Goal: Task Accomplishment & Management: Use online tool/utility

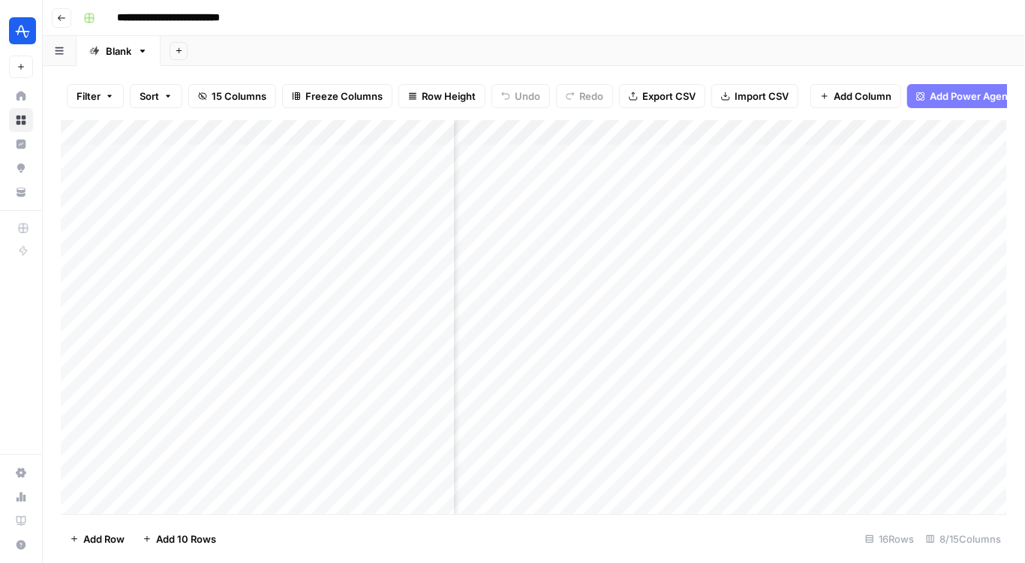
scroll to position [0, 141]
click at [756, 369] on div "Add Column" at bounding box center [534, 317] width 946 height 395
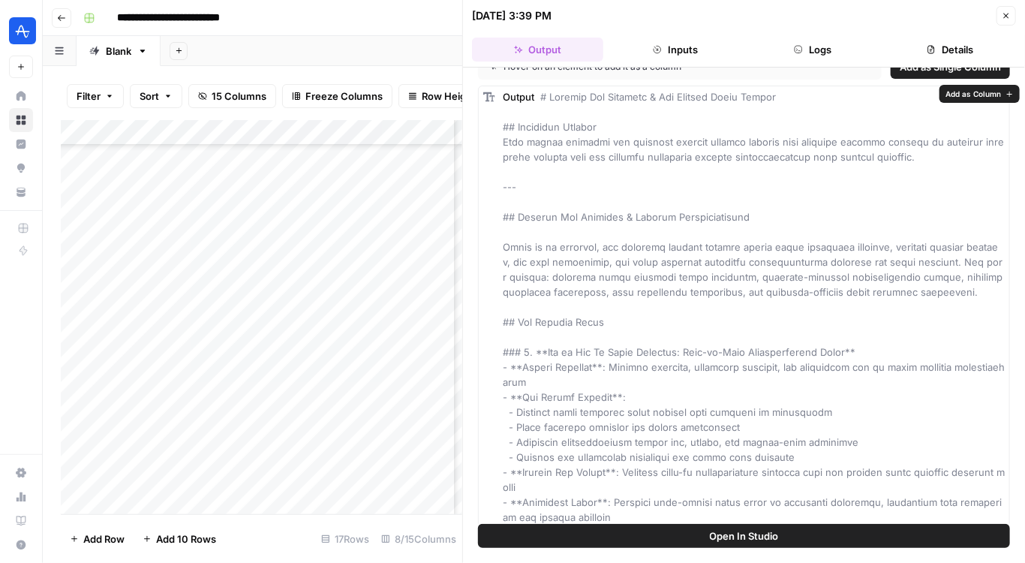
scroll to position [24, 0]
click at [1005, 10] on button "Close" at bounding box center [1006, 16] width 20 height 20
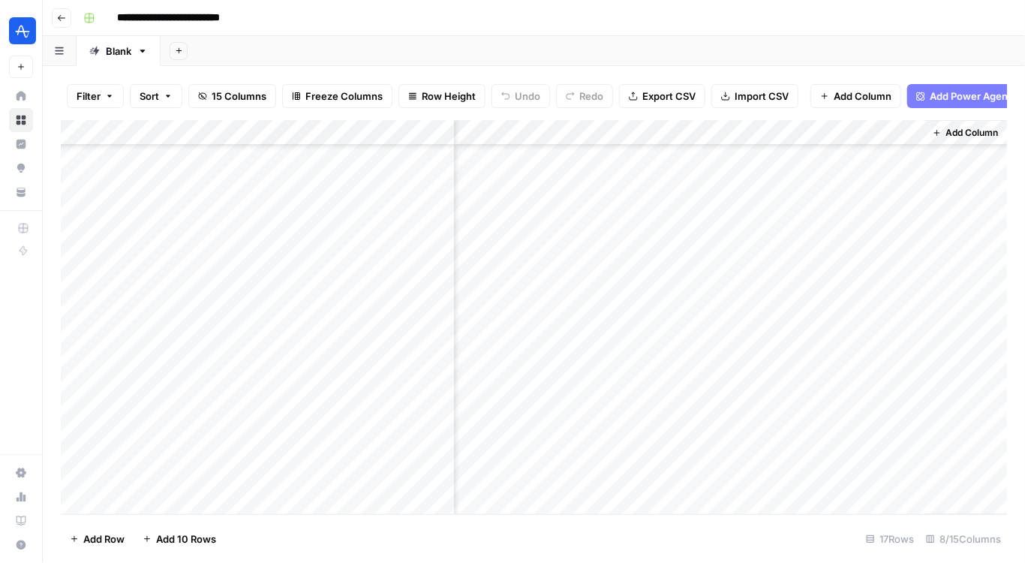
scroll to position [89, 698]
click at [922, 374] on div "Add Column" at bounding box center [534, 317] width 946 height 395
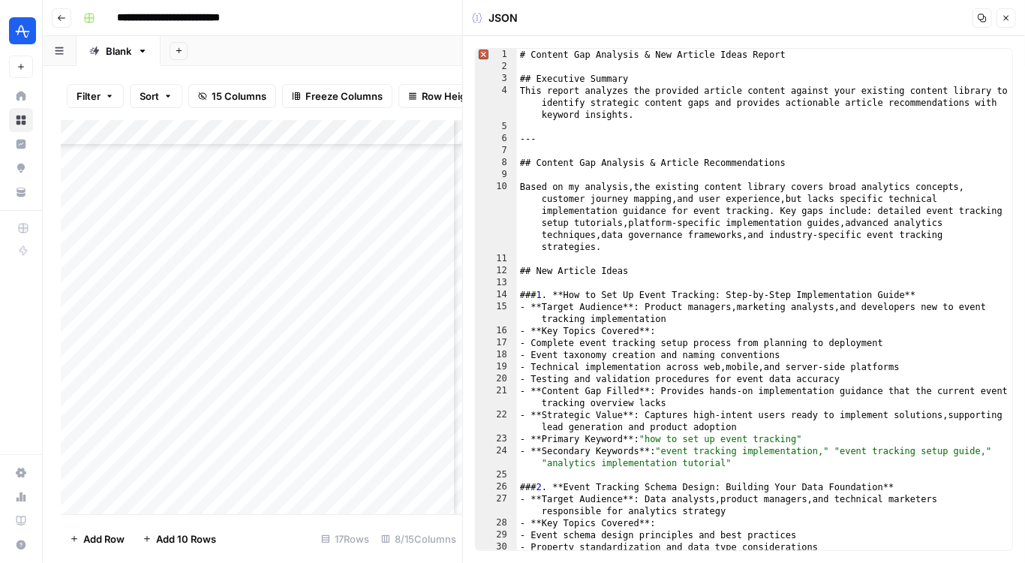
click at [1006, 17] on icon "button" at bounding box center [1006, 18] width 9 height 9
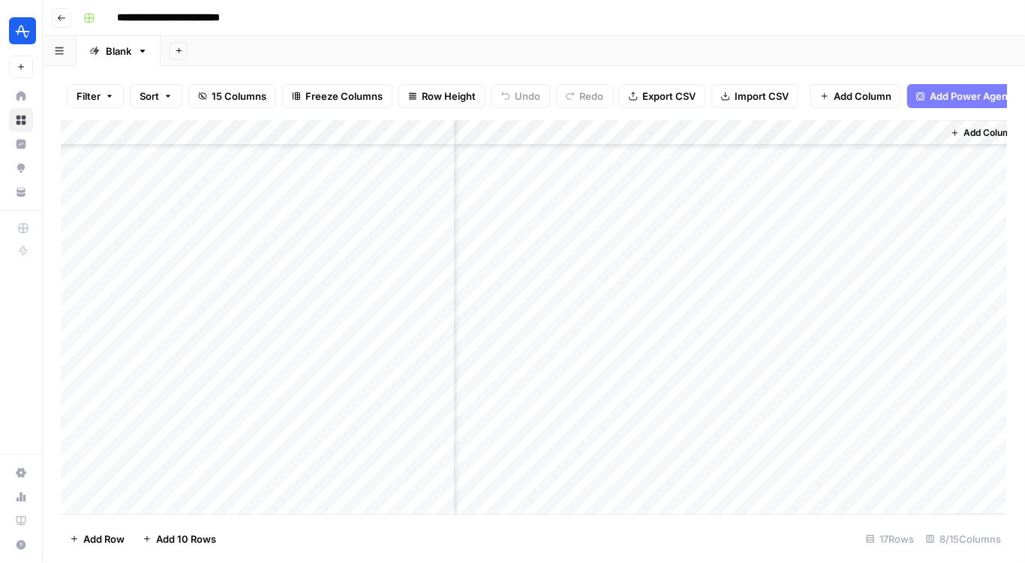
click at [774, 135] on div "Add Column" at bounding box center [534, 317] width 946 height 395
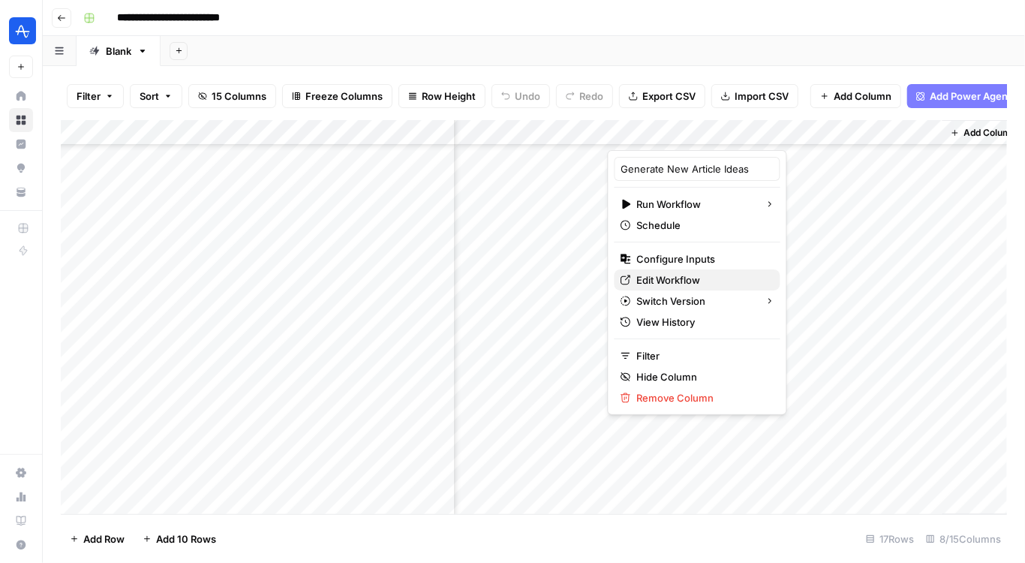
click at [664, 281] on span "Edit Workflow" at bounding box center [702, 279] width 131 height 15
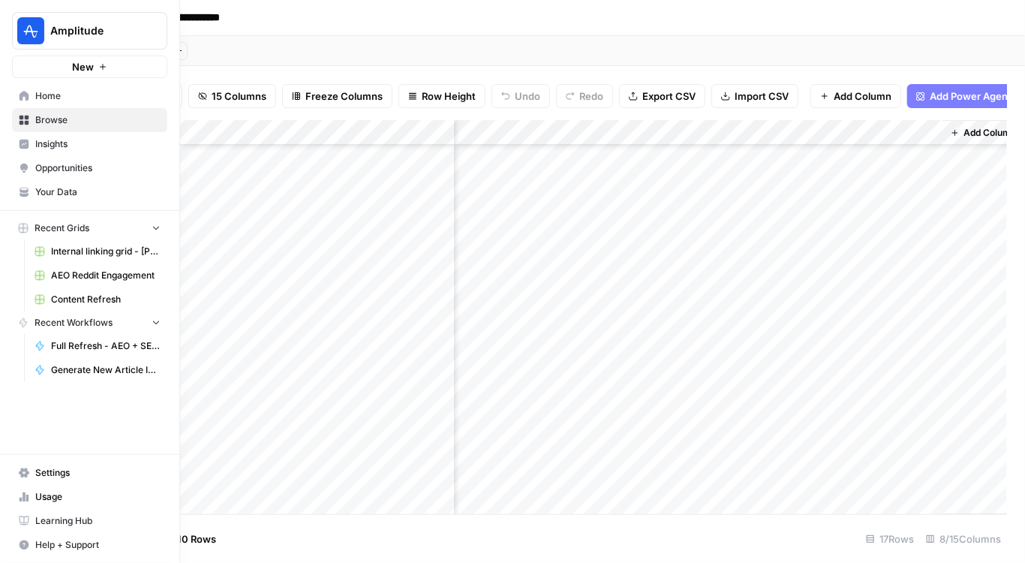
click at [51, 112] on link "Browse" at bounding box center [89, 120] width 155 height 24
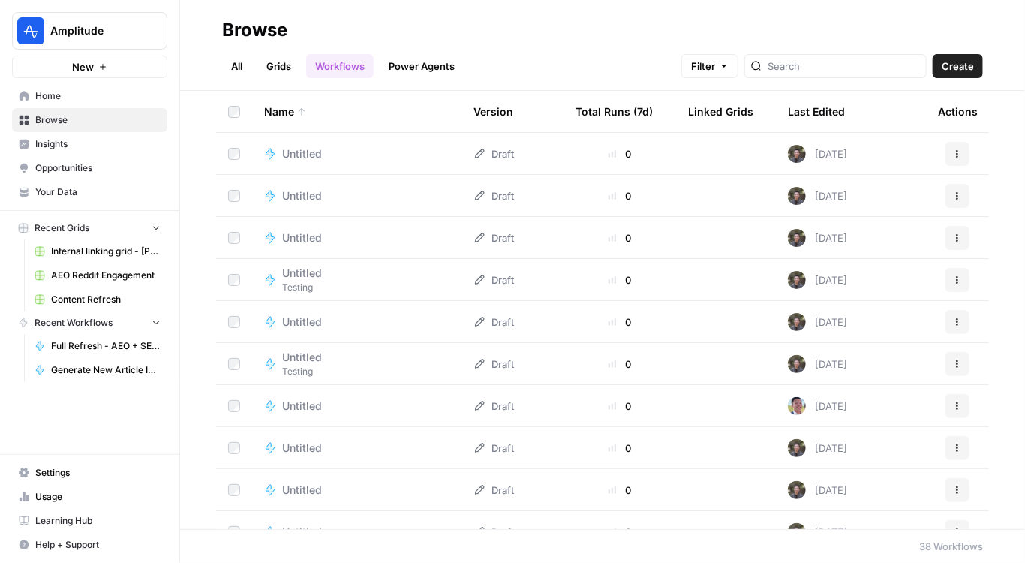
click at [241, 68] on link "All" at bounding box center [236, 66] width 29 height 24
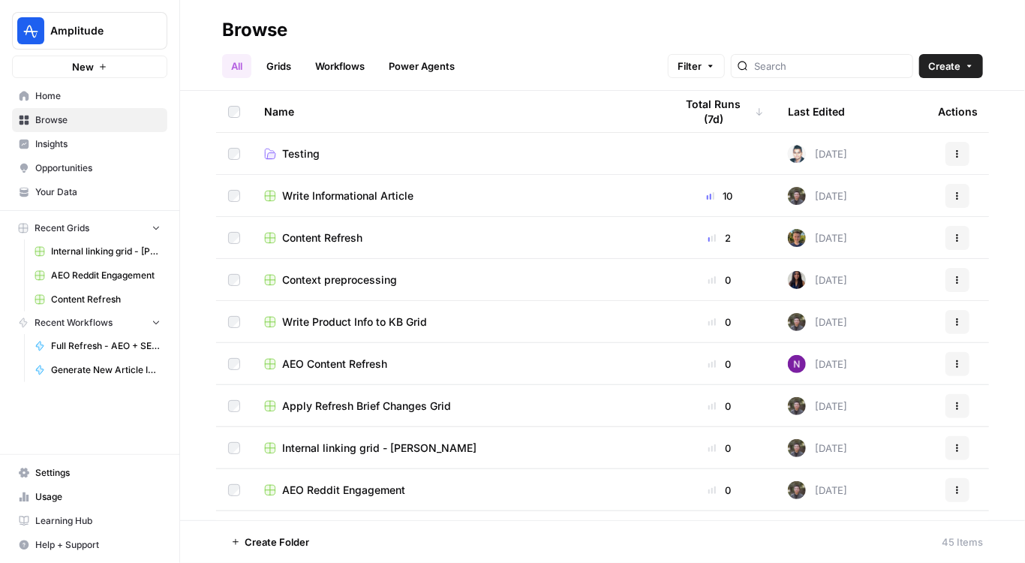
click at [337, 239] on span "Content Refresh" at bounding box center [322, 237] width 80 height 15
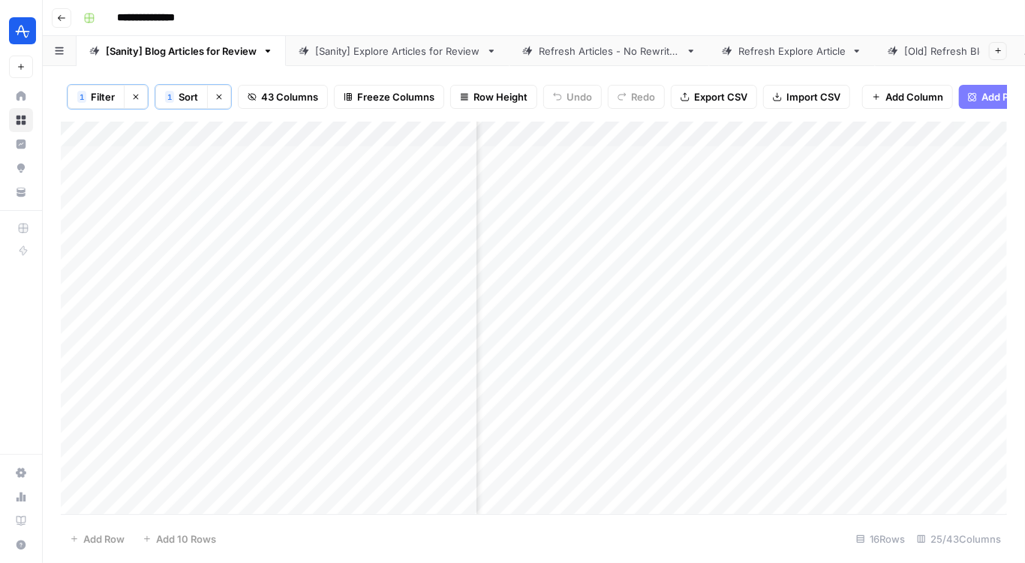
scroll to position [0, 2373]
click at [768, 210] on div "Add Column" at bounding box center [534, 318] width 946 height 393
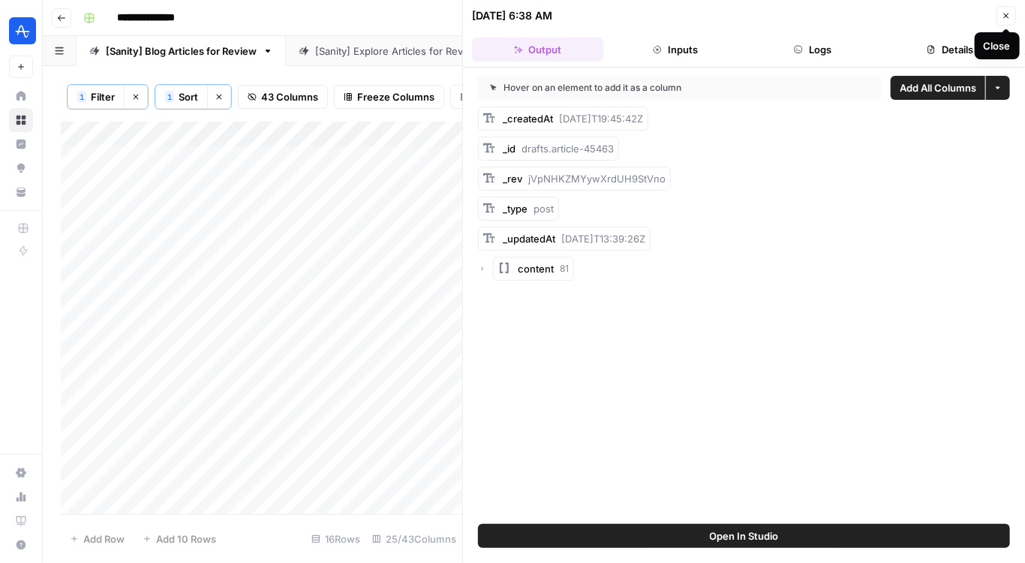
click at [1007, 15] on icon "button" at bounding box center [1006, 16] width 5 height 5
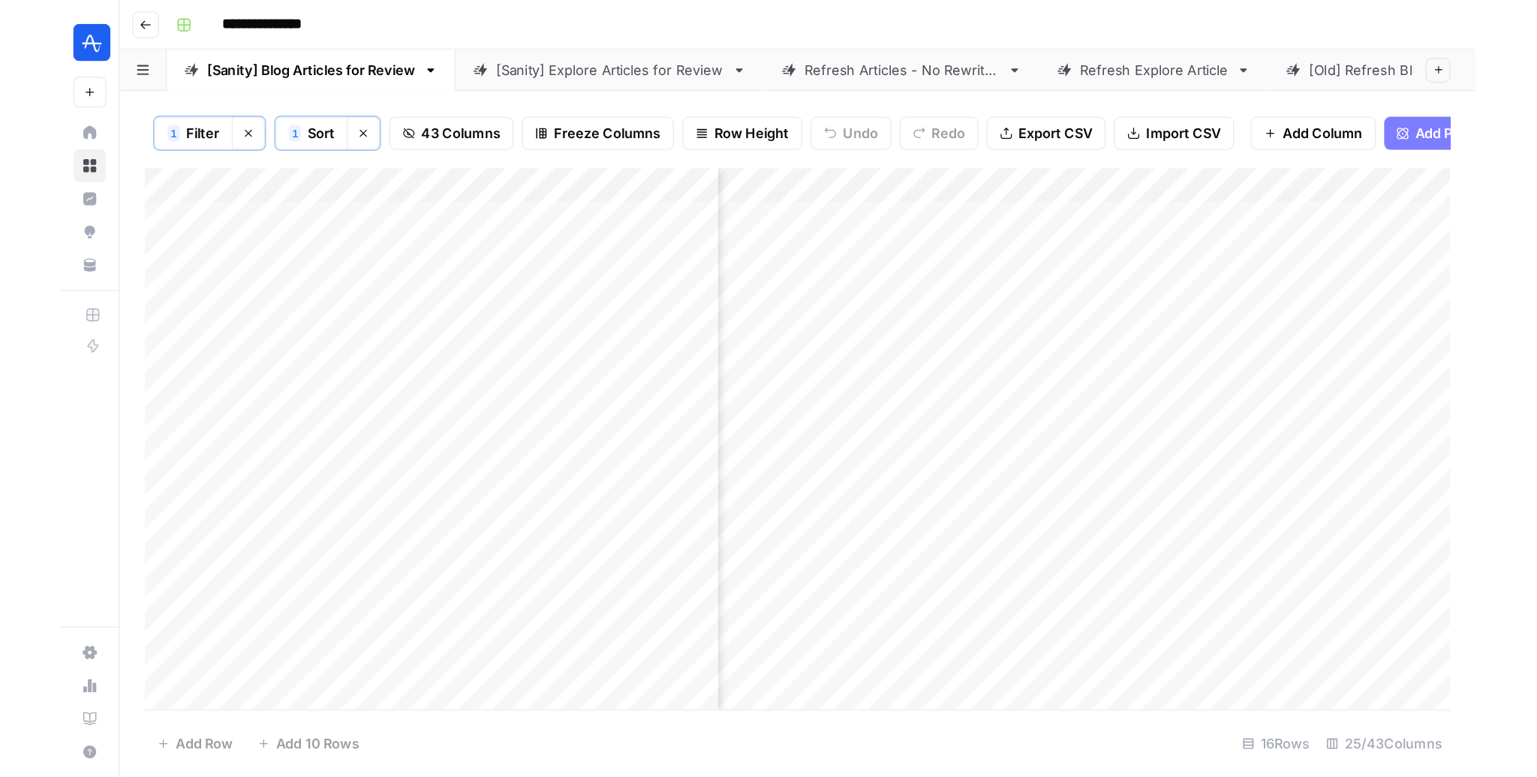
scroll to position [0, 1868]
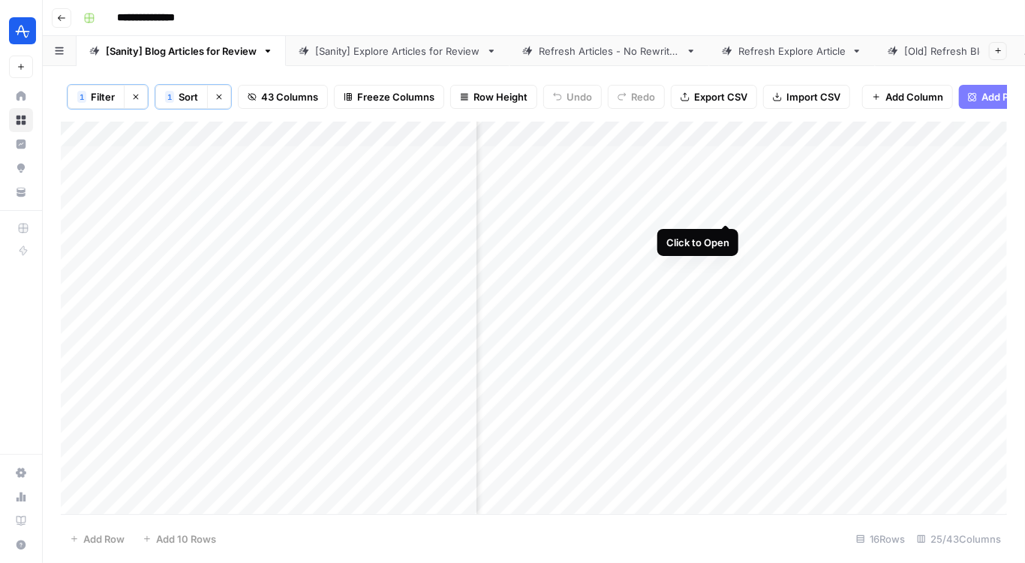
click at [726, 209] on div "Add Column" at bounding box center [534, 318] width 946 height 393
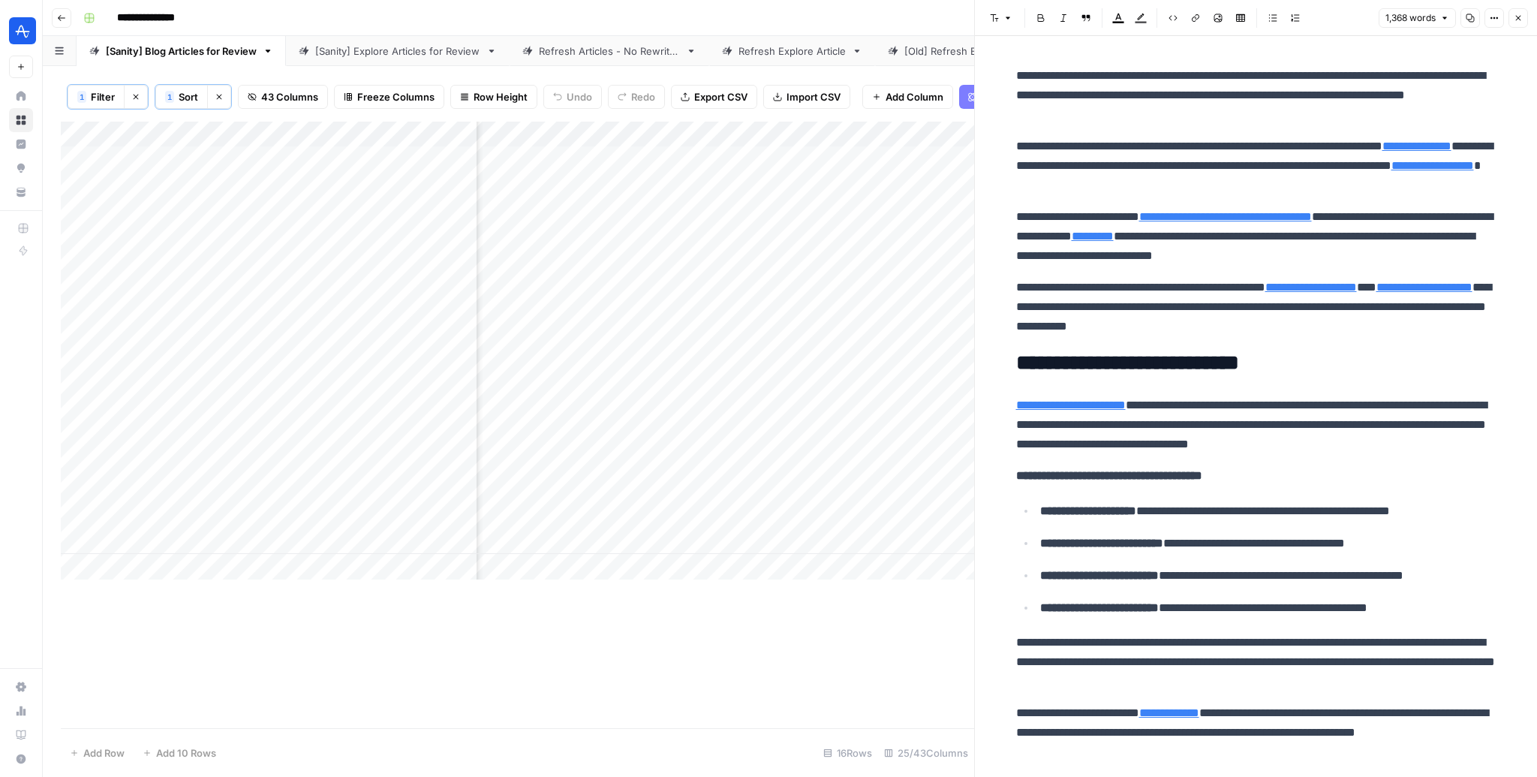
scroll to position [0, 2299]
click at [849, 208] on div "Add Column" at bounding box center [517, 351] width 913 height 458
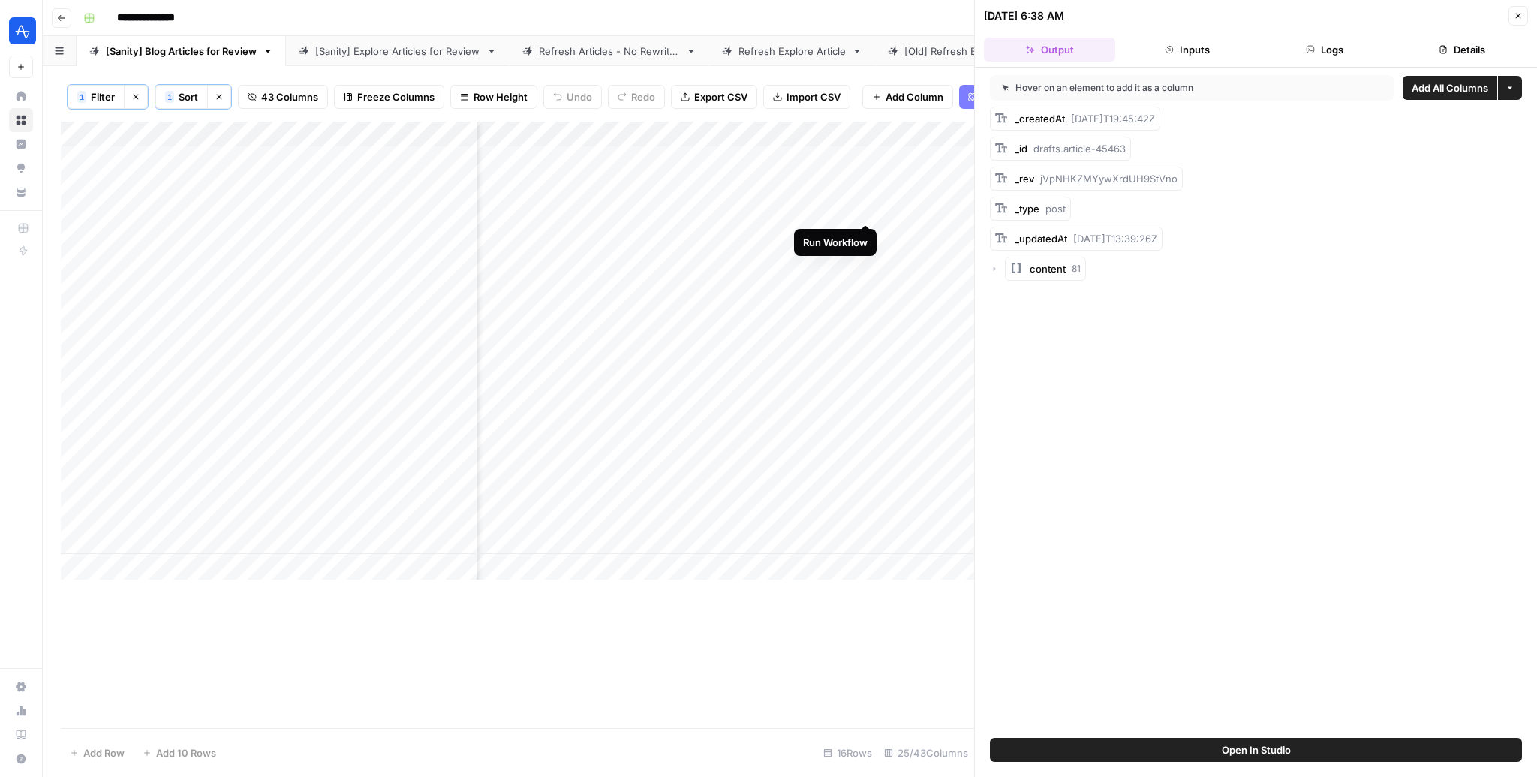
click at [864, 207] on div "Add Column" at bounding box center [517, 351] width 913 height 458
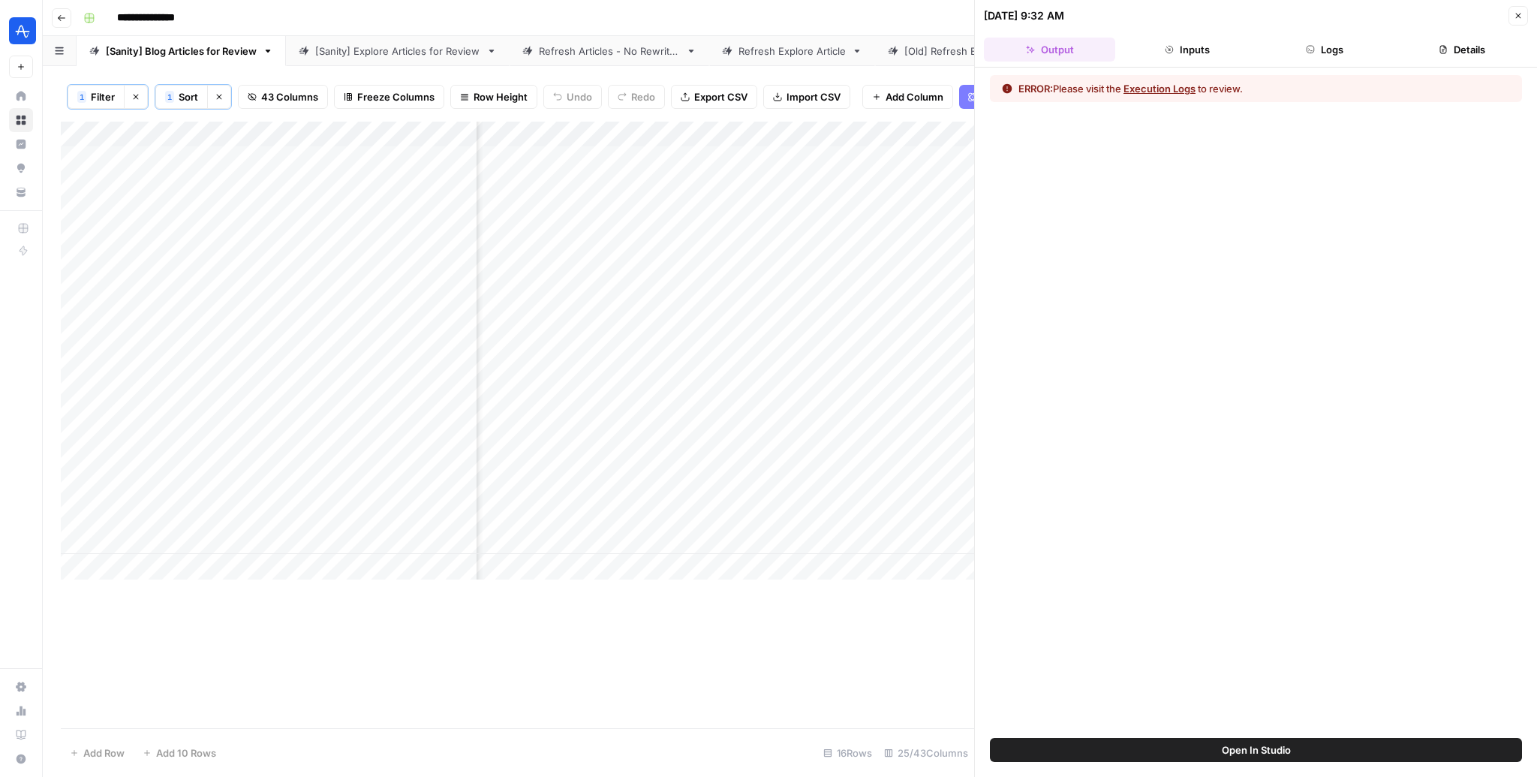
scroll to position [0, 2529]
click at [227, 203] on div "Add Column" at bounding box center [517, 351] width 913 height 458
click at [227, 203] on body "**********" at bounding box center [768, 388] width 1537 height 777
click at [759, 562] on div "Add Column" at bounding box center [517, 425] width 913 height 606
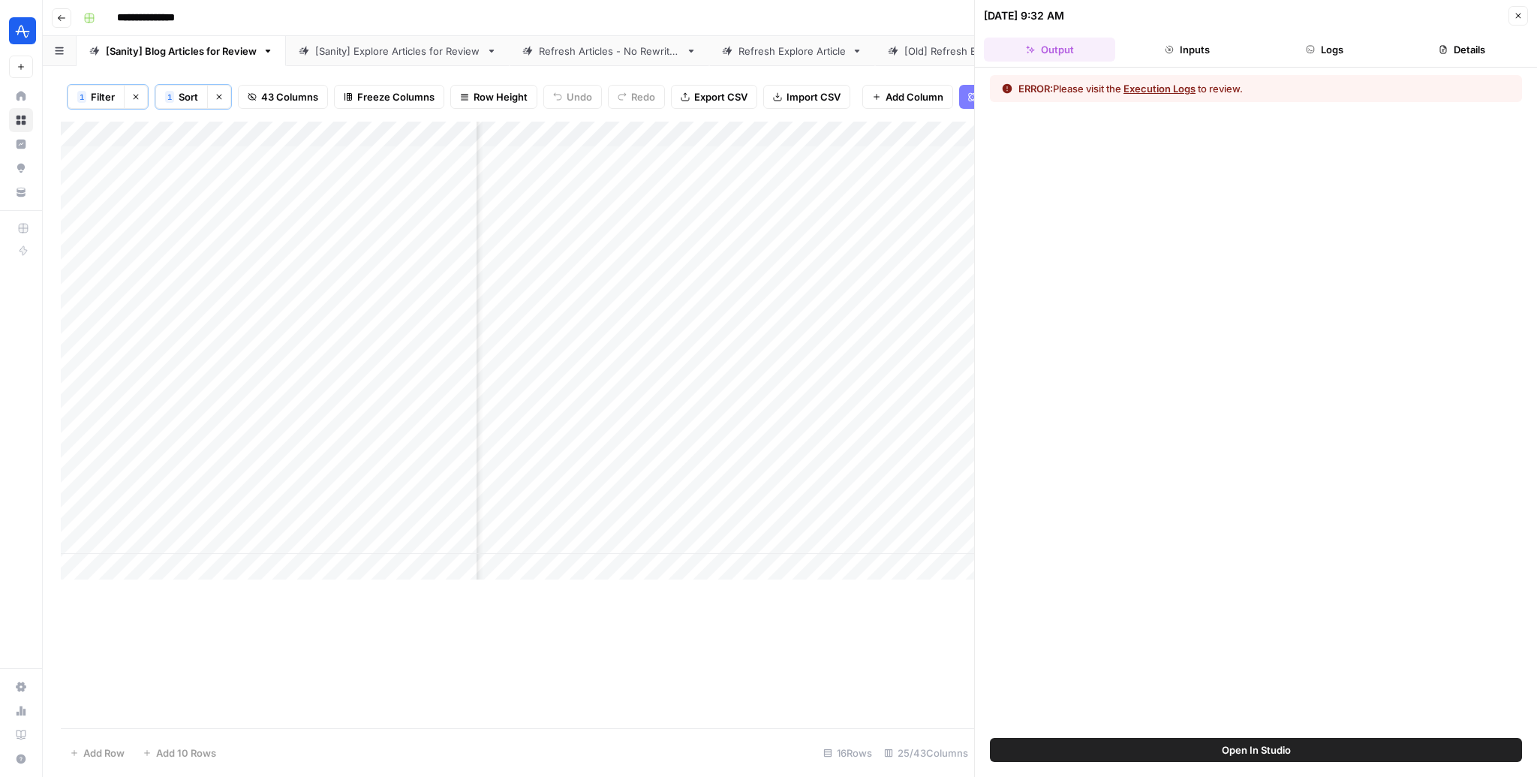
scroll to position [0, 1791]
click at [802, 209] on div "Add Column" at bounding box center [517, 351] width 913 height 458
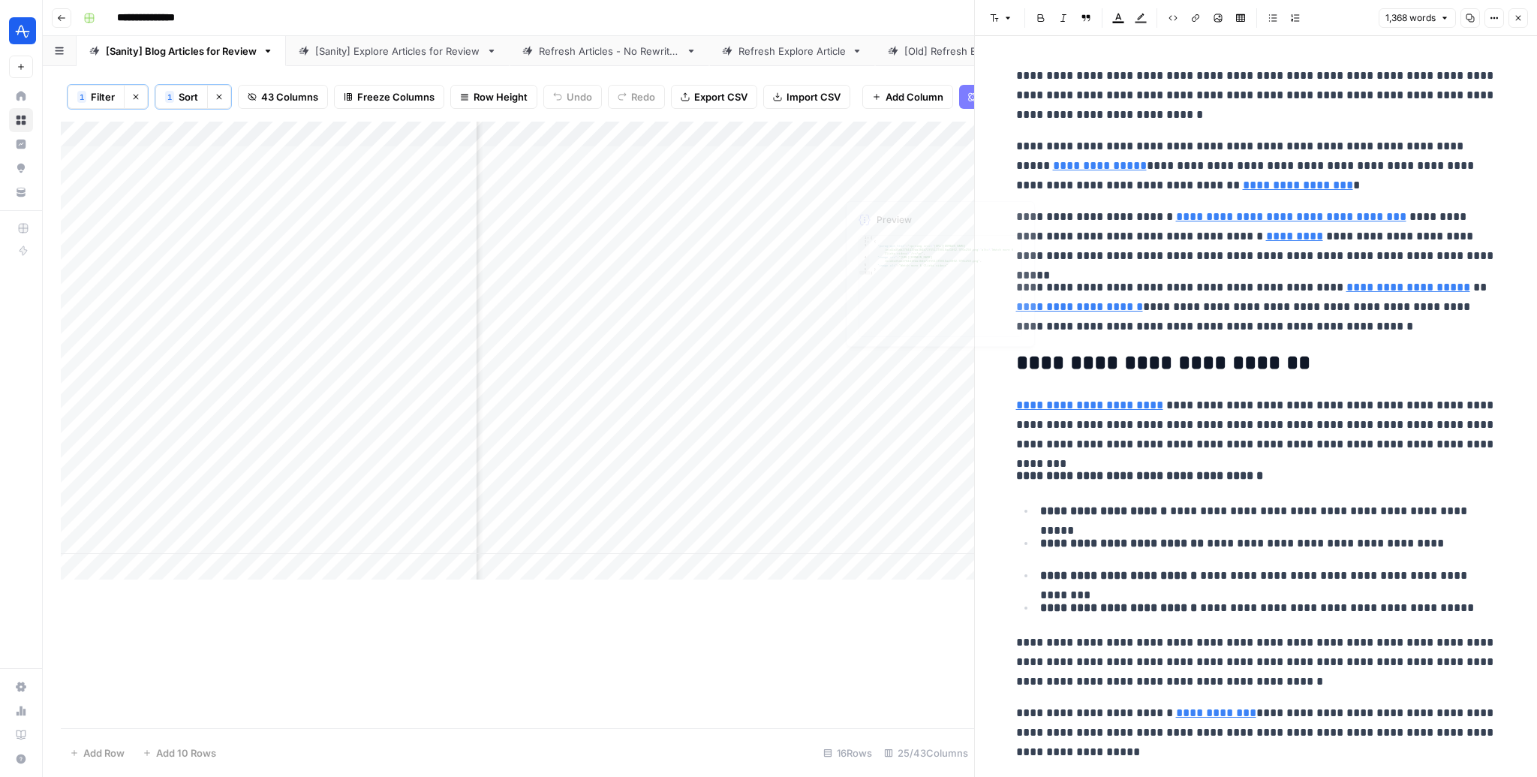
type input "https://amplitude.com/blog/convergence-analytics-products"
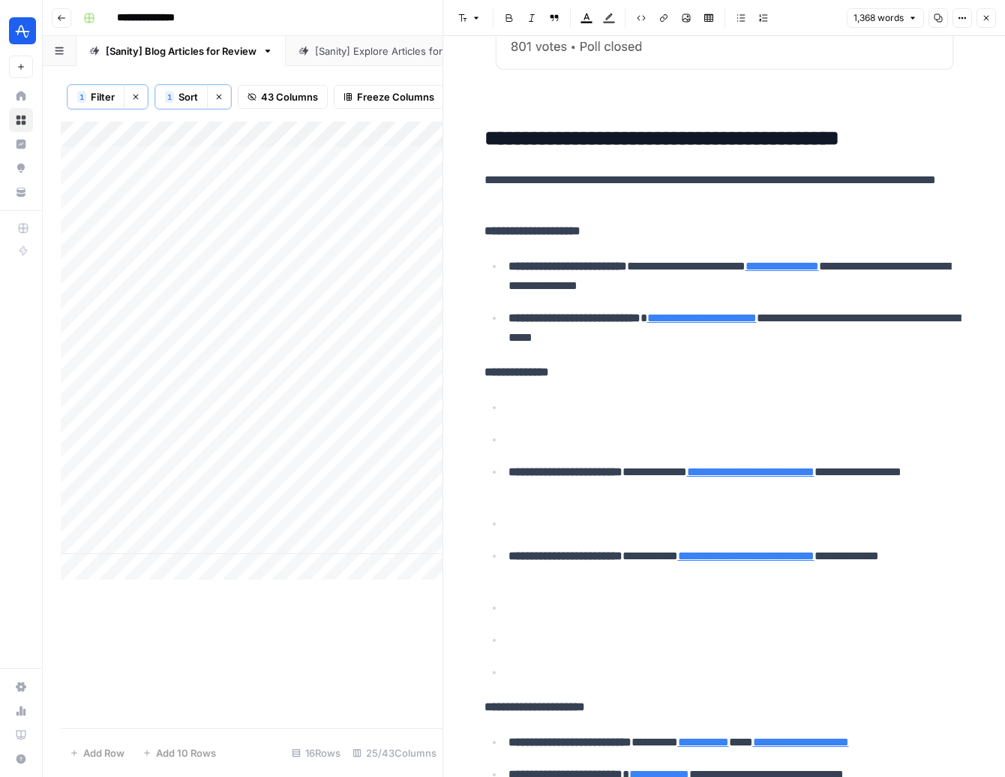
scroll to position [0, 1701]
click at [990, 17] on icon "button" at bounding box center [986, 18] width 9 height 9
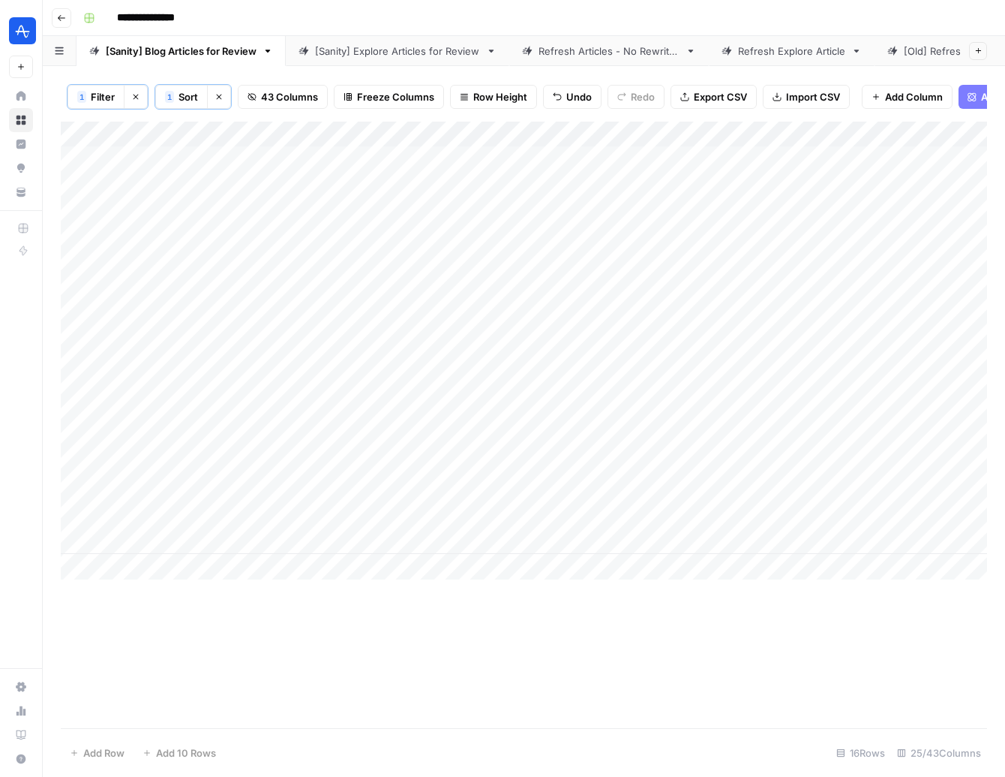
click at [71, 158] on div "Add Column" at bounding box center [524, 351] width 927 height 458
click at [666, 562] on div "Add Column" at bounding box center [524, 425] width 927 height 606
click at [738, 207] on div "Add Column" at bounding box center [524, 351] width 927 height 458
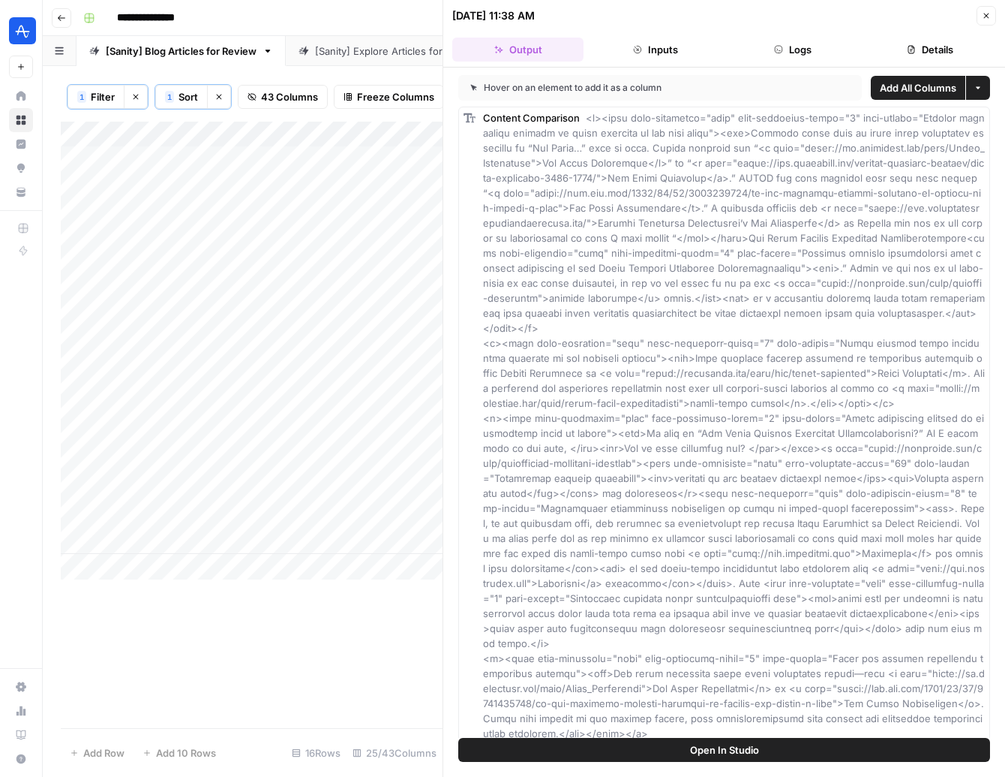
click at [978, 20] on button "Close" at bounding box center [987, 16] width 20 height 20
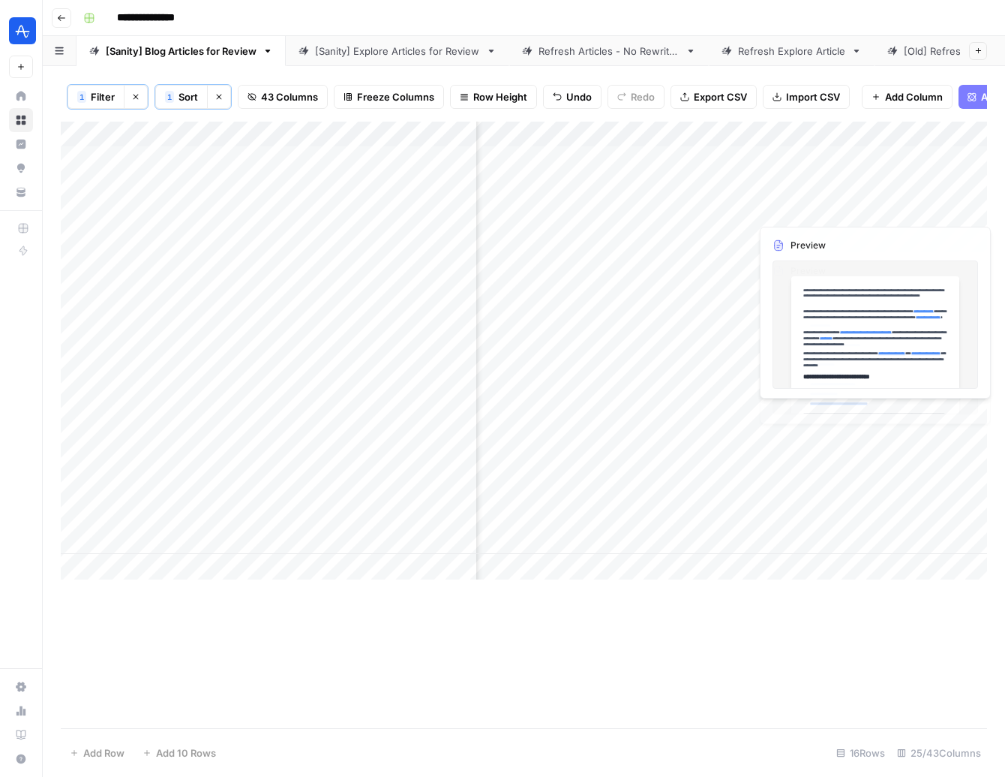
scroll to position [0, 1660]
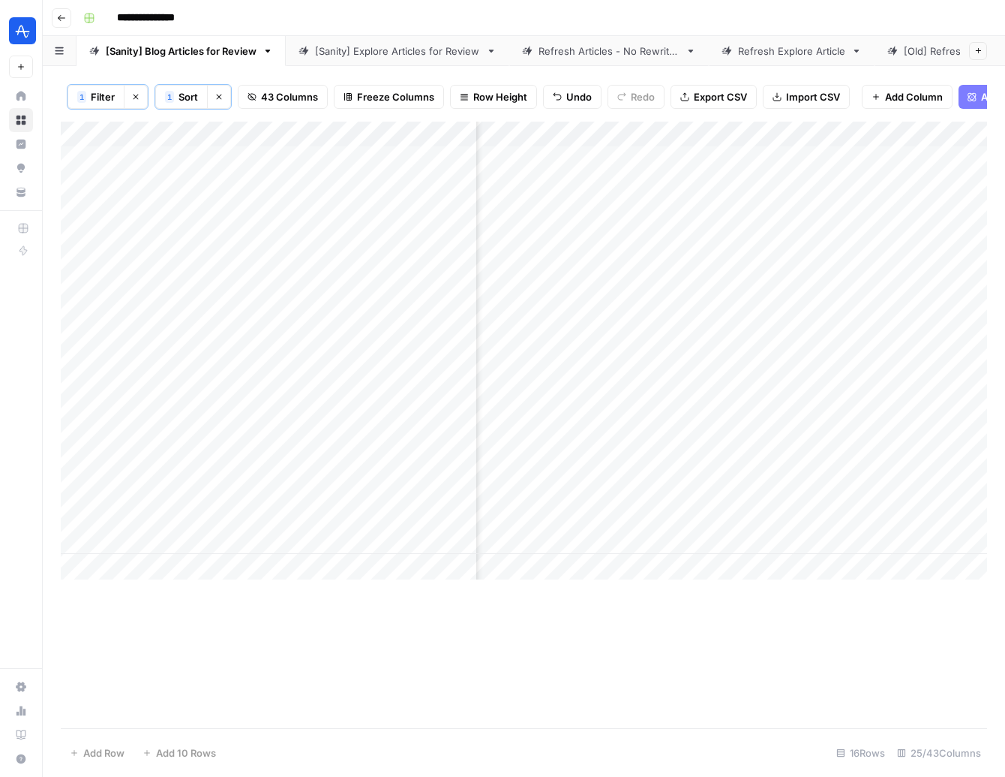
click at [931, 211] on div "Add Column" at bounding box center [524, 351] width 927 height 458
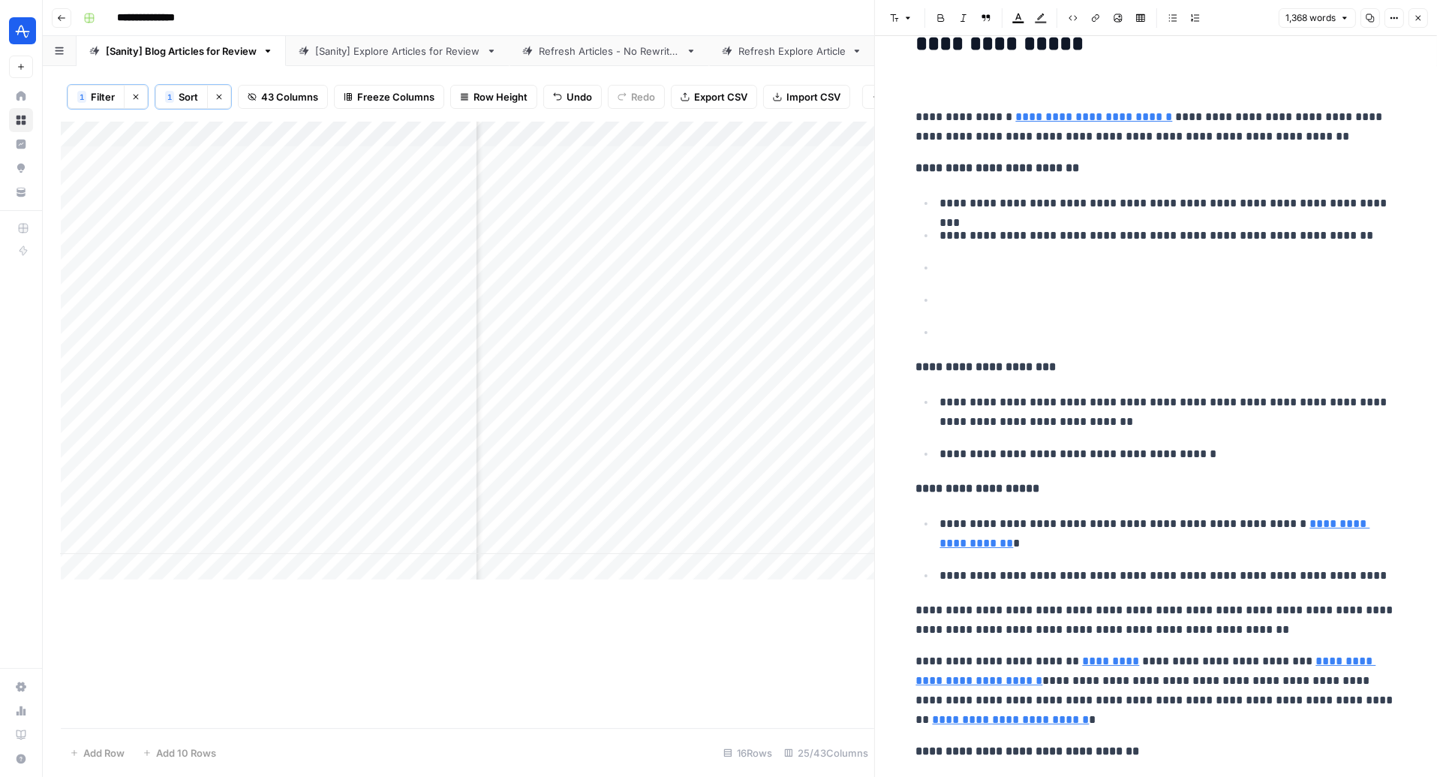
scroll to position [2581, 0]
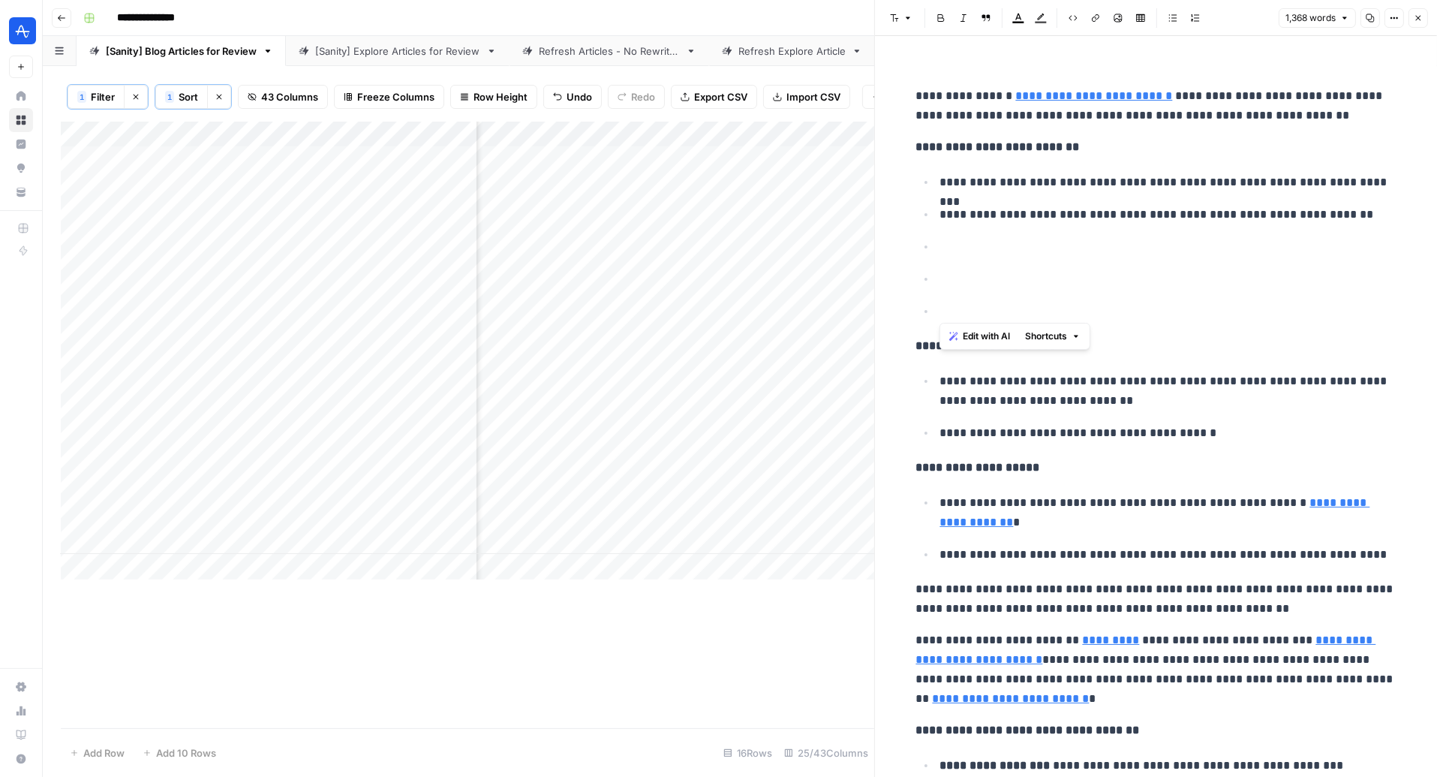
drag, startPoint x: 953, startPoint y: 251, endPoint x: 958, endPoint y: 311, distance: 60.3
click at [958, 311] on ul "**********" at bounding box center [1156, 246] width 480 height 149
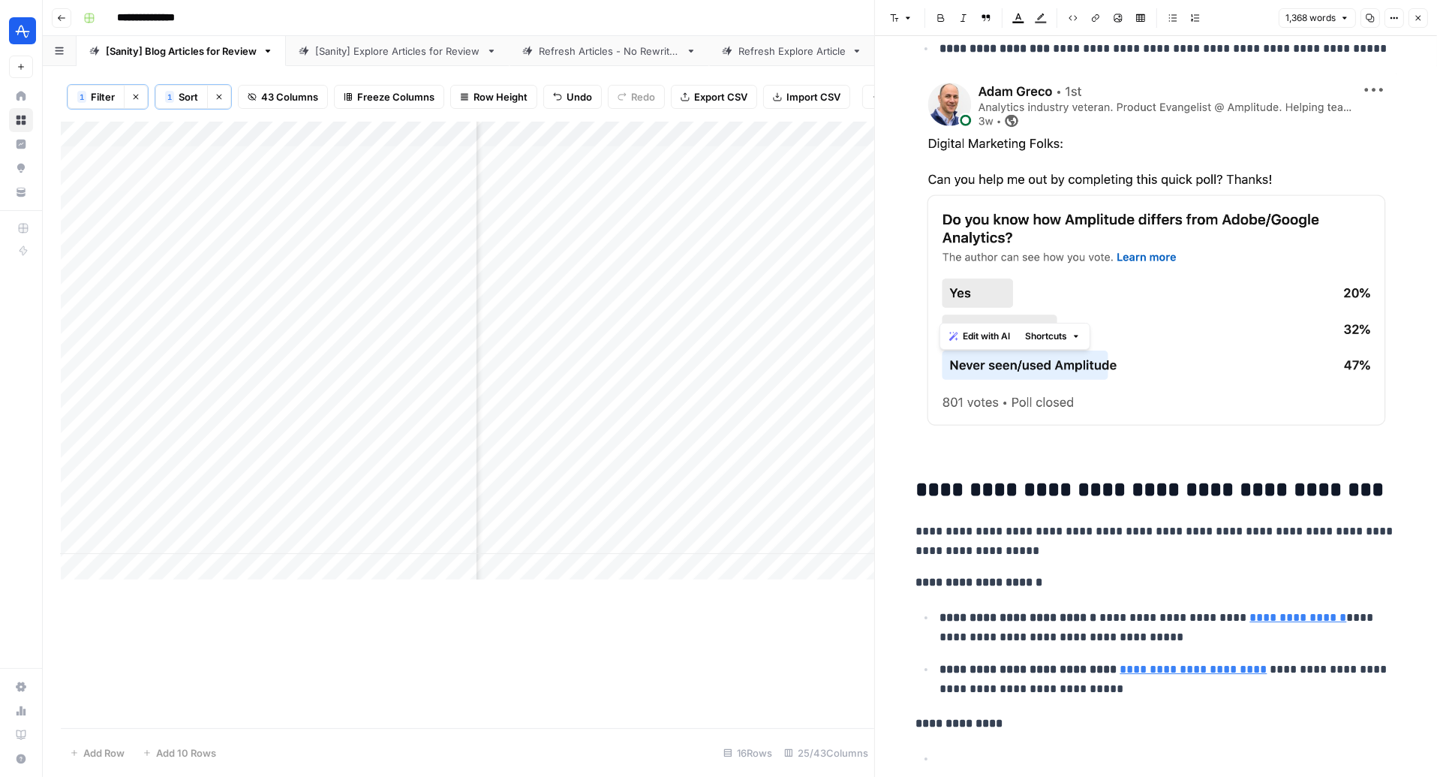
scroll to position [3622, 0]
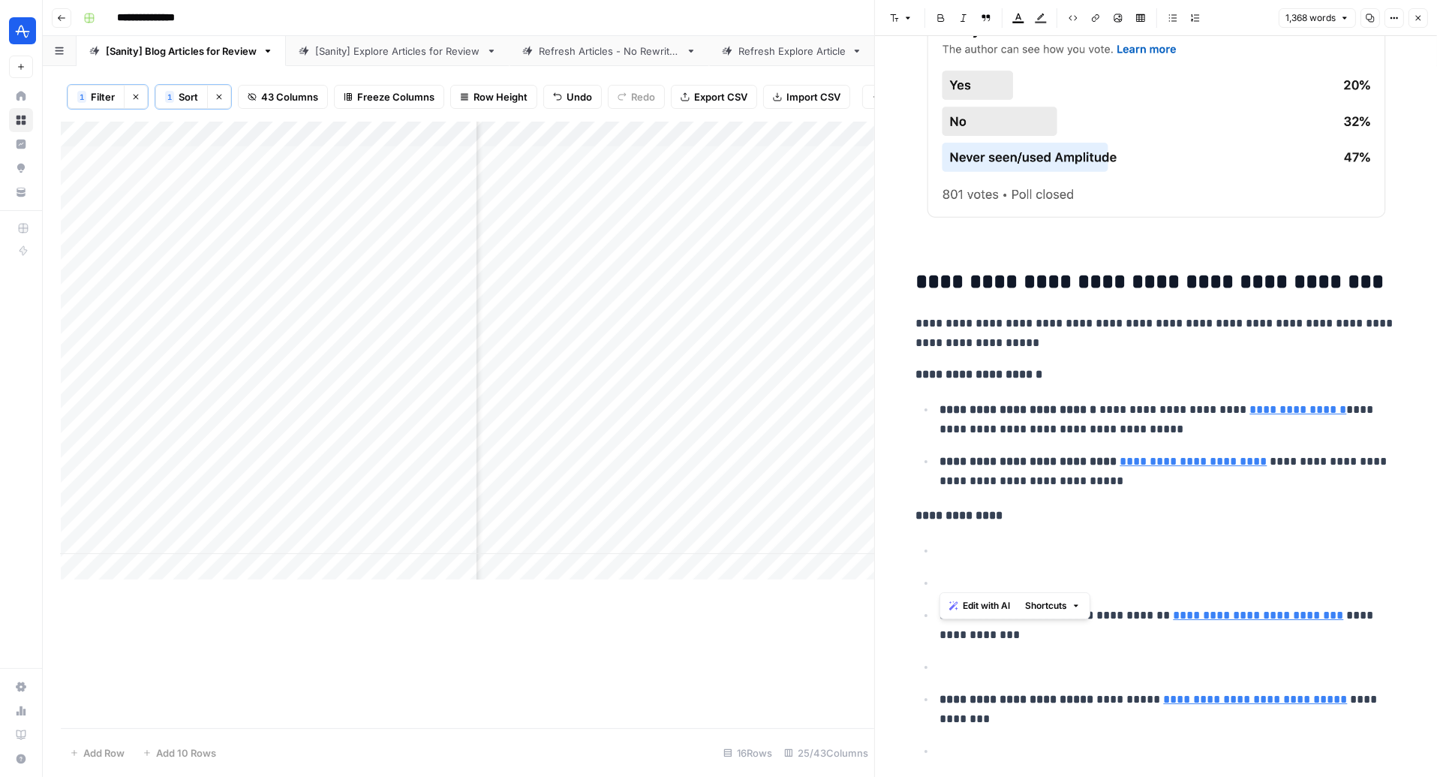
drag, startPoint x: 966, startPoint y: 533, endPoint x: 957, endPoint y: 581, distance: 48.9
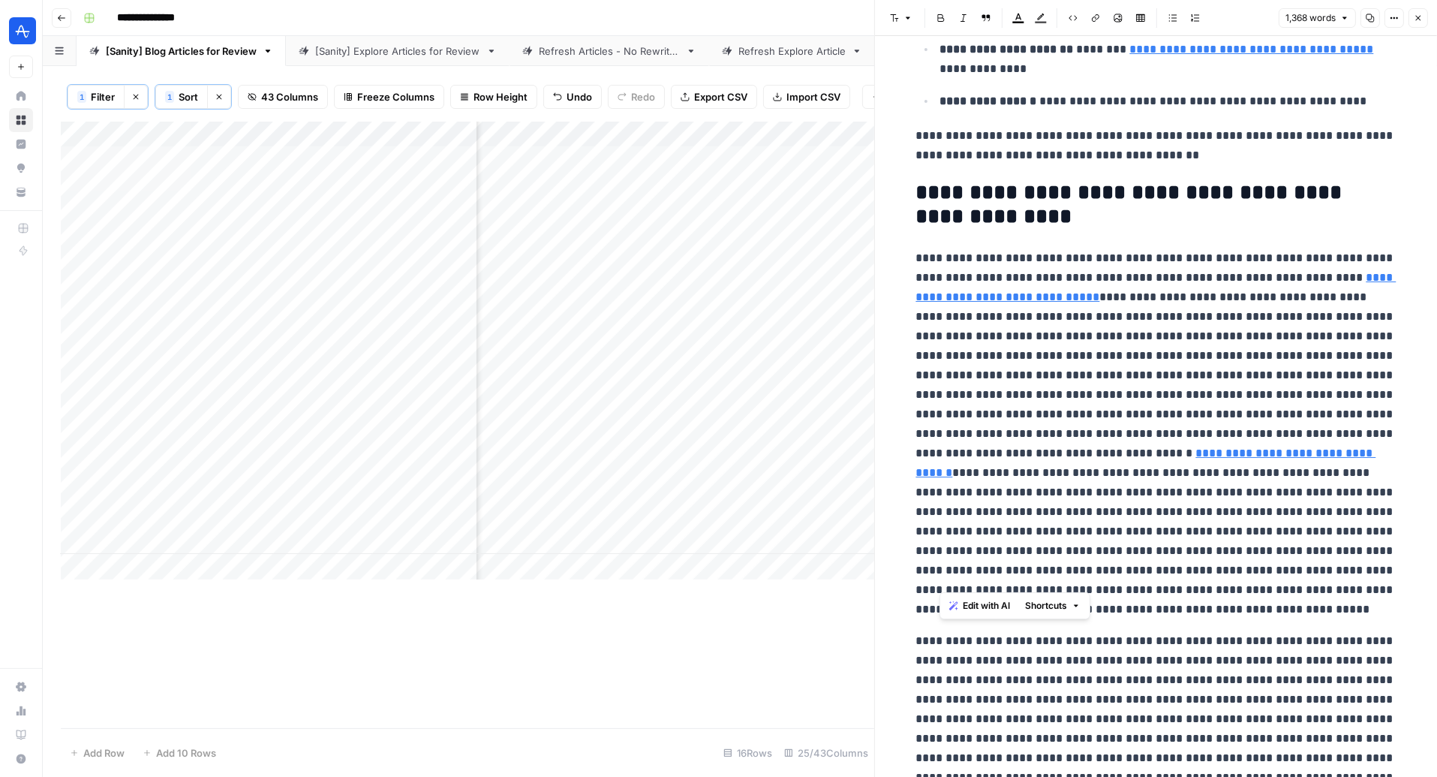
scroll to position [1432, 0]
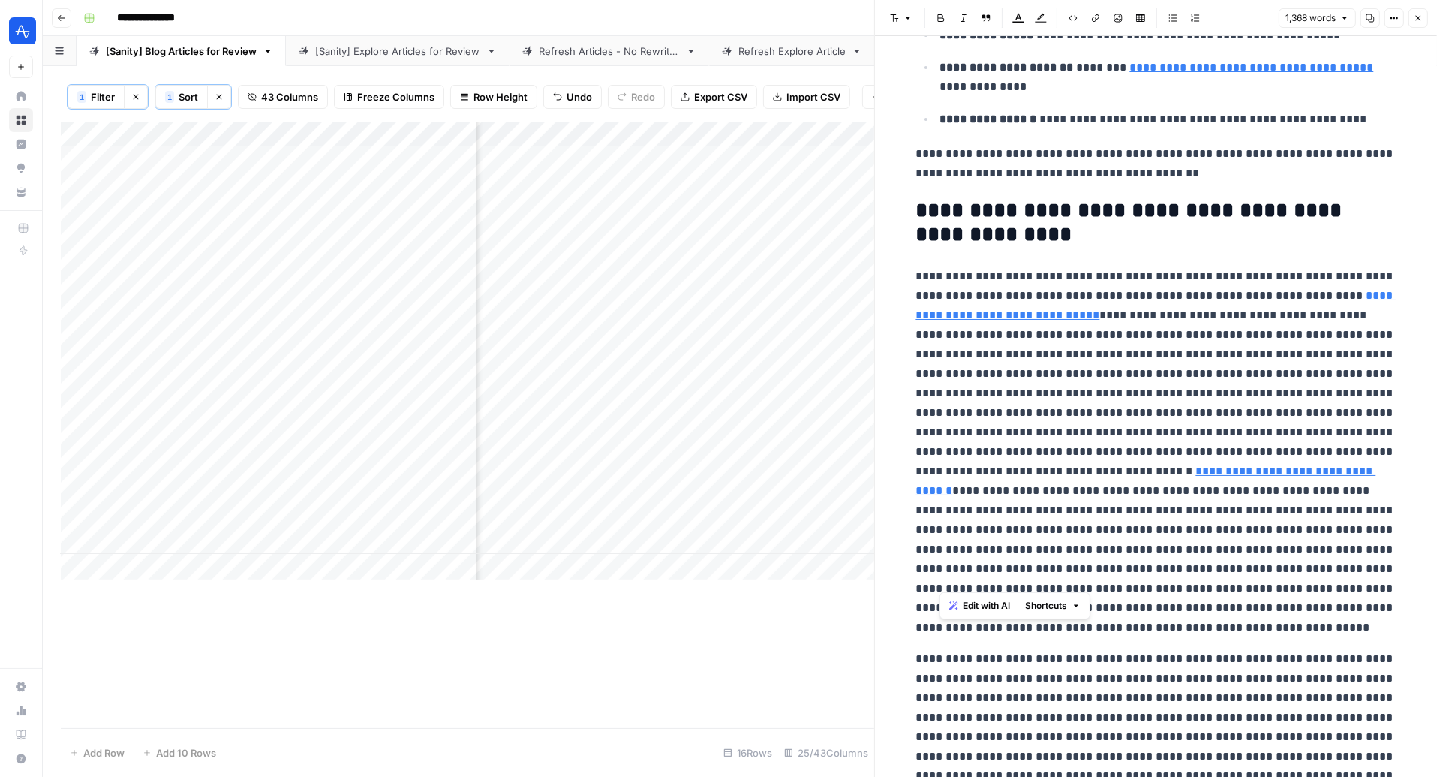
click at [945, 214] on h2 "**********" at bounding box center [1156, 223] width 480 height 48
drag, startPoint x: 945, startPoint y: 214, endPoint x: 1149, endPoint y: 329, distance: 234.2
click at [1024, 329] on p "**********" at bounding box center [1156, 451] width 480 height 371
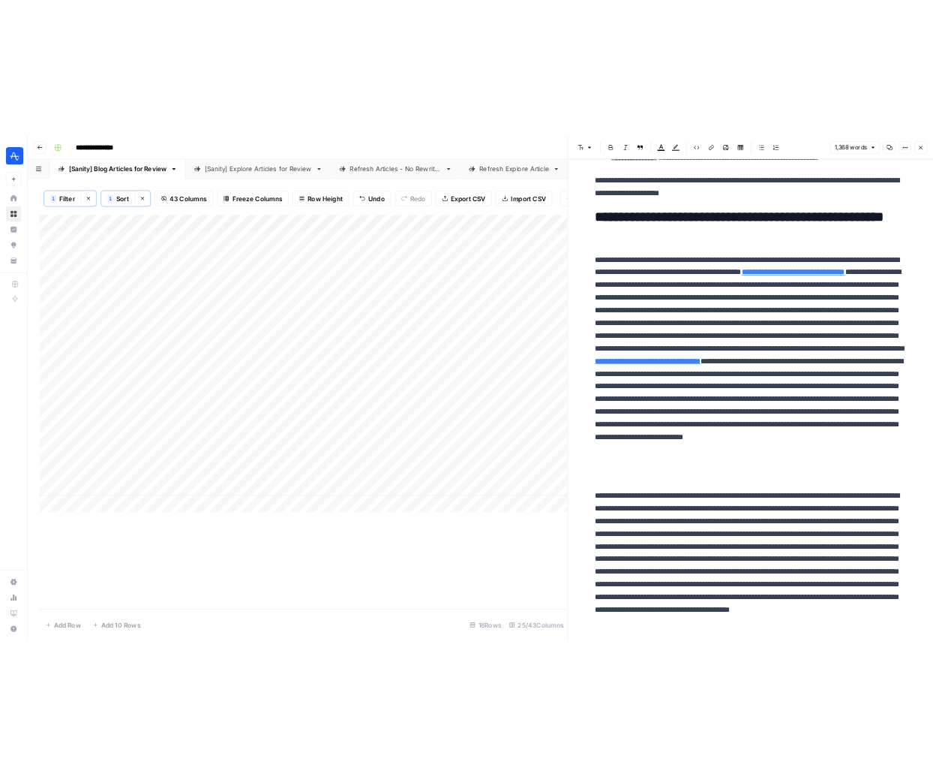
scroll to position [0, 0]
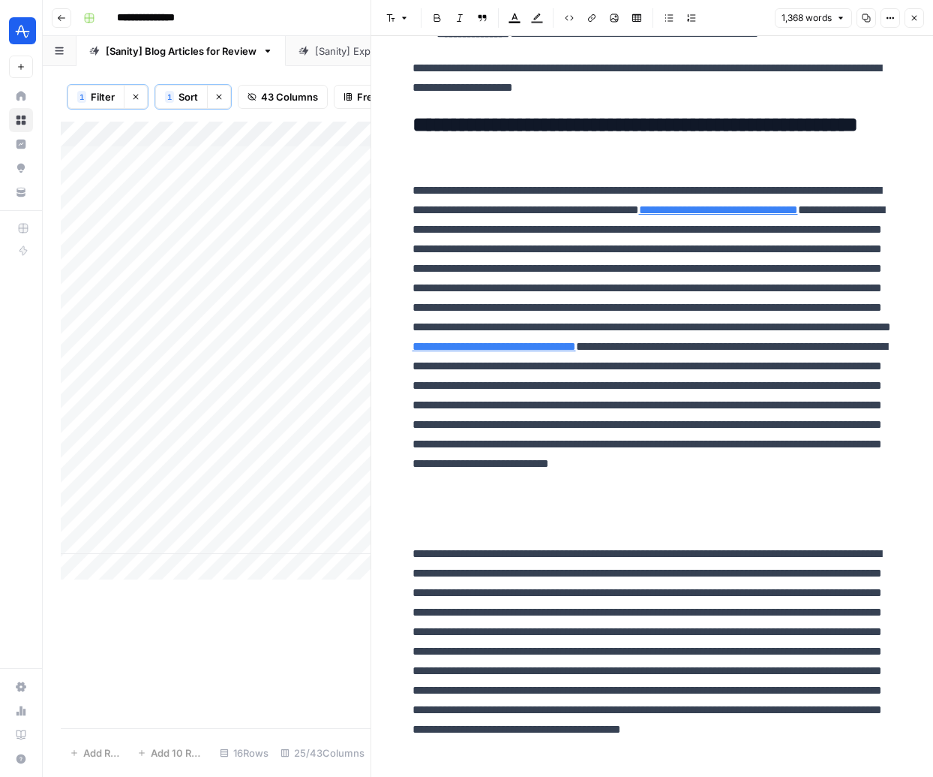
click at [320, 47] on div "[Sanity] Explore Articles for Review" at bounding box center [397, 51] width 165 height 15
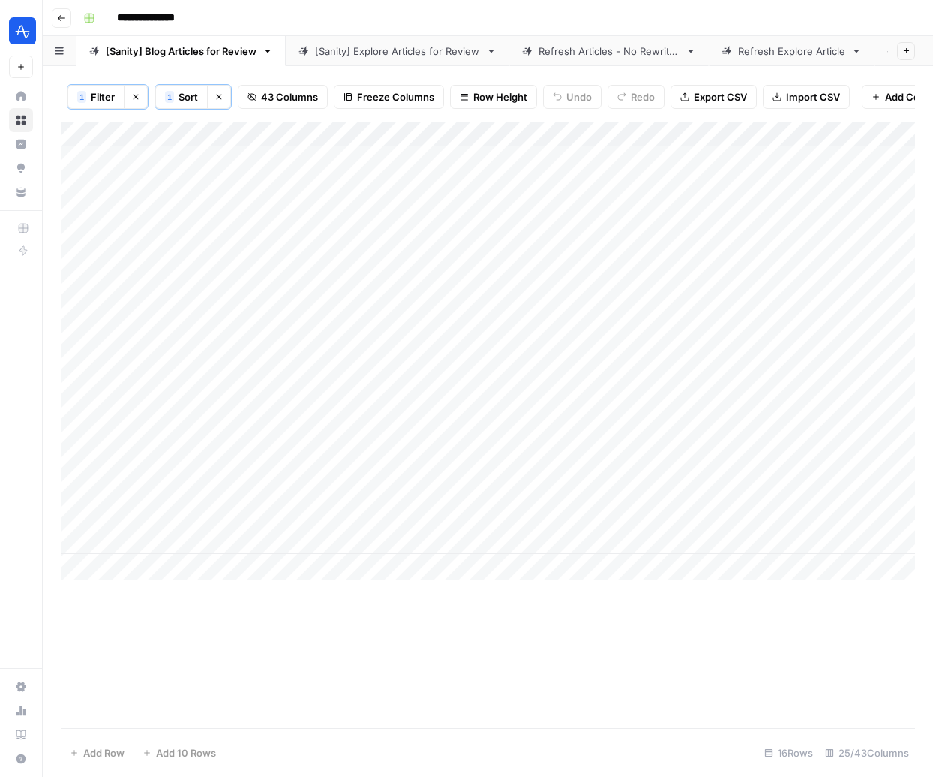
click at [382, 44] on div "[Sanity] Explore Articles for Review" at bounding box center [397, 51] width 165 height 15
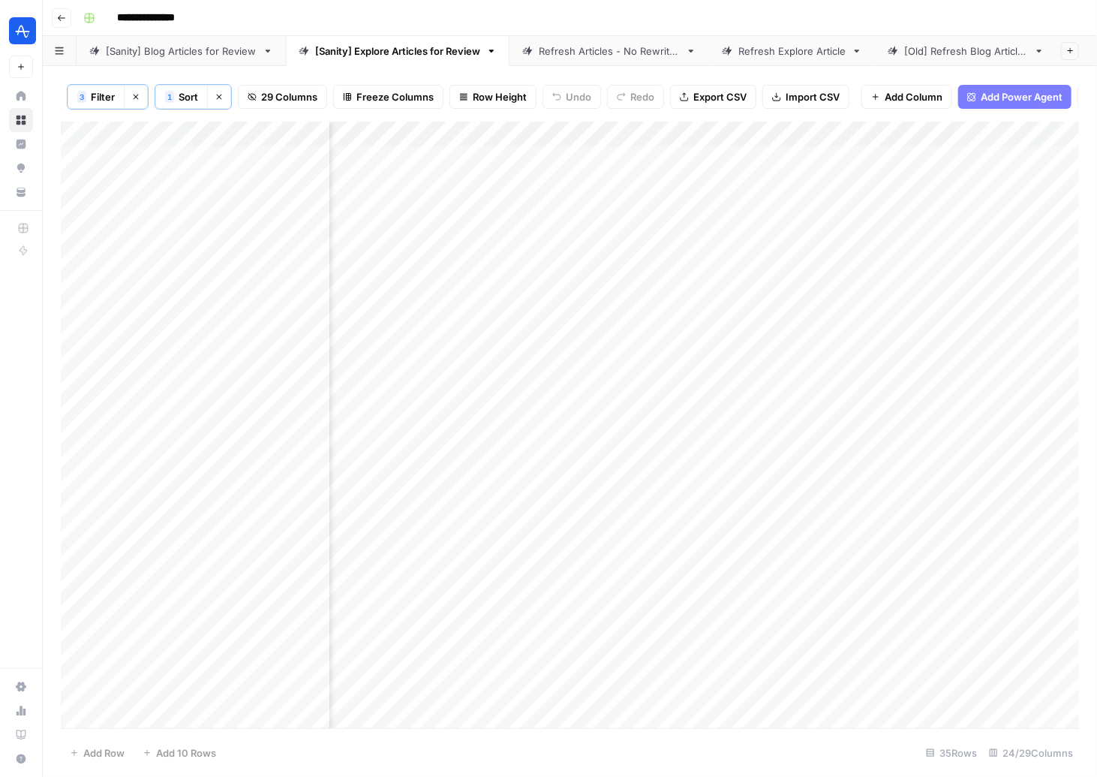
scroll to position [0, 2500]
click at [176, 47] on div "[Sanity] Blog Articles for Review" at bounding box center [181, 51] width 151 height 15
click at [62, 23] on button "Go back" at bounding box center [62, 18] width 20 height 20
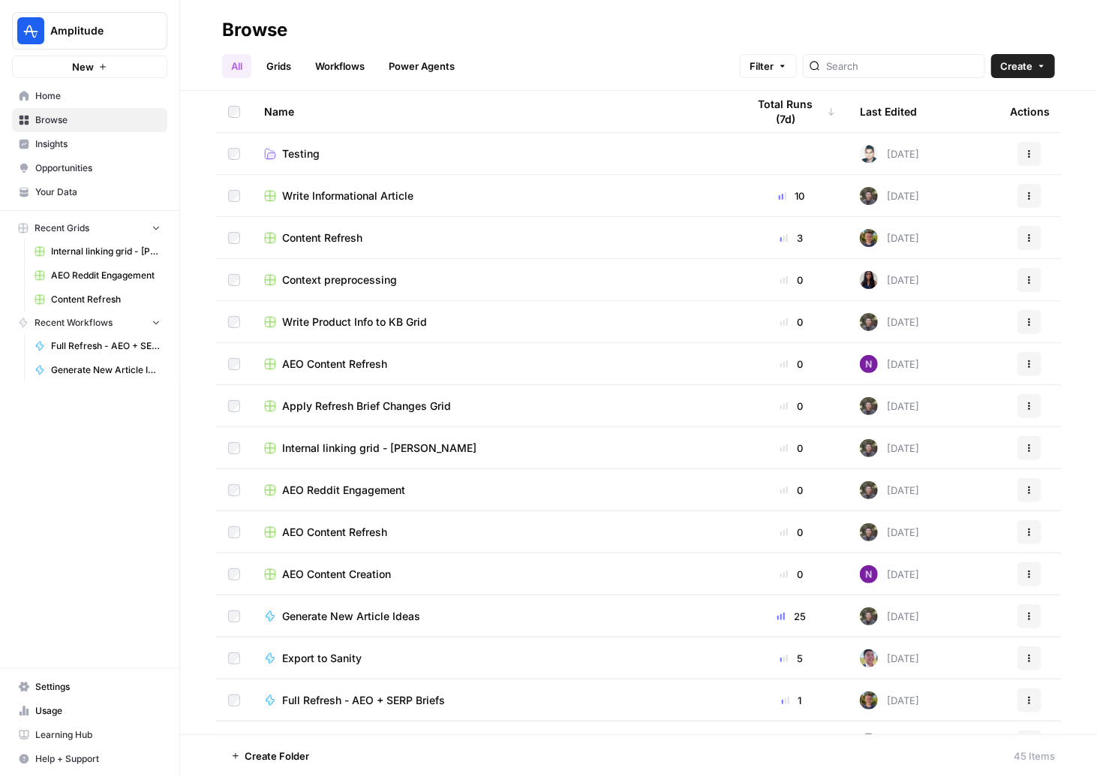
click at [348, 235] on span "Content Refresh" at bounding box center [322, 237] width 80 height 15
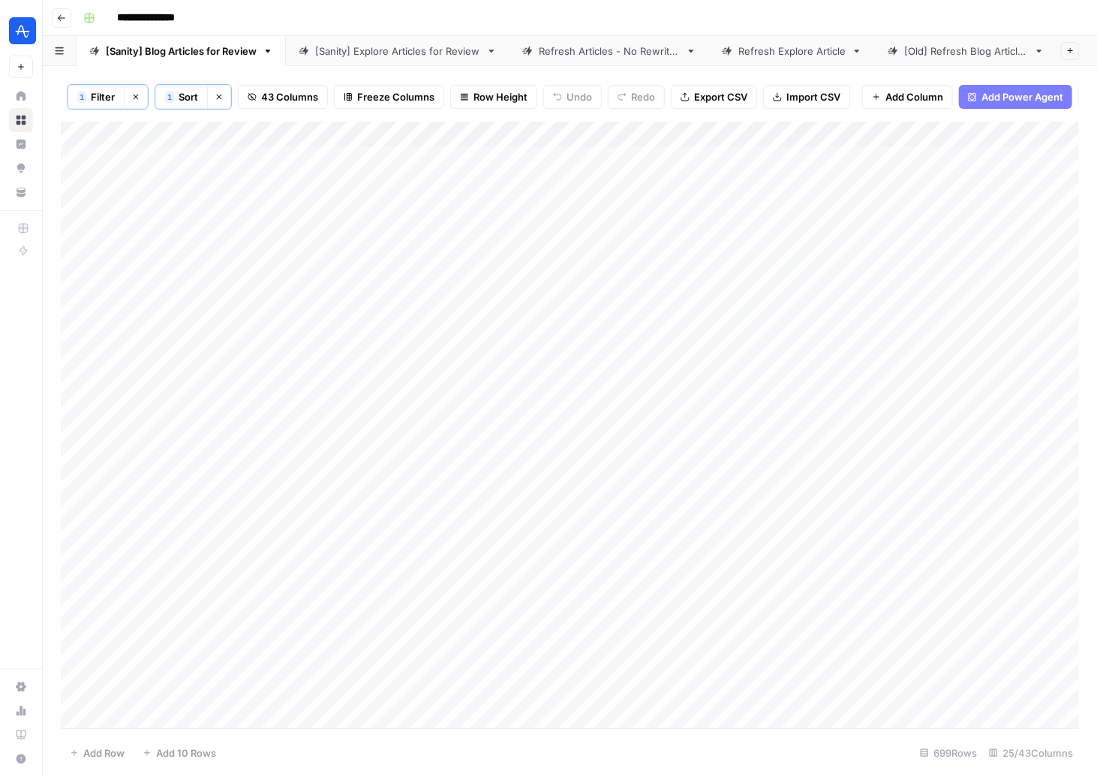
click at [448, 52] on div "[Sanity] Explore Articles for Review" at bounding box center [397, 51] width 165 height 15
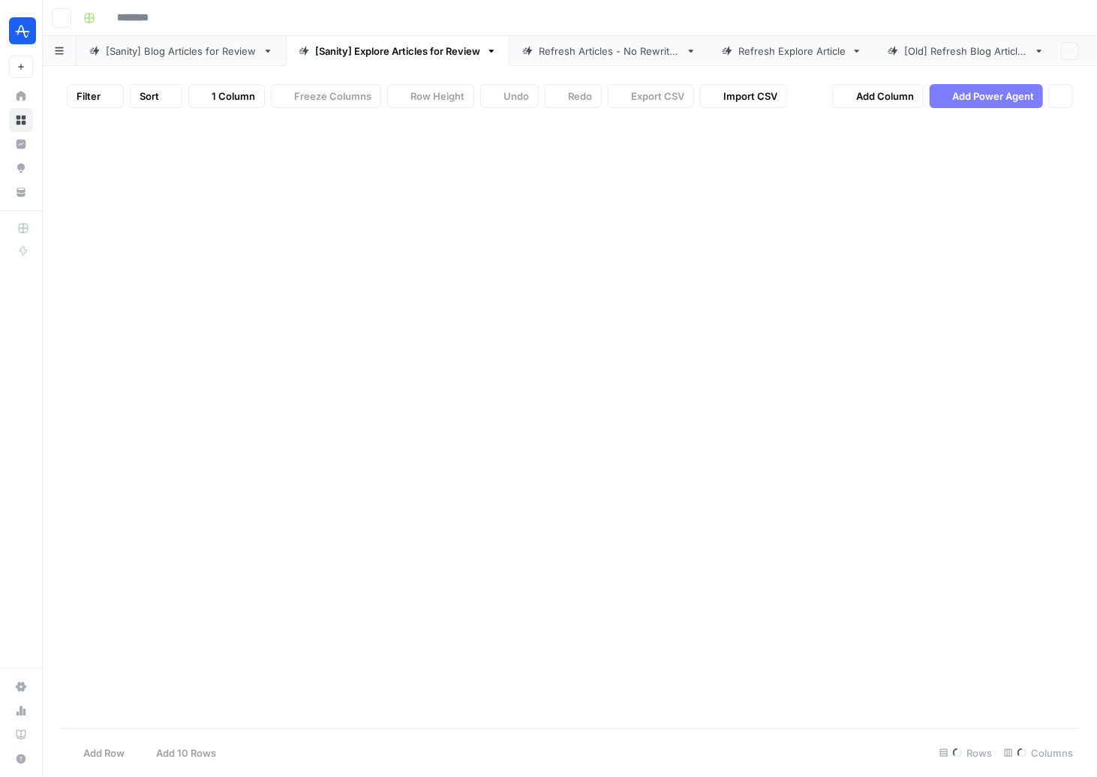
type input "**********"
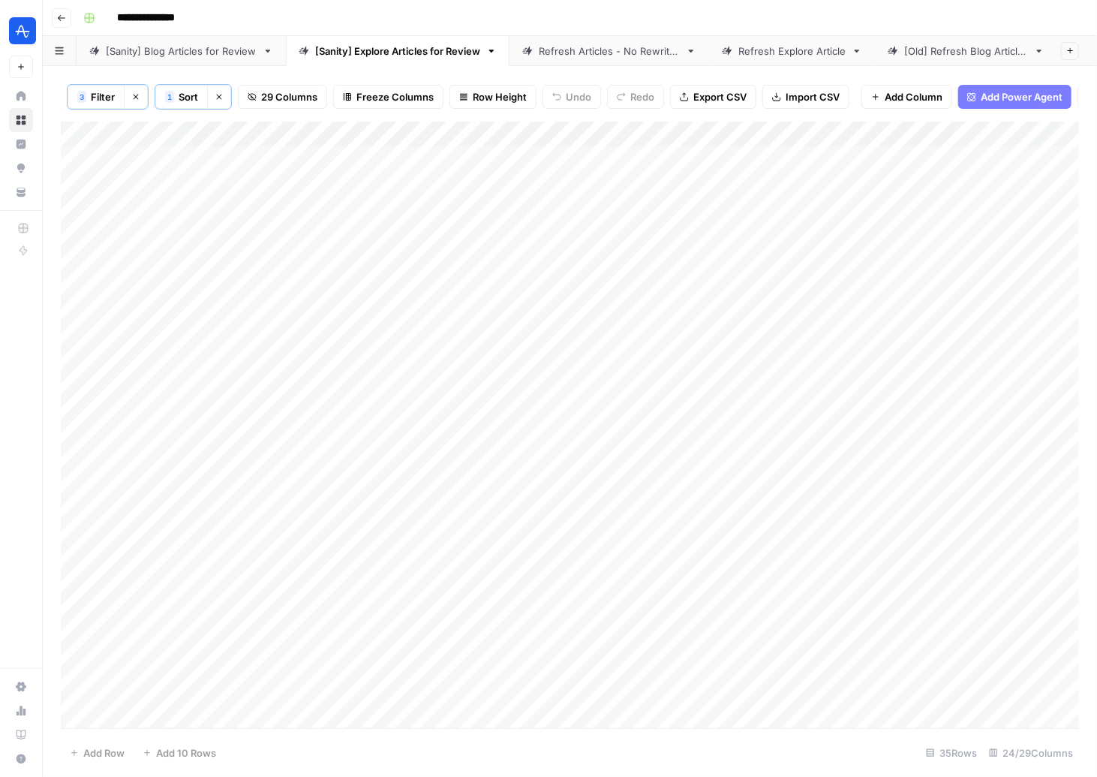
click at [55, 13] on button "Go back" at bounding box center [62, 18] width 20 height 20
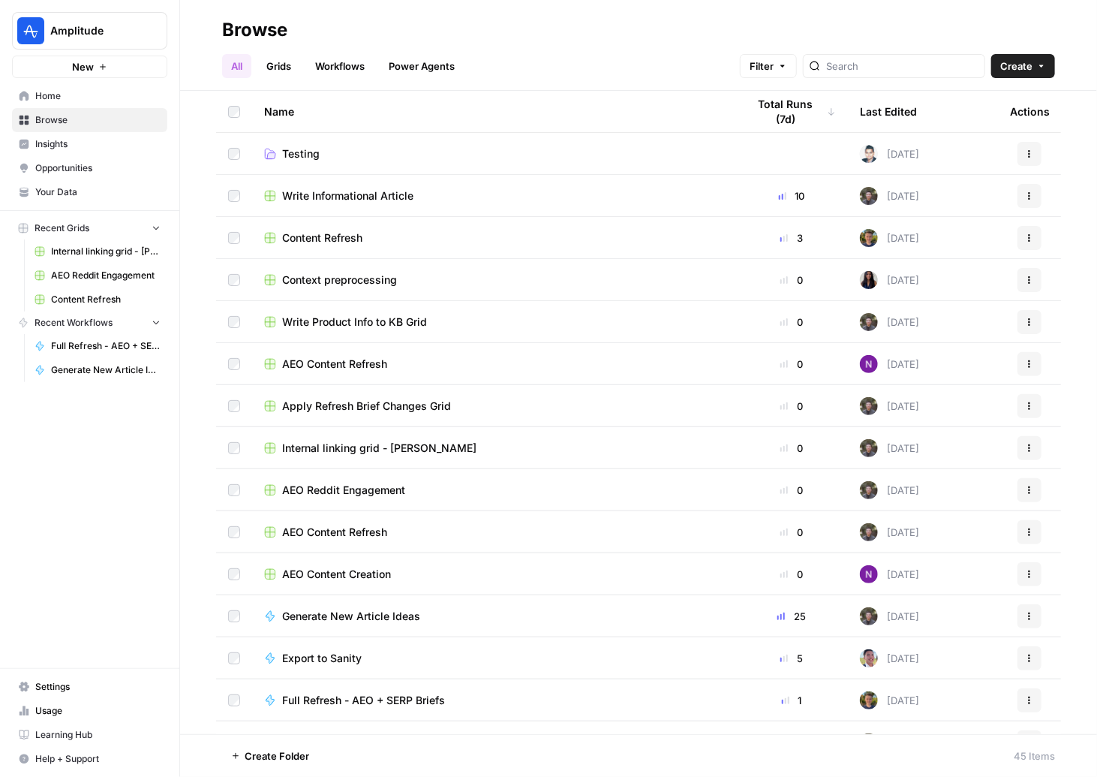
click at [393, 199] on span "Write Informational Article" at bounding box center [347, 195] width 131 height 15
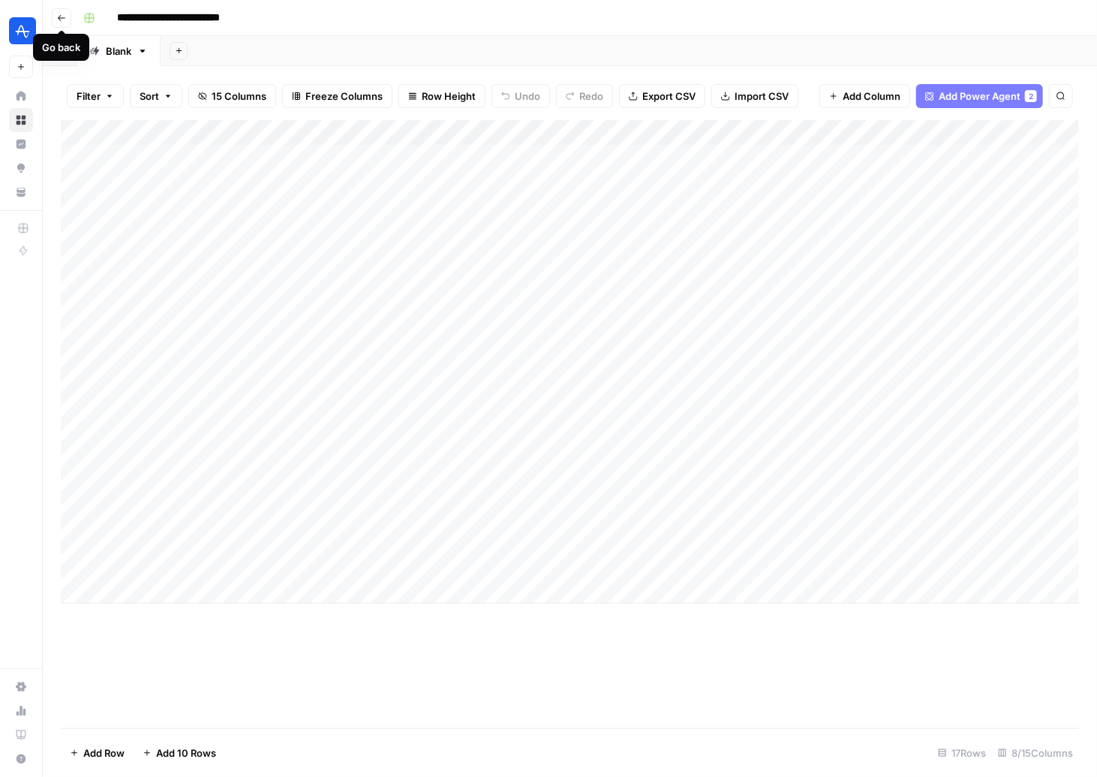
click at [65, 14] on button "Go back" at bounding box center [62, 18] width 20 height 20
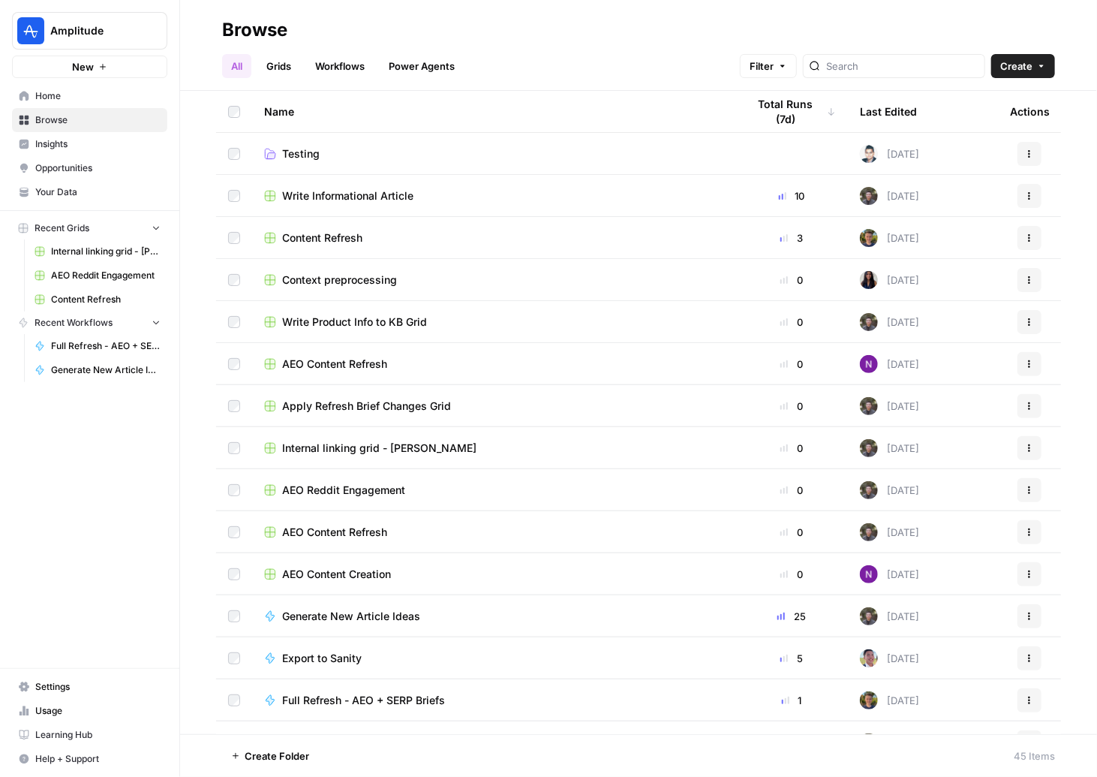
click at [353, 240] on span "Content Refresh" at bounding box center [322, 237] width 80 height 15
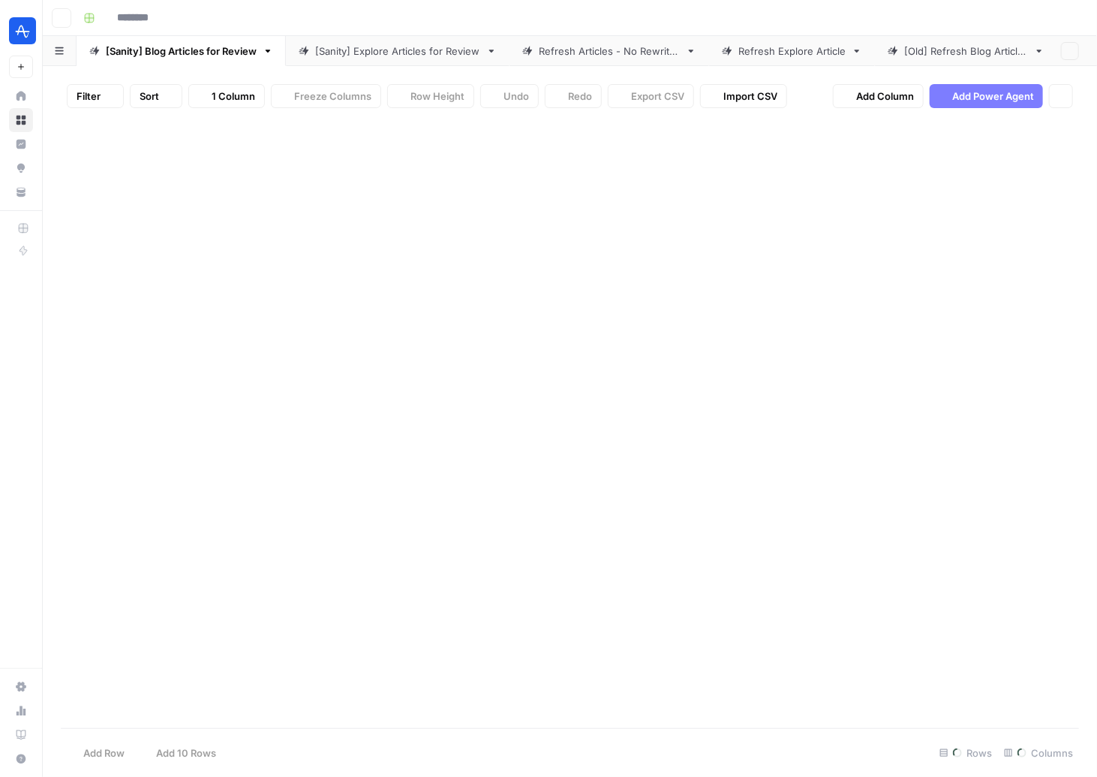
type input "**********"
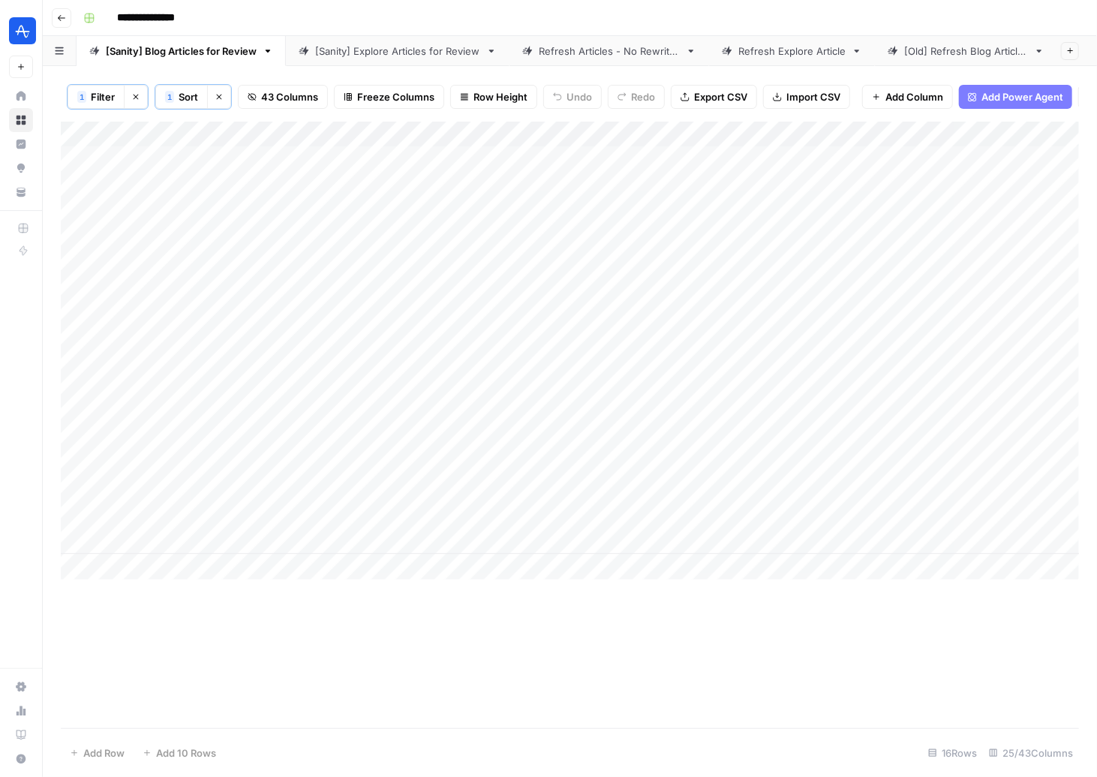
click at [405, 47] on div "[Sanity] Explore Articles for Review" at bounding box center [397, 51] width 165 height 15
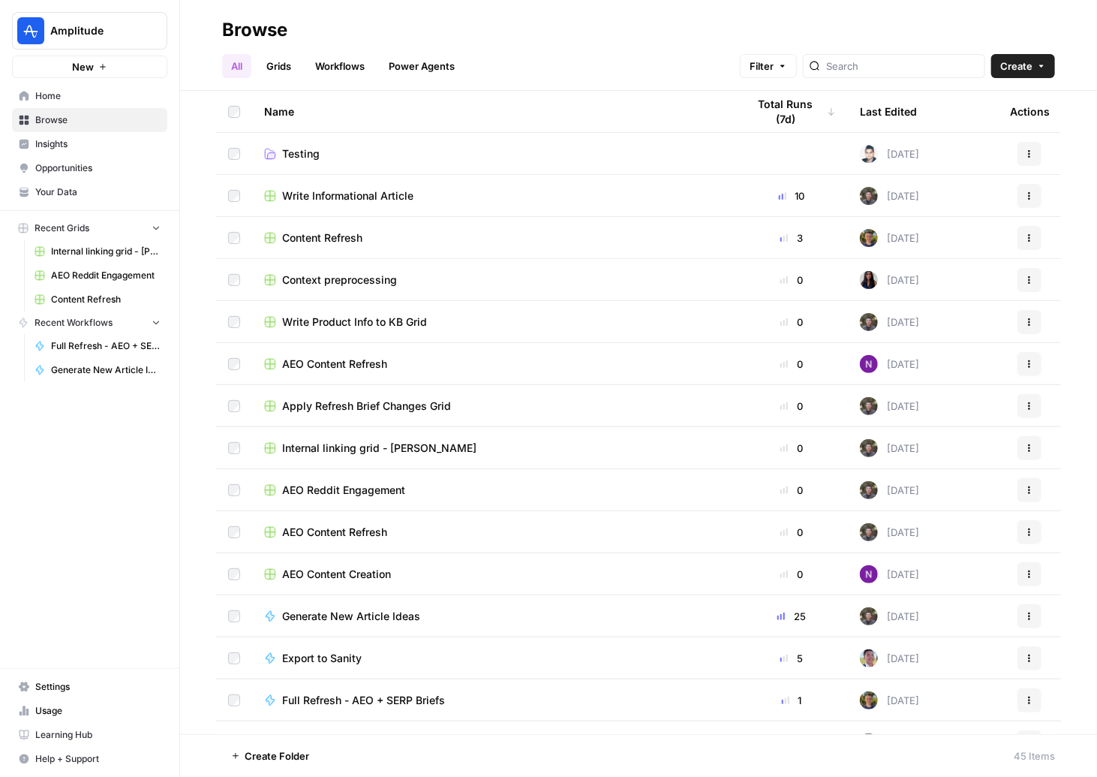
click at [326, 236] on span "Content Refresh" at bounding box center [322, 237] width 80 height 15
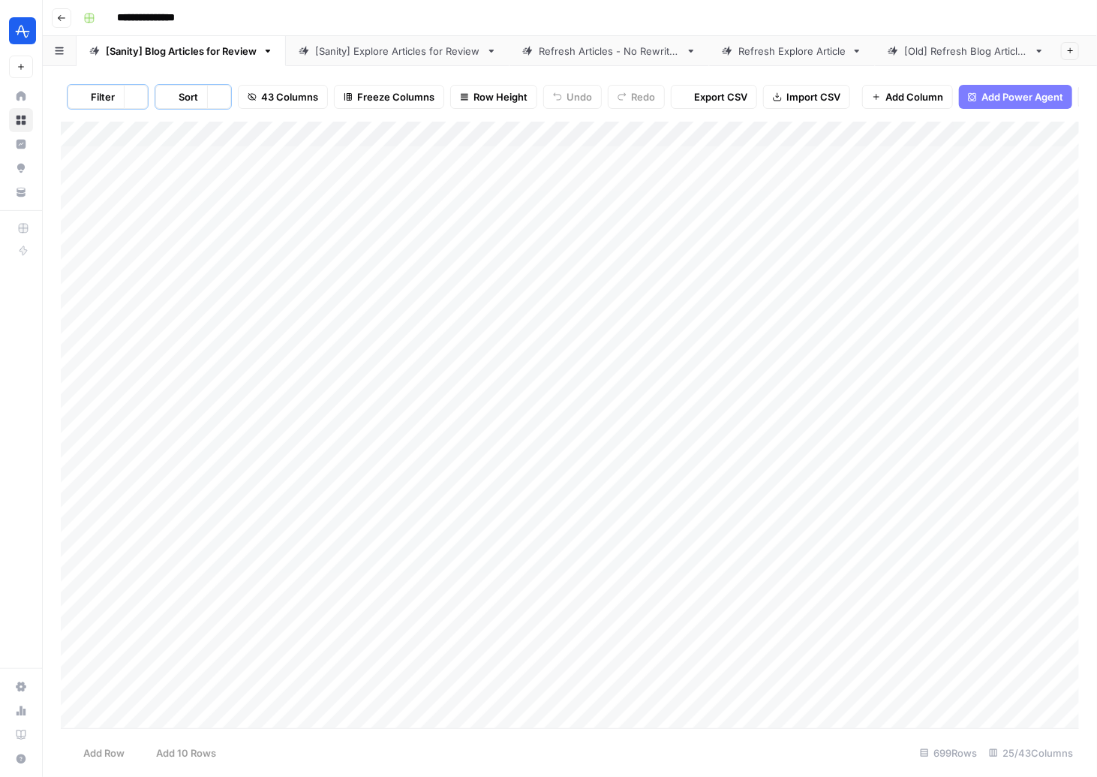
click at [392, 41] on link "[Sanity] Explore Articles for Review" at bounding box center [398, 51] width 224 height 30
click at [927, 155] on div "Add Column" at bounding box center [570, 425] width 1018 height 607
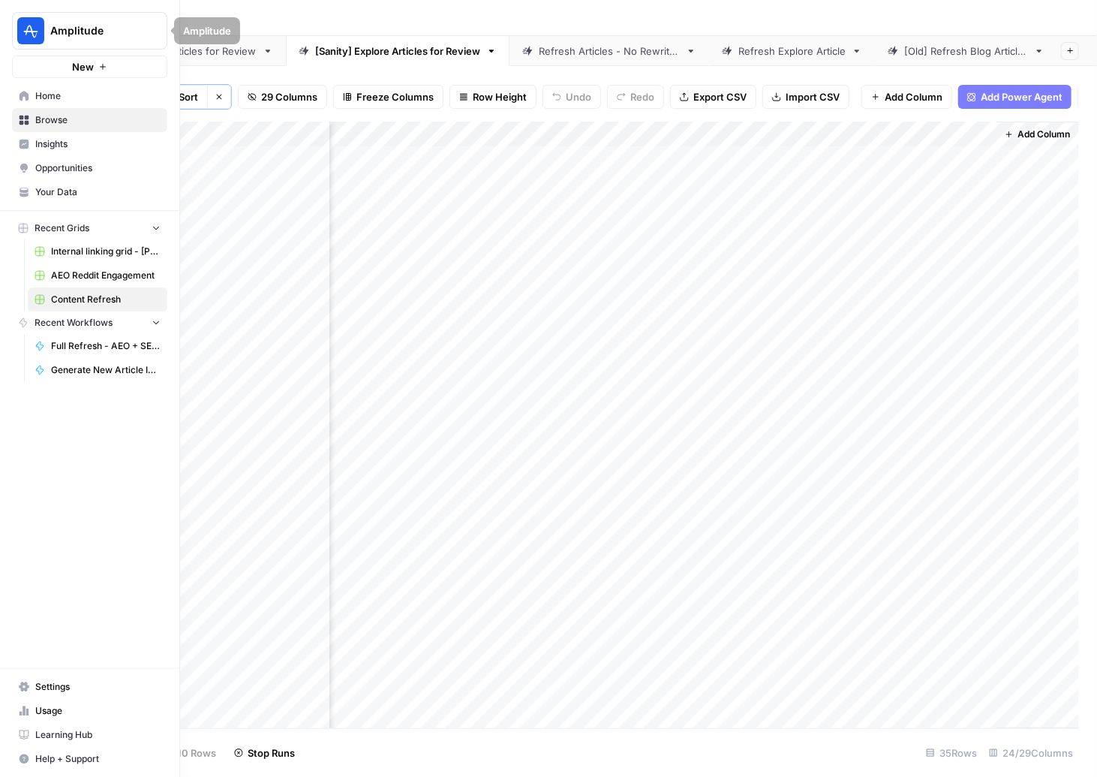
click at [59, 101] on span "Home" at bounding box center [97, 96] width 125 height 14
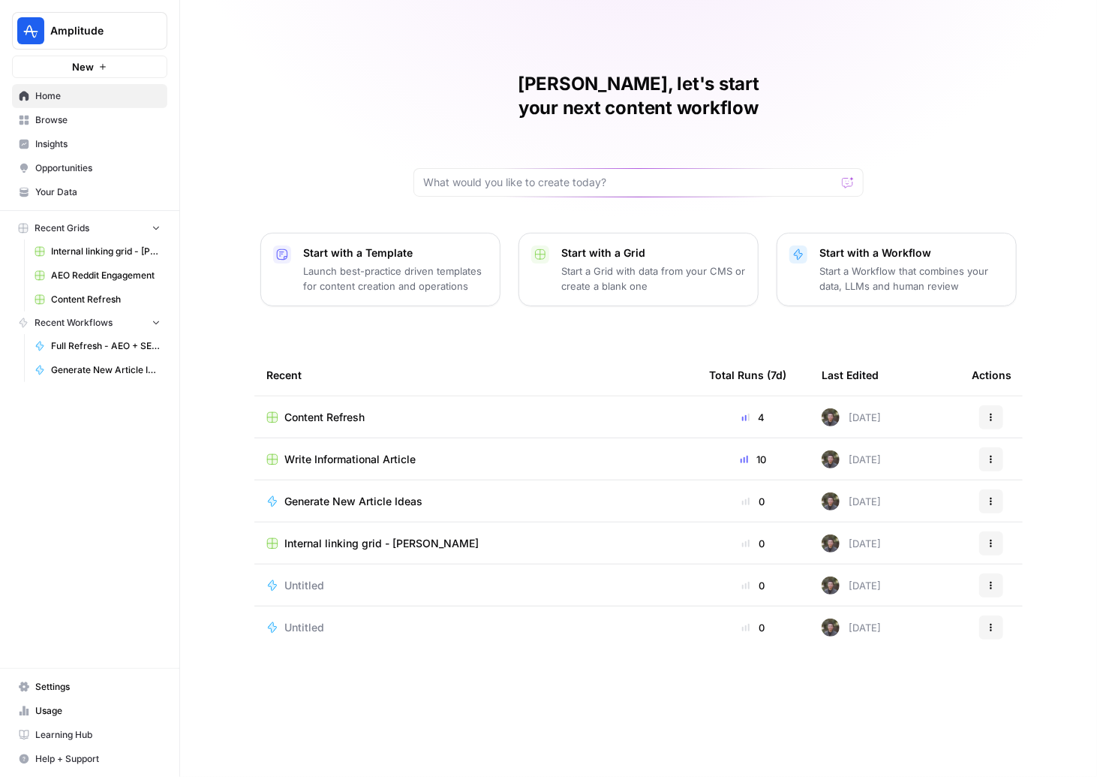
click at [347, 452] on span "Write Informational Article" at bounding box center [349, 459] width 131 height 15
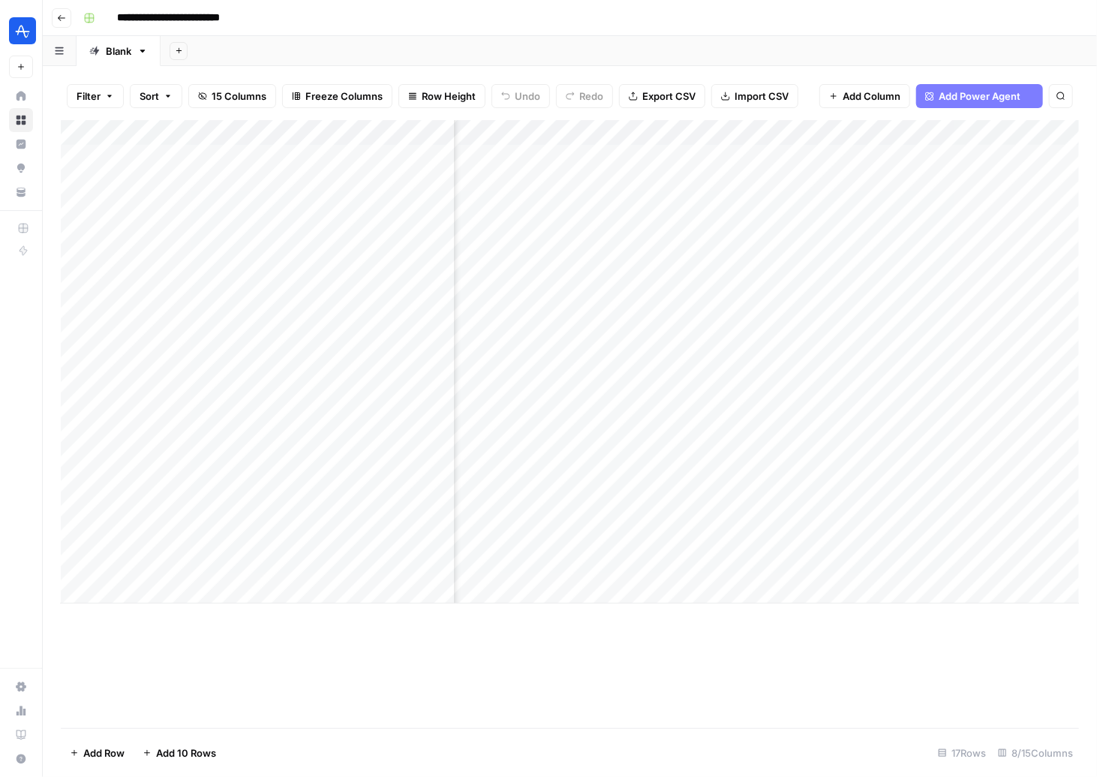
scroll to position [0, 644]
click at [63, 20] on icon "button" at bounding box center [61, 18] width 9 height 9
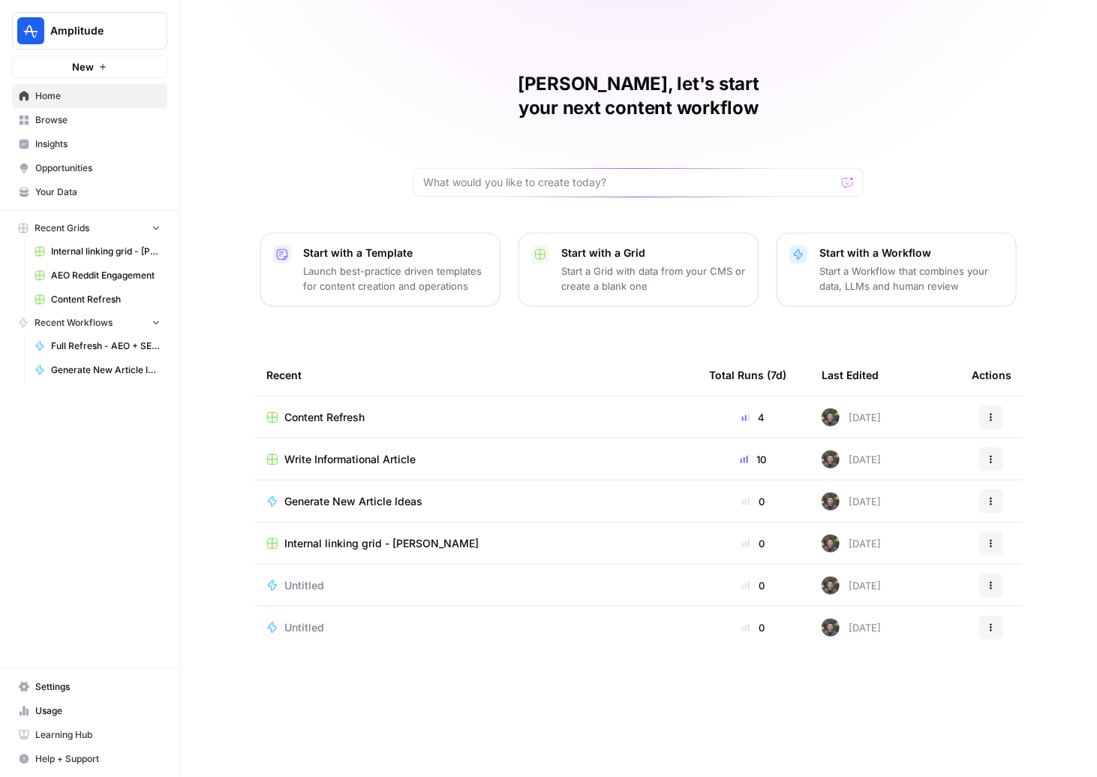
click at [342, 410] on span "Content Refresh" at bounding box center [324, 417] width 80 height 15
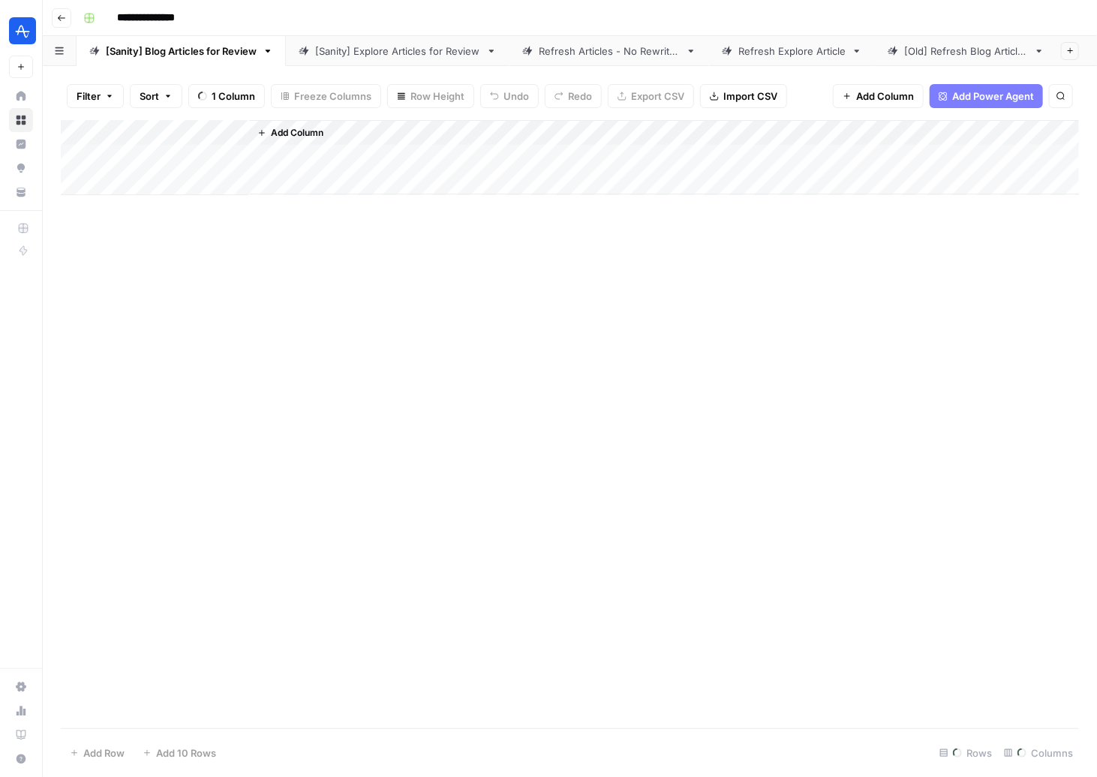
click at [396, 44] on div "[Sanity] Explore Articles for Review" at bounding box center [397, 51] width 165 height 15
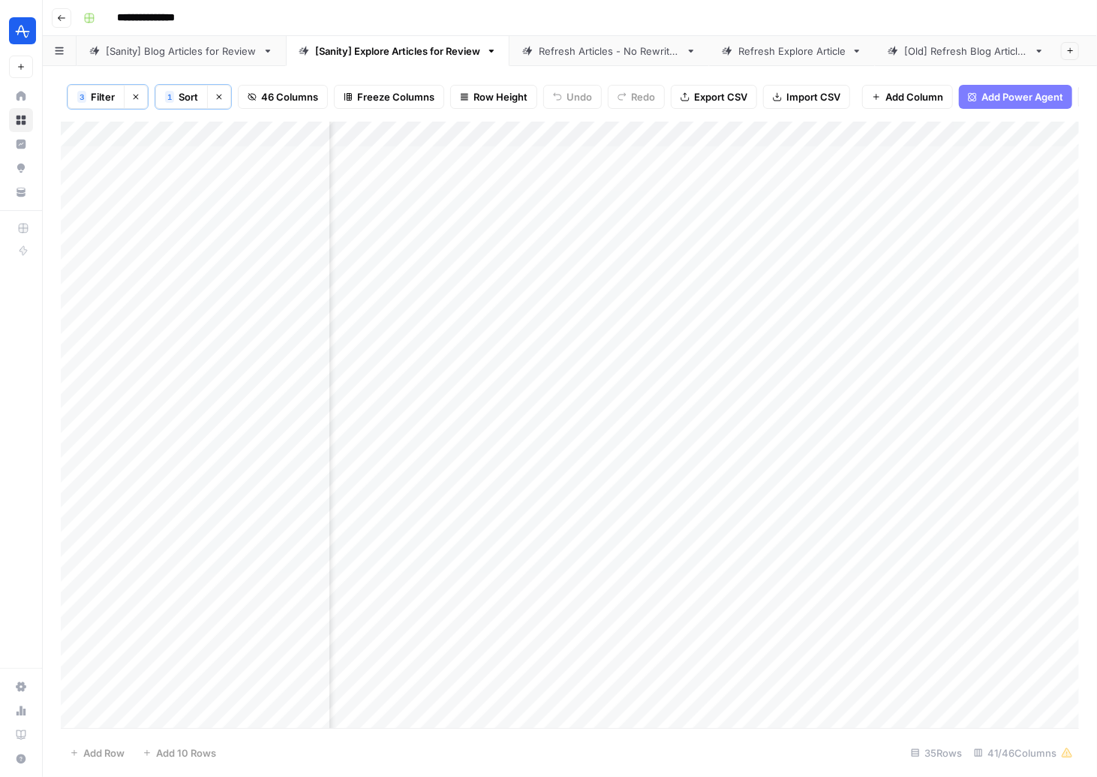
scroll to position [0, 3295]
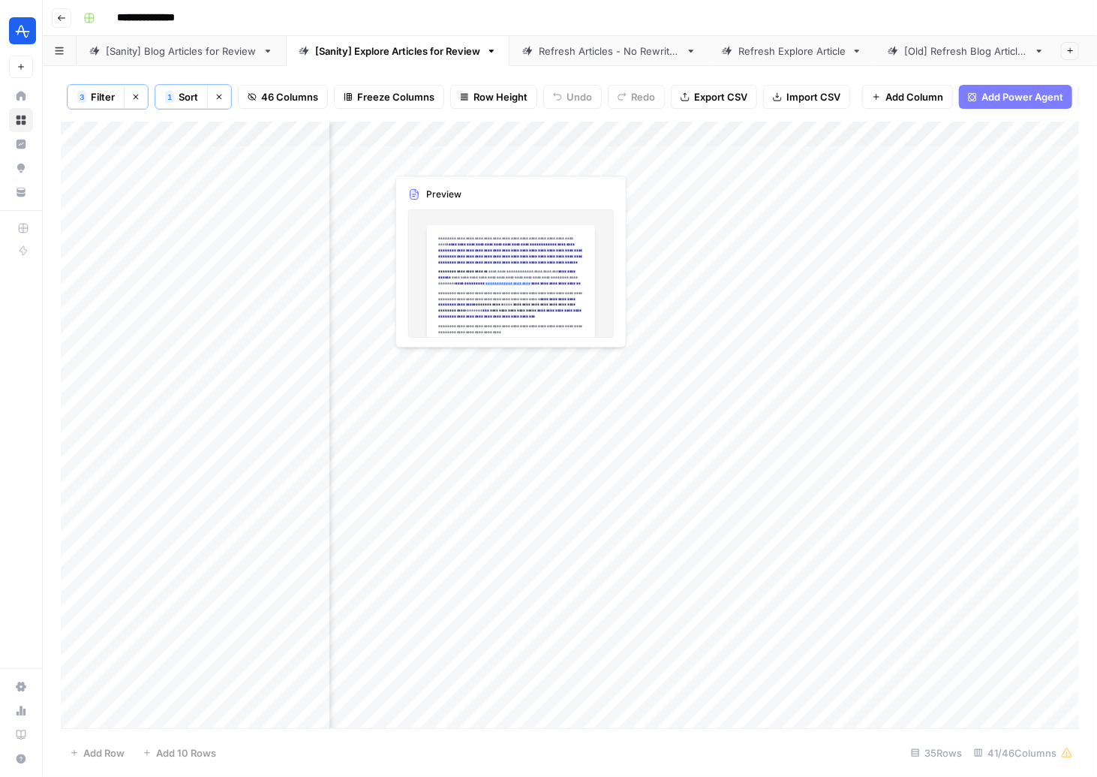
click at [488, 156] on div "Add Column" at bounding box center [570, 425] width 1018 height 607
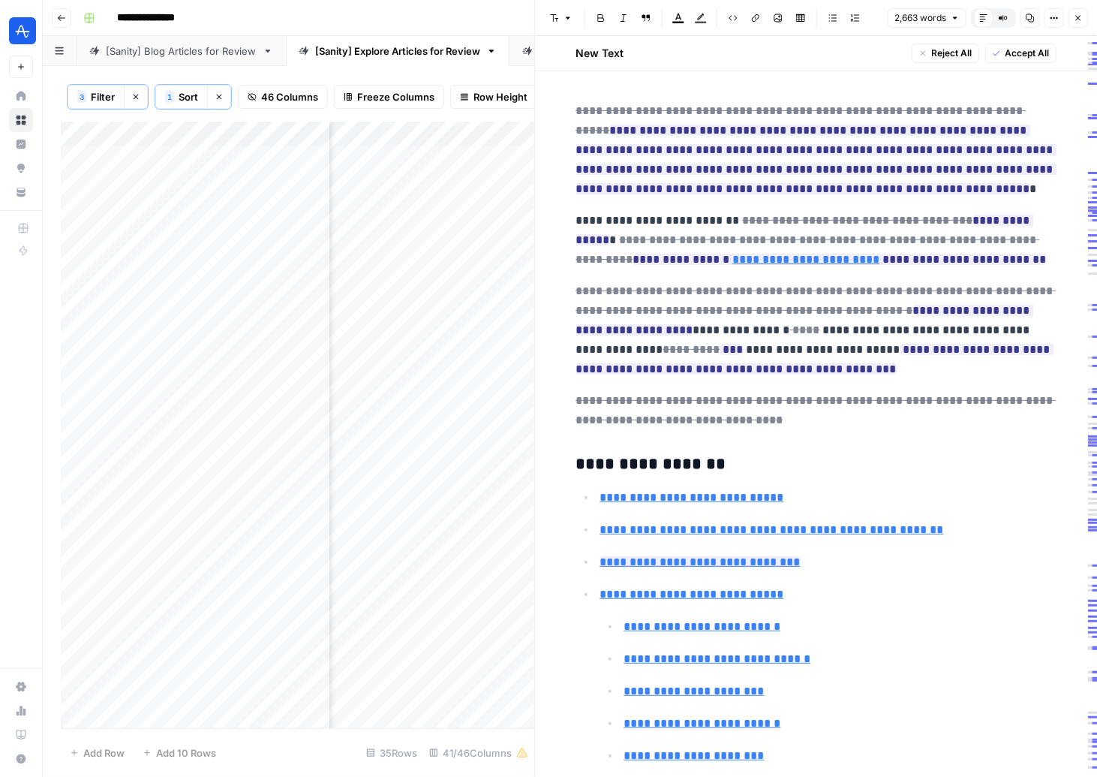
click at [1017, 48] on span "Accept All" at bounding box center [1027, 54] width 44 height 14
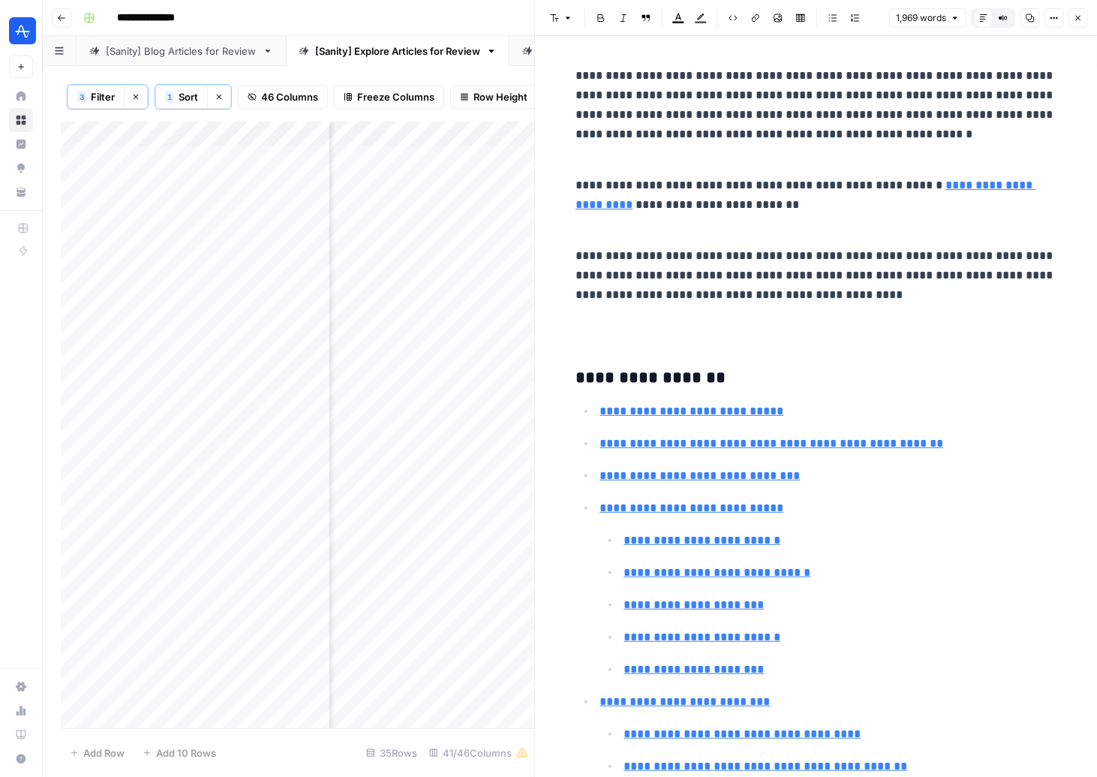
scroll to position [5970, 0]
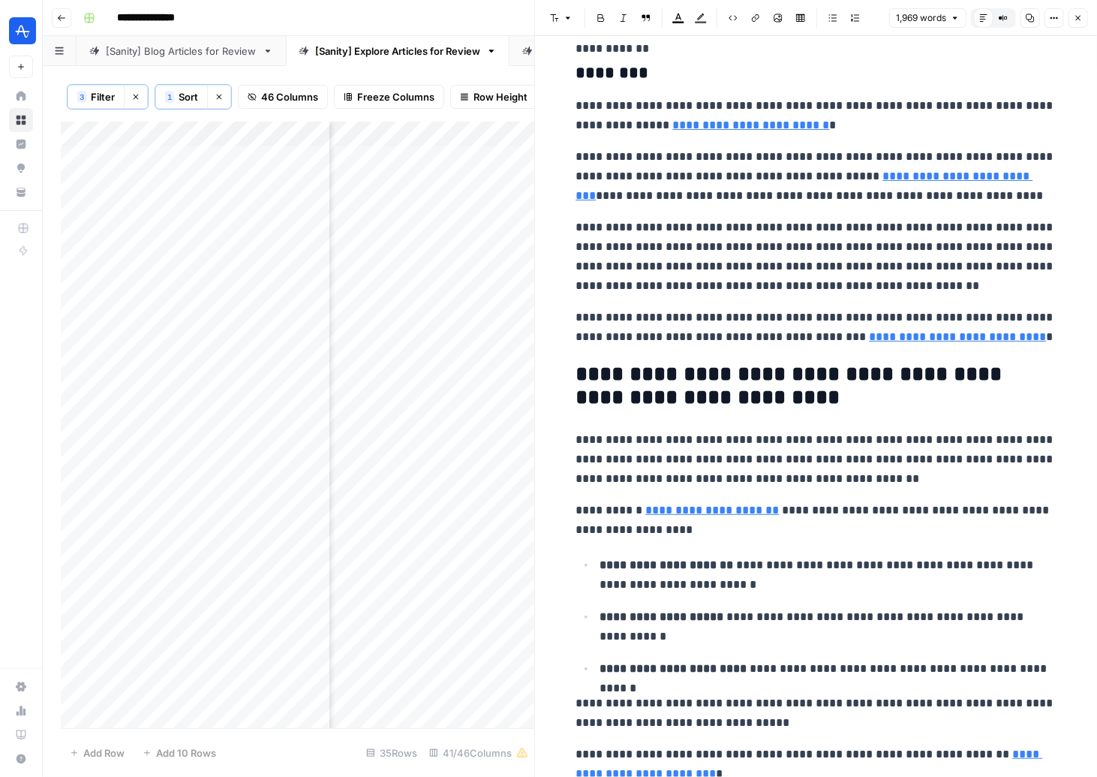
click at [1024, 19] on button "Close" at bounding box center [1078, 18] width 20 height 20
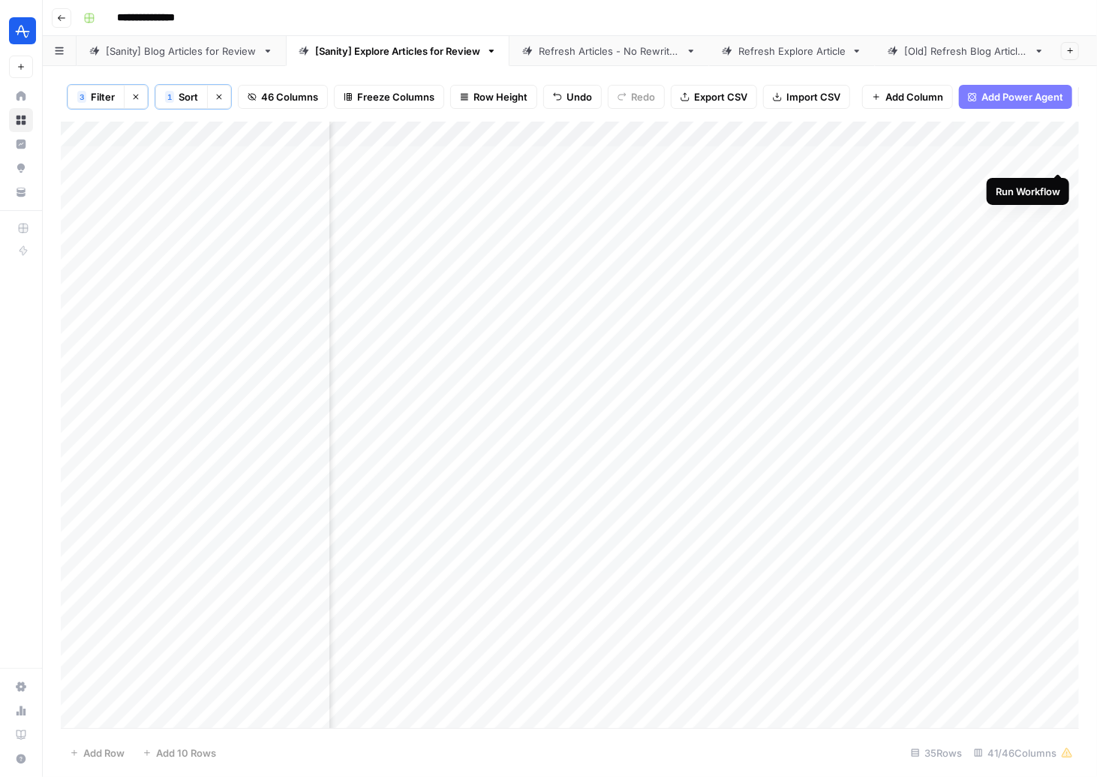
click at [1024, 157] on div "Add Column" at bounding box center [570, 425] width 1018 height 607
click at [481, 161] on div "Add Column" at bounding box center [570, 425] width 1018 height 607
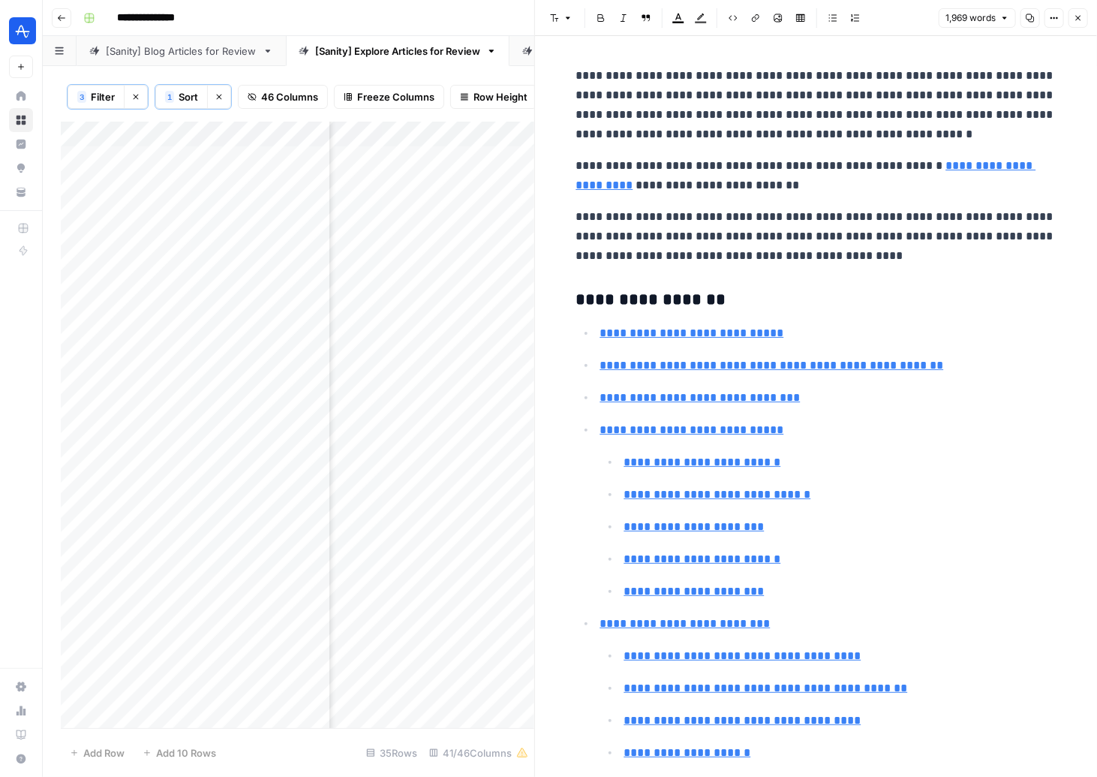
click at [1024, 20] on icon "button" at bounding box center [1078, 18] width 9 height 9
click at [1024, 20] on div "1,969 words Copy Options Close" at bounding box center [1013, 18] width 149 height 20
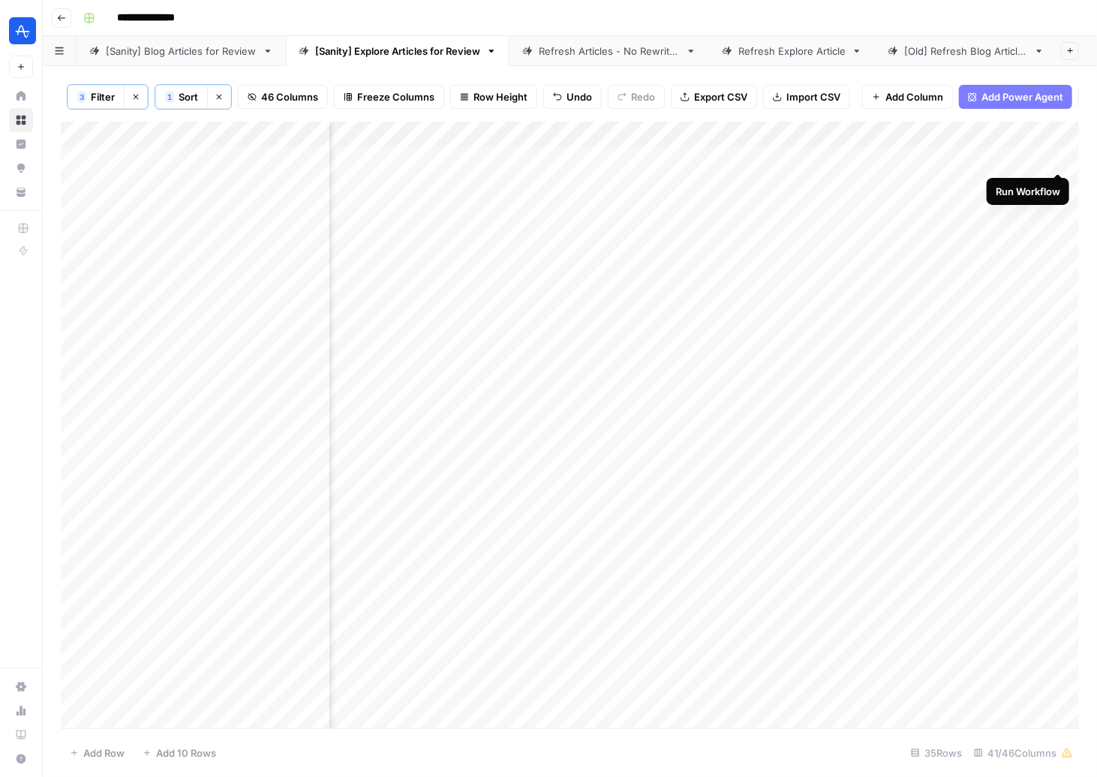
click at [1024, 154] on div "Add Column" at bounding box center [570, 425] width 1018 height 607
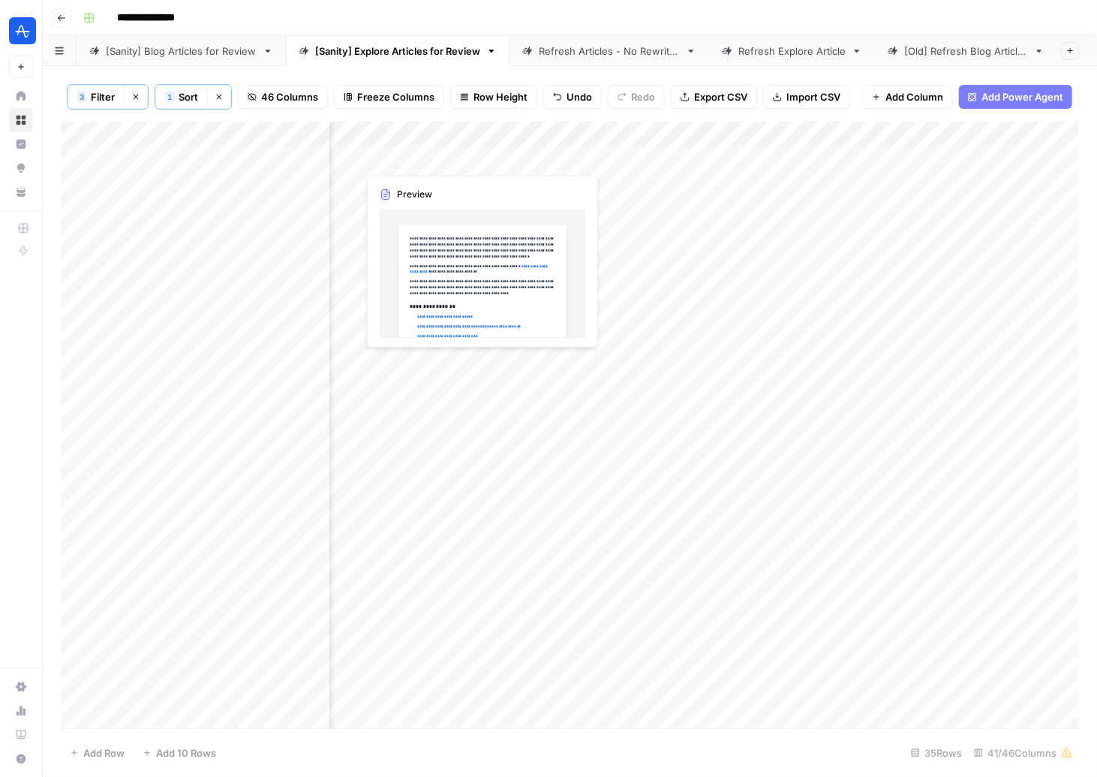
click at [462, 160] on div "Add Column" at bounding box center [570, 425] width 1018 height 607
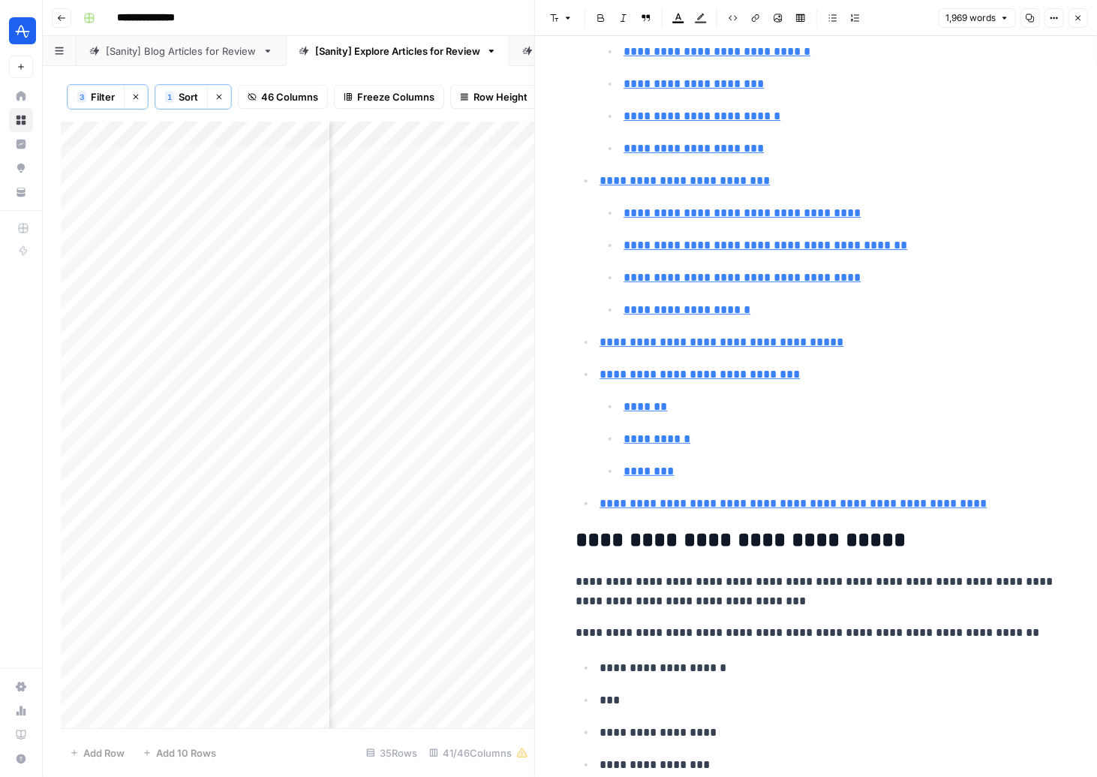
scroll to position [863, 0]
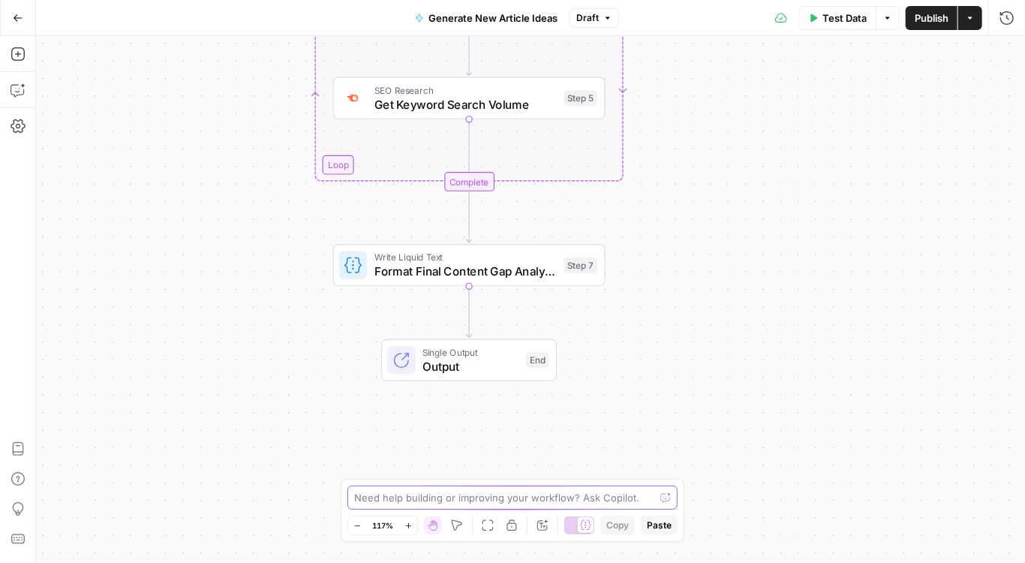
click at [496, 494] on textarea at bounding box center [504, 497] width 300 height 15
type textarea "i need the output to be in a normal word doc format"
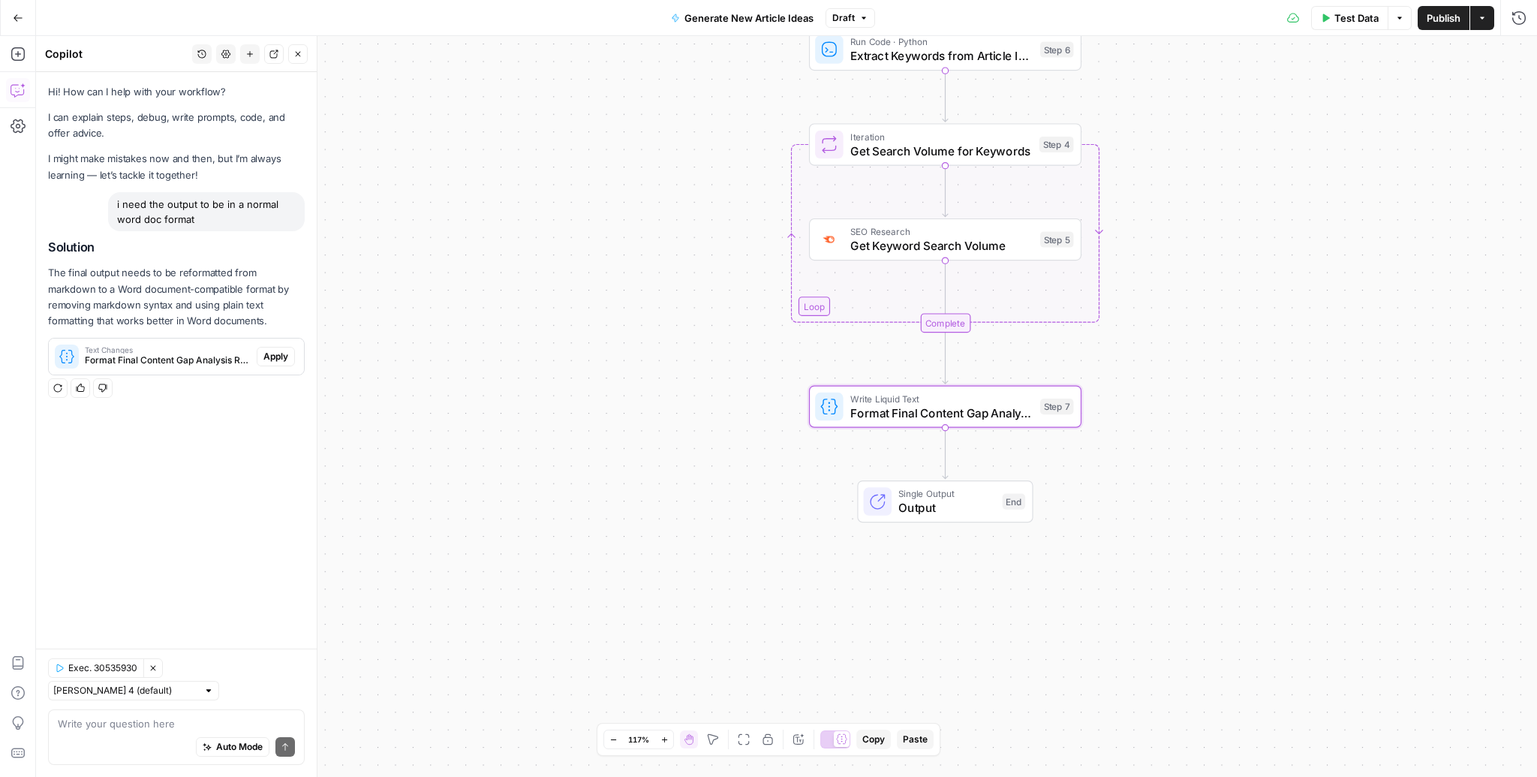
click at [284, 353] on span "Apply" at bounding box center [275, 357] width 25 height 14
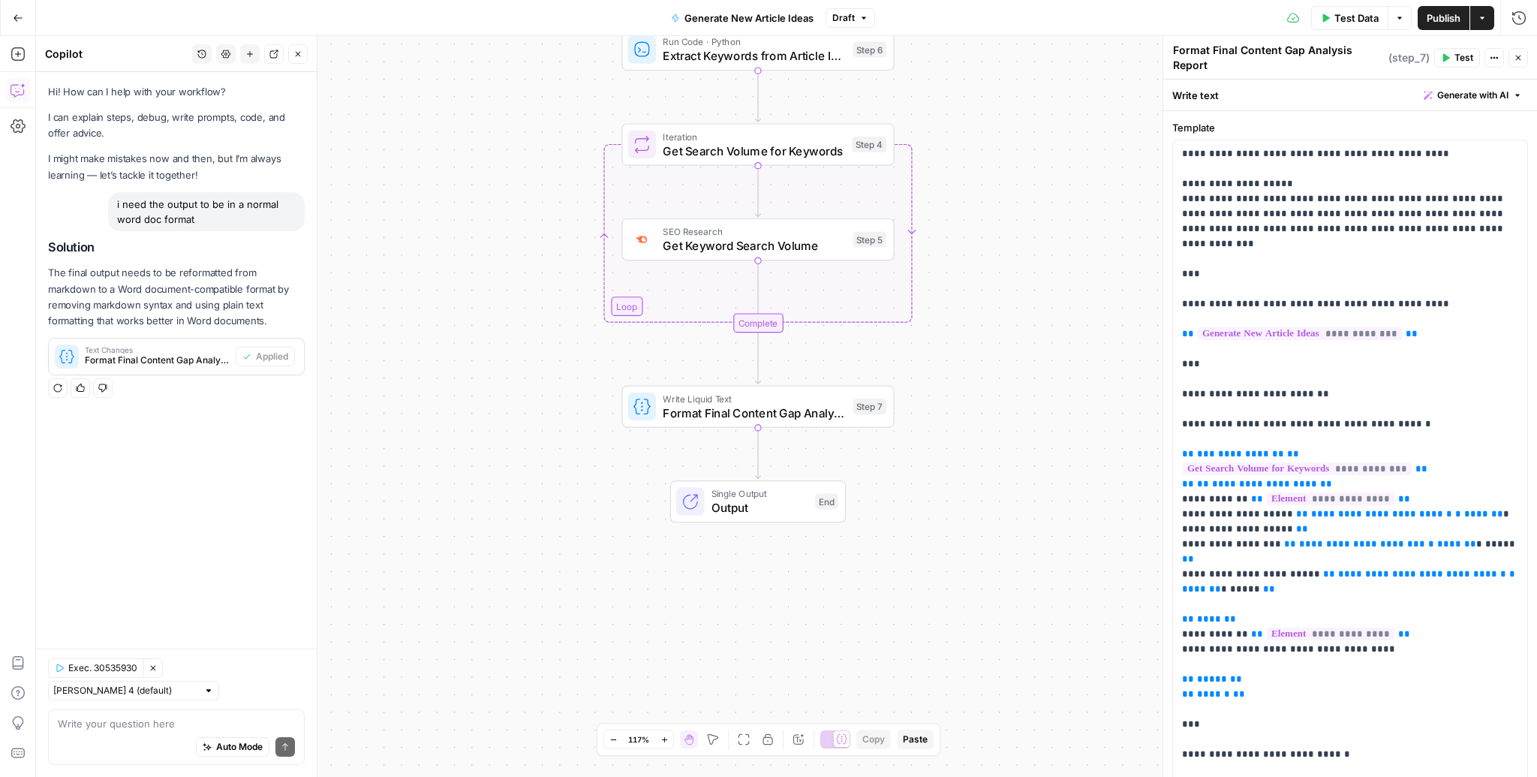
click at [1024, 24] on span "Publish" at bounding box center [1443, 18] width 34 height 15
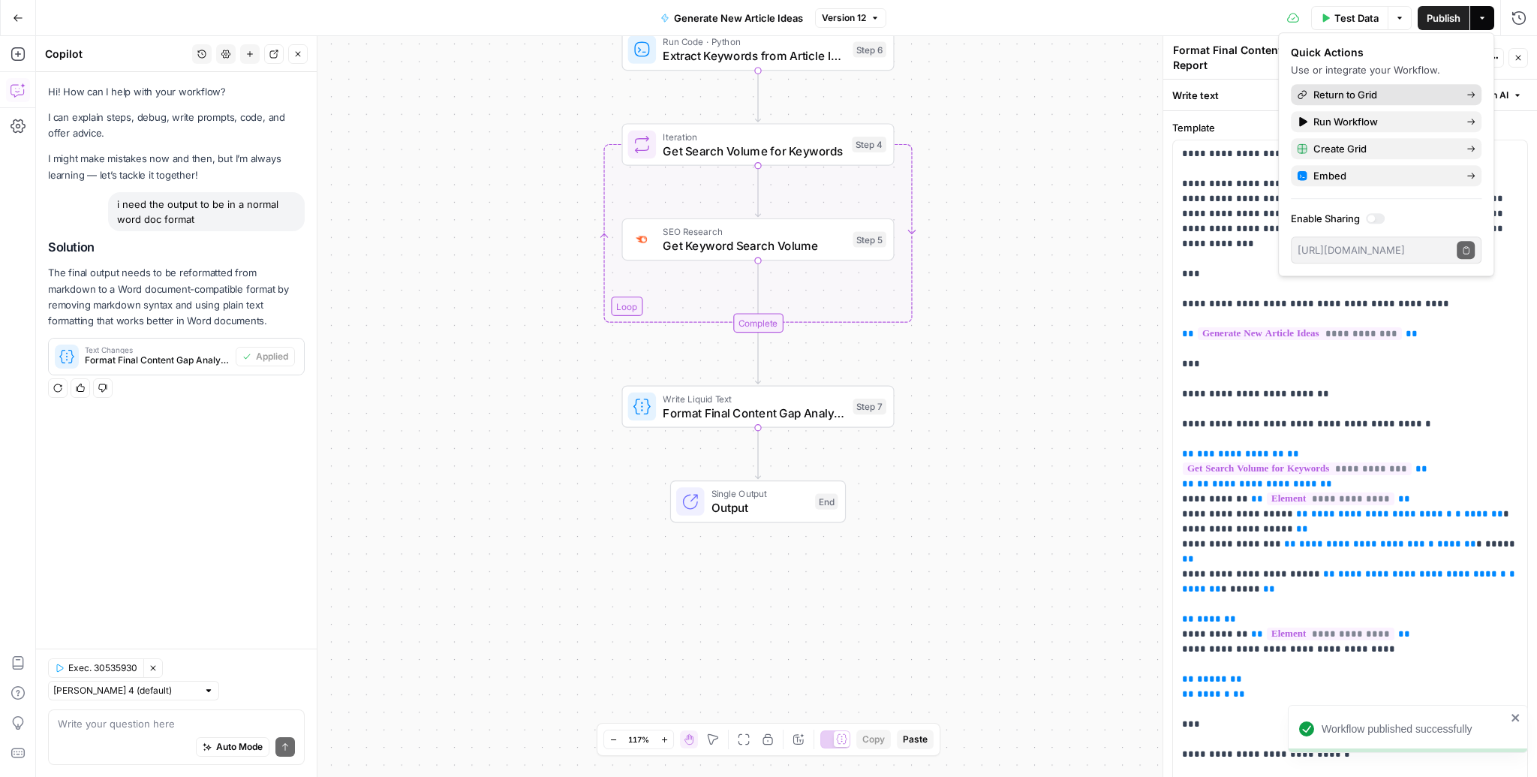
click at [1024, 99] on span "Return to Grid" at bounding box center [1383, 94] width 141 height 15
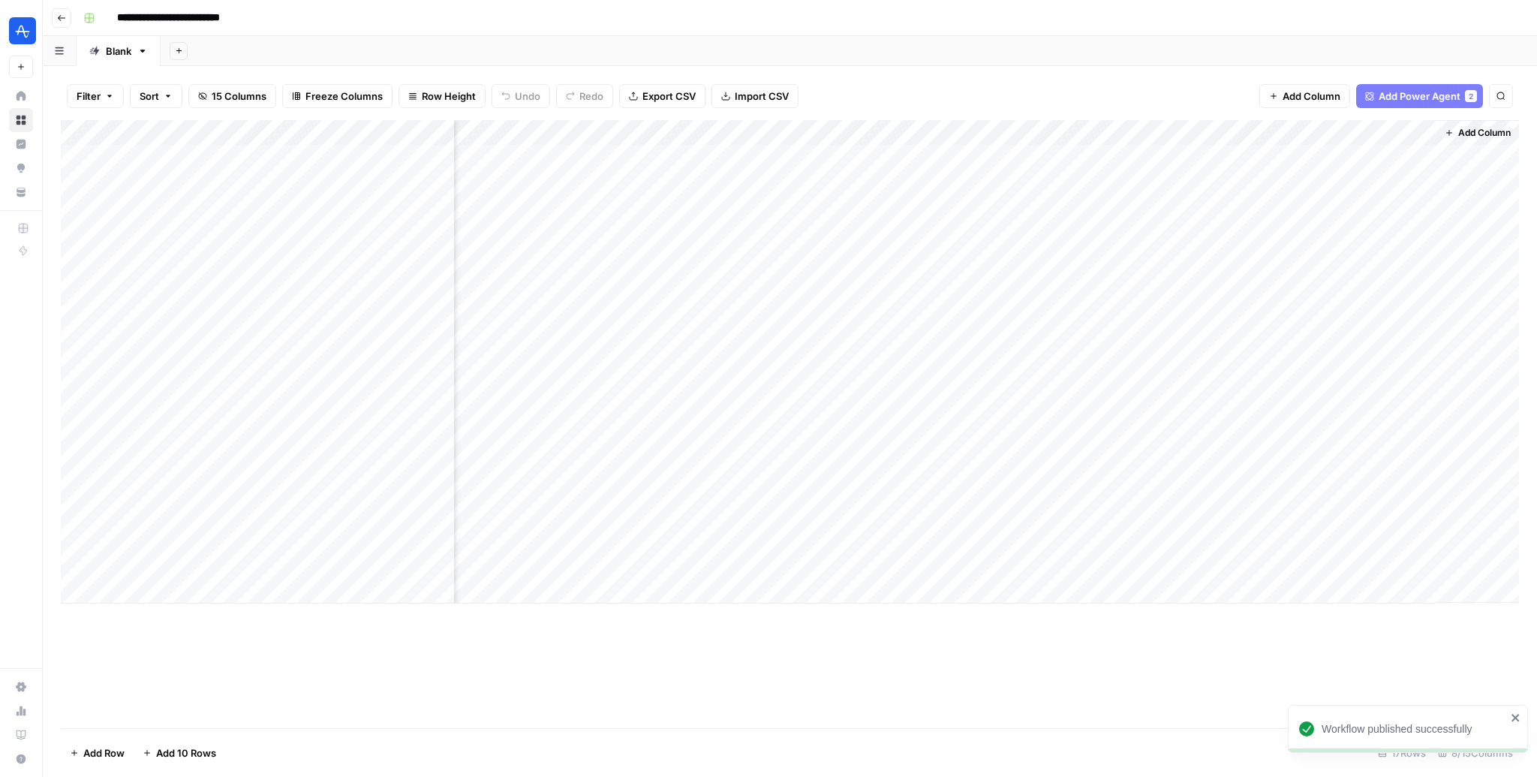
scroll to position [0, 203]
click at [1024, 464] on div "Add Column" at bounding box center [790, 361] width 1458 height 483
click at [1024, 481] on div "Add Column" at bounding box center [790, 361] width 1458 height 483
click at [1024, 512] on div "Add Column" at bounding box center [790, 361] width 1458 height 483
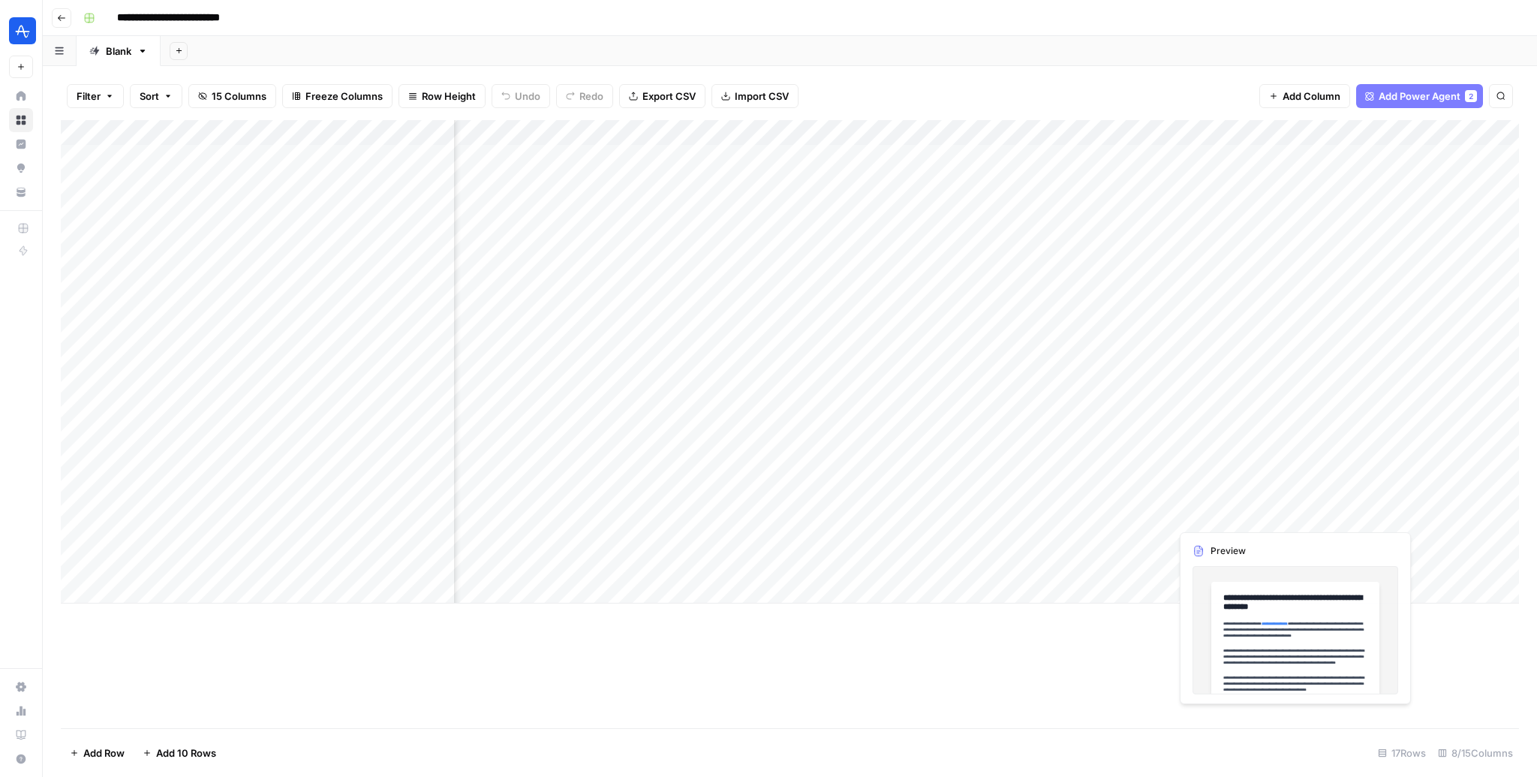
scroll to position [0, 204]
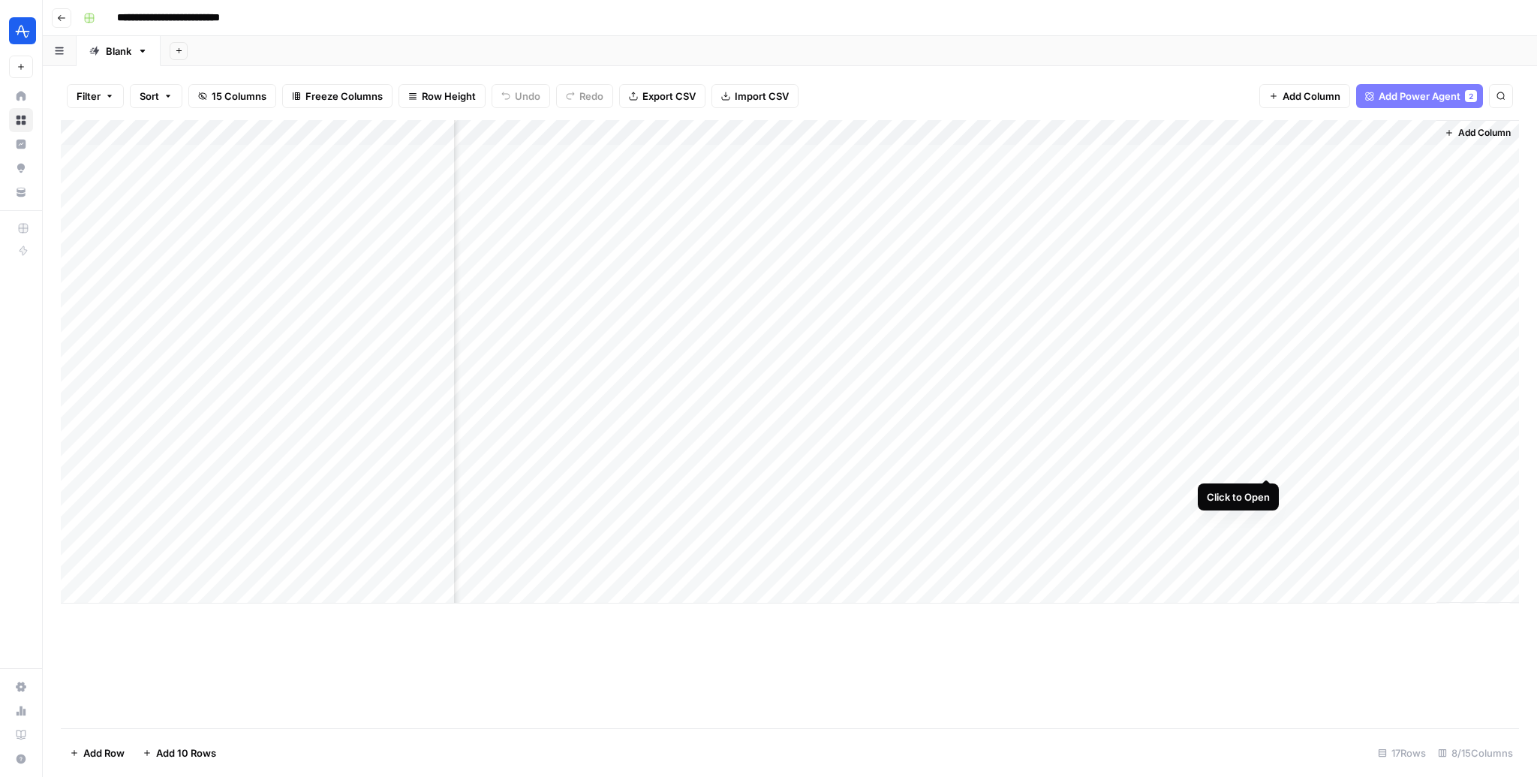
click at [1262, 460] on div "Add Column" at bounding box center [790, 361] width 1458 height 483
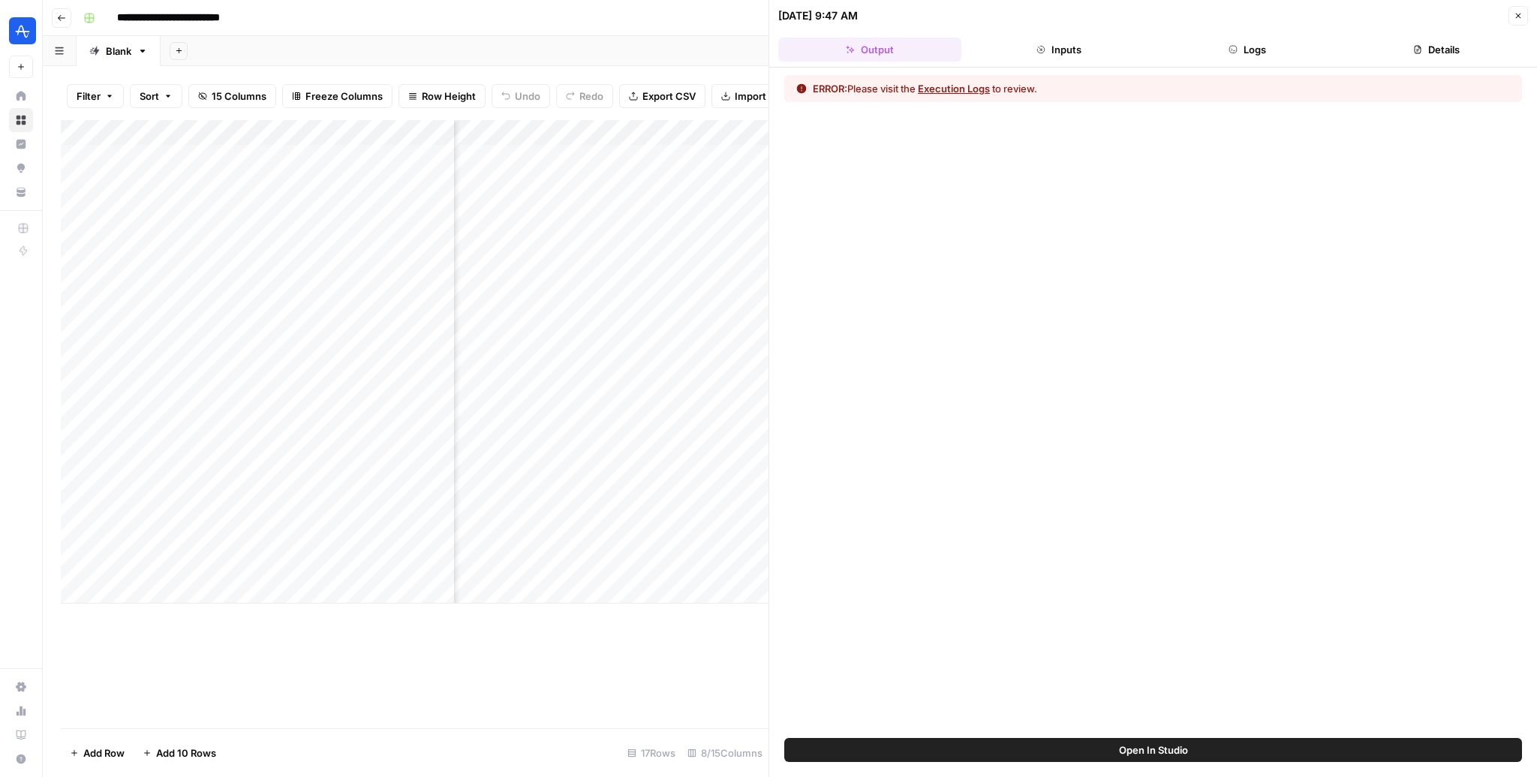
click at [1132, 750] on span "Open In Studio" at bounding box center [1153, 749] width 69 height 15
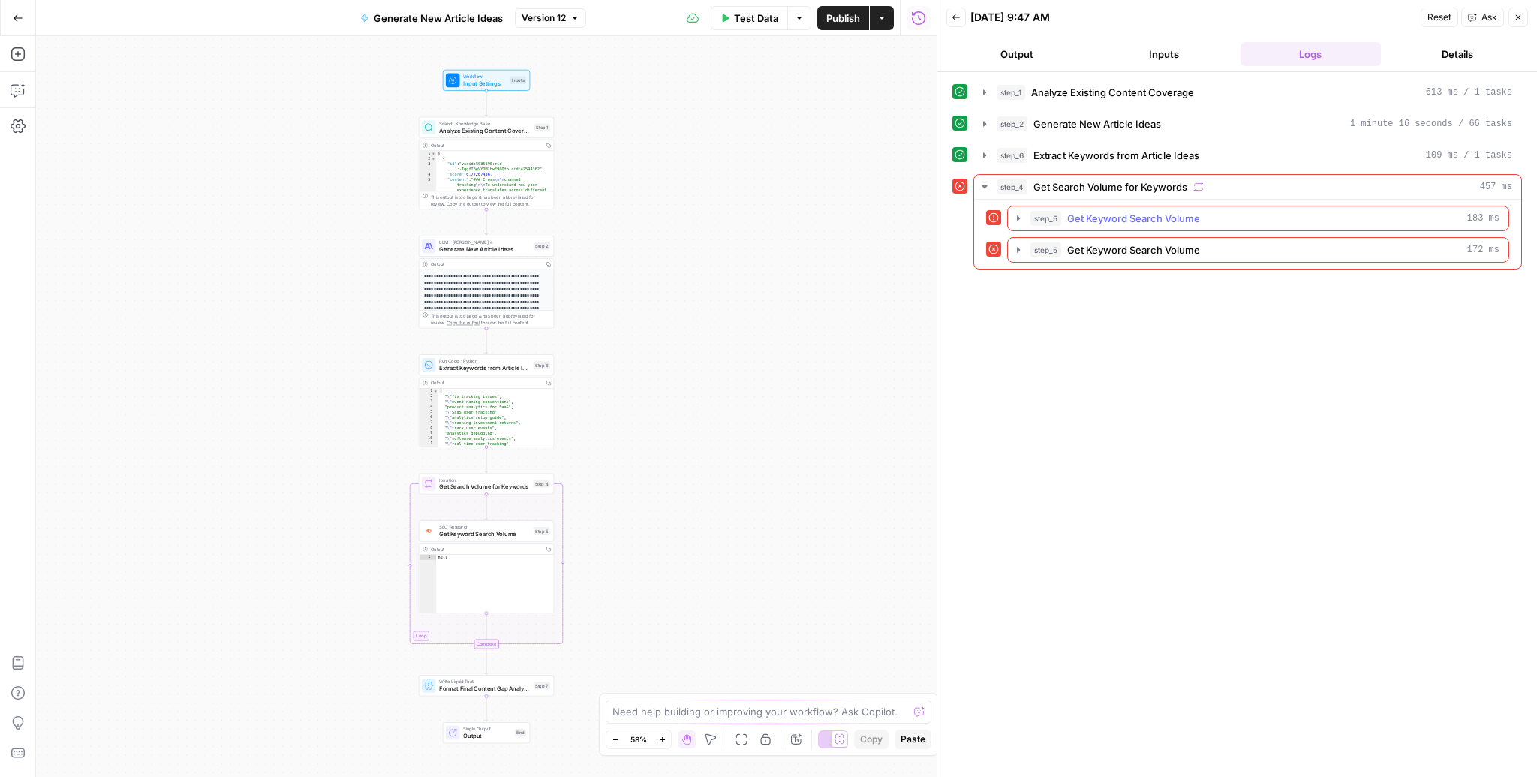
click at [1237, 222] on div "step_5 Get Keyword Search Volume 183 ms" at bounding box center [1264, 218] width 469 height 15
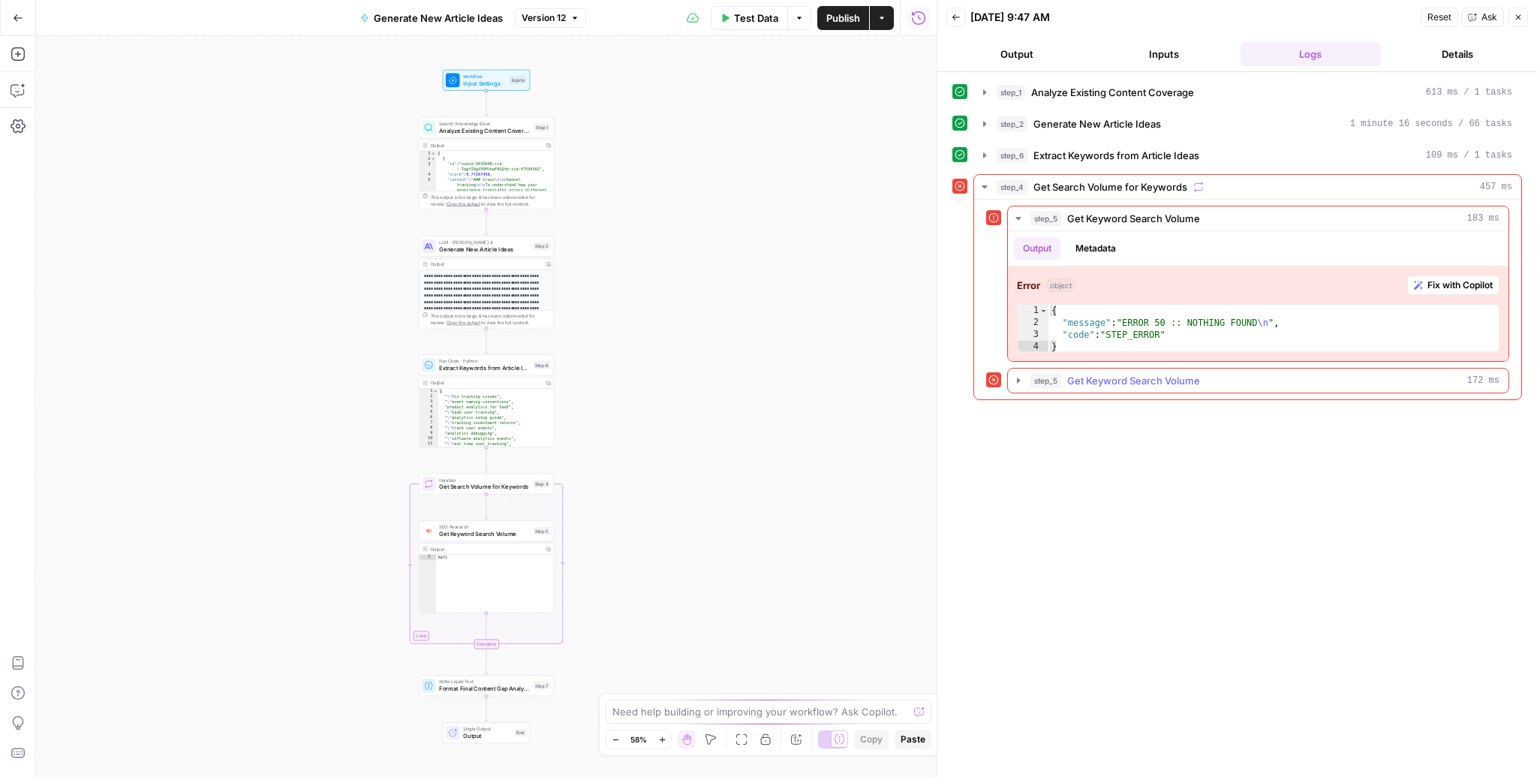
click at [1303, 376] on div "step_5 Get Keyword Search Volume 172 ms" at bounding box center [1264, 380] width 469 height 15
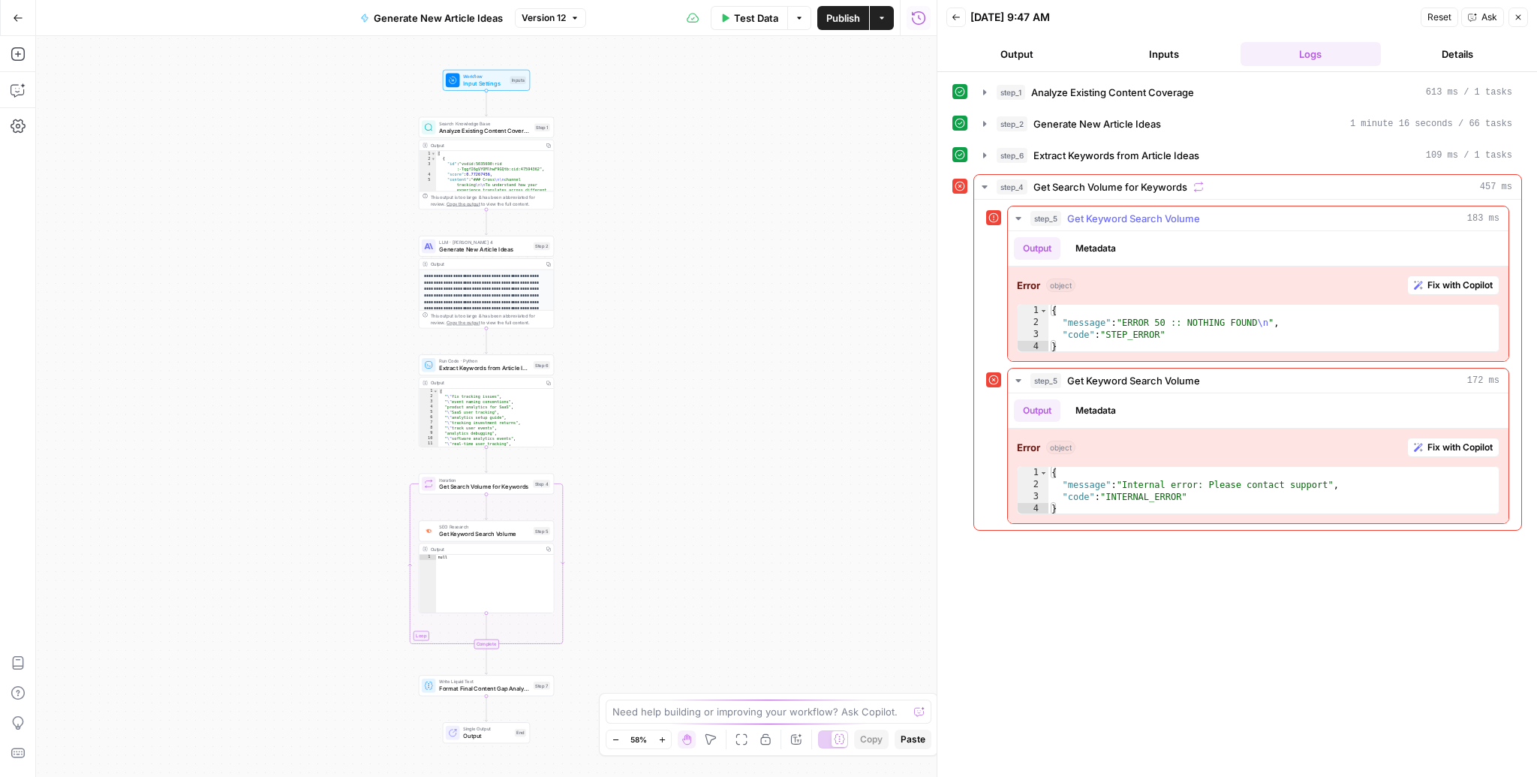
click at [1438, 282] on span "Fix with Copilot" at bounding box center [1459, 285] width 65 height 14
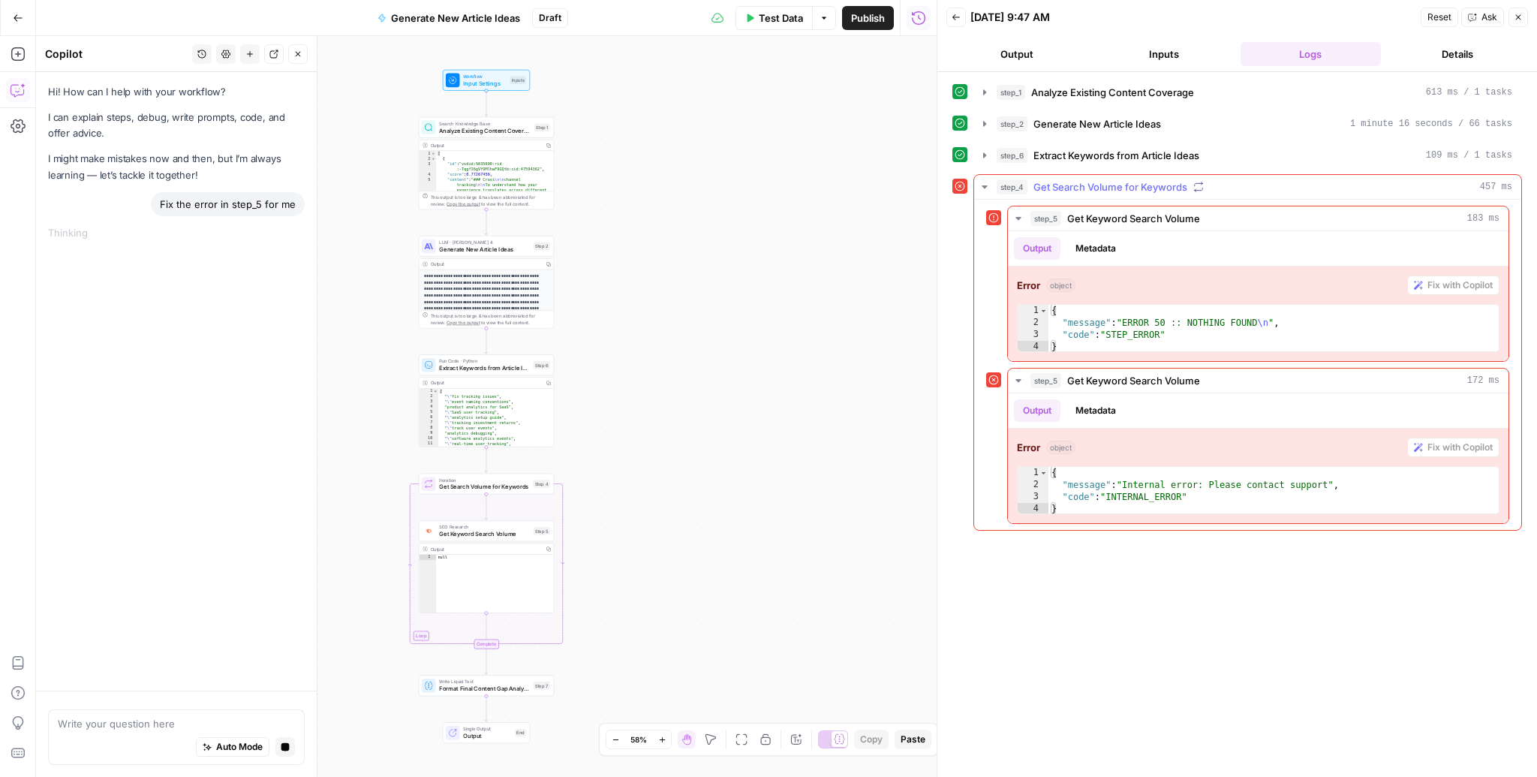
click at [1429, 188] on div "step_4 Get Search Volume for Keywords 457 ms" at bounding box center [1253, 186] width 515 height 15
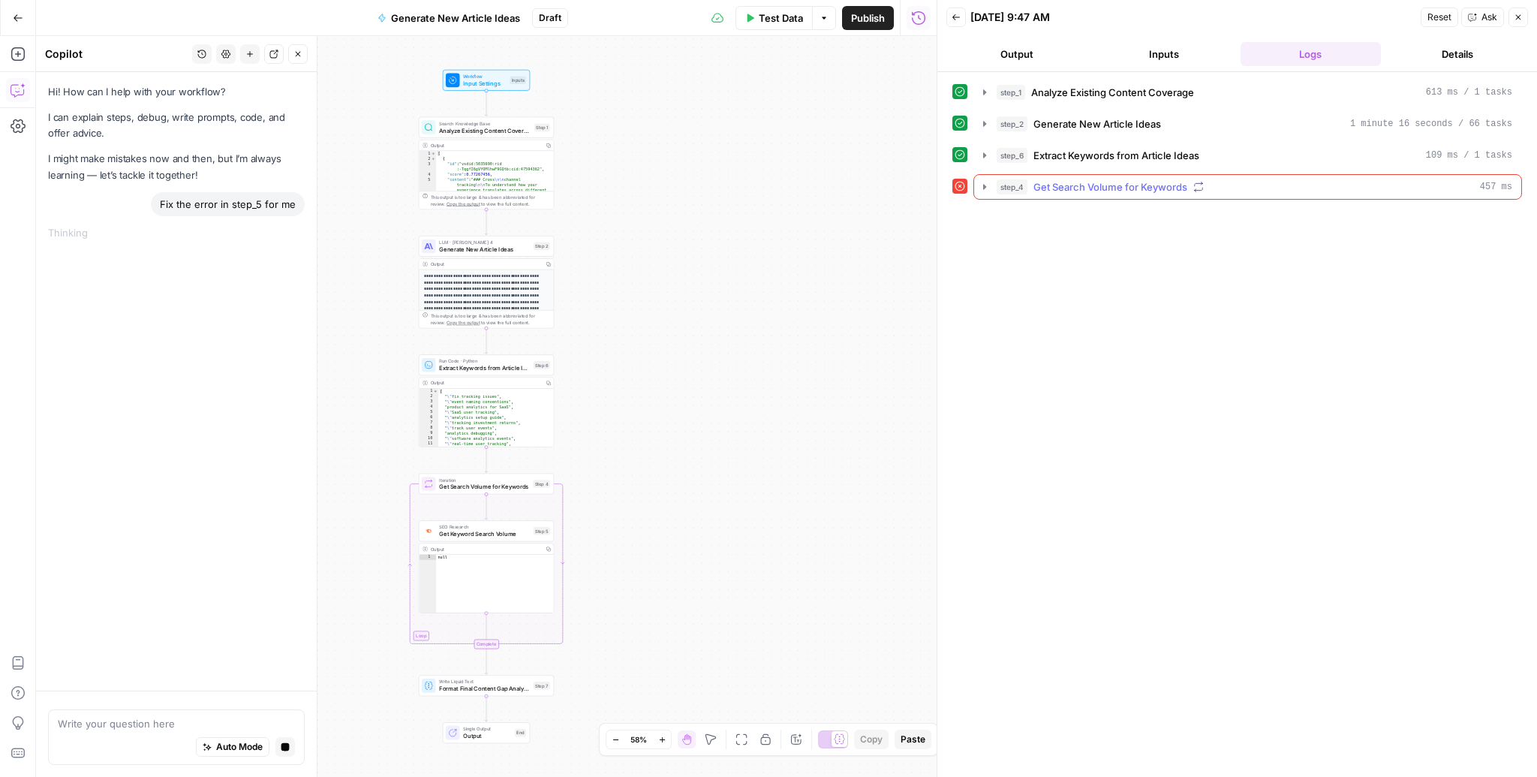
click at [1429, 188] on div "step_4 Get Search Volume for Keywords 457 ms" at bounding box center [1253, 186] width 515 height 15
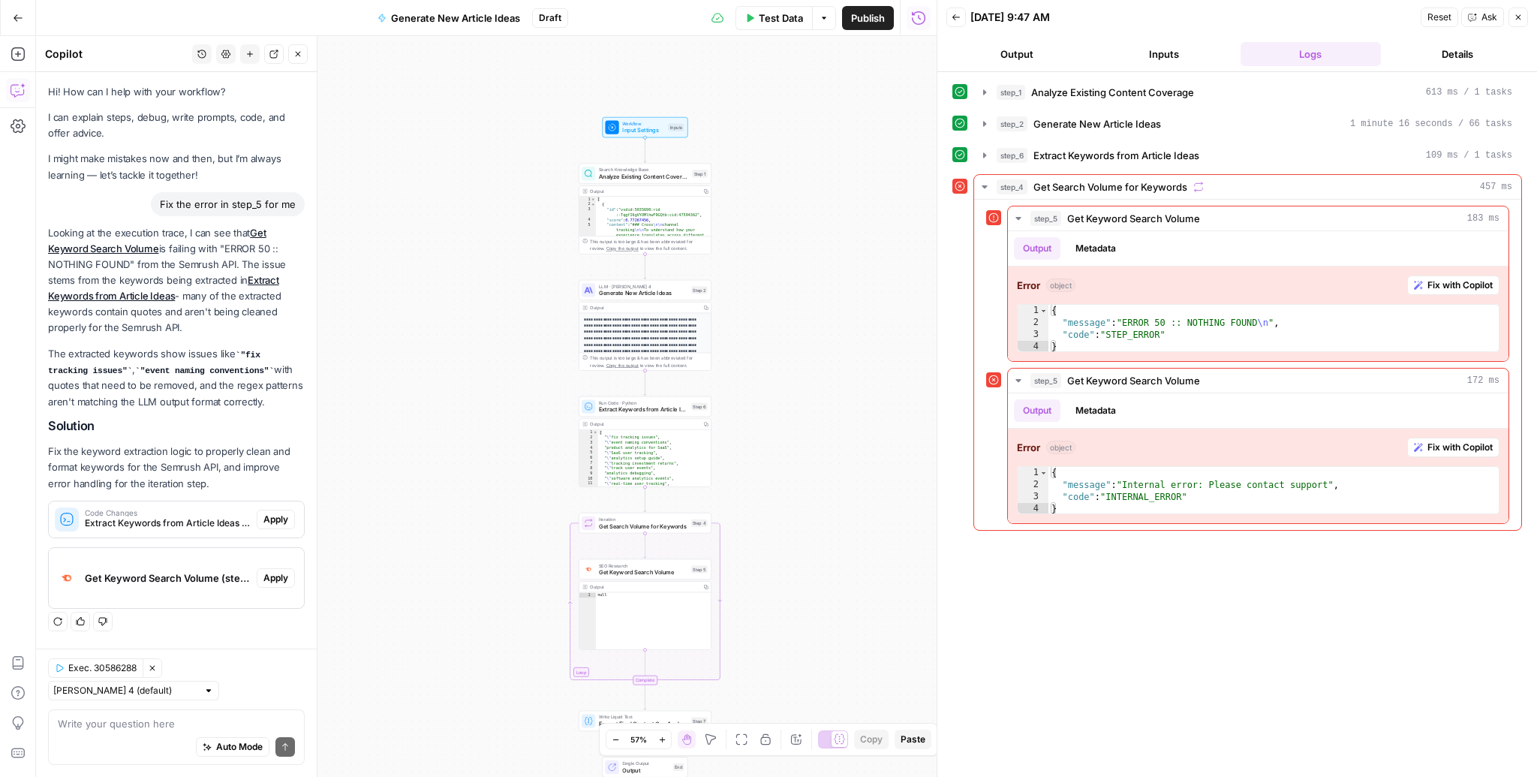
click at [179, 527] on span "Extract Keywords from Article Ideas (step_6)" at bounding box center [168, 523] width 166 height 14
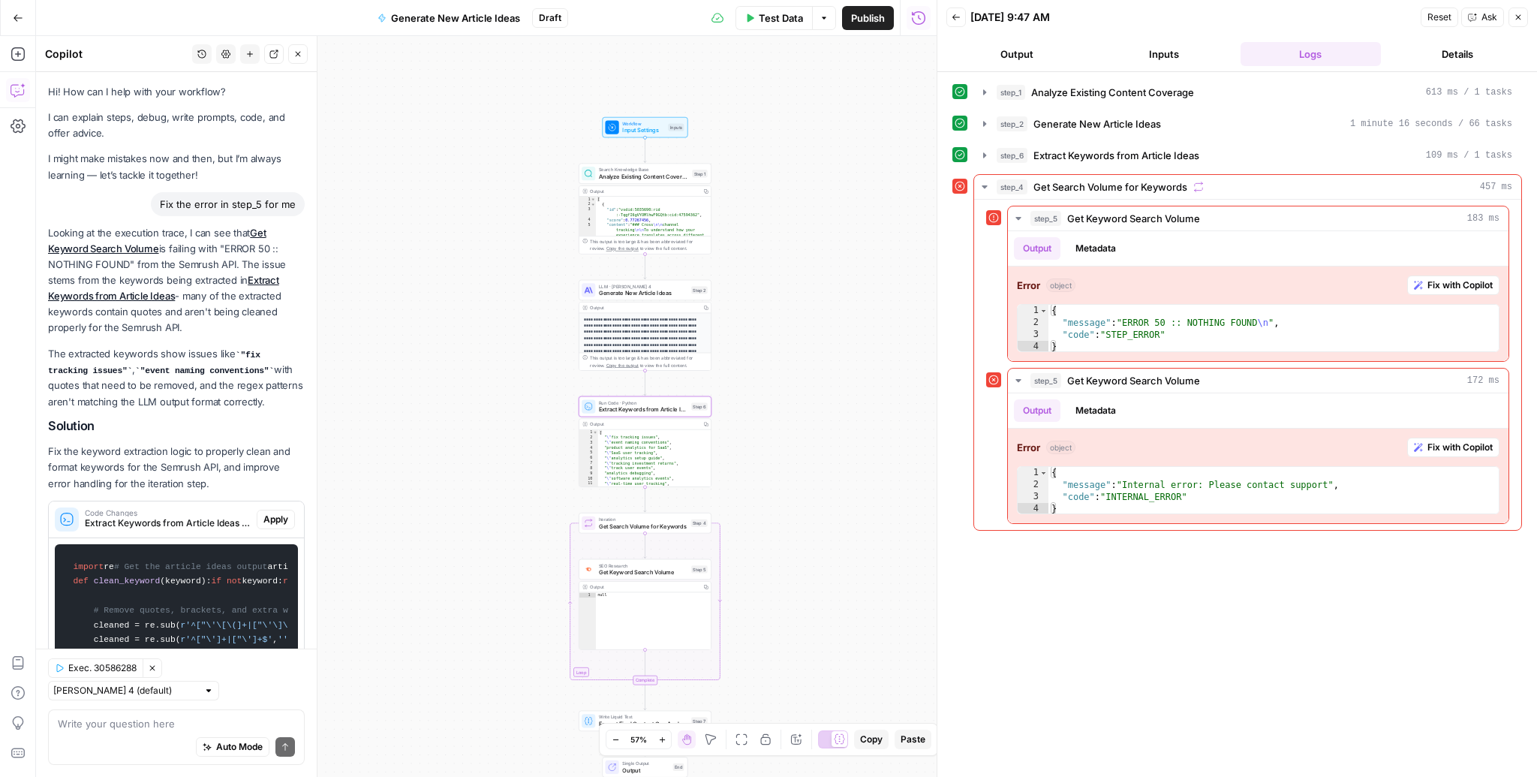
click at [272, 518] on span "Apply" at bounding box center [275, 519] width 25 height 14
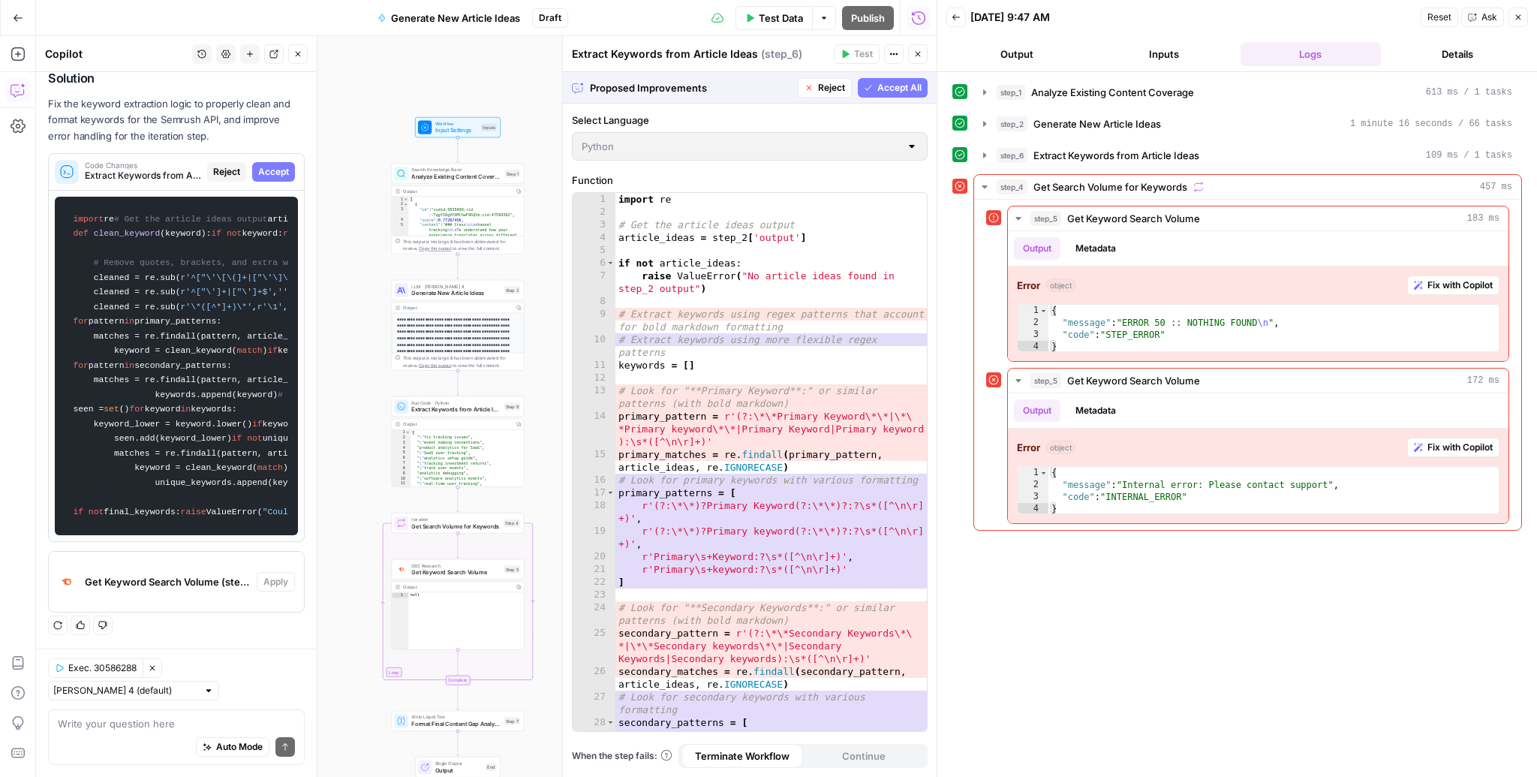
click at [893, 77] on div "Proposed Improvements Reject Accept All" at bounding box center [750, 87] width 374 height 31
click at [893, 81] on span "Accept All" at bounding box center [899, 88] width 44 height 14
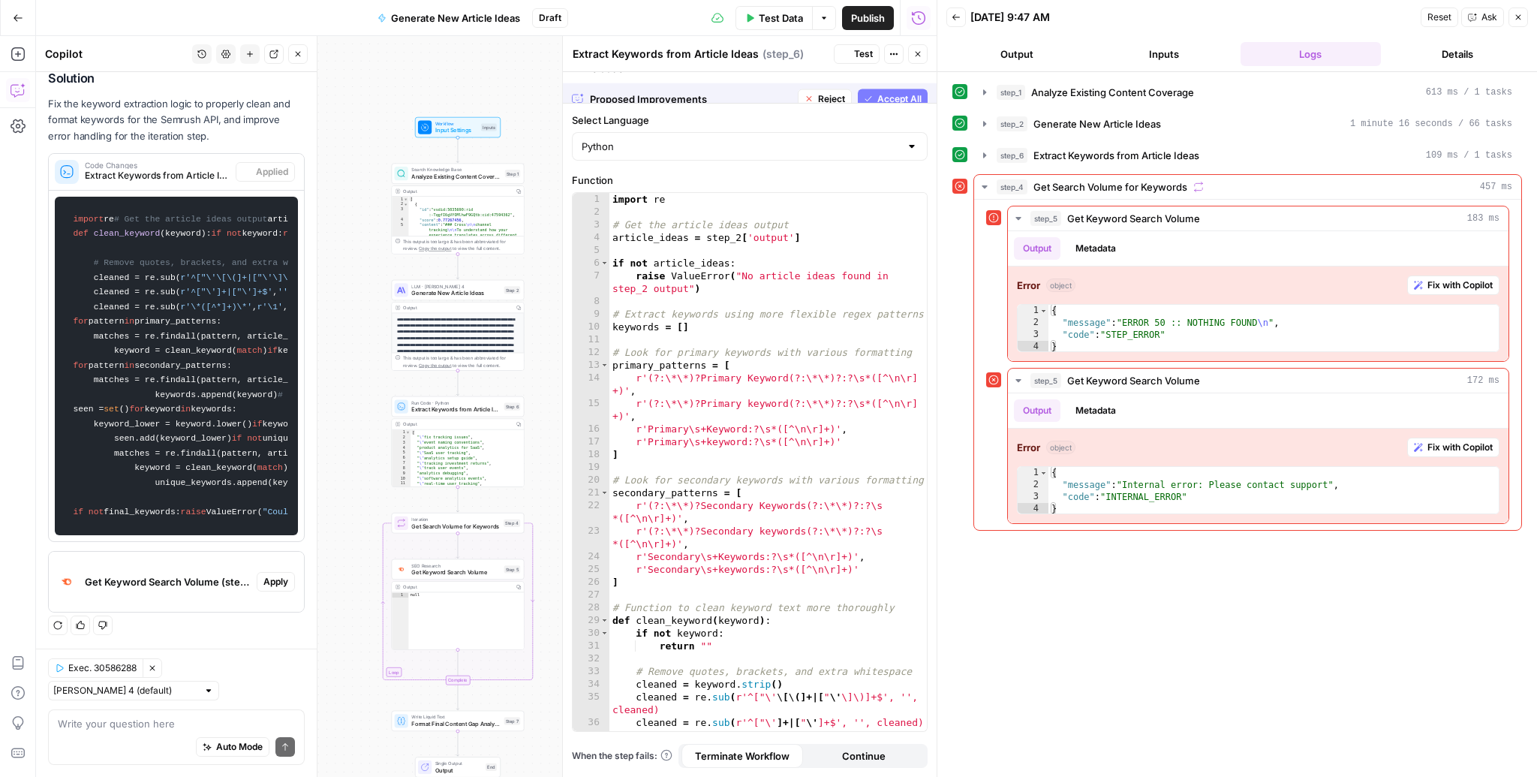
scroll to position [1488, 0]
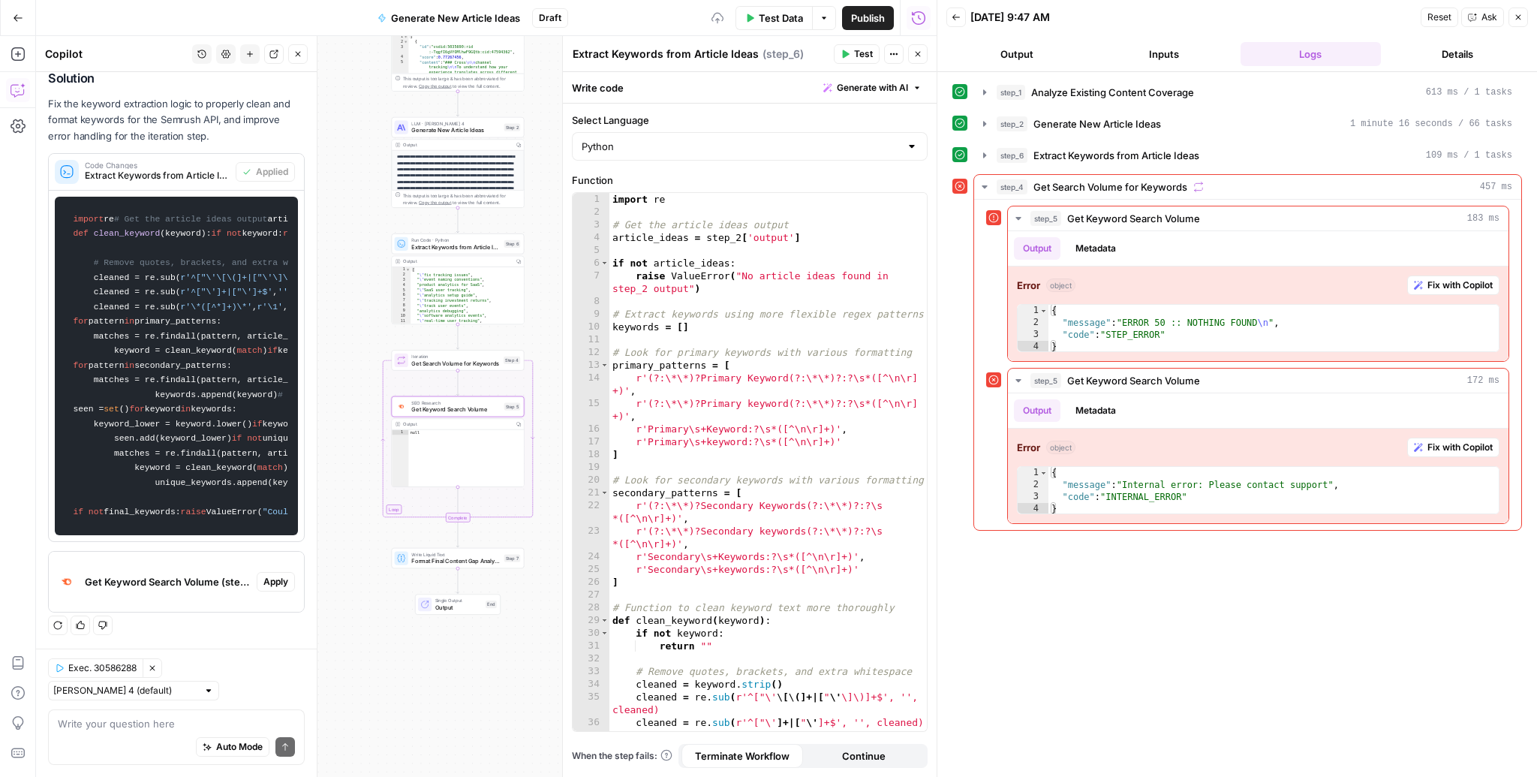
click at [293, 591] on button "Apply" at bounding box center [276, 582] width 38 height 20
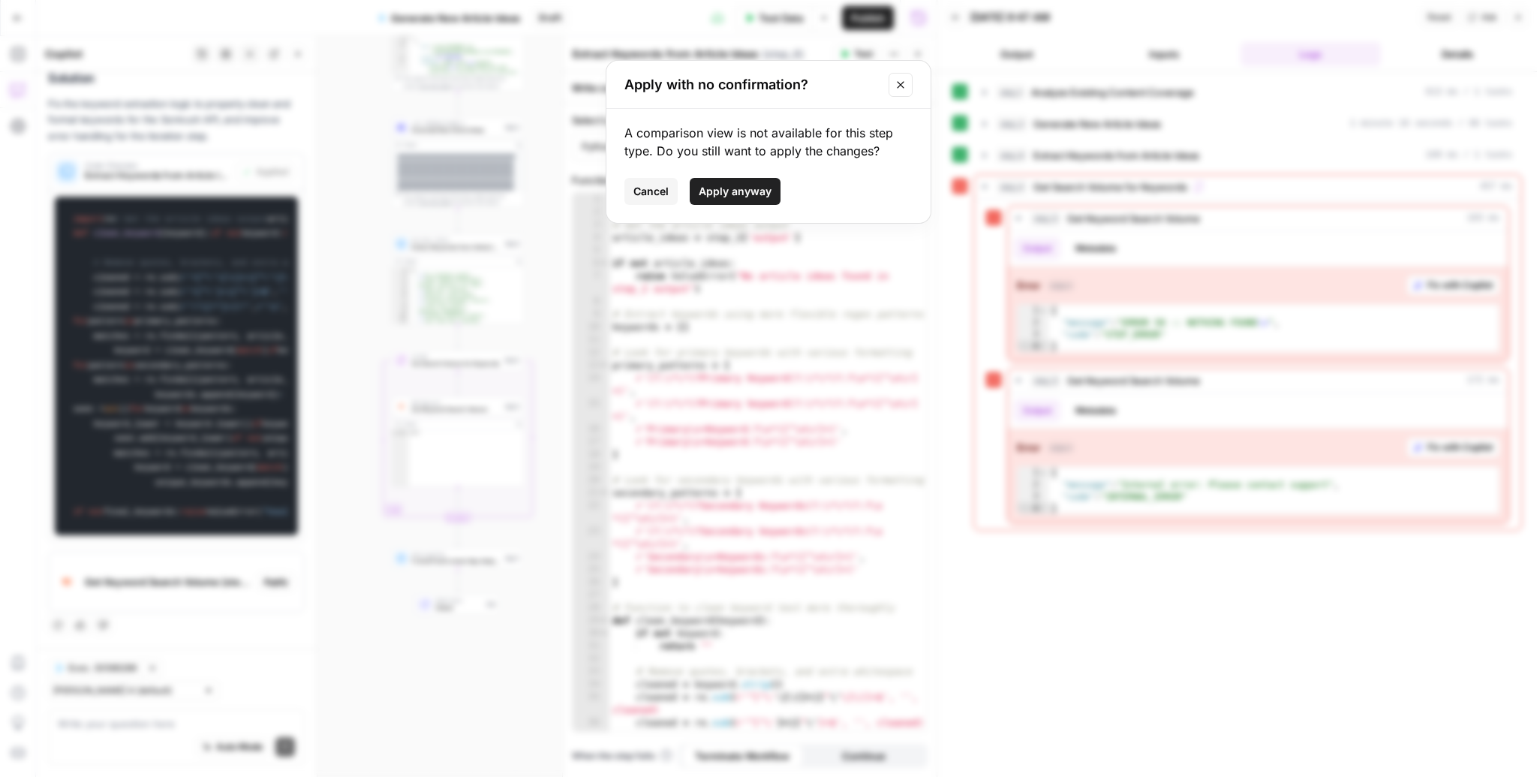
click at [736, 171] on div "A comparison view is not available for this step type. Do you still want to app…" at bounding box center [768, 166] width 324 height 114
click at [723, 185] on span "Apply anyway" at bounding box center [735, 191] width 73 height 15
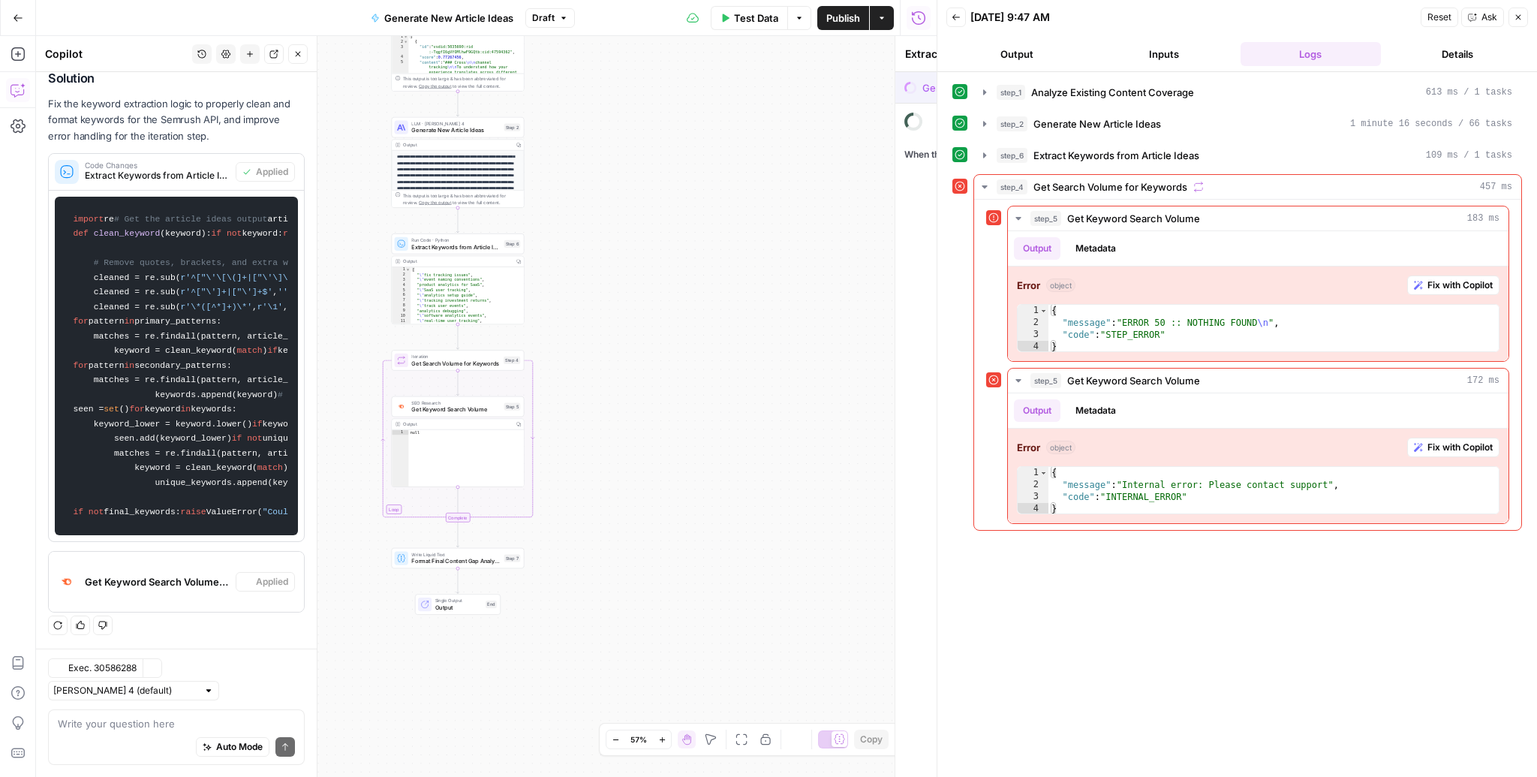
type textarea "Get Keyword Search Volume"
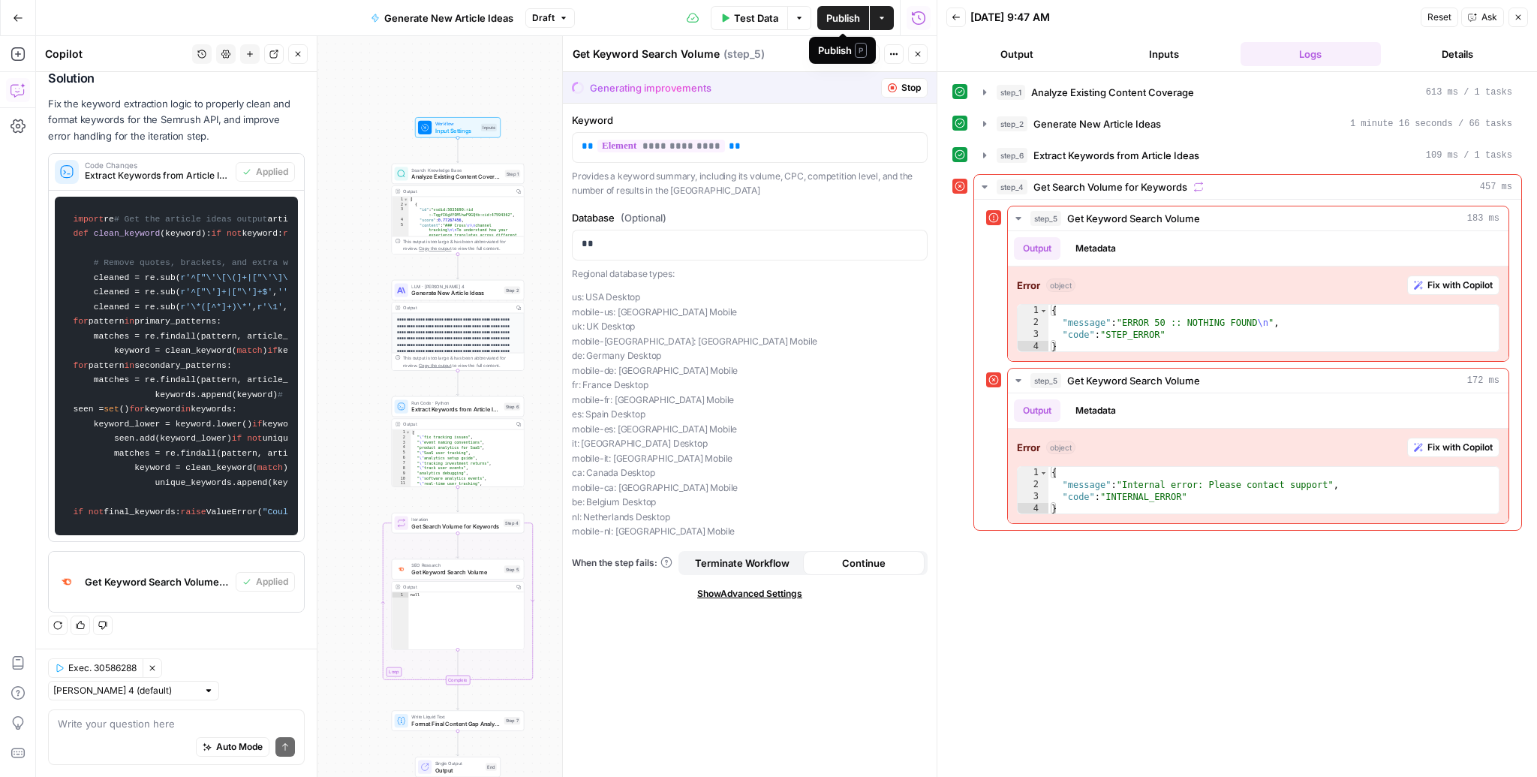
click at [840, 24] on span "Publish" at bounding box center [843, 18] width 34 height 15
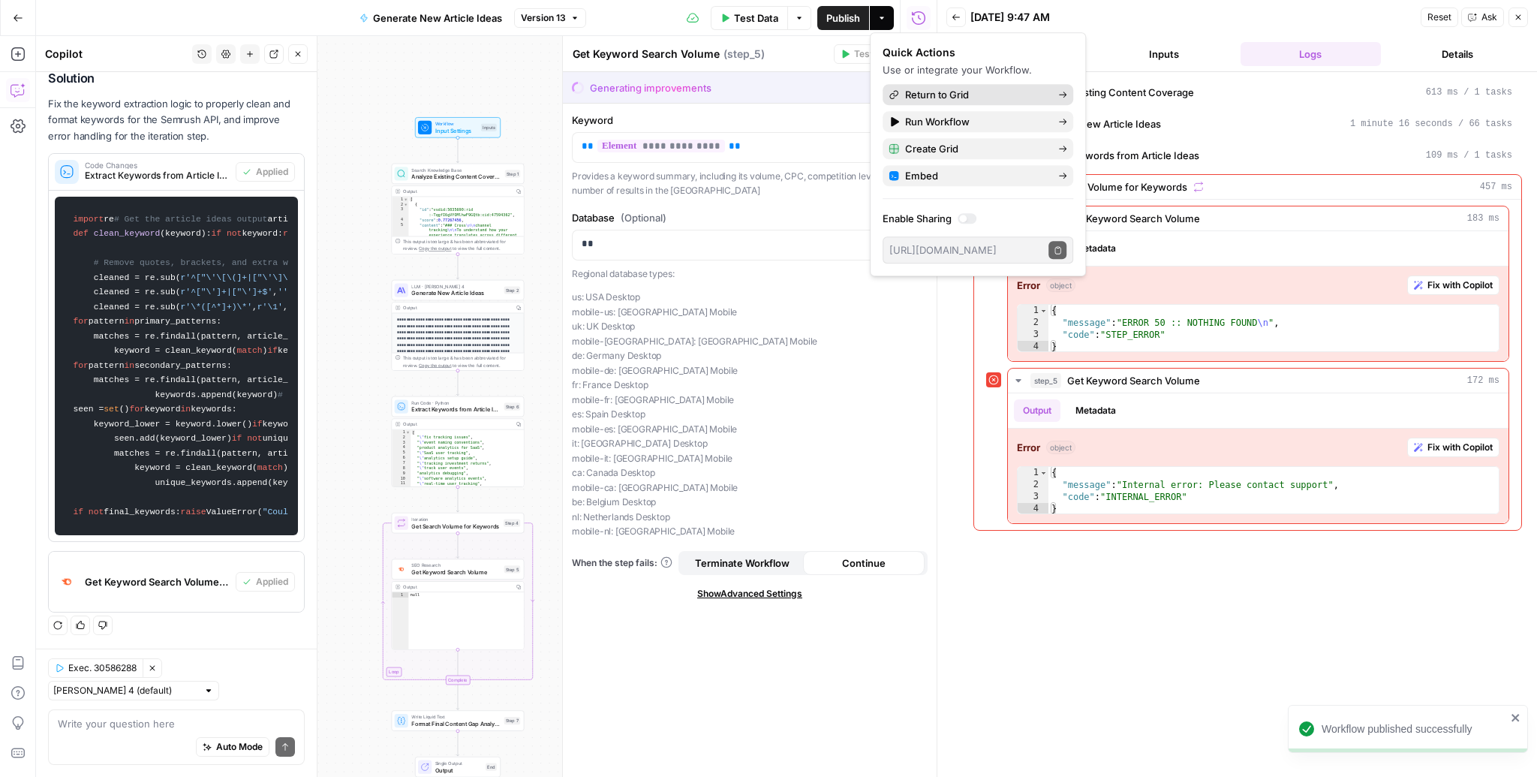
click at [927, 90] on span "Return to Grid" at bounding box center [975, 94] width 141 height 15
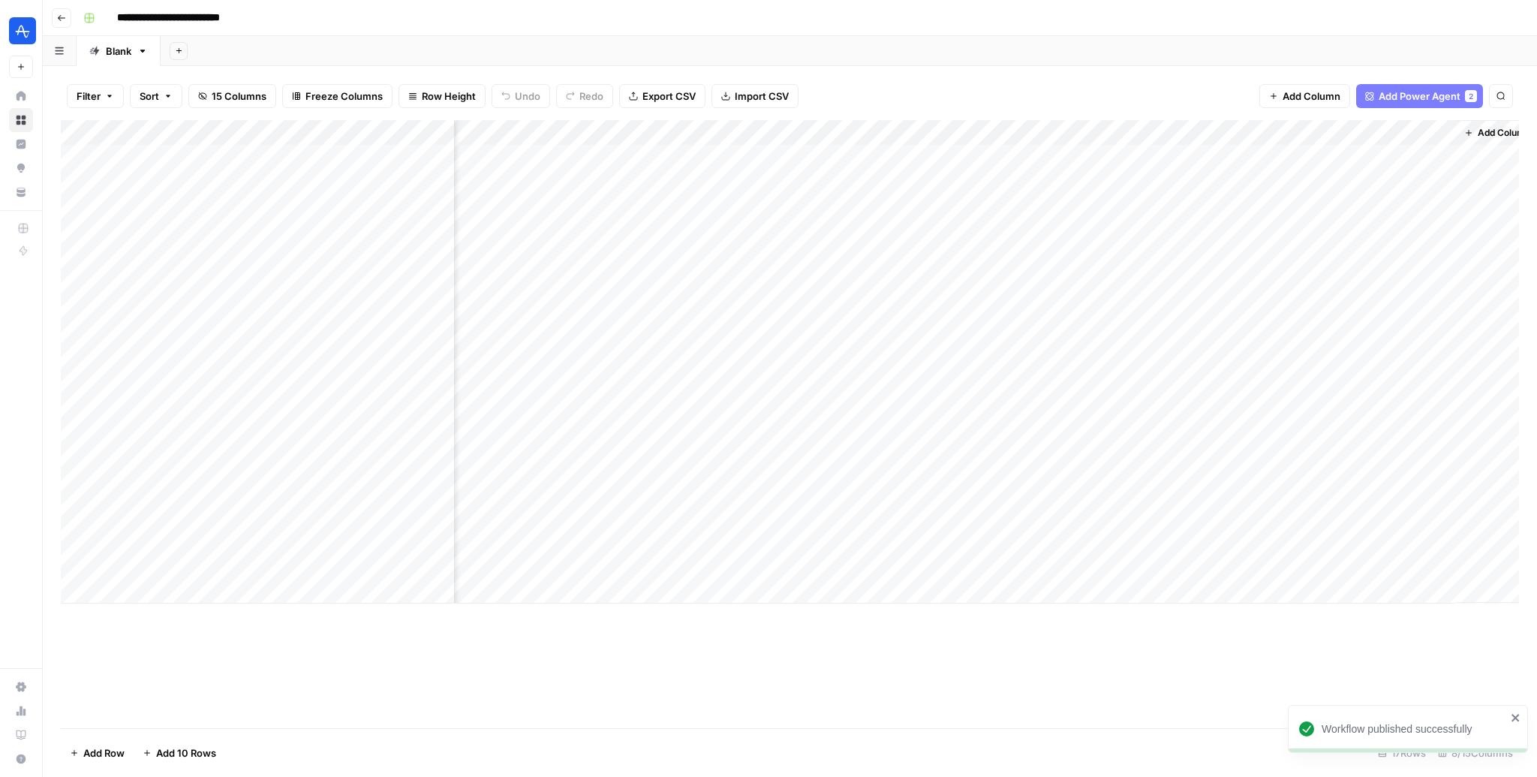
scroll to position [0, 204]
click at [1288, 464] on div "Add Column" at bounding box center [790, 361] width 1458 height 483
click at [1420, 489] on div "Add Column" at bounding box center [790, 361] width 1458 height 483
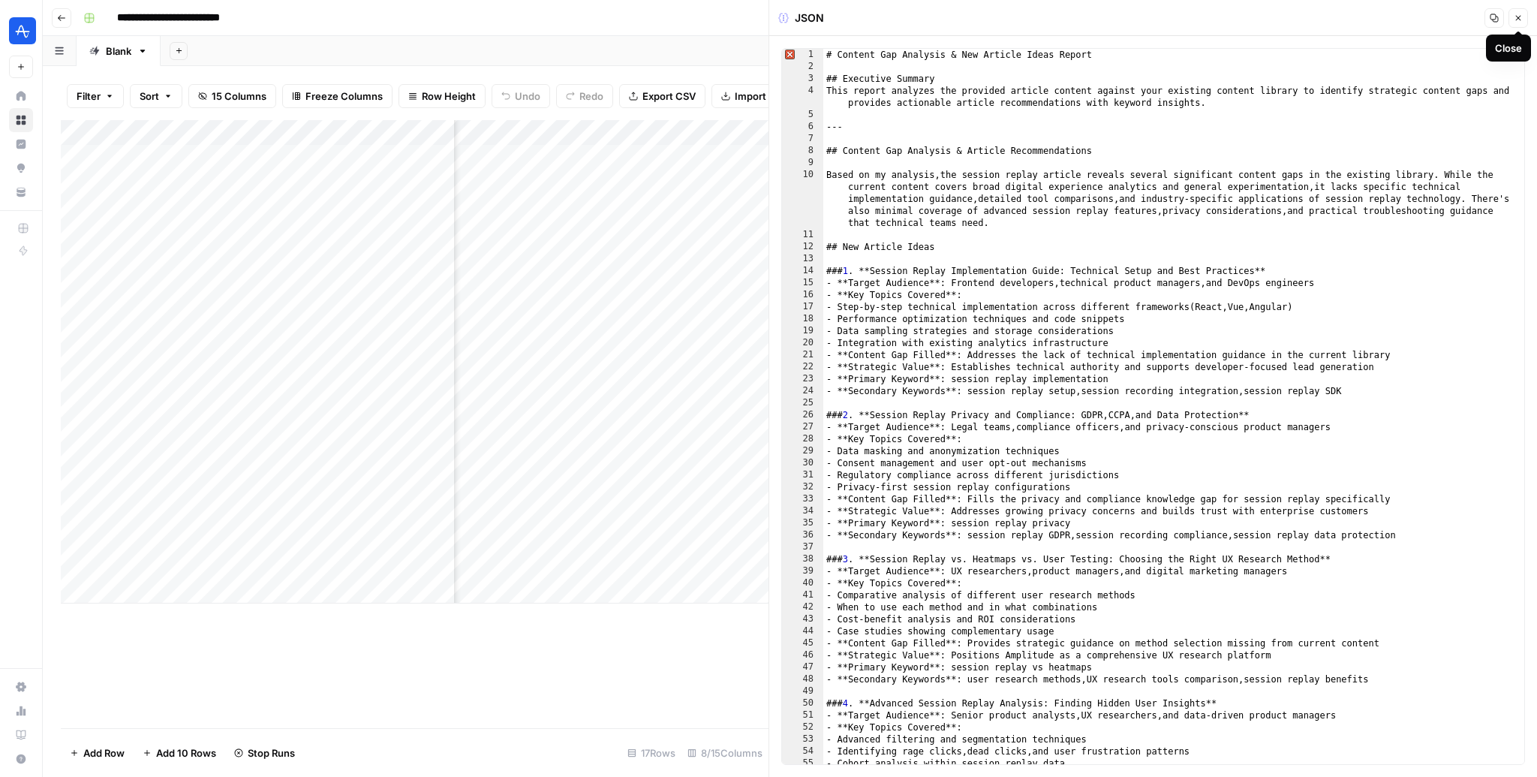
click at [1514, 14] on icon "button" at bounding box center [1517, 18] width 9 height 9
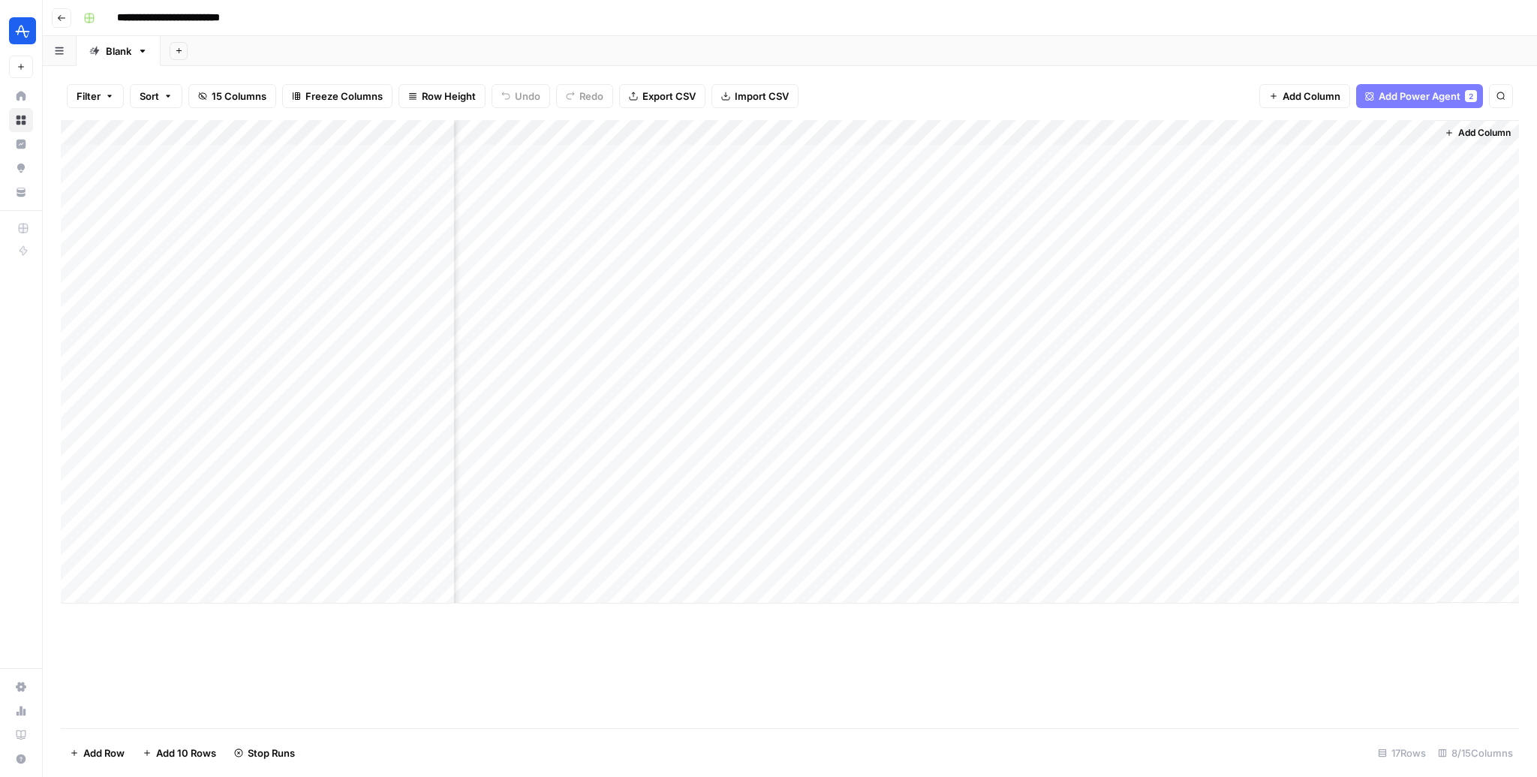
scroll to position [0, 186]
click at [1357, 134] on div "Add Column" at bounding box center [790, 361] width 1458 height 483
click at [1262, 252] on span "HTML" at bounding box center [1270, 249] width 71 height 15
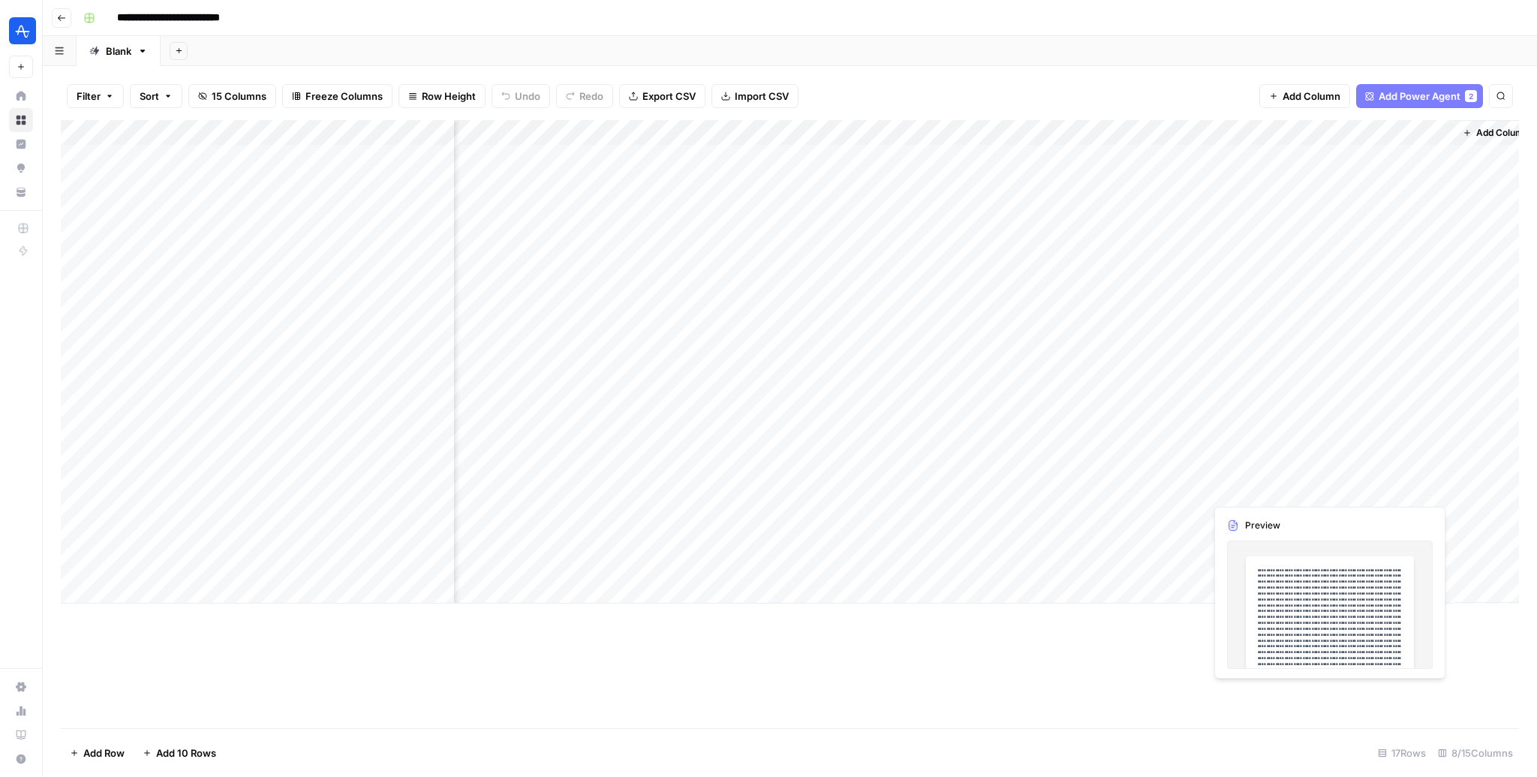
click at [1437, 489] on div "Add Column" at bounding box center [790, 361] width 1458 height 483
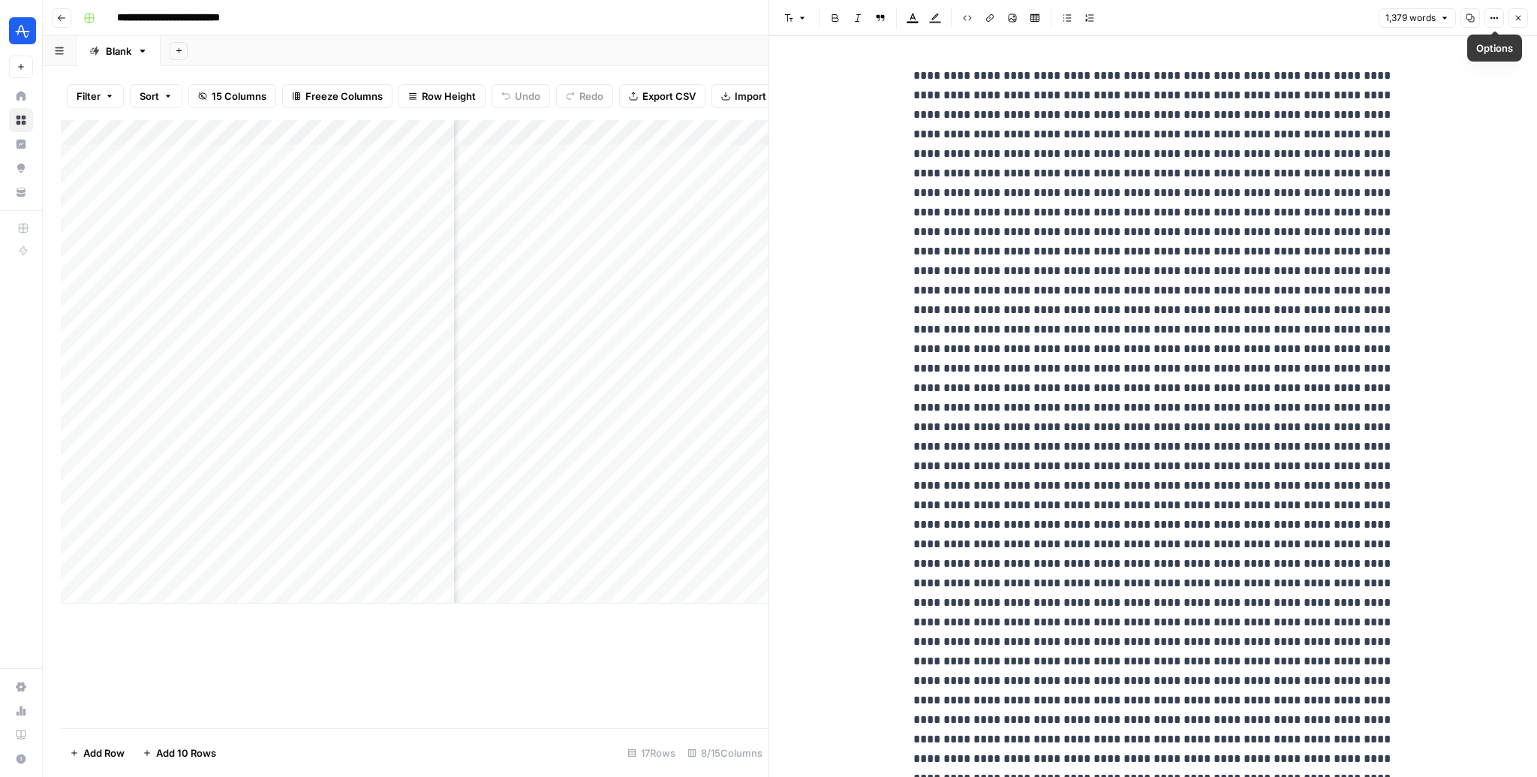
click at [1517, 17] on icon "button" at bounding box center [1518, 18] width 5 height 5
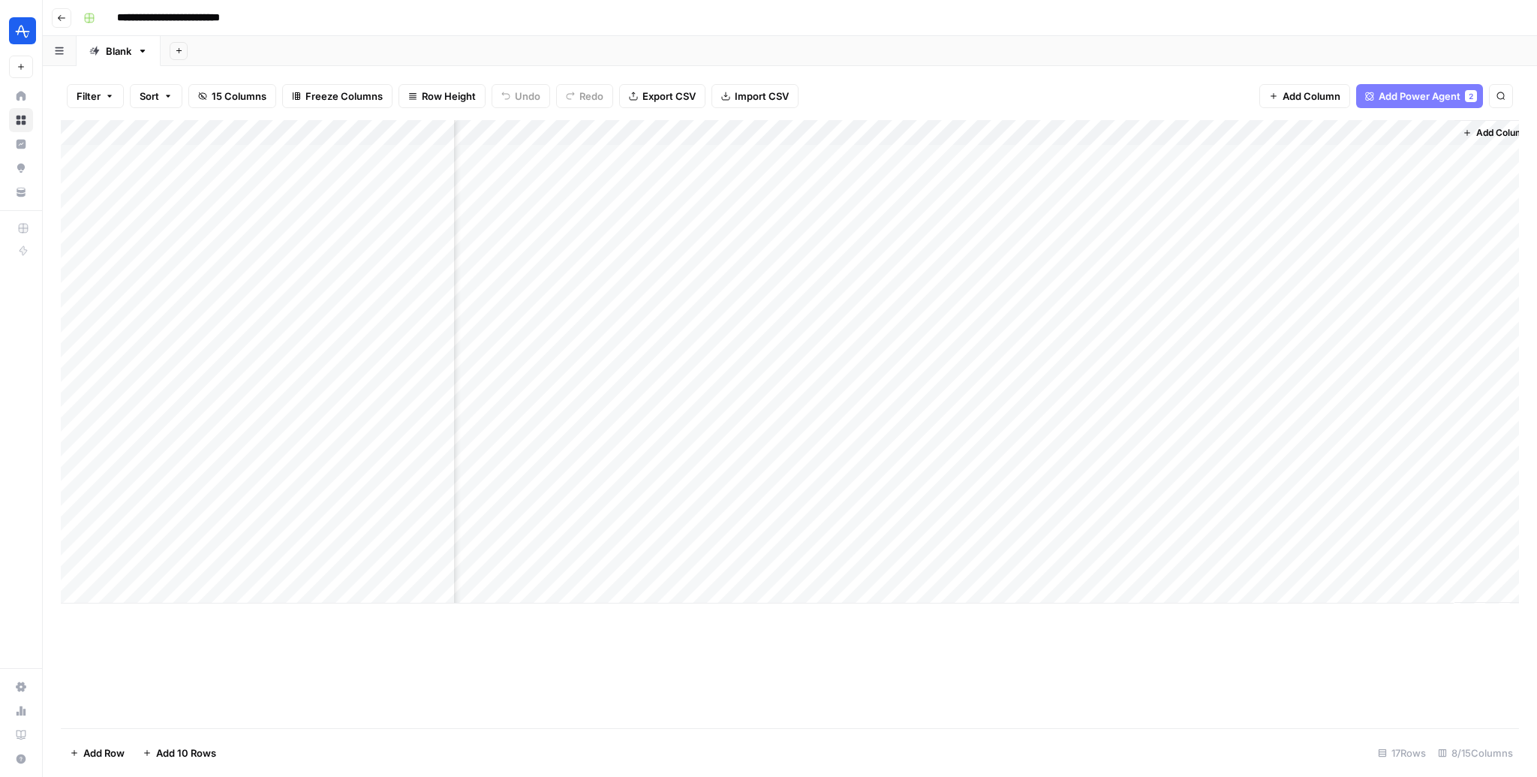
click at [1444, 135] on div "Add Column" at bounding box center [790, 361] width 1458 height 483
click at [1270, 235] on span "Markdown" at bounding box center [1270, 228] width 71 height 15
click at [1437, 491] on div "Add Column" at bounding box center [790, 361] width 1458 height 483
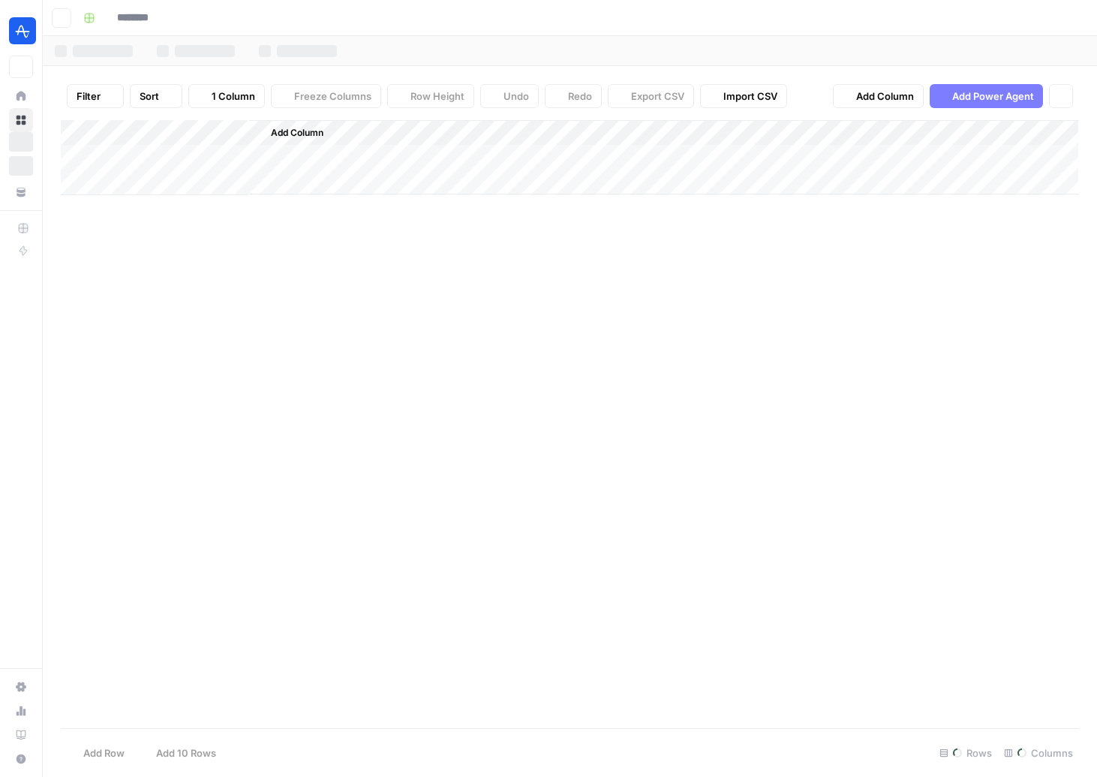
type input "**********"
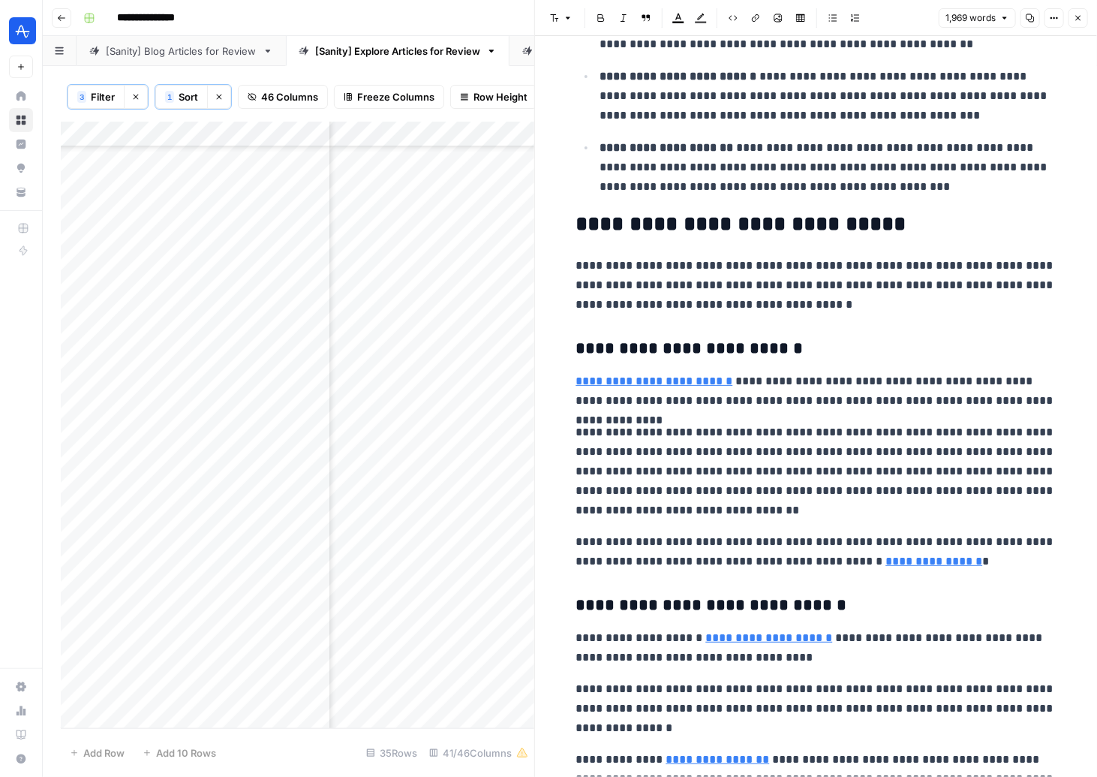
scroll to position [2085, 0]
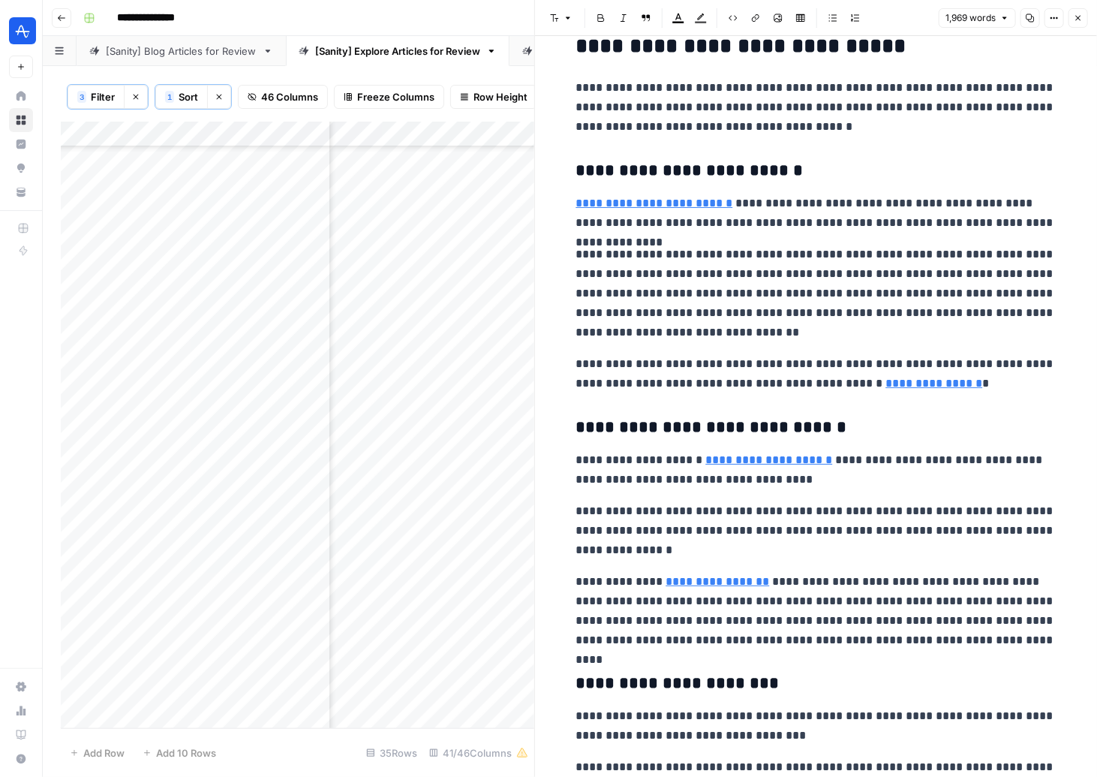
click at [1071, 11] on button "Close" at bounding box center [1078, 18] width 20 height 20
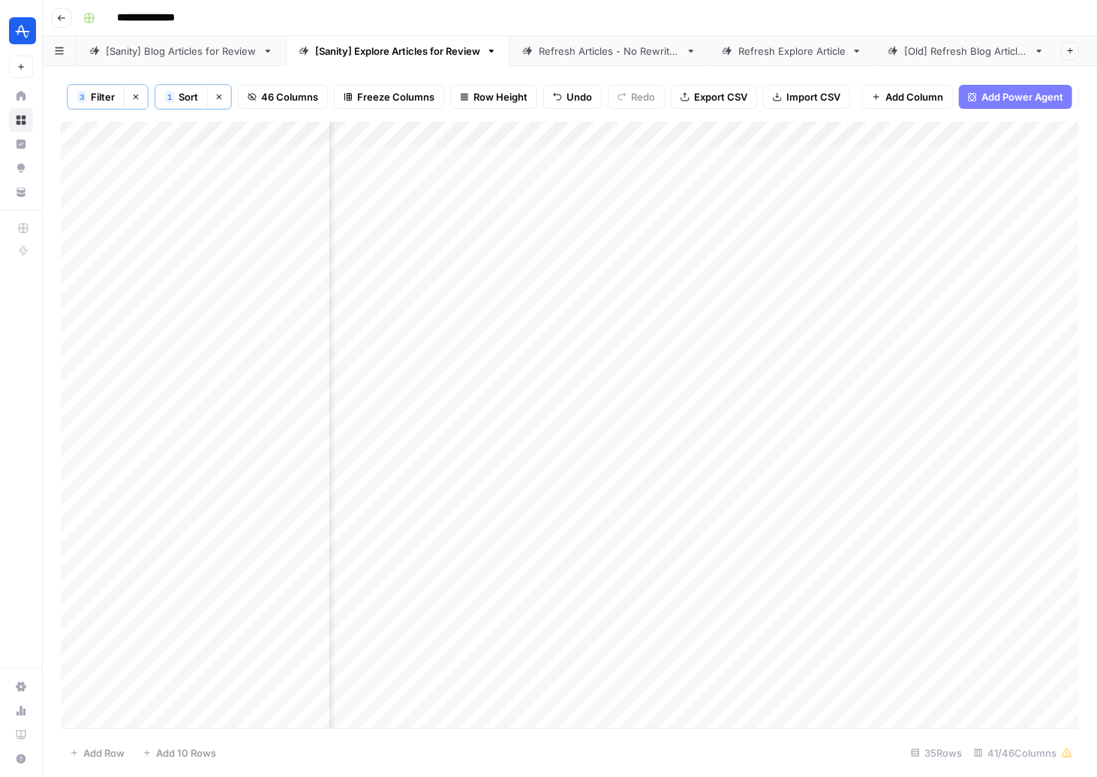
scroll to position [0, 2793]
click at [988, 185] on div "Add Column" at bounding box center [570, 425] width 1018 height 607
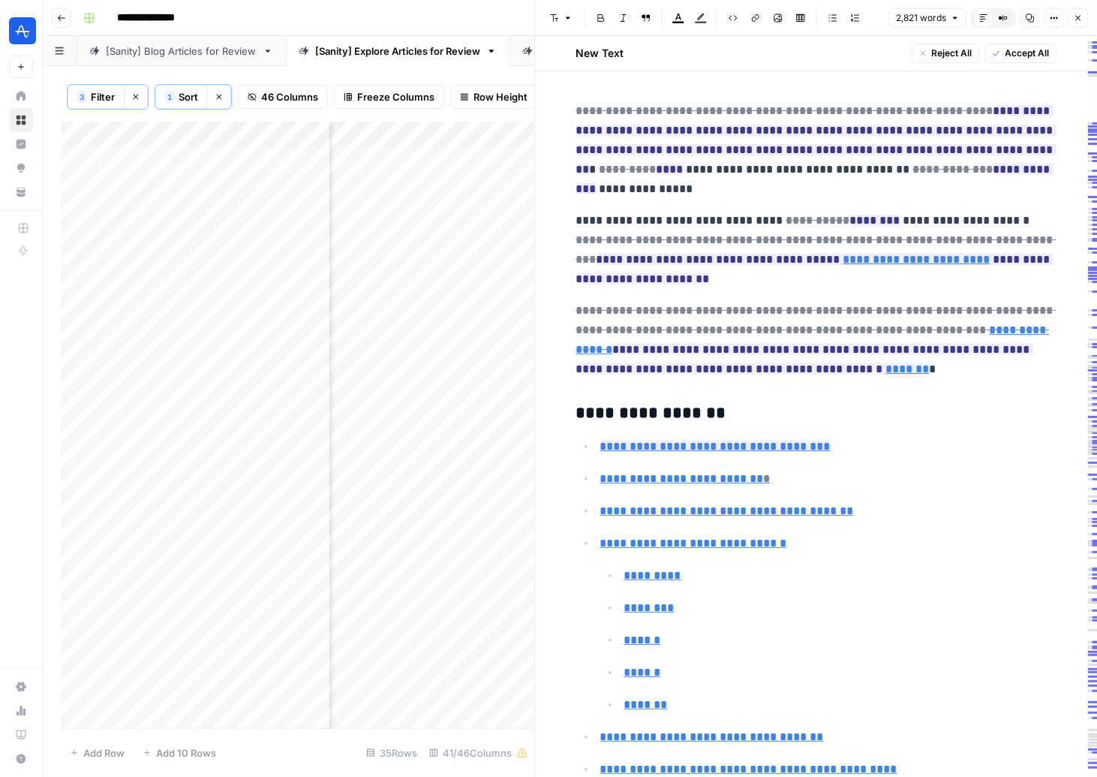
click at [1012, 54] on span "Accept All" at bounding box center [1027, 54] width 44 height 14
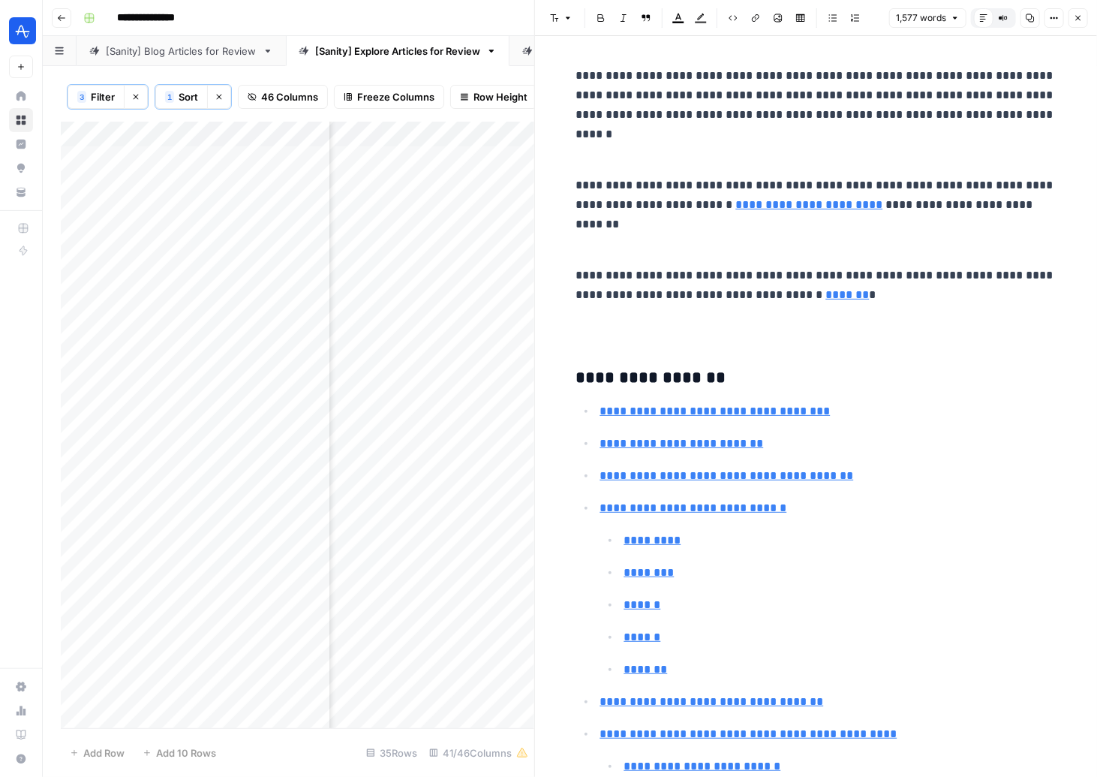
scroll to position [5138, 0]
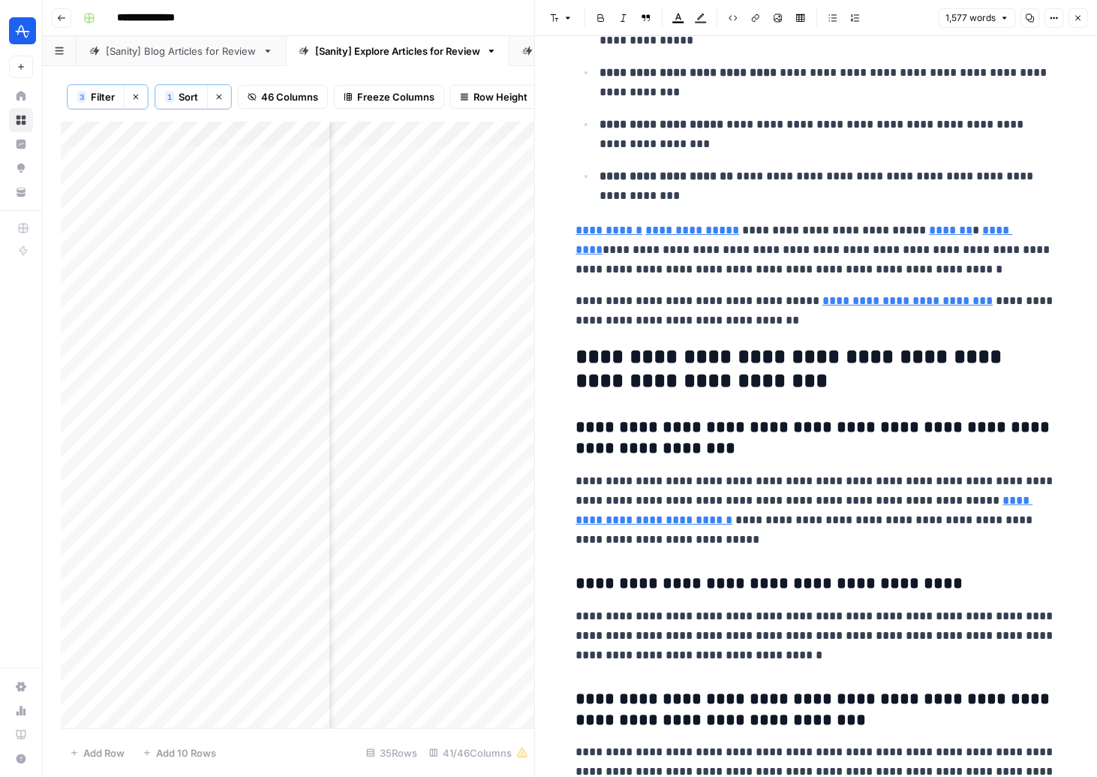
click at [1077, 20] on icon "button" at bounding box center [1078, 18] width 9 height 9
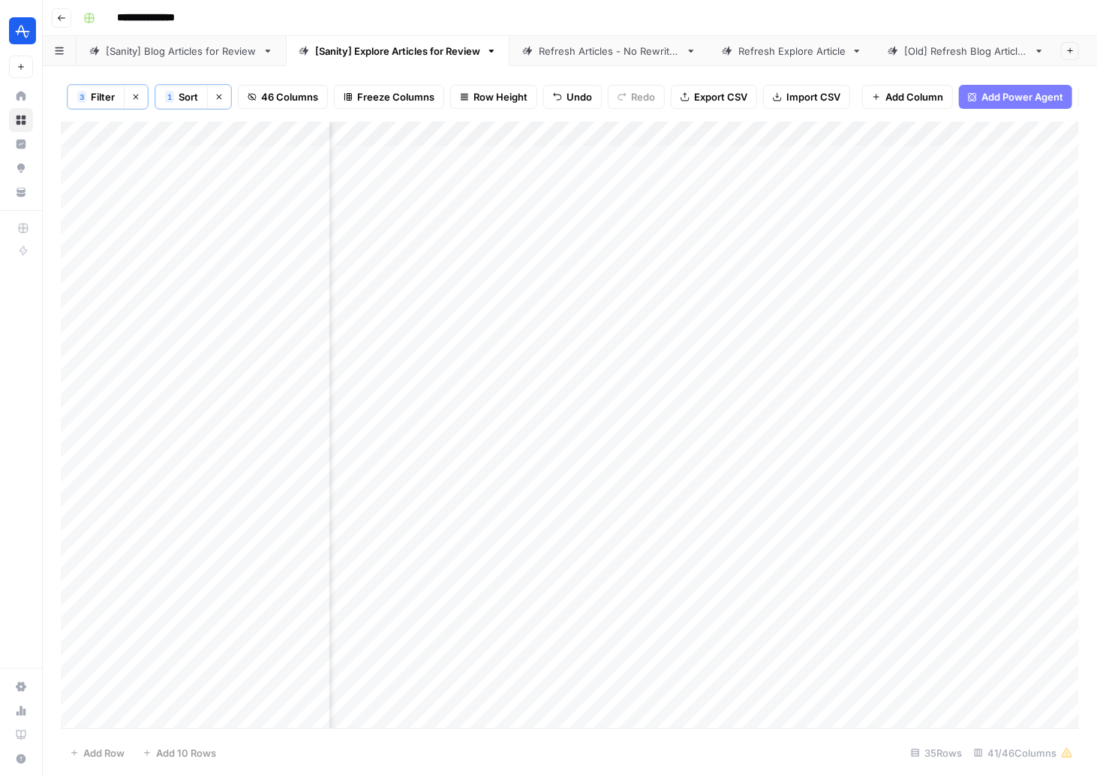
scroll to position [0, 3817]
click at [482, 182] on div "Add Column" at bounding box center [570, 425] width 1018 height 607
click at [467, 184] on div "Add Column" at bounding box center [570, 425] width 1018 height 607
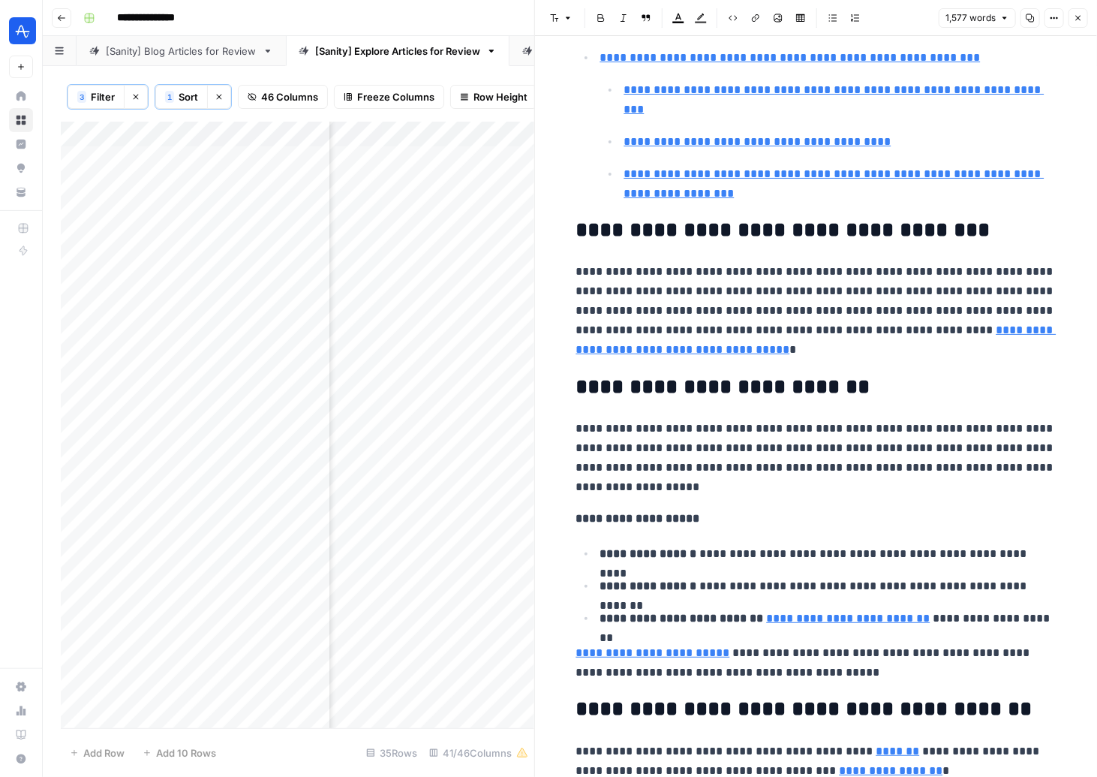
scroll to position [849, 0]
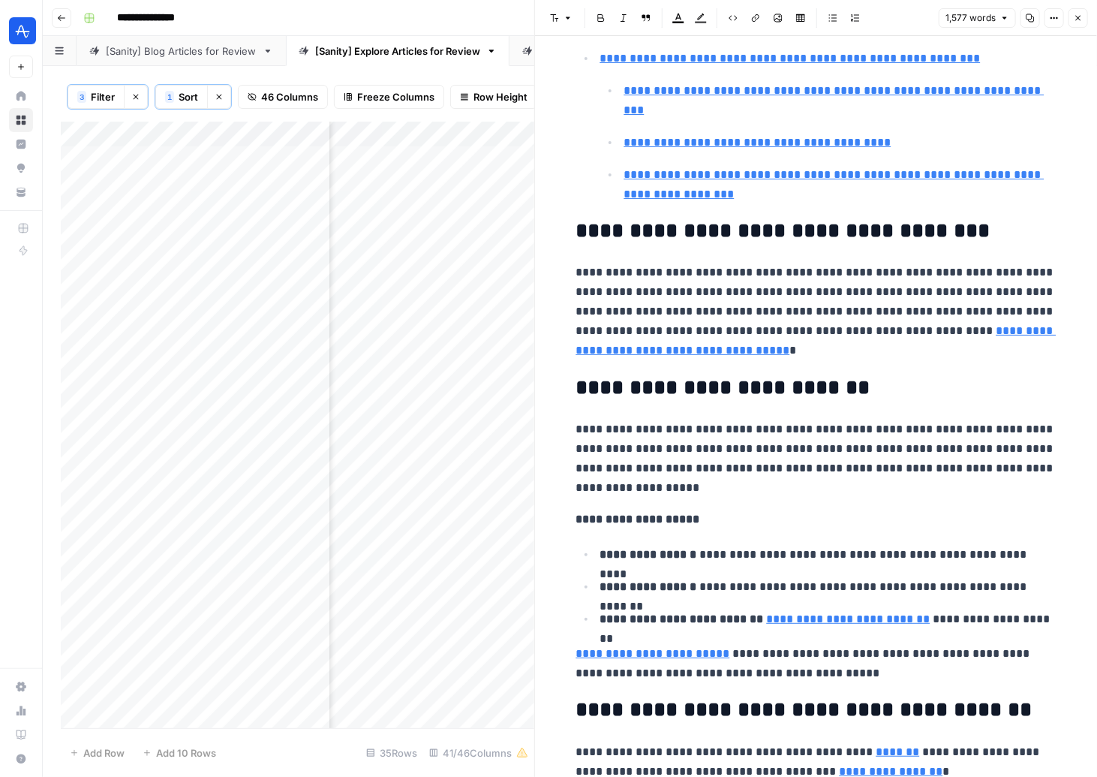
click at [1079, 14] on icon "button" at bounding box center [1078, 18] width 9 height 9
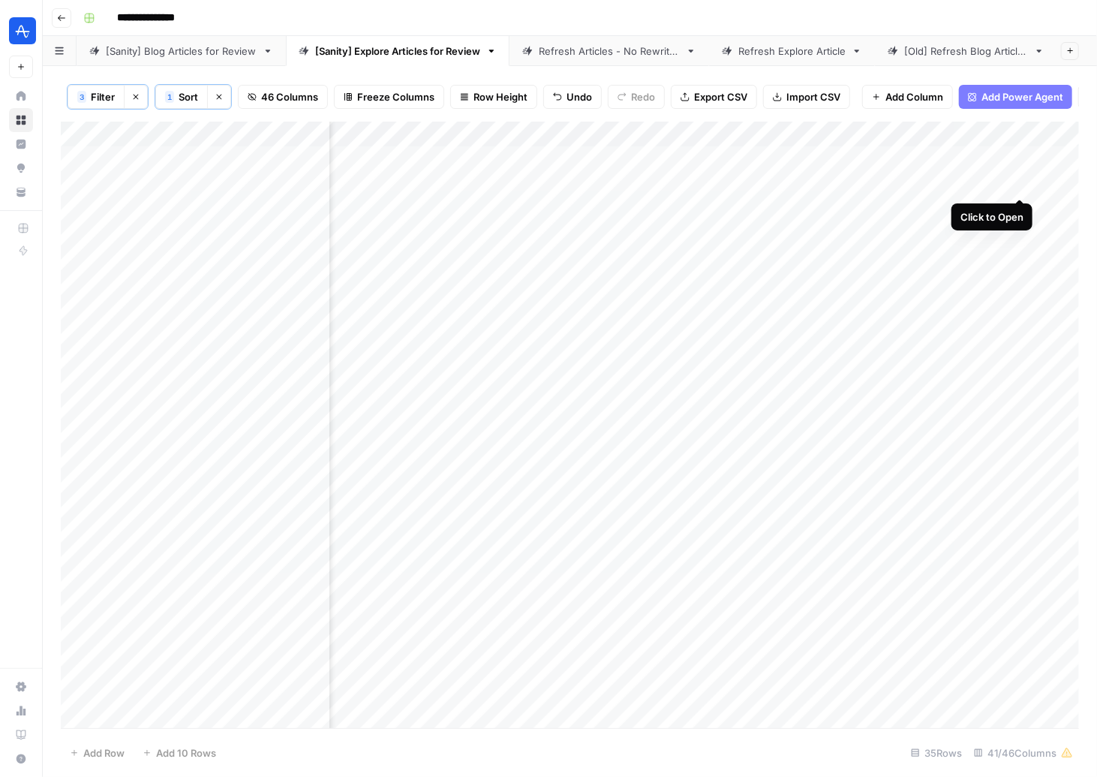
click at [1018, 187] on div "Add Column" at bounding box center [570, 425] width 1018 height 607
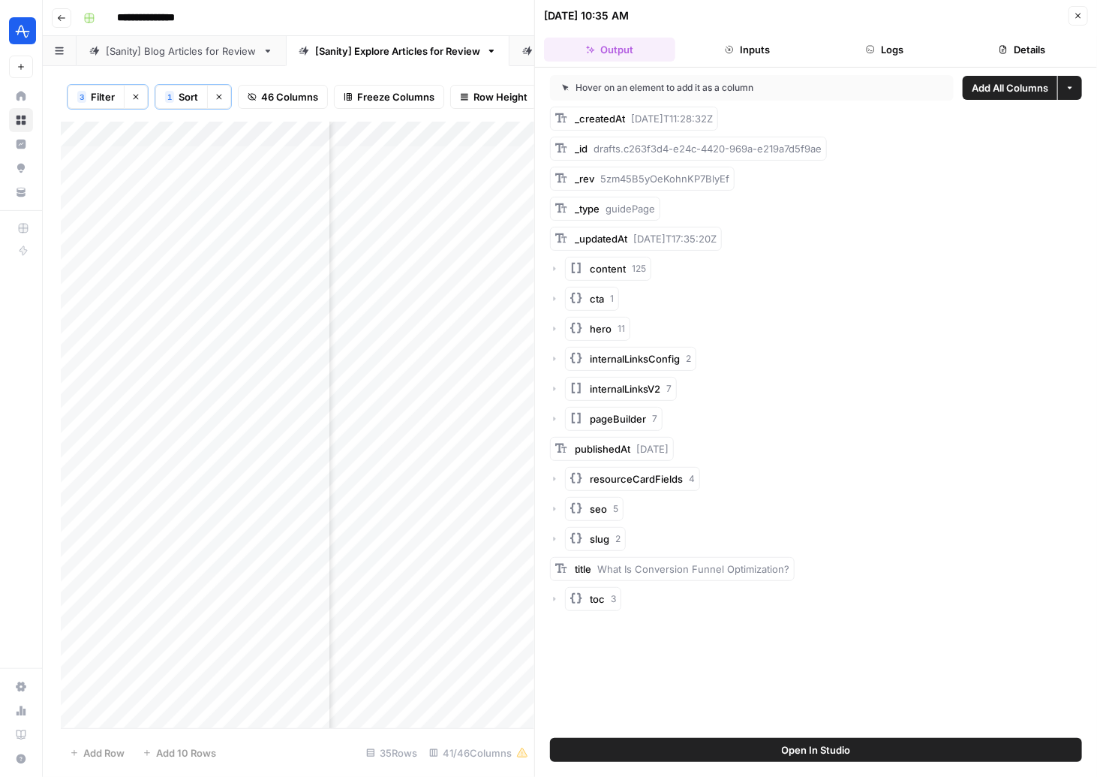
click at [550, 264] on icon "button" at bounding box center [554, 268] width 9 height 9
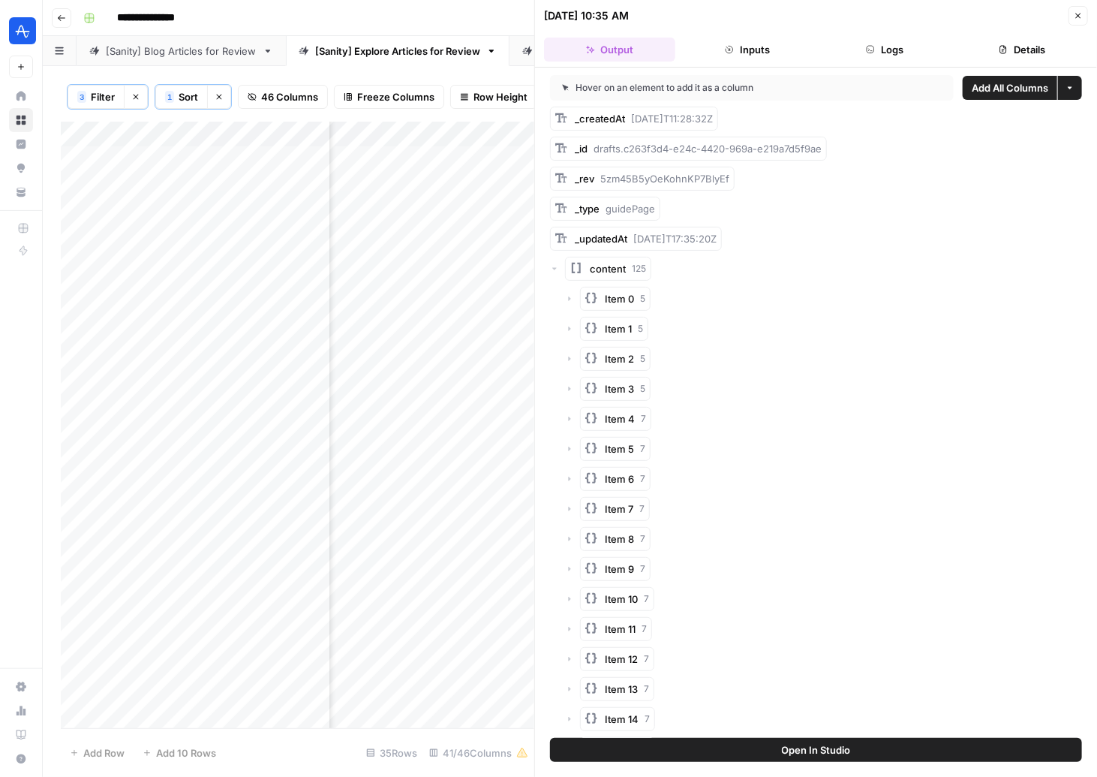
click at [573, 299] on div "Item 0 5" at bounding box center [823, 299] width 517 height 24
click at [567, 296] on icon "button" at bounding box center [569, 298] width 9 height 9
click at [555, 269] on icon "button" at bounding box center [554, 268] width 9 height 9
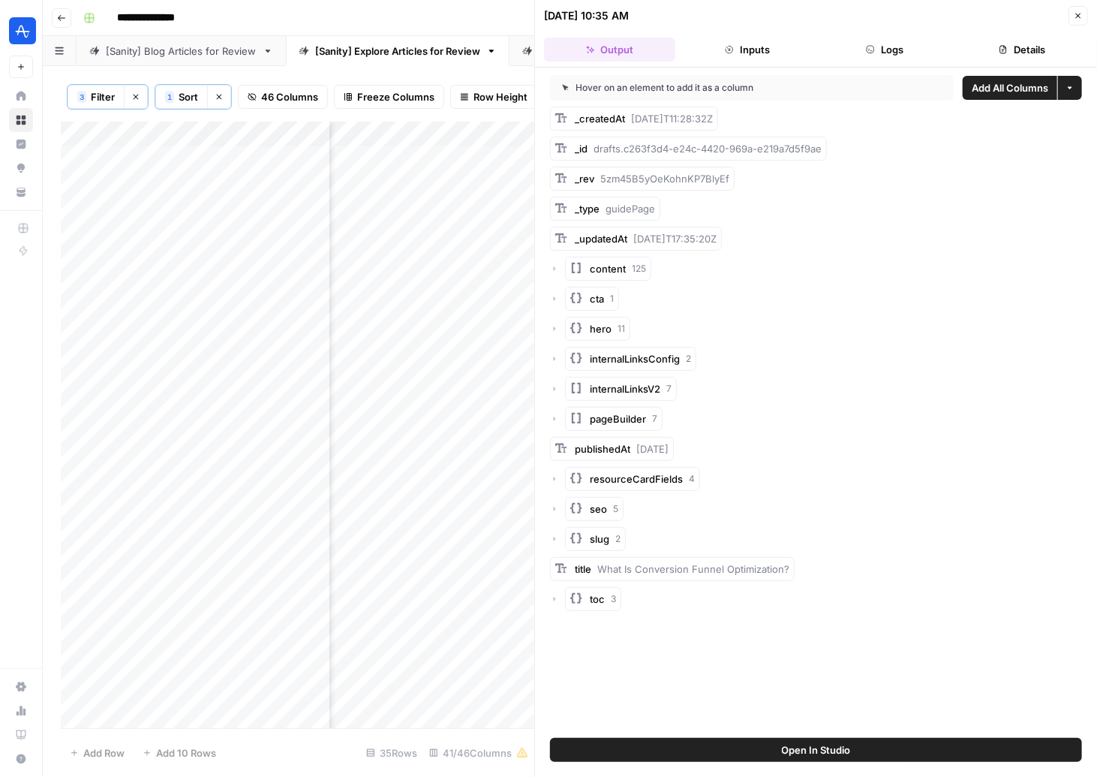
click at [560, 597] on div "toc 3" at bounding box center [816, 599] width 532 height 24
click at [557, 597] on icon "button" at bounding box center [554, 598] width 9 height 9
click at [1085, 13] on button "Close" at bounding box center [1078, 16] width 20 height 20
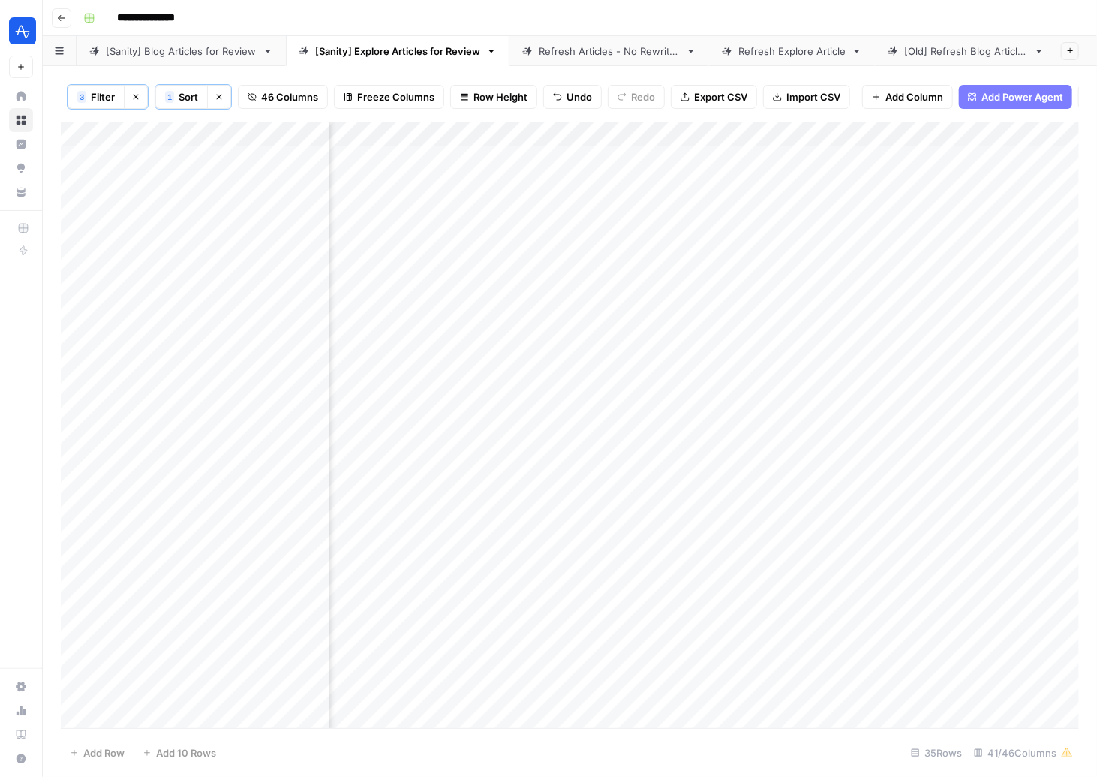
scroll to position [0, 3359]
click at [250, 188] on div "Add Column" at bounding box center [570, 425] width 1018 height 607
click at [250, 188] on body "**********" at bounding box center [548, 388] width 1097 height 777
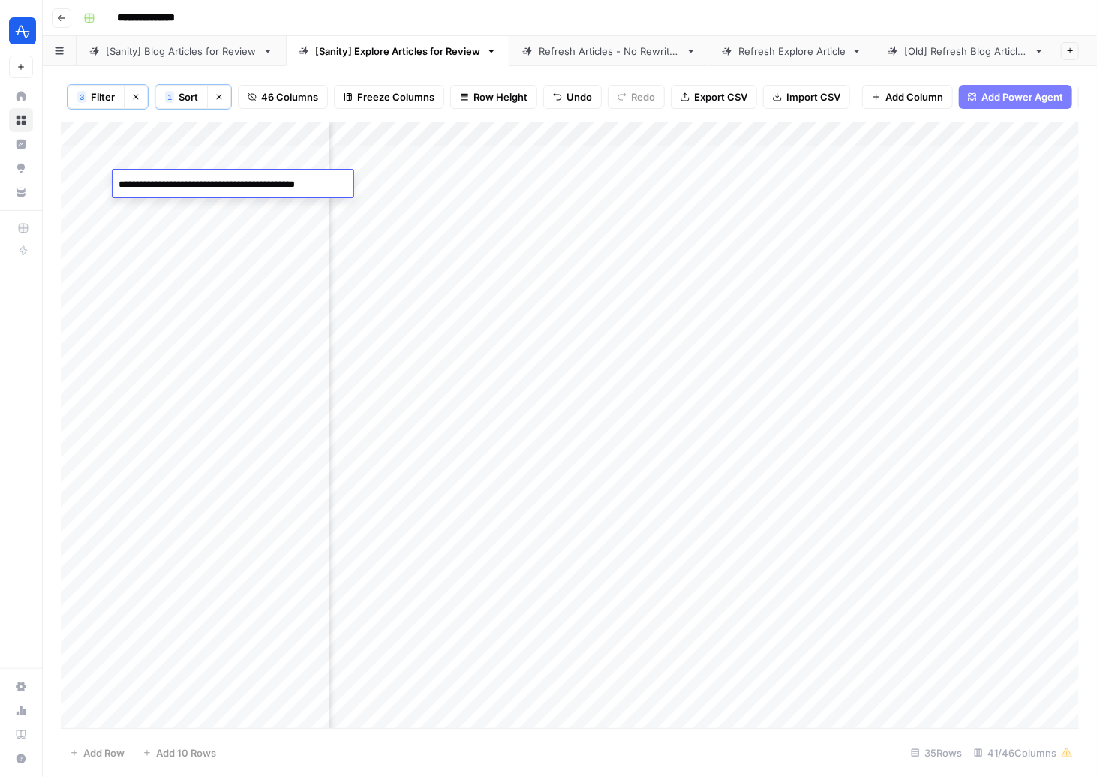
click at [599, 181] on div "Add Column" at bounding box center [570, 425] width 1018 height 607
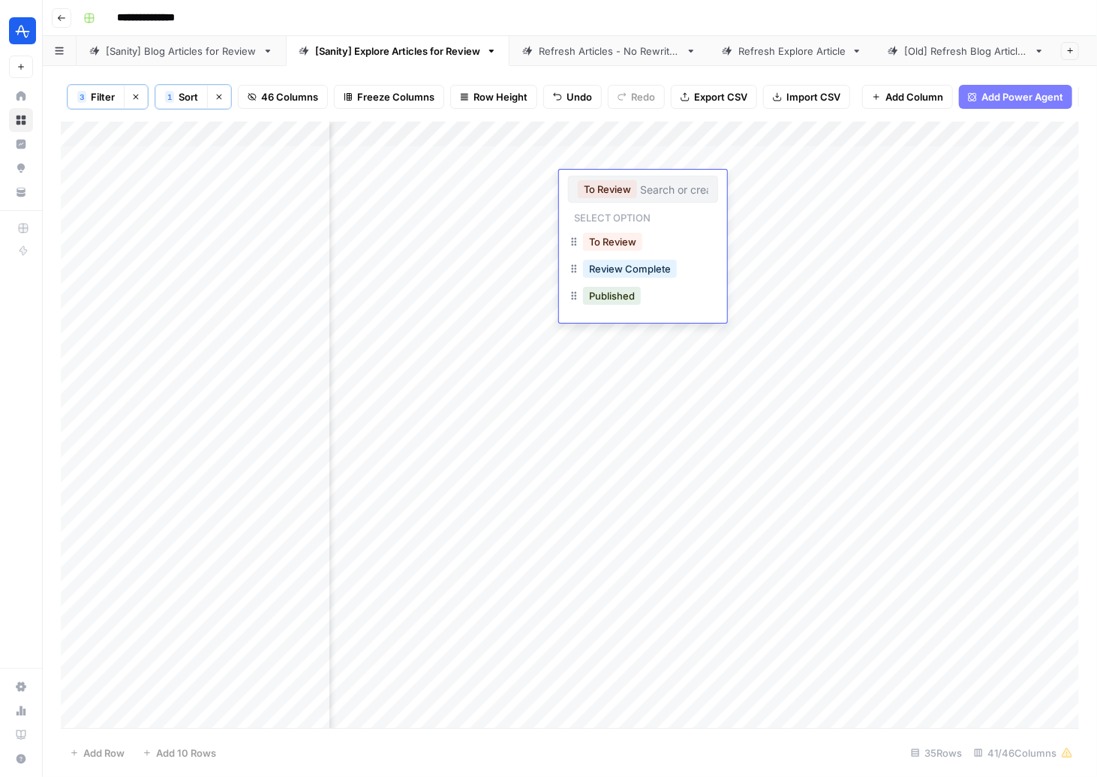
click at [634, 278] on div "Review Complete" at bounding box center [630, 268] width 100 height 21
click at [646, 266] on button "Review Complete" at bounding box center [630, 269] width 94 height 18
click at [613, 157] on div "Add Column" at bounding box center [570, 425] width 1018 height 607
click at [588, 155] on div "Add Column" at bounding box center [570, 425] width 1018 height 607
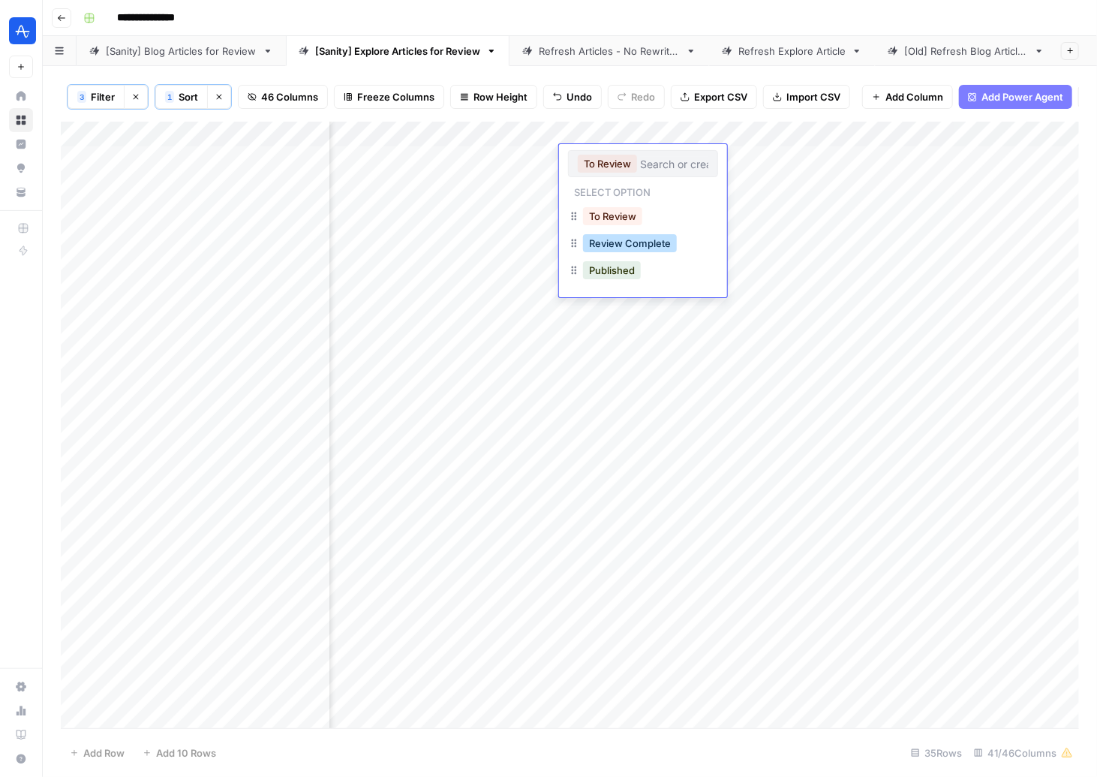
click at [627, 240] on button "Review Complete" at bounding box center [630, 243] width 94 height 18
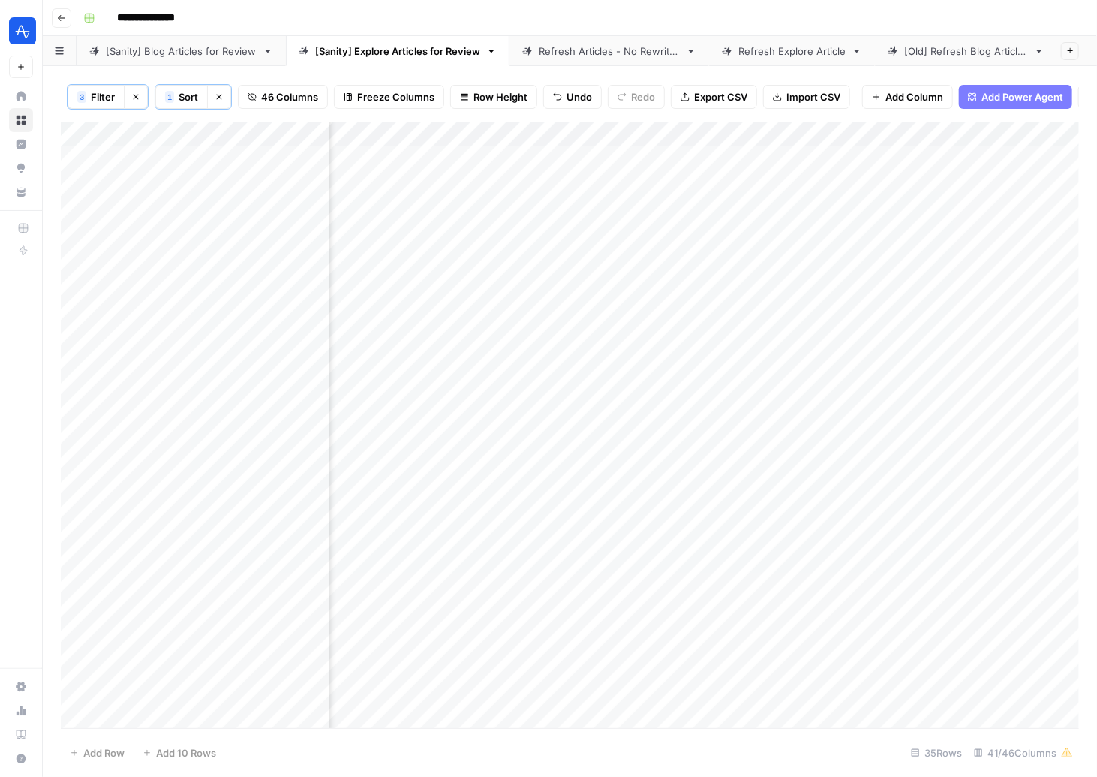
scroll to position [0, 3518]
click at [59, 17] on icon "button" at bounding box center [62, 18] width 8 height 6
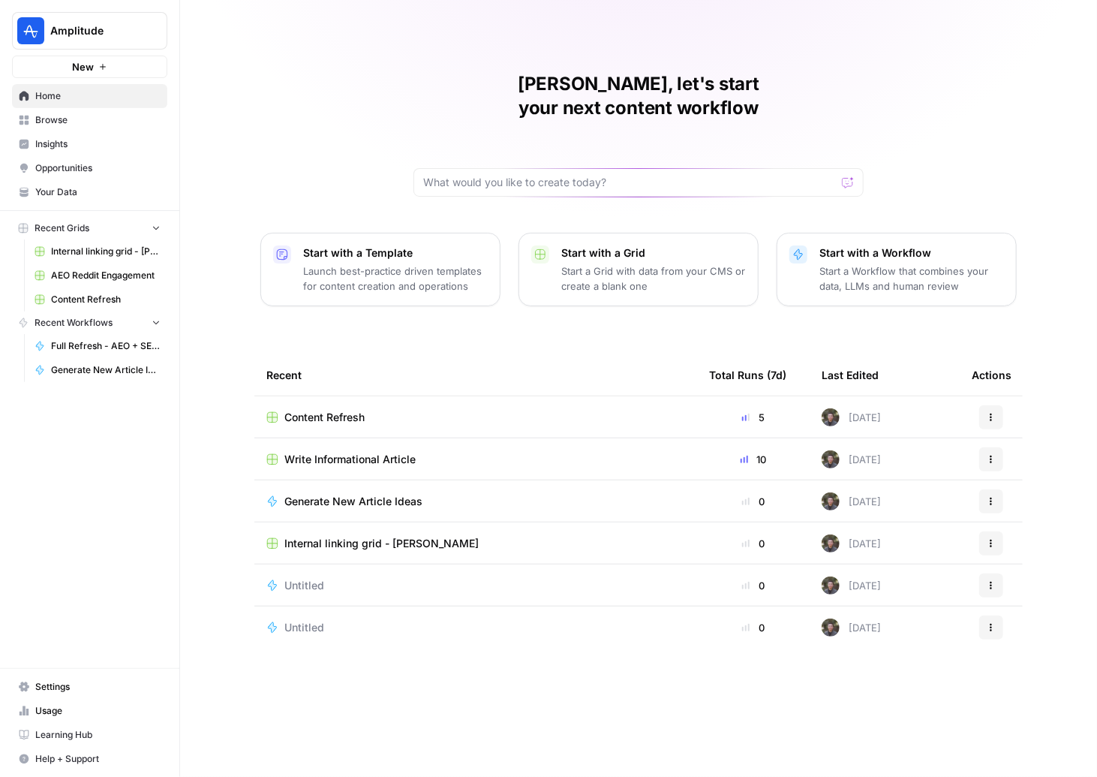
click at [316, 452] on span "Write Informational Article" at bounding box center [349, 459] width 131 height 15
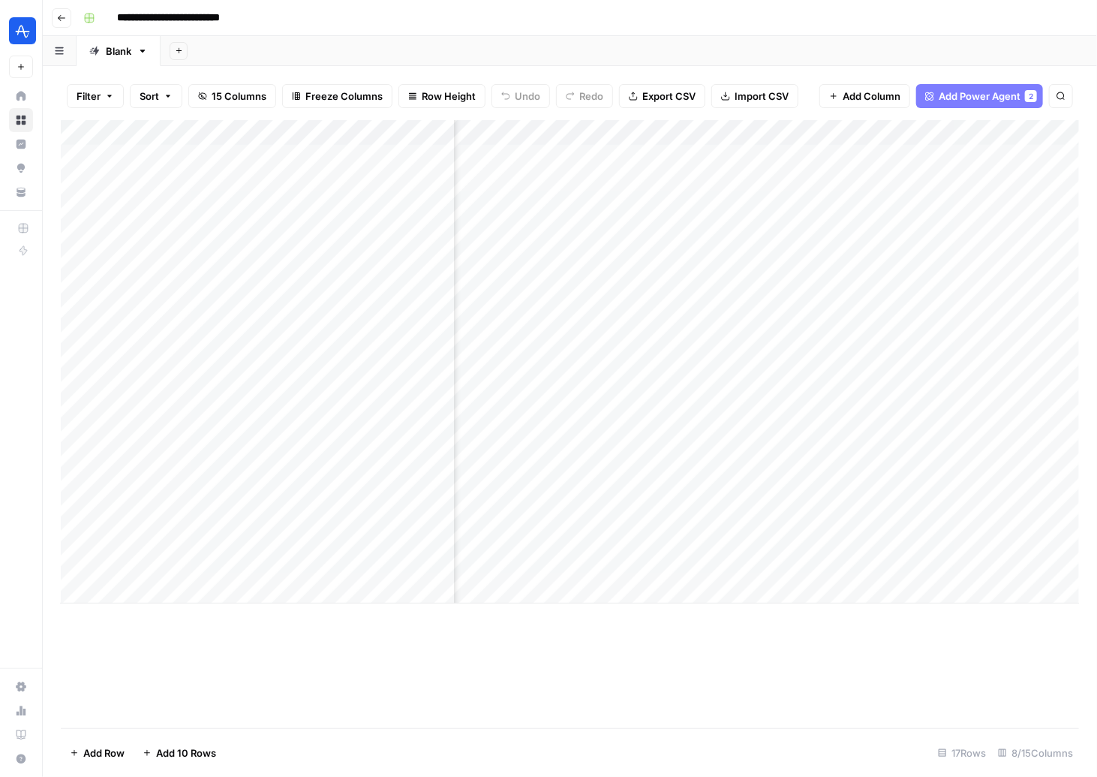
scroll to position [0, 476]
click at [815, 486] on div "Add Column" at bounding box center [570, 361] width 1018 height 483
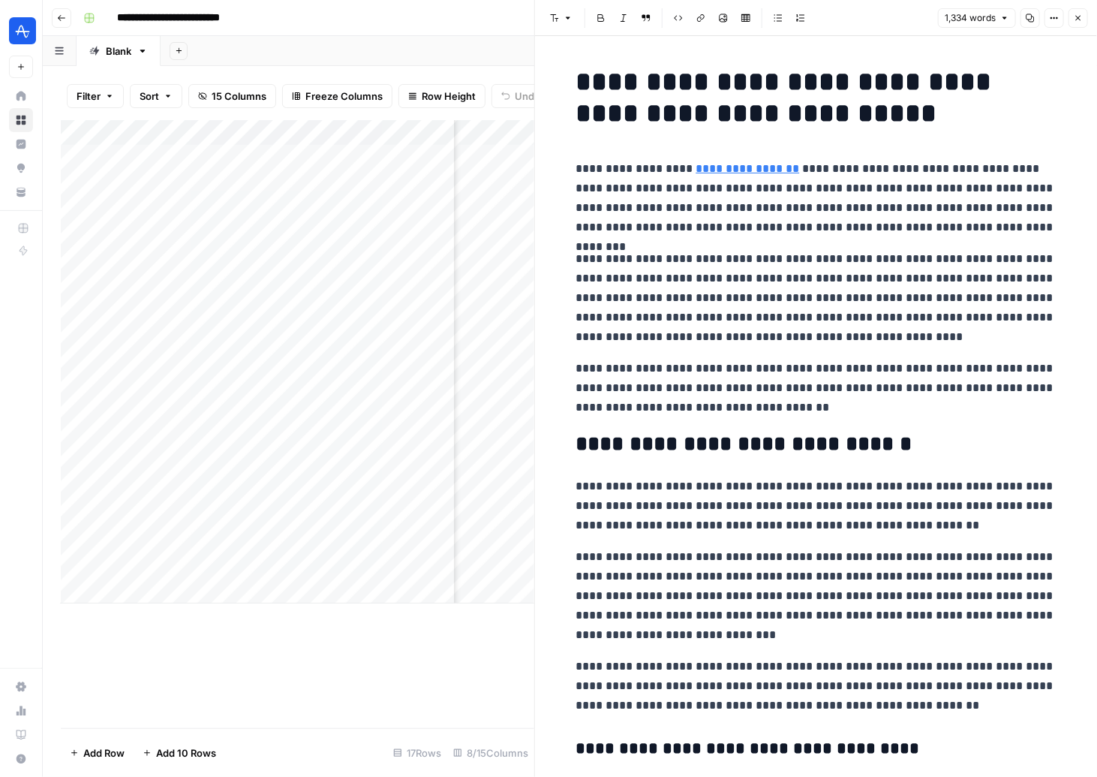
click at [62, 23] on button "Go back" at bounding box center [62, 18] width 20 height 20
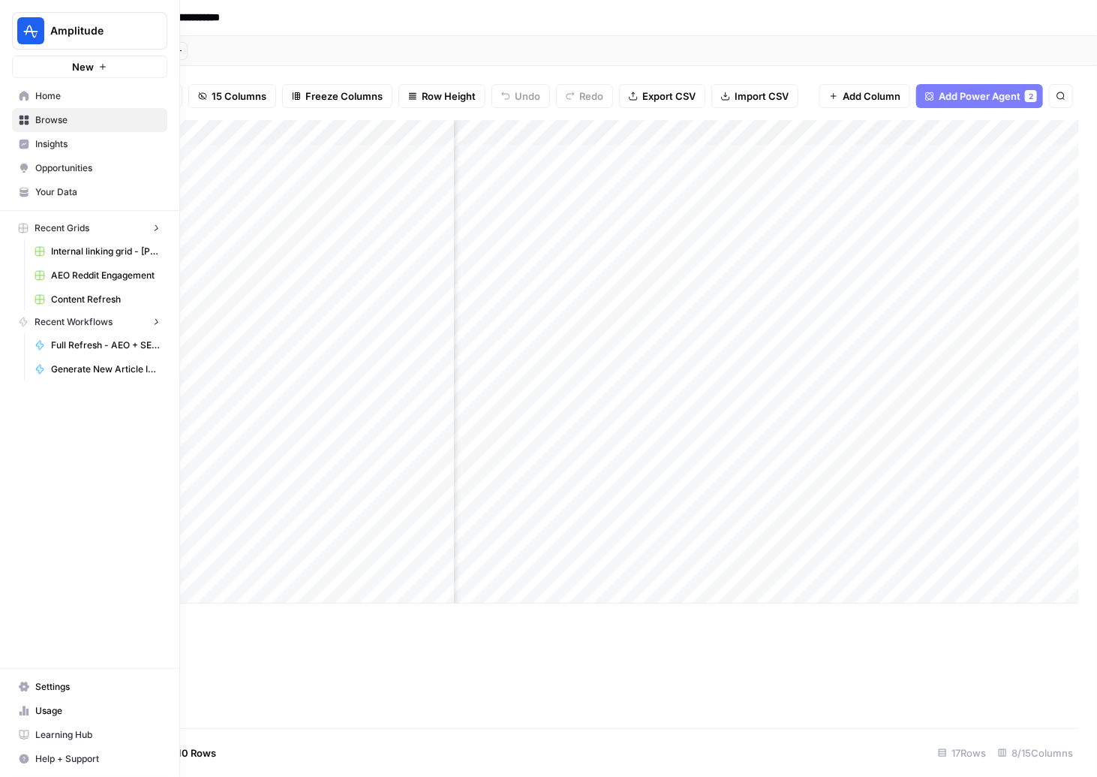
click at [26, 75] on button "New" at bounding box center [89, 67] width 155 height 23
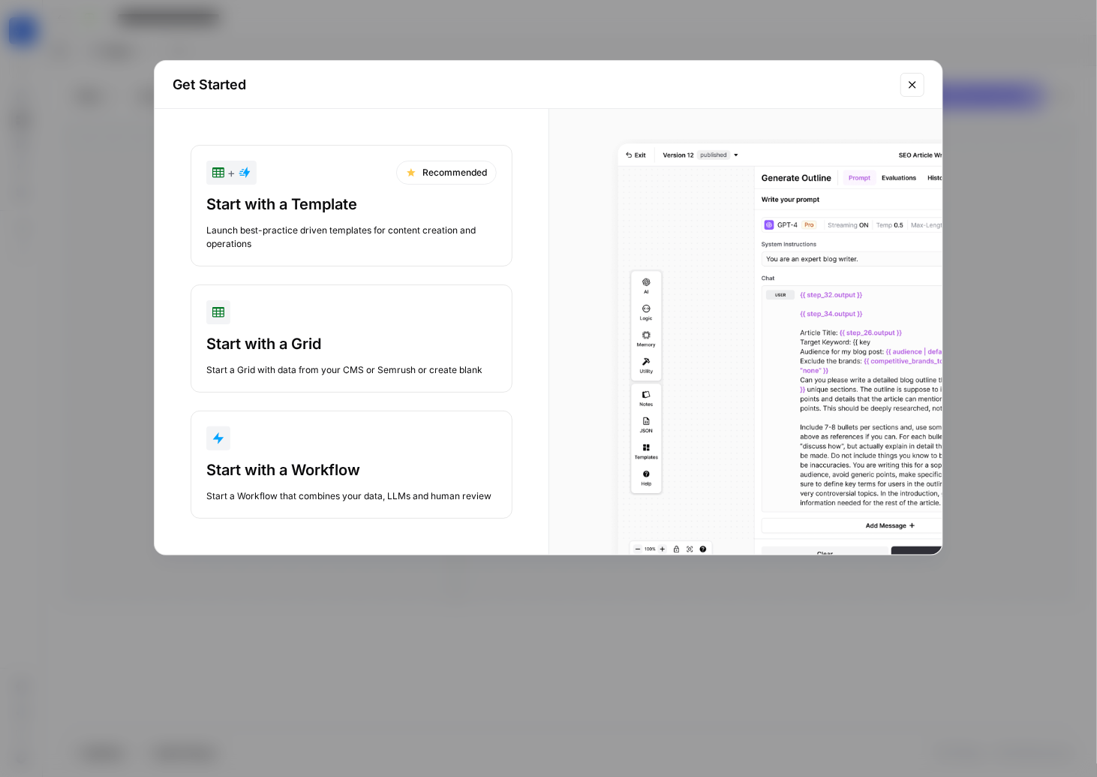
click at [311, 478] on div "Start with a Workflow" at bounding box center [351, 469] width 290 height 21
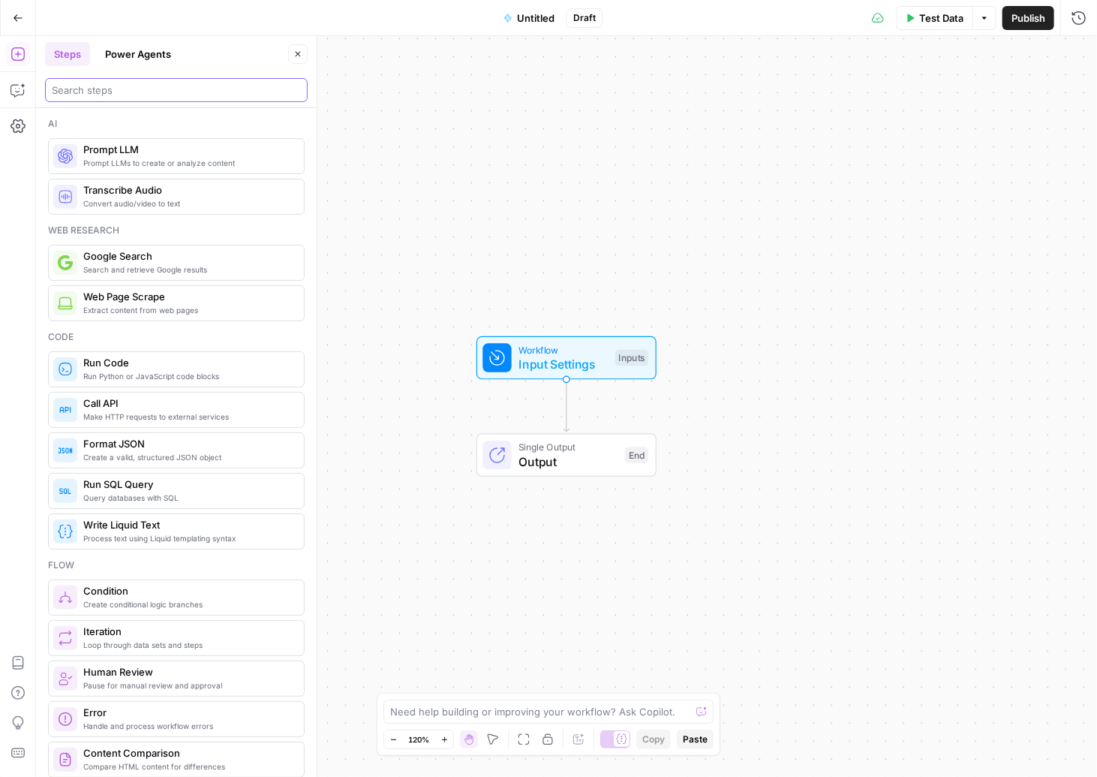
click at [146, 83] on input "search" at bounding box center [176, 90] width 249 height 15
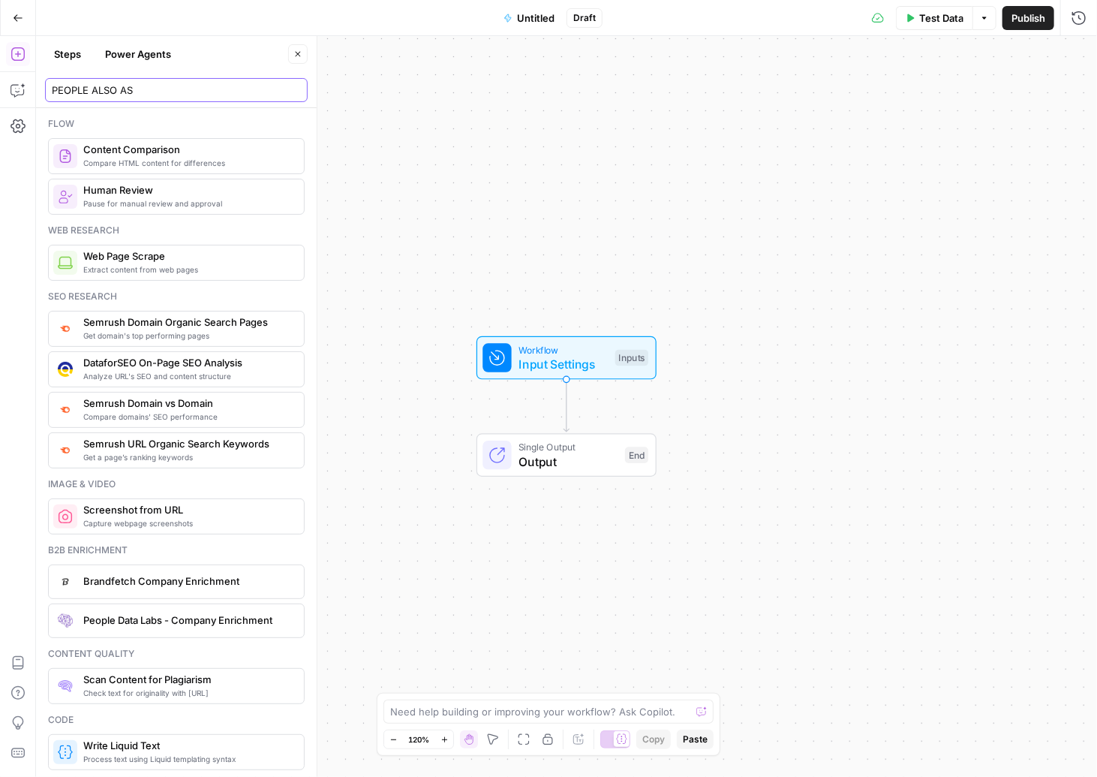
type input "PEOPLE ALSO ASK"
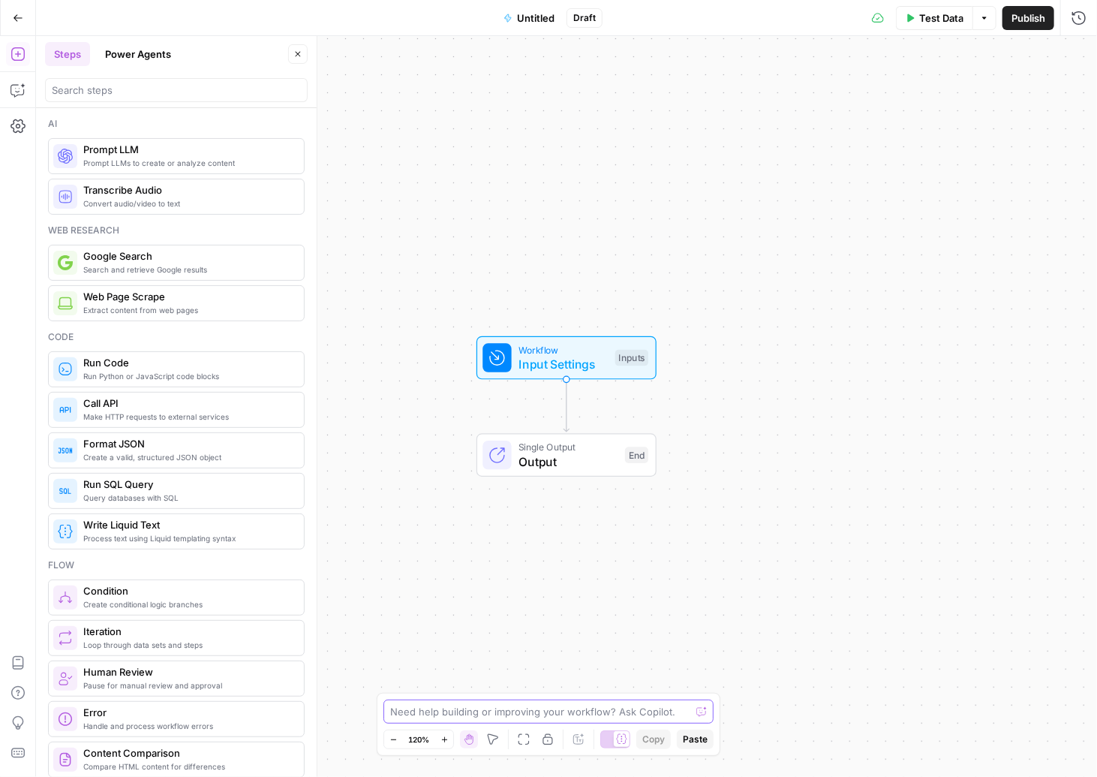
click at [522, 711] on textarea at bounding box center [540, 711] width 300 height 15
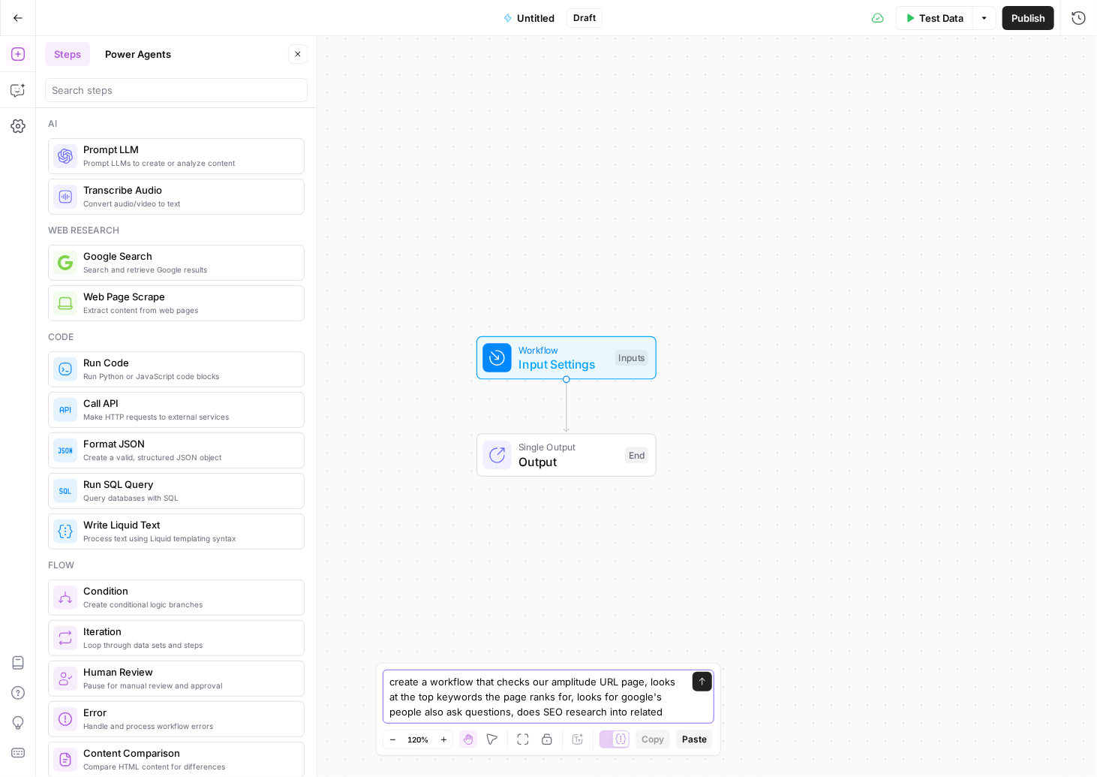
type textarea "create a workflow that checks our amplitude URL page, looks at the top keywords…"
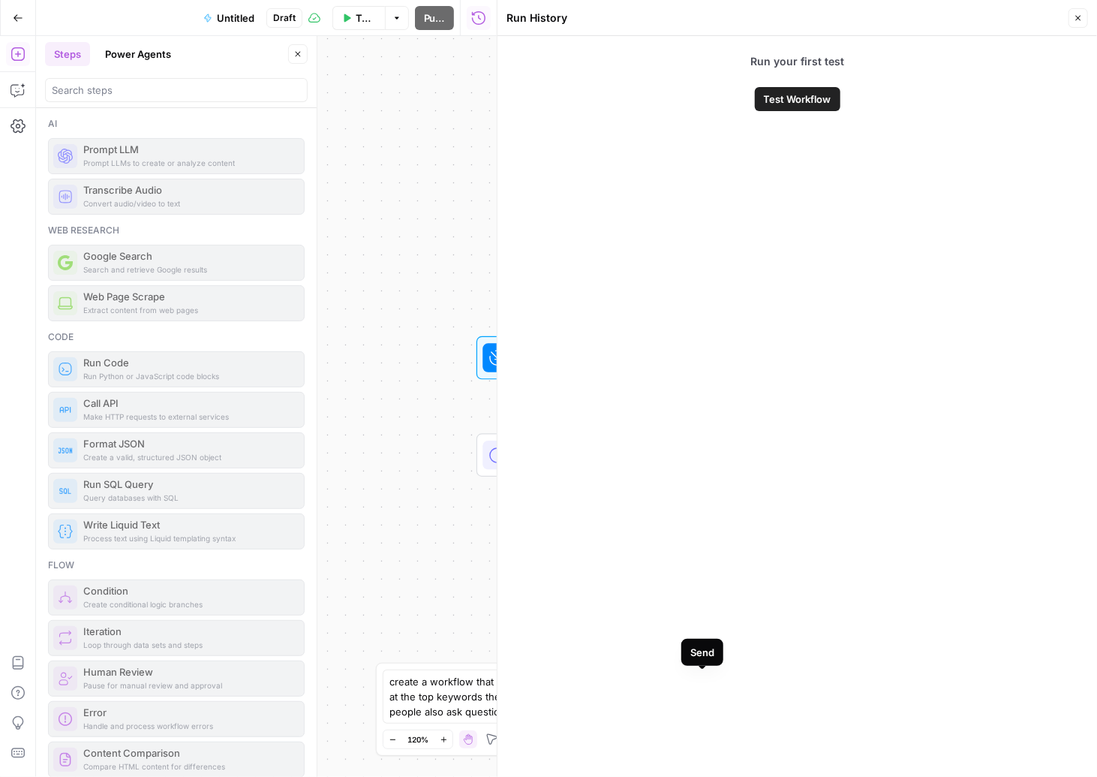
click at [1083, 15] on button "Close" at bounding box center [1078, 18] width 20 height 20
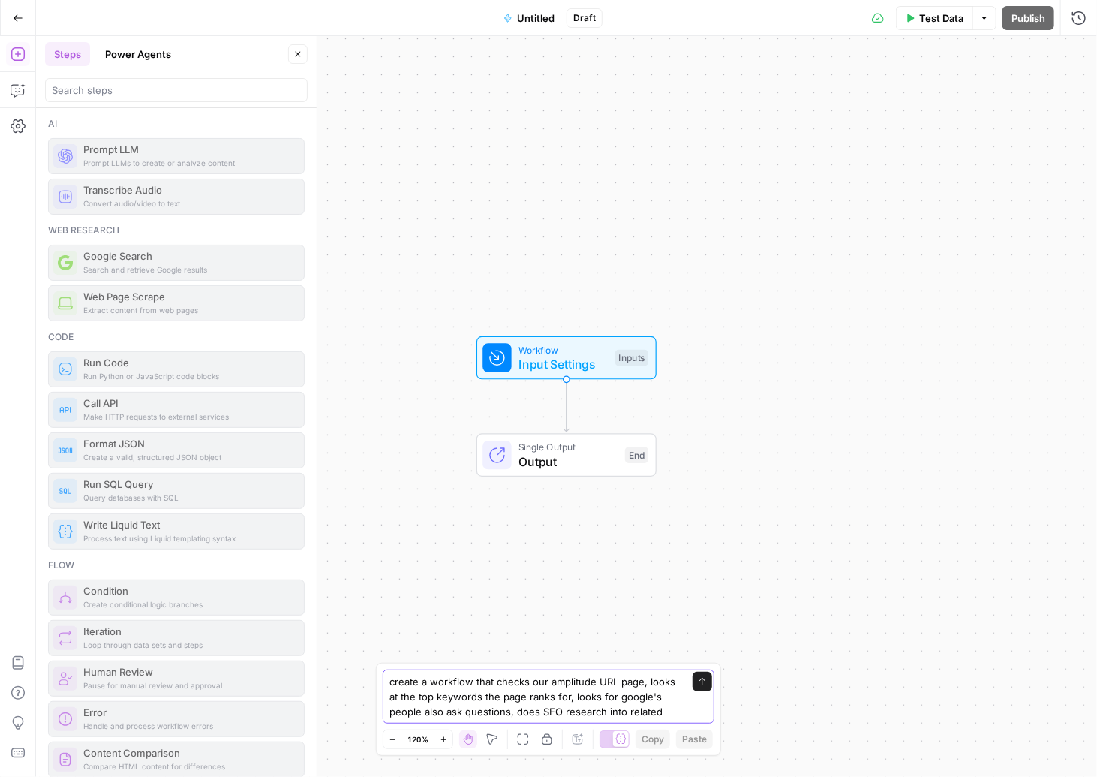
click at [674, 710] on textarea "create a workflow that checks our amplitude URL page, looks at the top keywords…" at bounding box center [533, 696] width 288 height 45
click at [551, 717] on textarea "create a workflow that checks our amplitude URL page, looks at the top keywords…" at bounding box center [533, 689] width 288 height 60
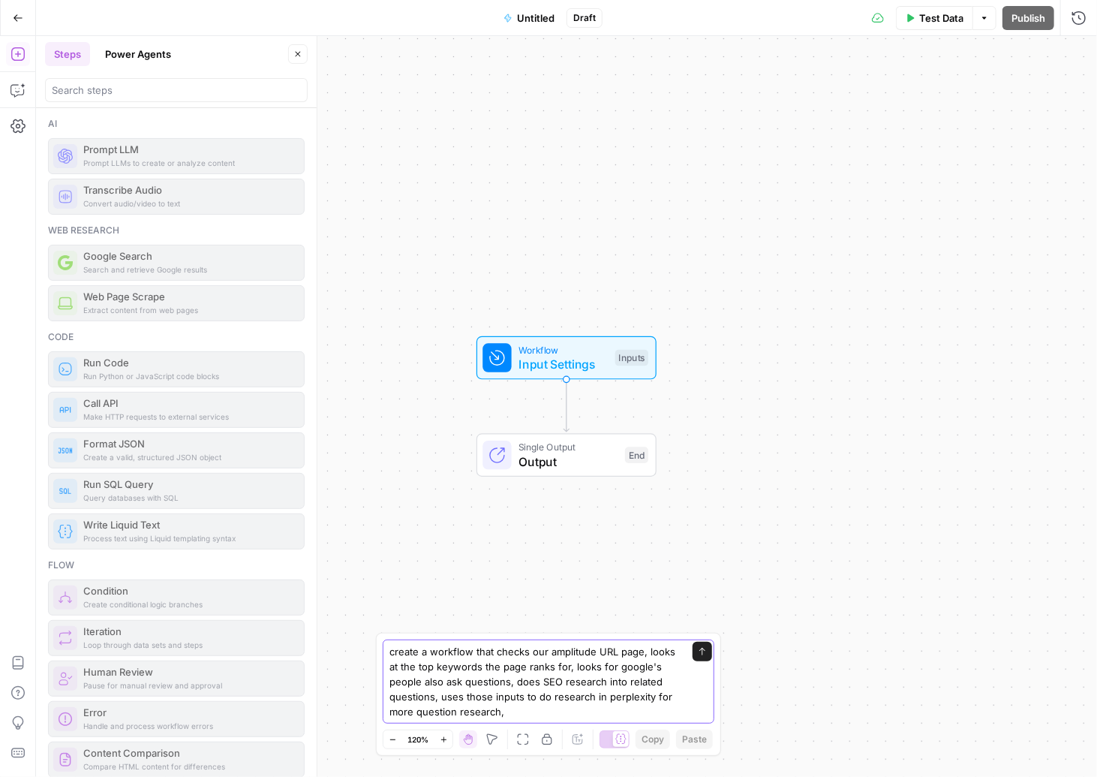
click at [569, 715] on textarea "create a workflow that checks our amplitude URL page, looks at the top keywords…" at bounding box center [533, 681] width 288 height 75
type textarea "create a workflow that checks our amplitude URL page, looks at the top keywords…"
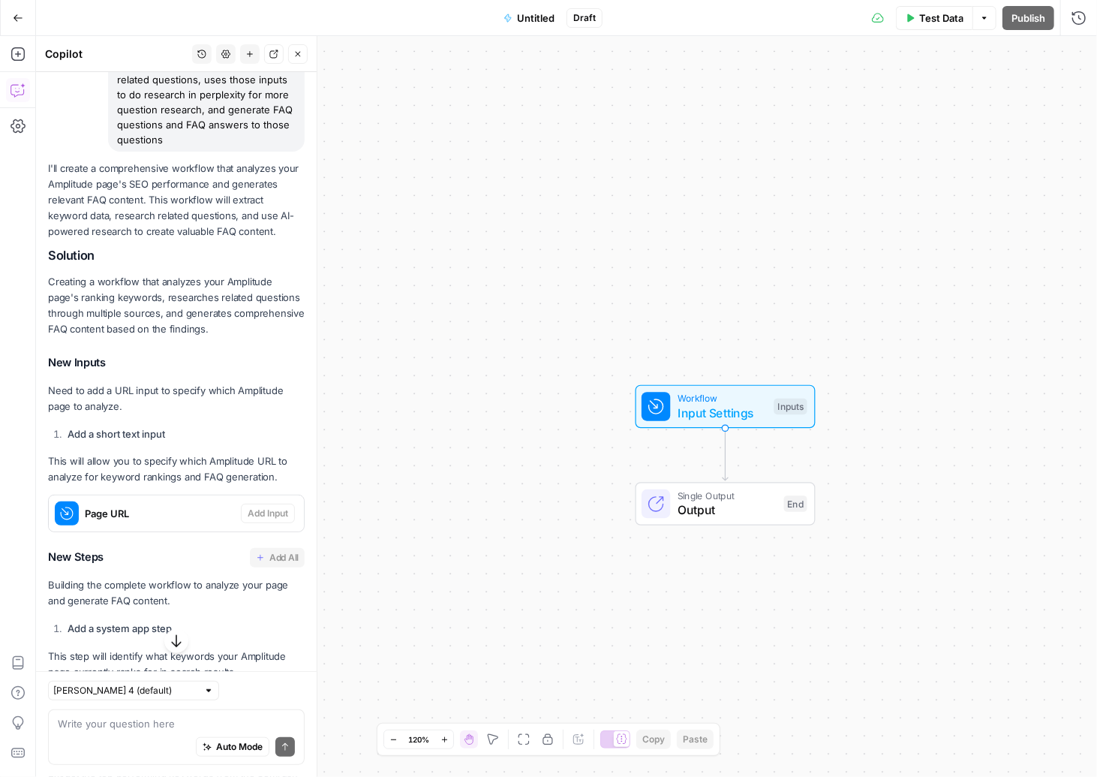
scroll to position [180, 0]
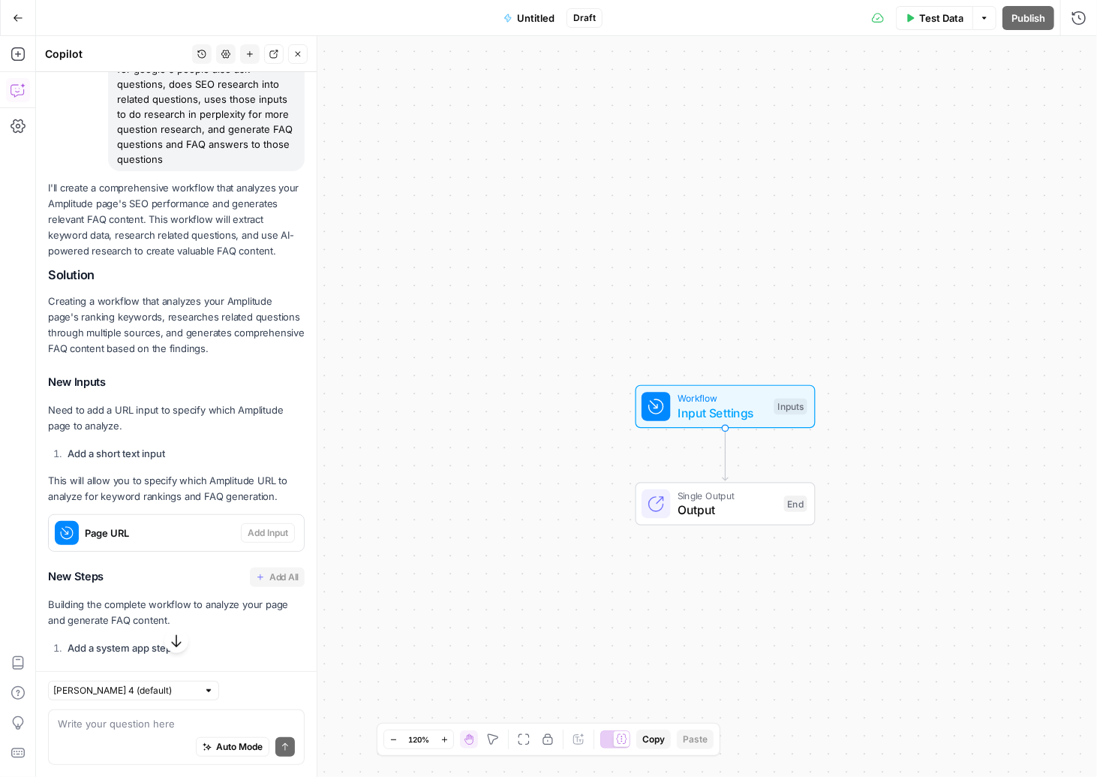
click at [280, 517] on div "Page URL Add Input" at bounding box center [176, 533] width 255 height 36
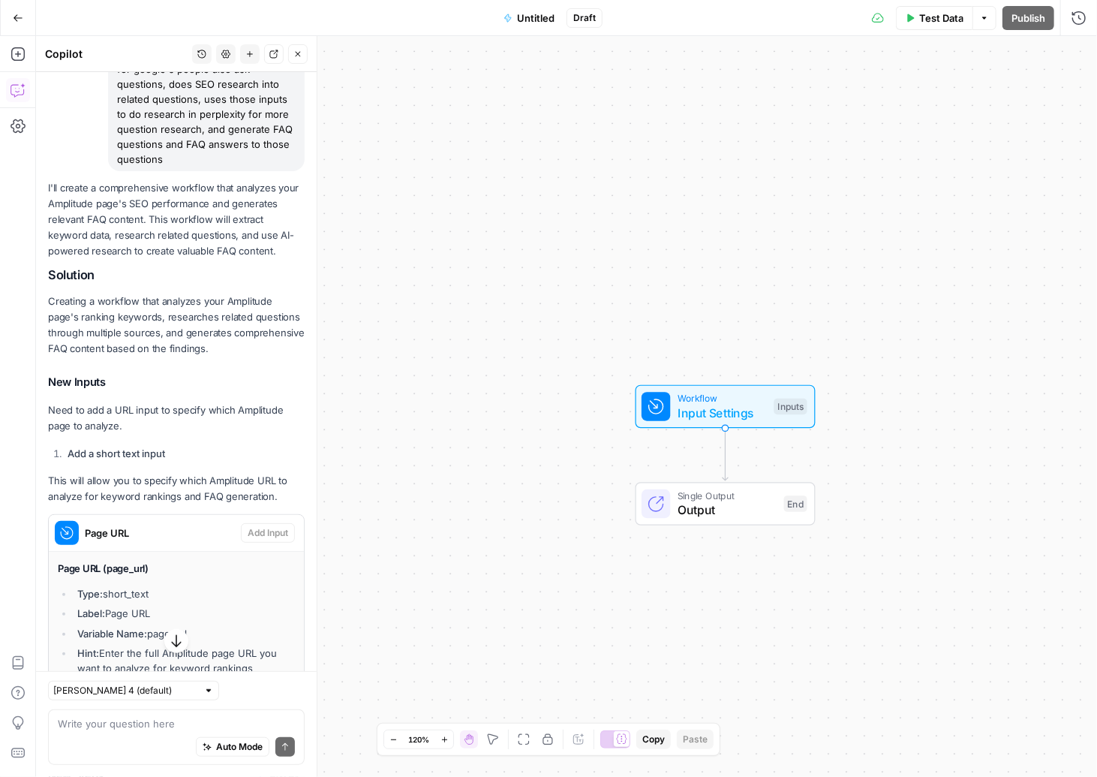
click at [278, 517] on div "Page URL Add Input" at bounding box center [176, 533] width 255 height 37
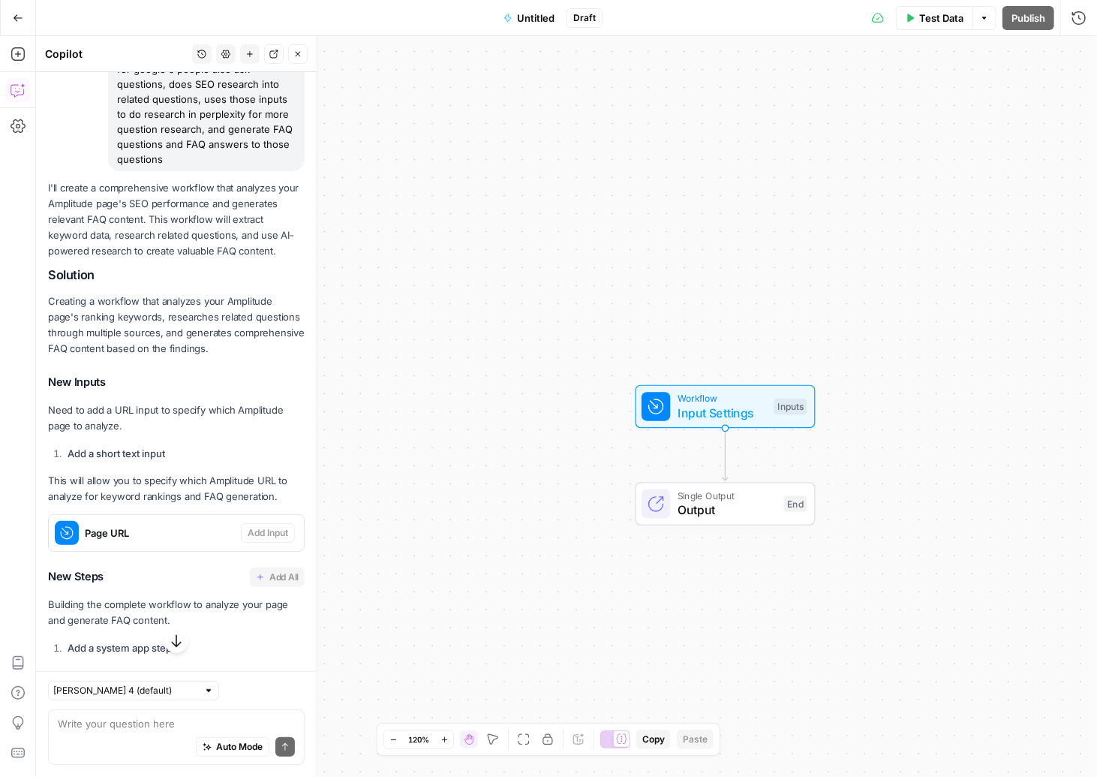
click at [278, 517] on div "Page URL Add Input" at bounding box center [176, 533] width 255 height 36
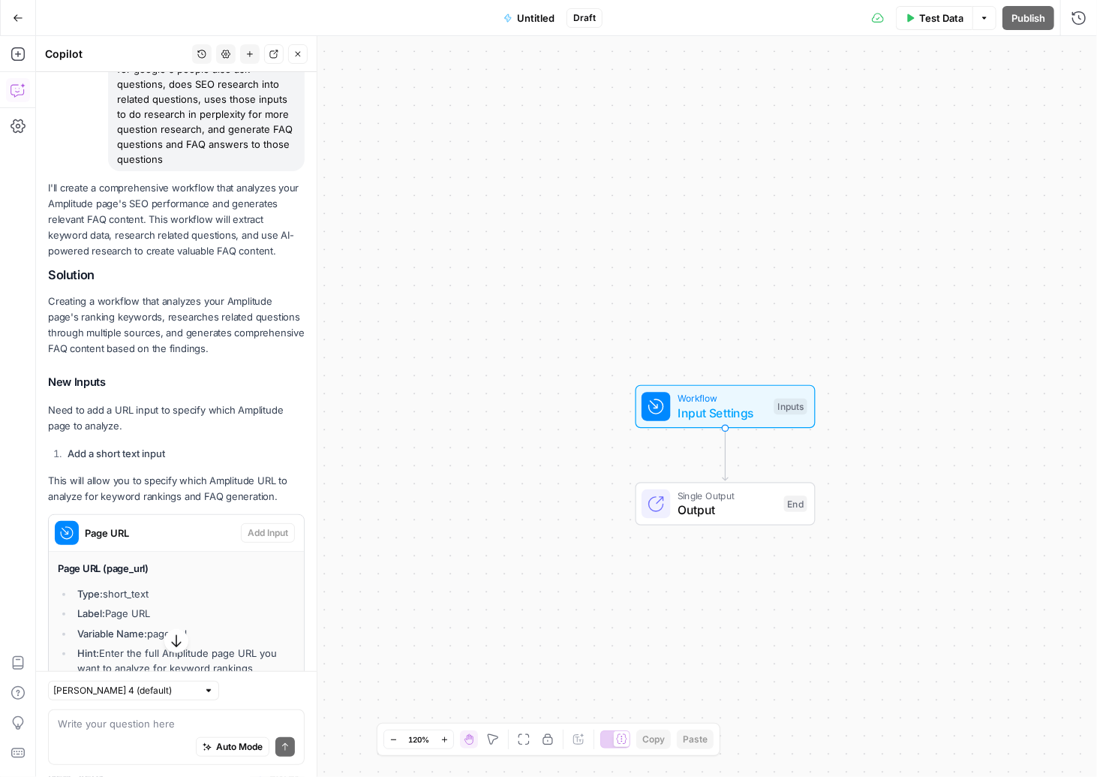
click at [201, 446] on li "Add a short text input" at bounding box center [184, 453] width 241 height 15
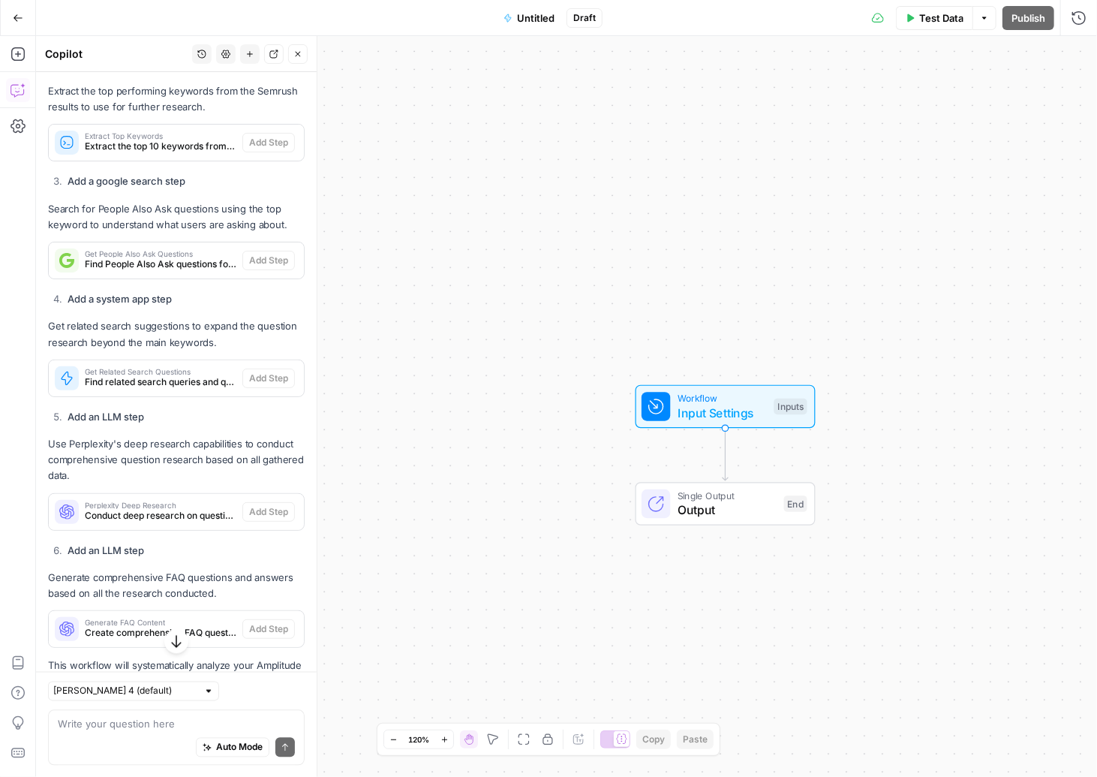
scroll to position [1180, 0]
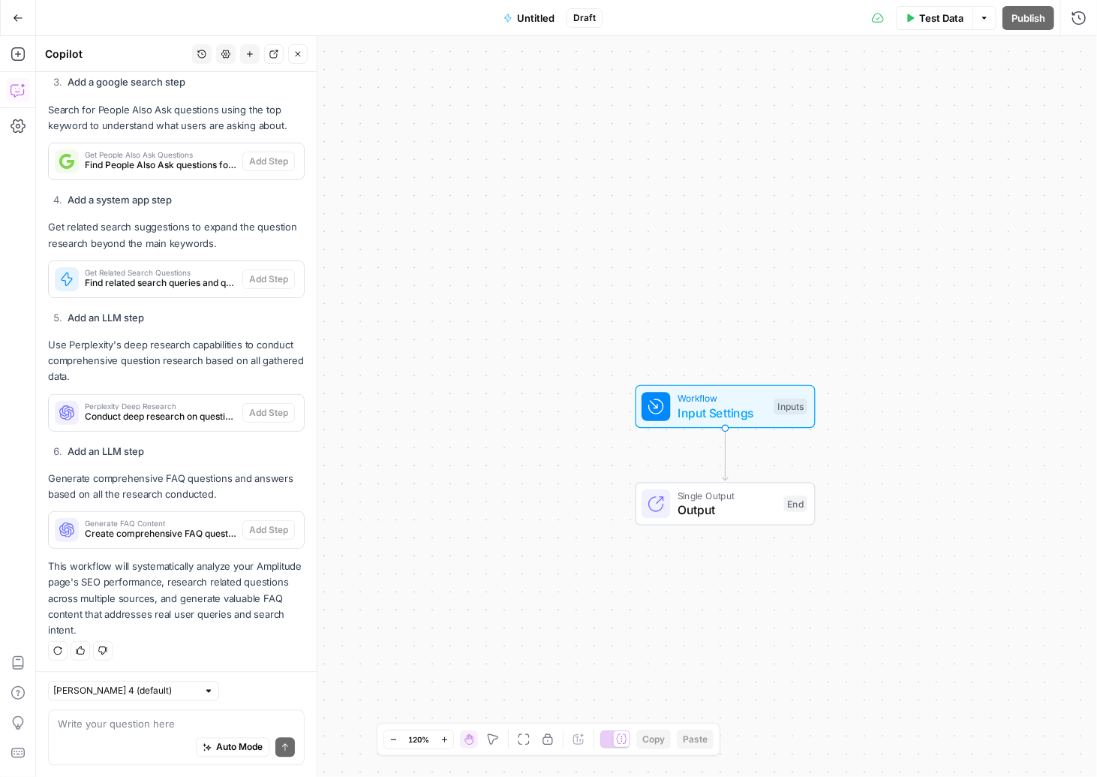
click at [148, 641] on div "Regenerate Helpful Not helpful" at bounding box center [176, 651] width 257 height 20
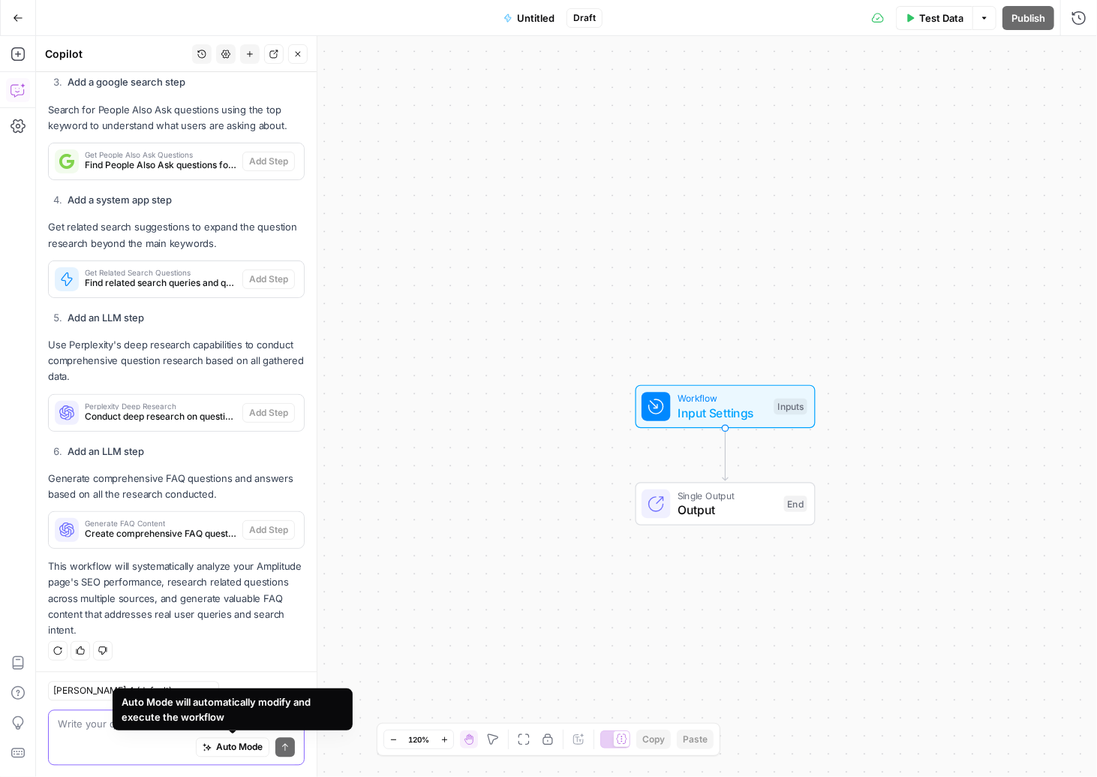
click at [227, 747] on span "Auto Mode" at bounding box center [239, 747] width 47 height 14
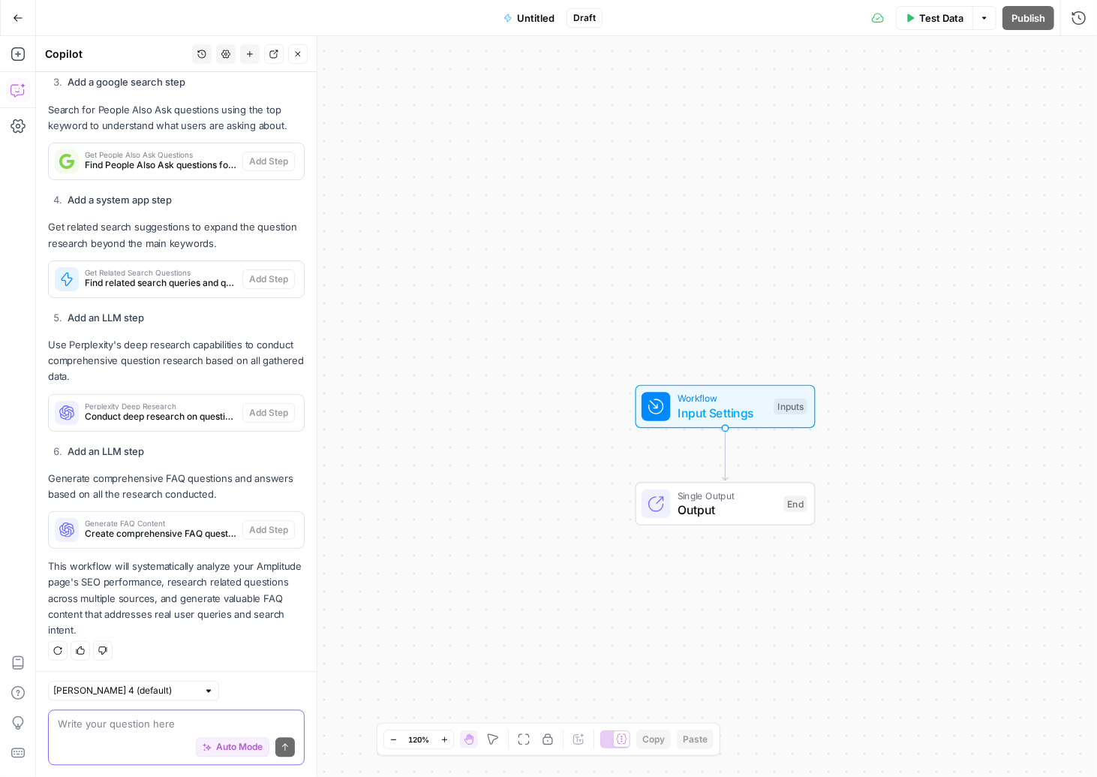
click at [167, 720] on textarea at bounding box center [176, 723] width 237 height 15
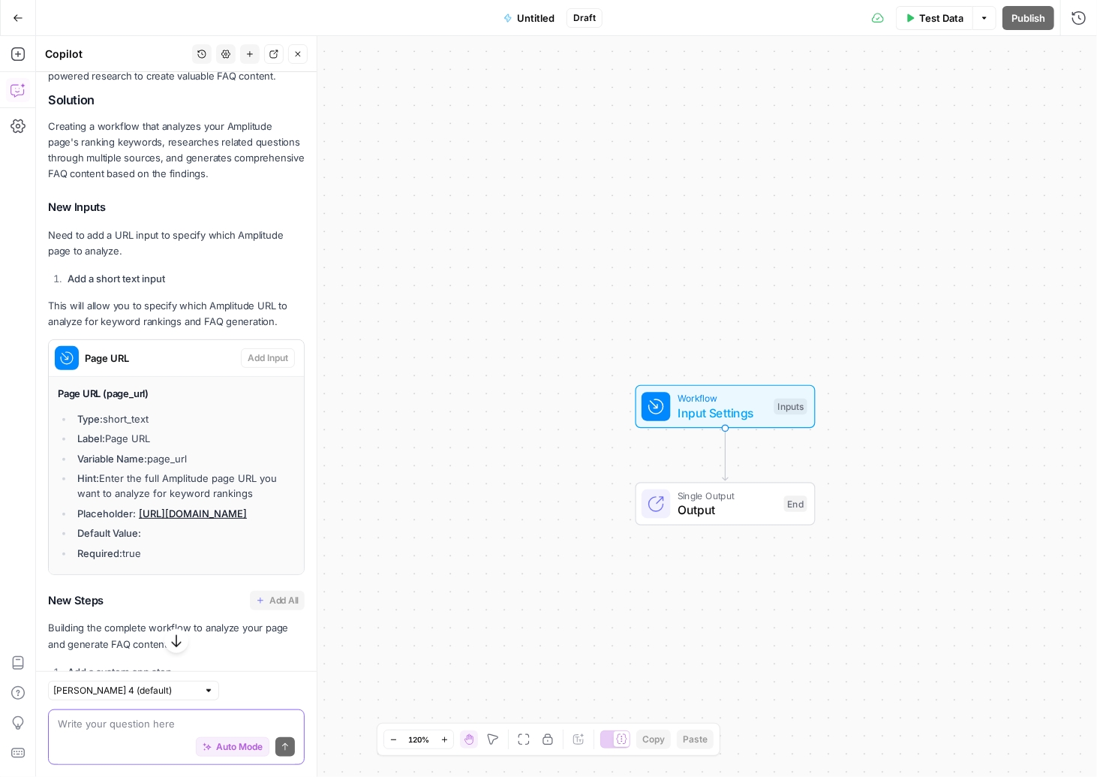
scroll to position [354, 0]
click at [275, 59] on button "Detach" at bounding box center [274, 54] width 20 height 20
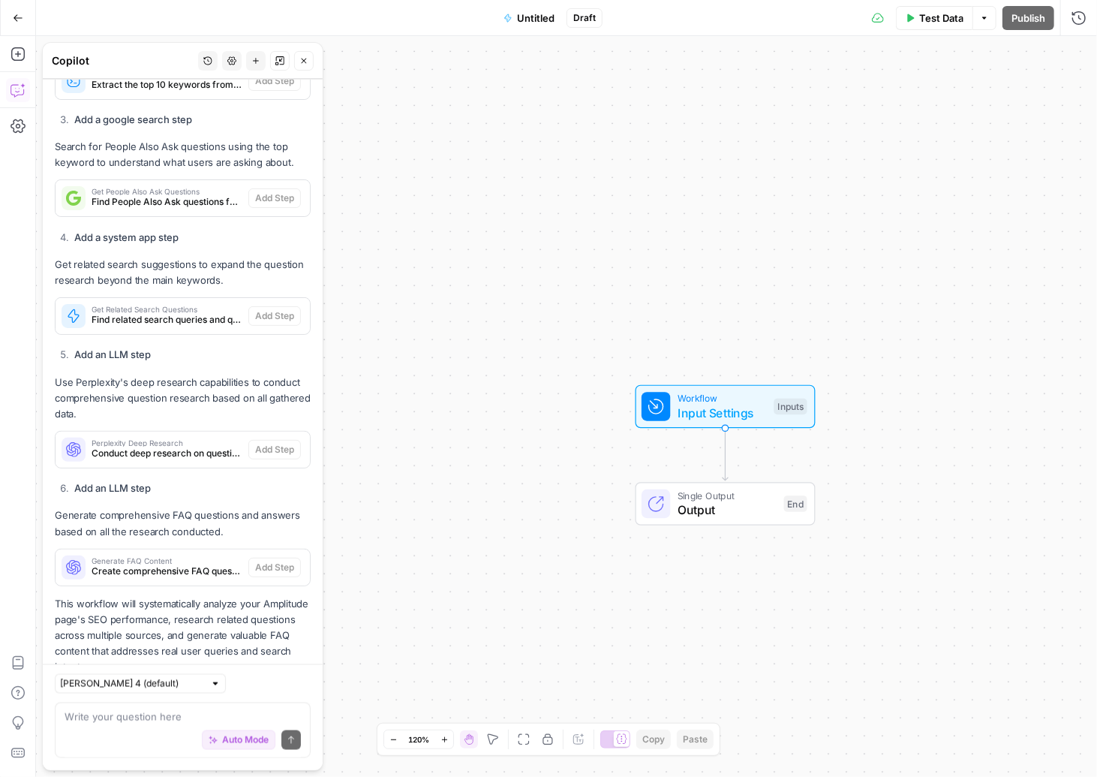
scroll to position [994, 0]
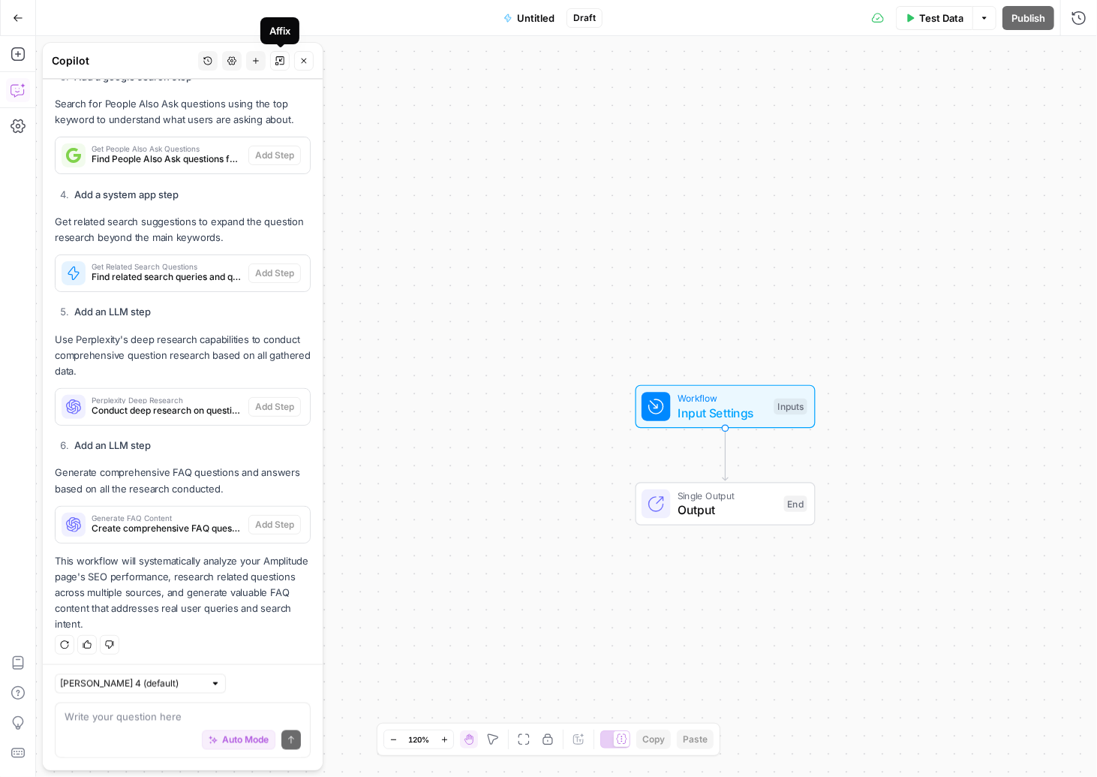
click at [278, 63] on icon "button" at bounding box center [277, 63] width 2 height 2
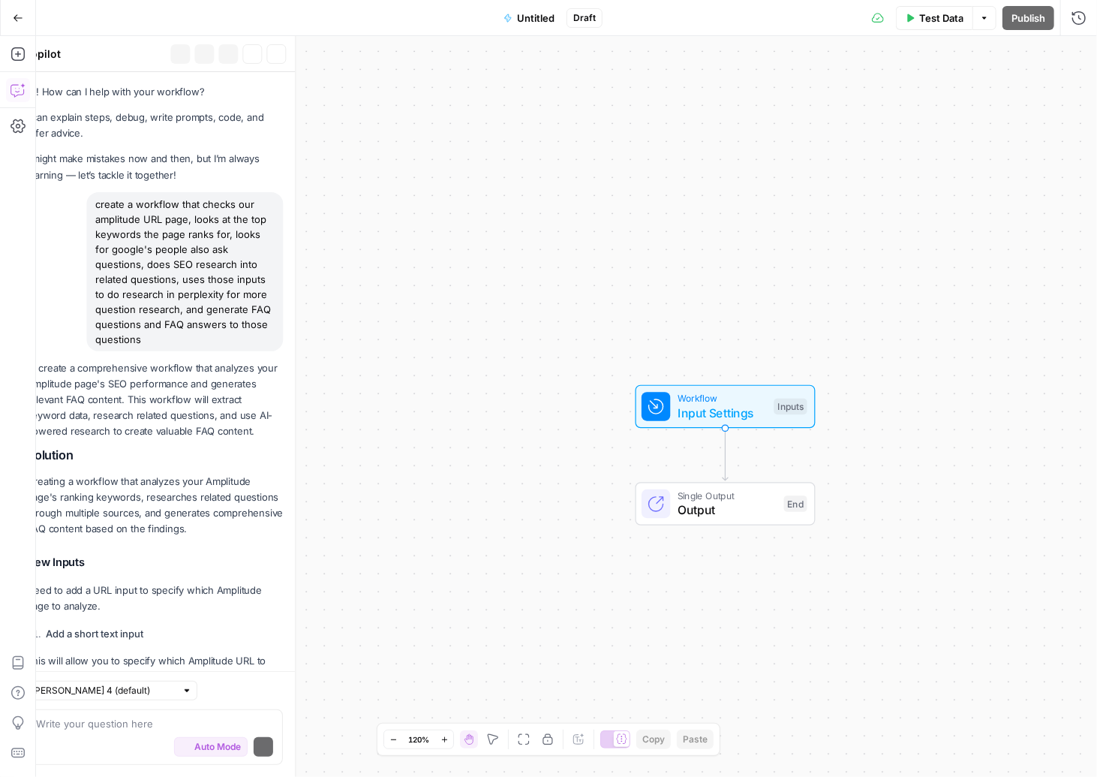
scroll to position [981, 0]
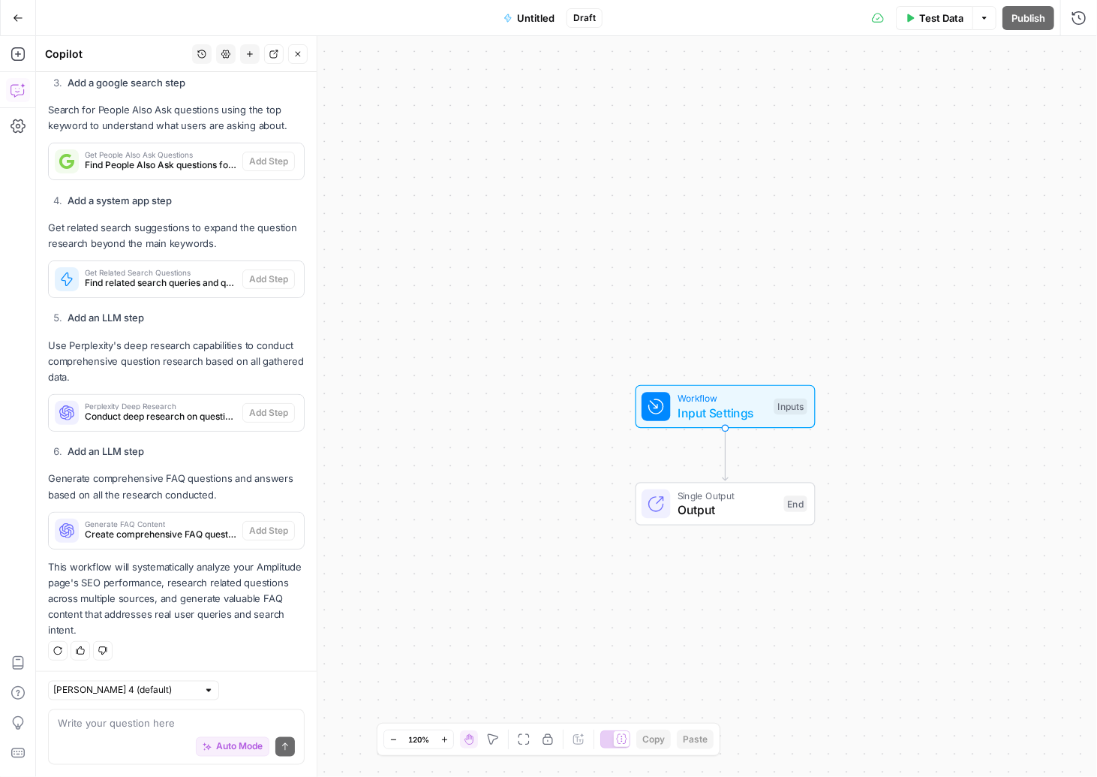
click at [253, 61] on button "New chat" at bounding box center [250, 54] width 20 height 20
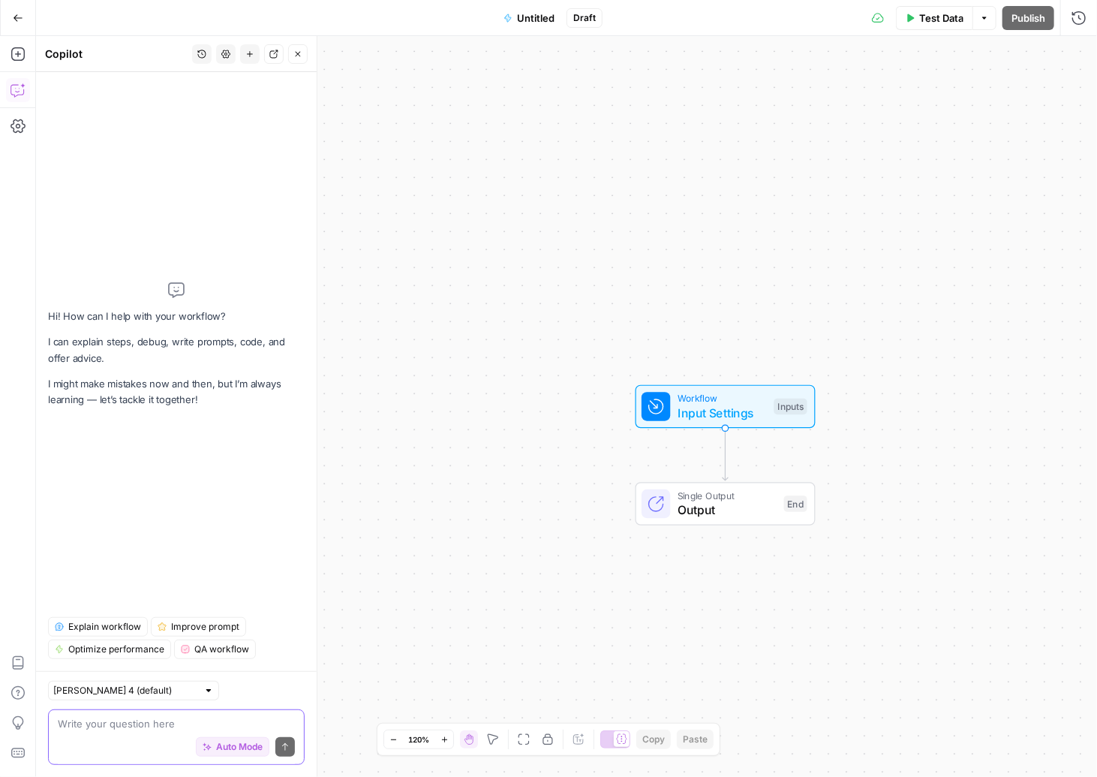
click at [192, 722] on textarea at bounding box center [176, 723] width 237 height 15
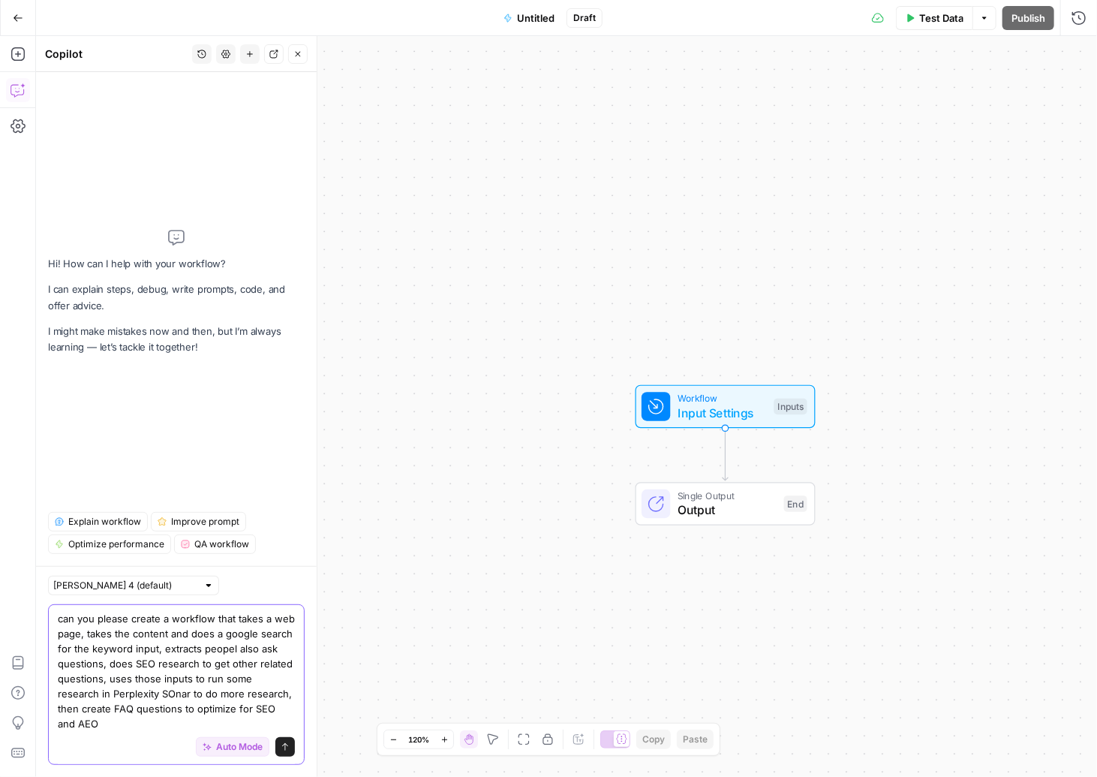
type textarea "can you please create a workflow that takes a web page, takes the content and d…"
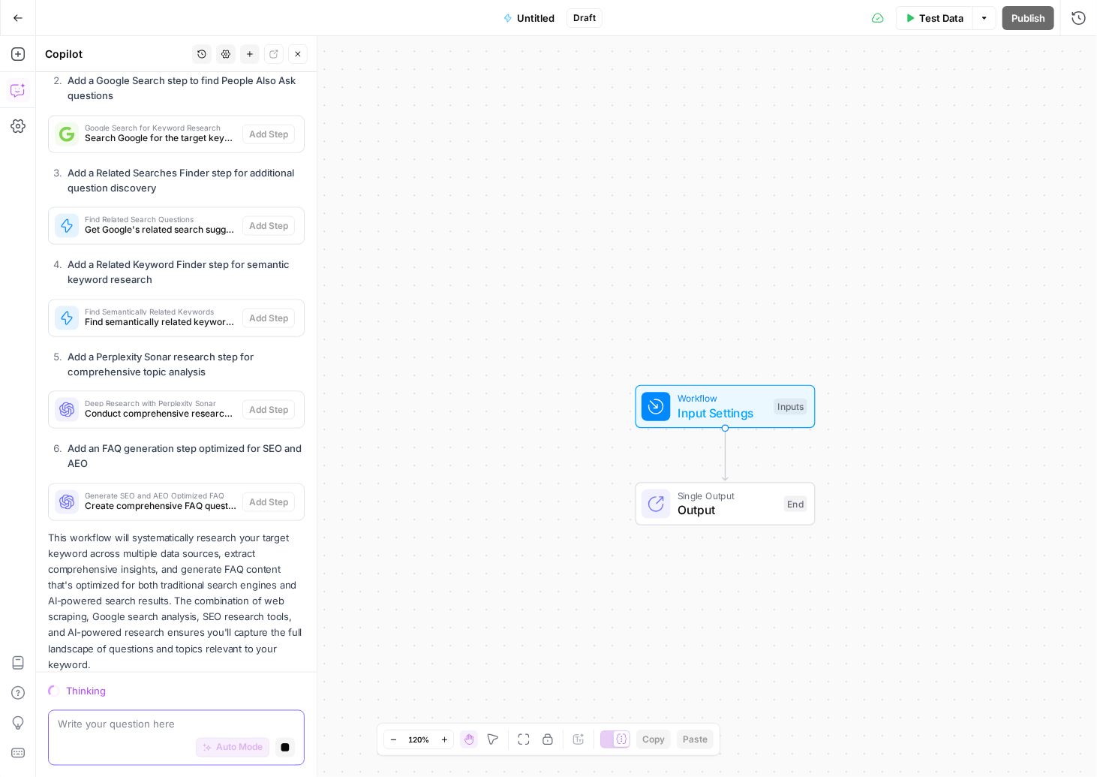
scroll to position [918, 0]
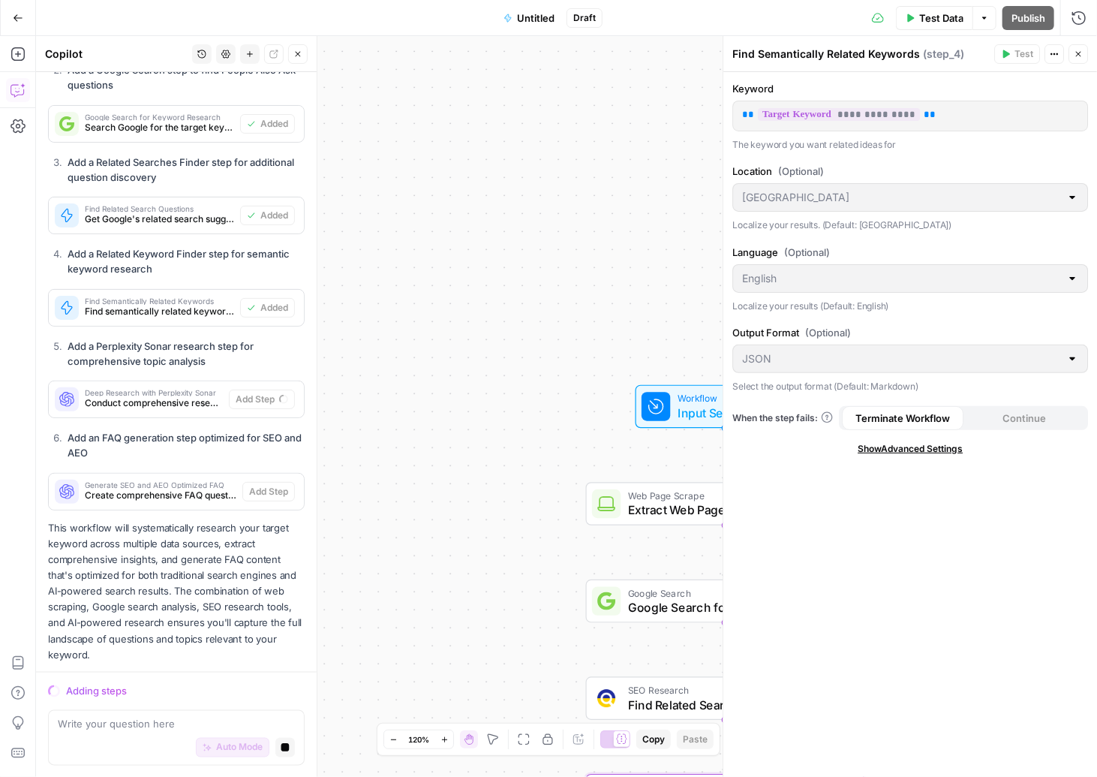
click at [1077, 49] on button "Close" at bounding box center [1078, 54] width 20 height 20
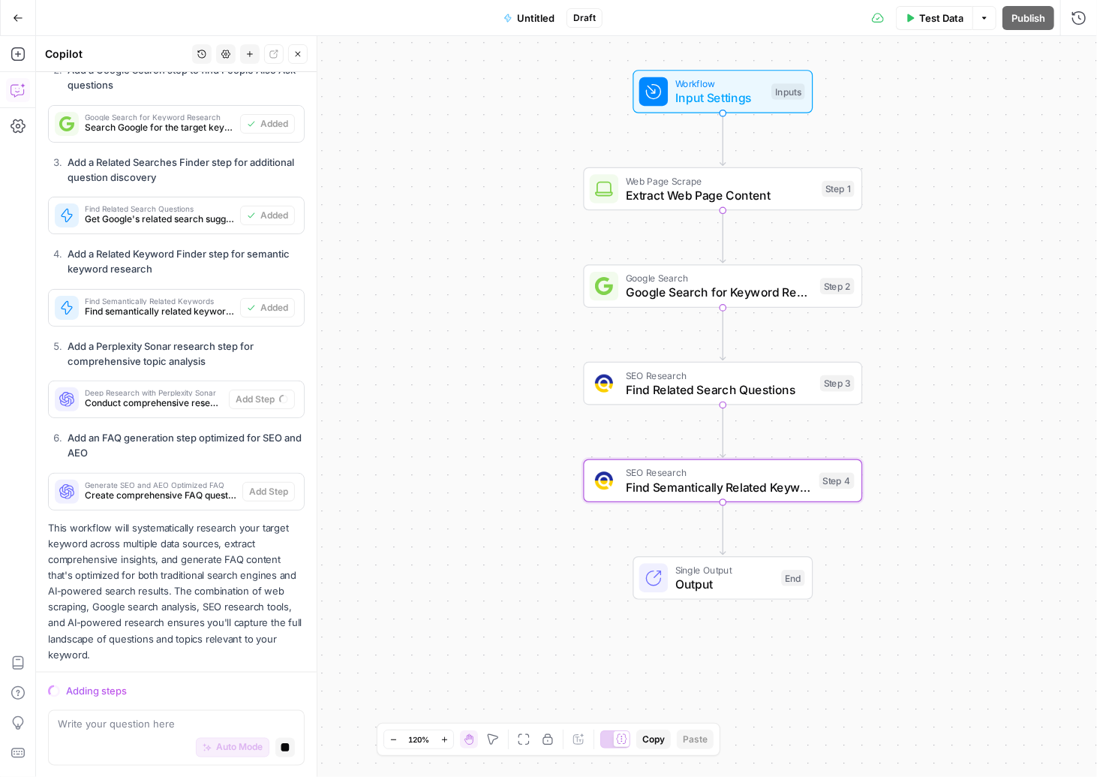
click at [732, 480] on span "Find Semantically Related Keywords" at bounding box center [719, 487] width 186 height 18
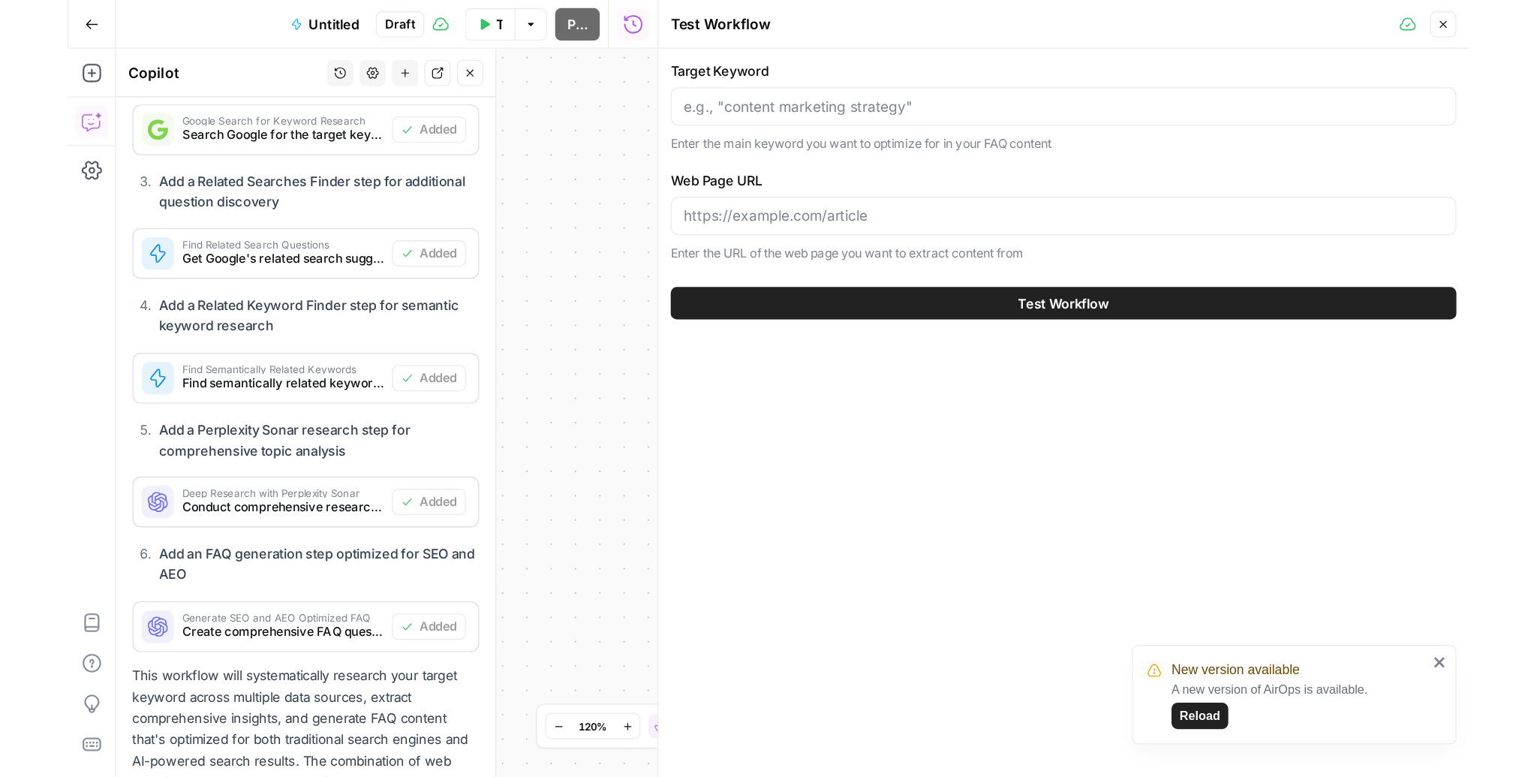
scroll to position [966, 0]
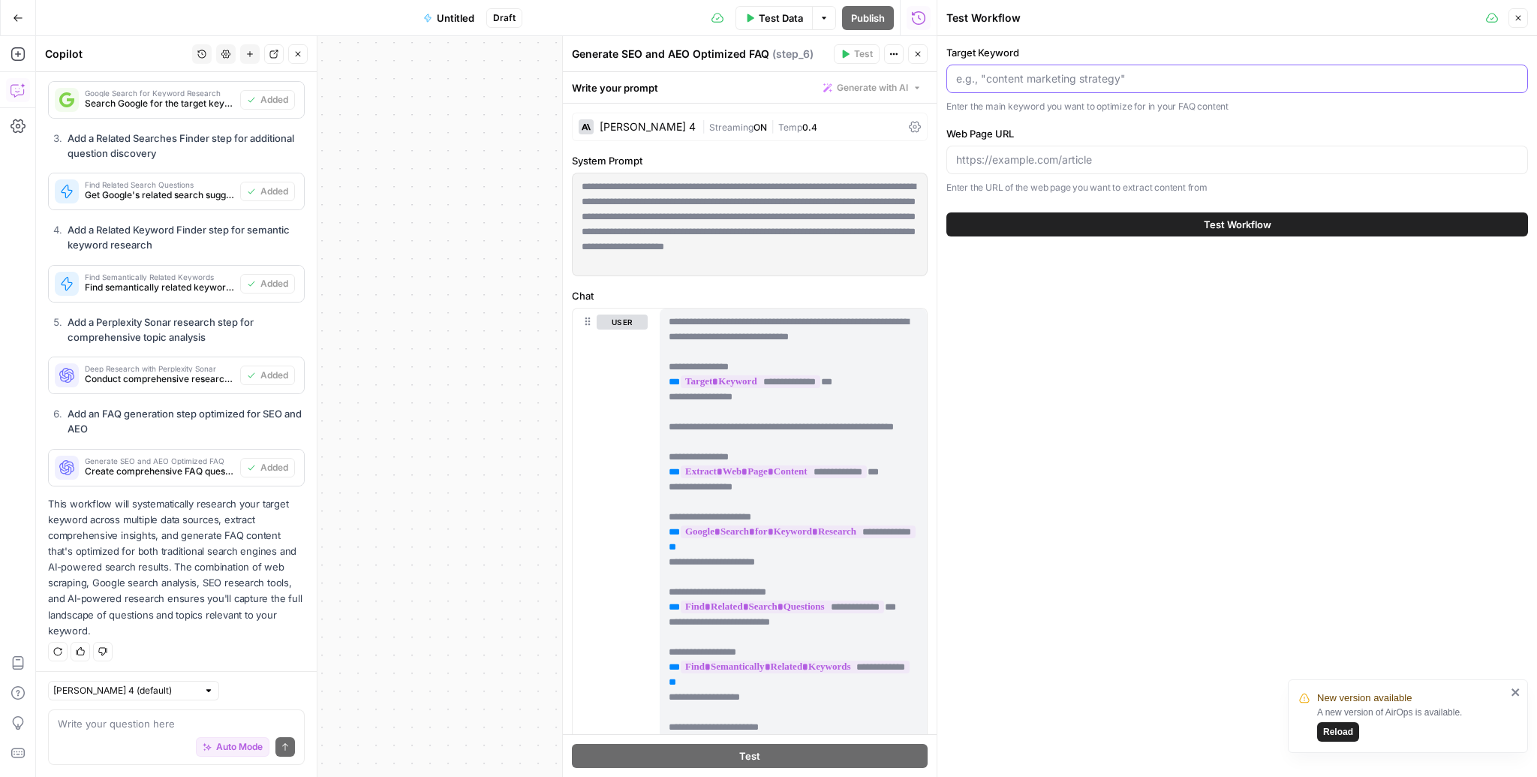
click at [1093, 74] on input "Target Keyword" at bounding box center [1237, 78] width 562 height 15
type input "amplitude product analytics"
click at [1096, 165] on input "Web Page URL" at bounding box center [1237, 159] width 562 height 15
paste input "https://amplitude.com/amplitude-analytics"
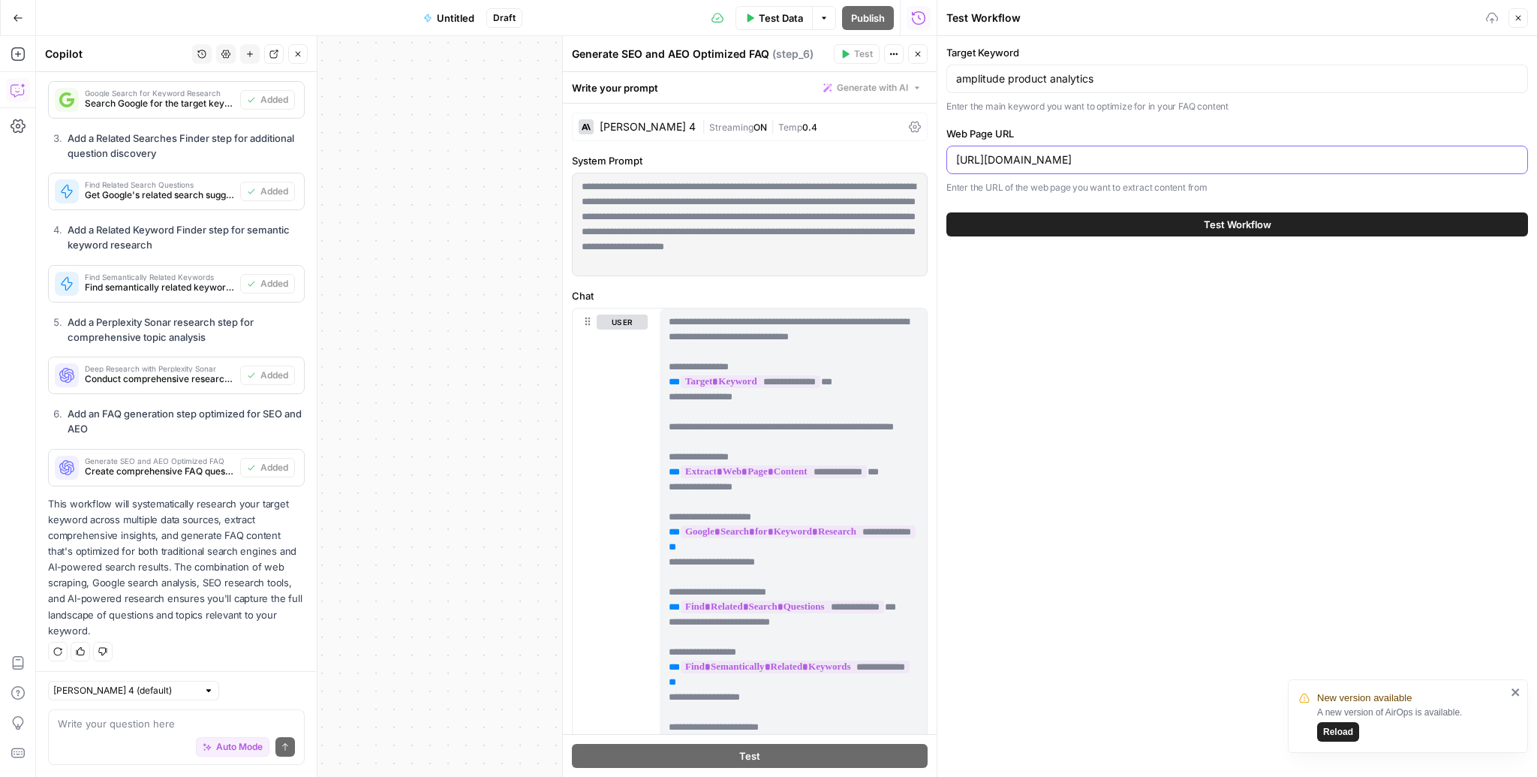
type input "https://amplitude.com/amplitude-analytics"
click at [1096, 224] on button "Test Workflow" at bounding box center [1237, 224] width 582 height 24
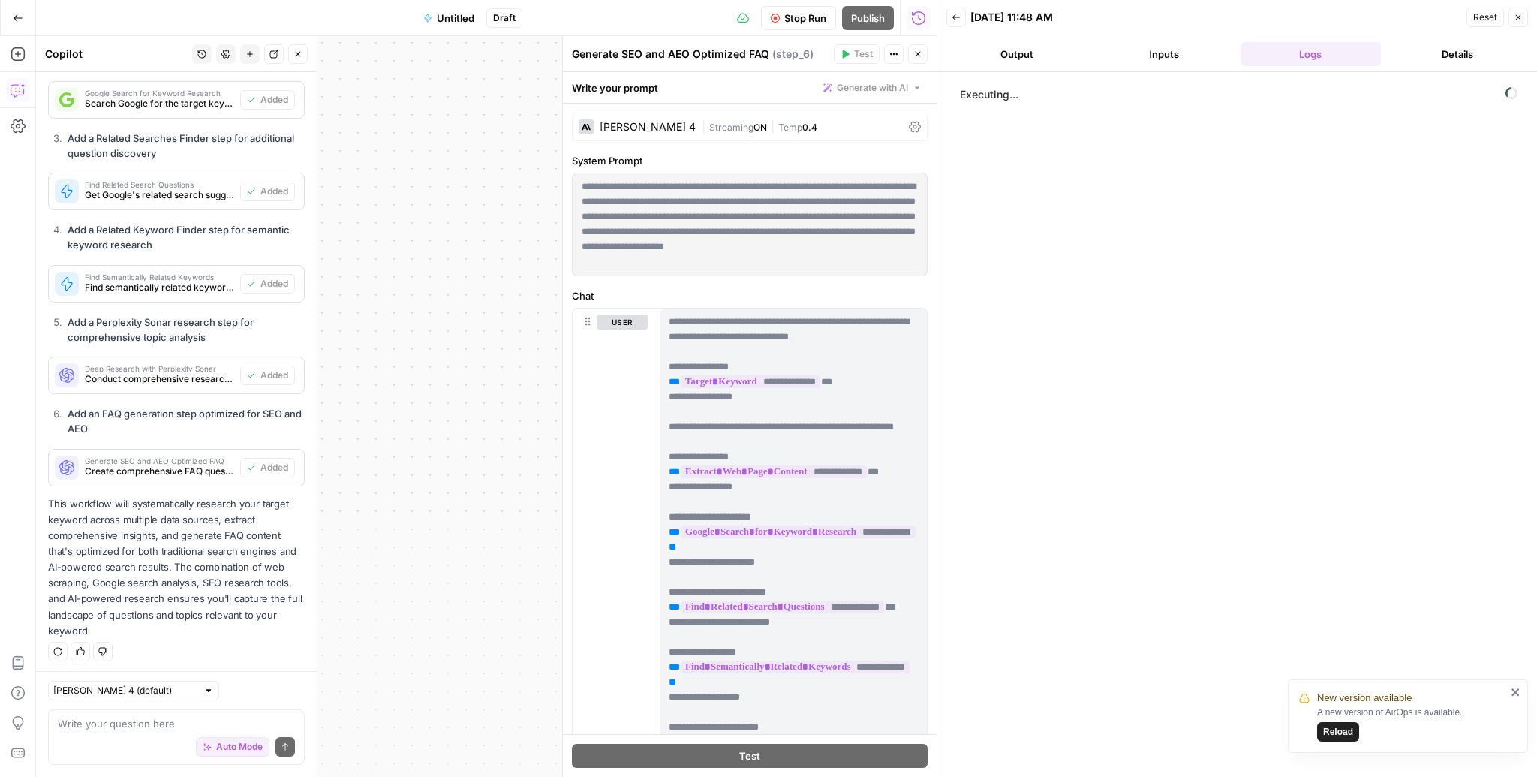
click at [921, 48] on button "Close" at bounding box center [918, 54] width 20 height 20
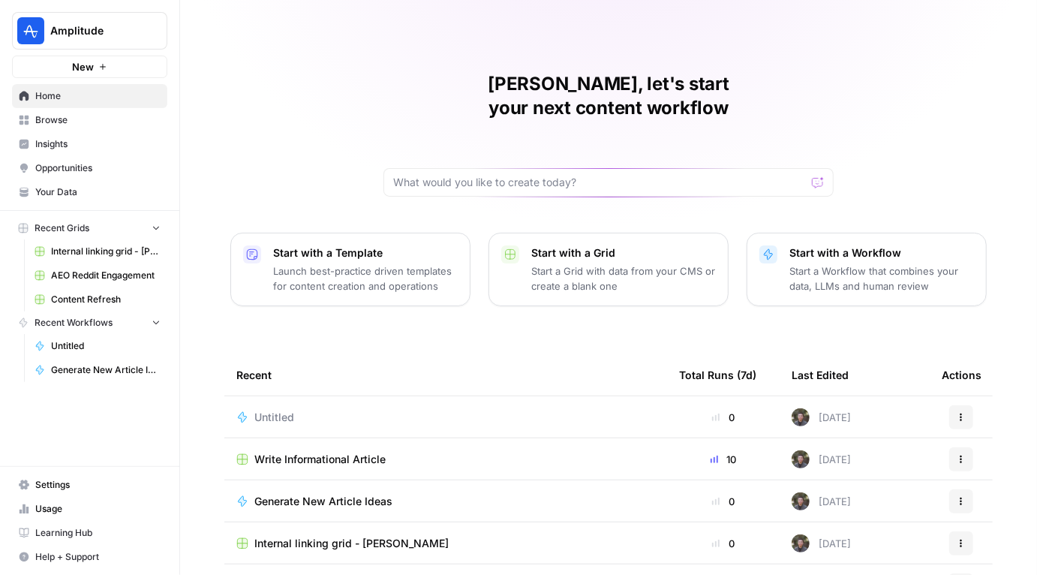
click at [62, 191] on span "Your Data" at bounding box center [97, 192] width 125 height 14
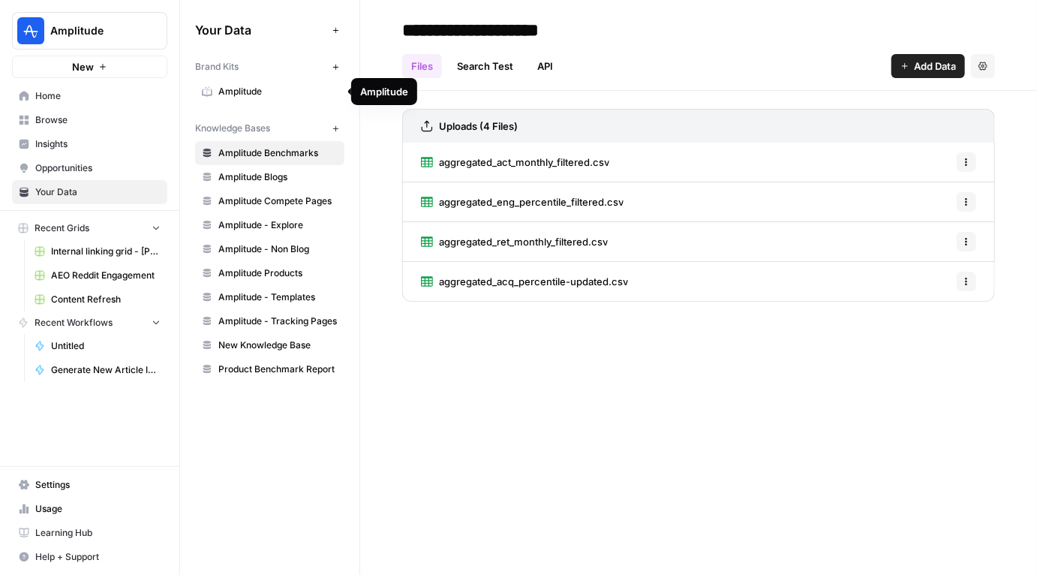
click at [269, 98] on link "Amplitude" at bounding box center [269, 92] width 149 height 24
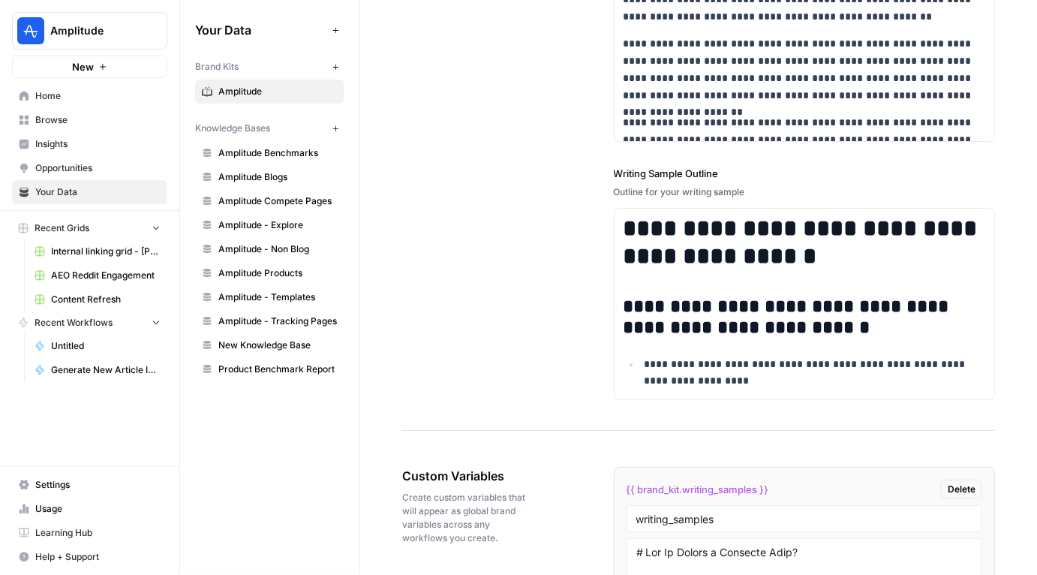
scroll to position [2824, 0]
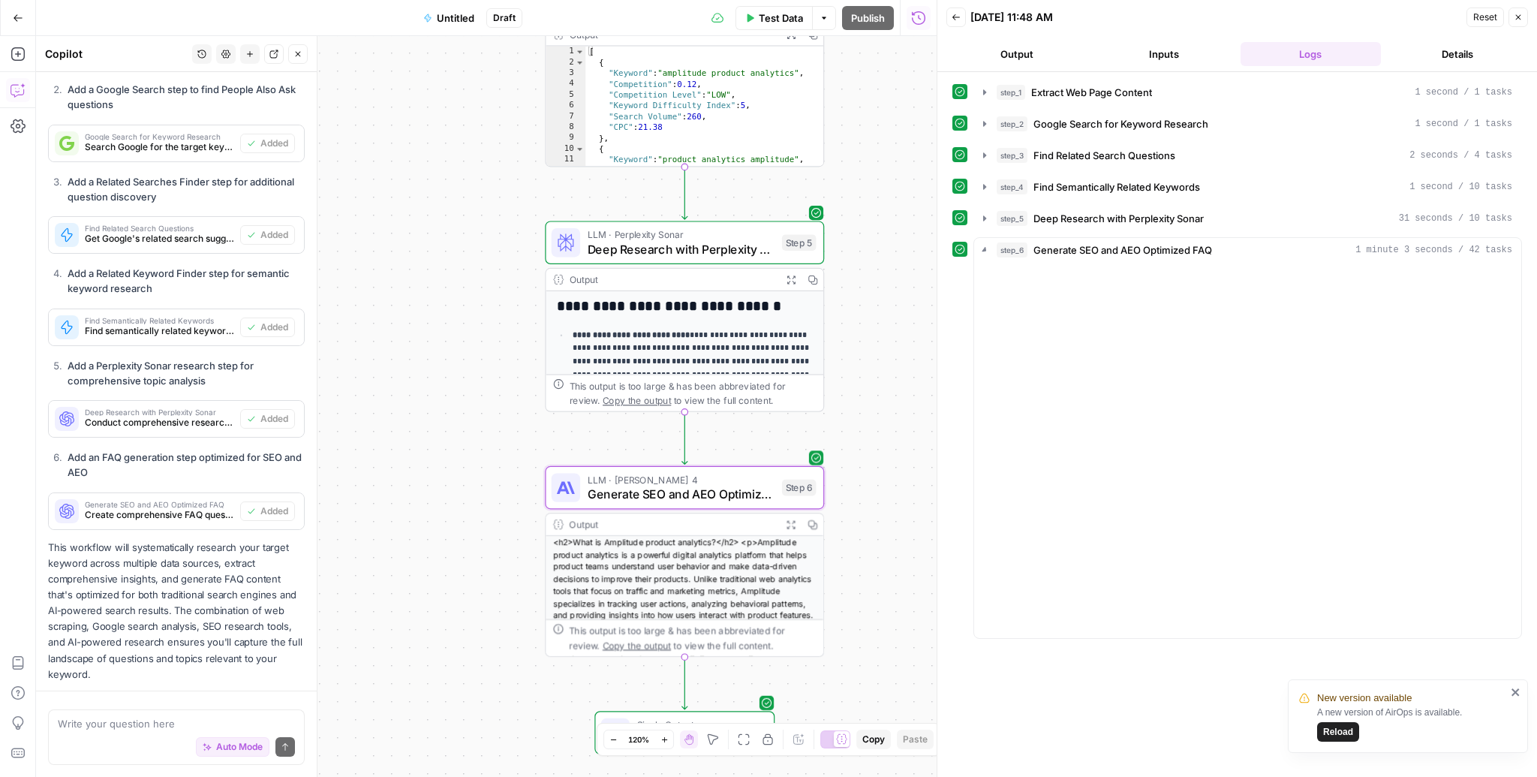
scroll to position [966, 0]
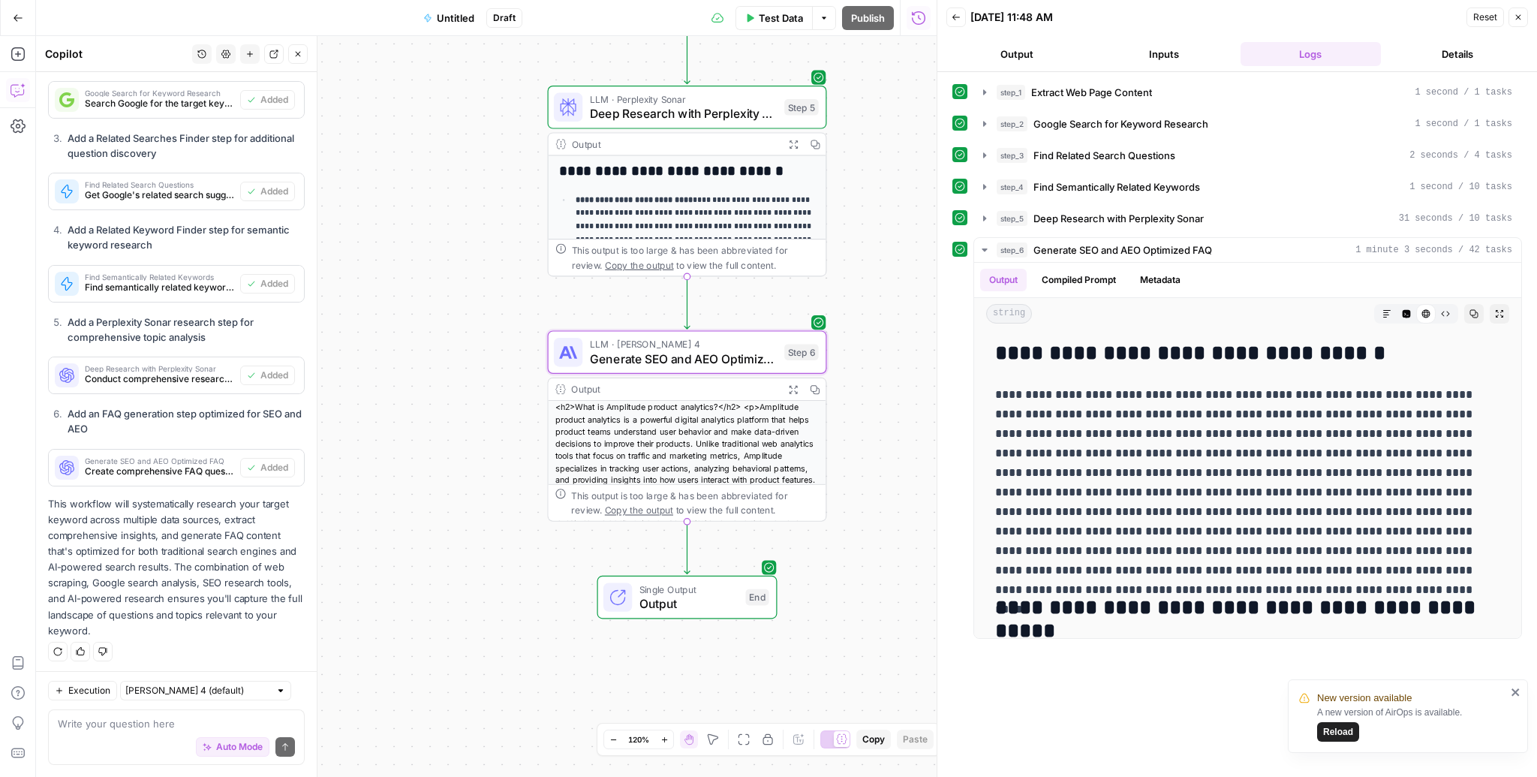
click at [713, 589] on span "Single Output" at bounding box center [688, 589] width 99 height 14
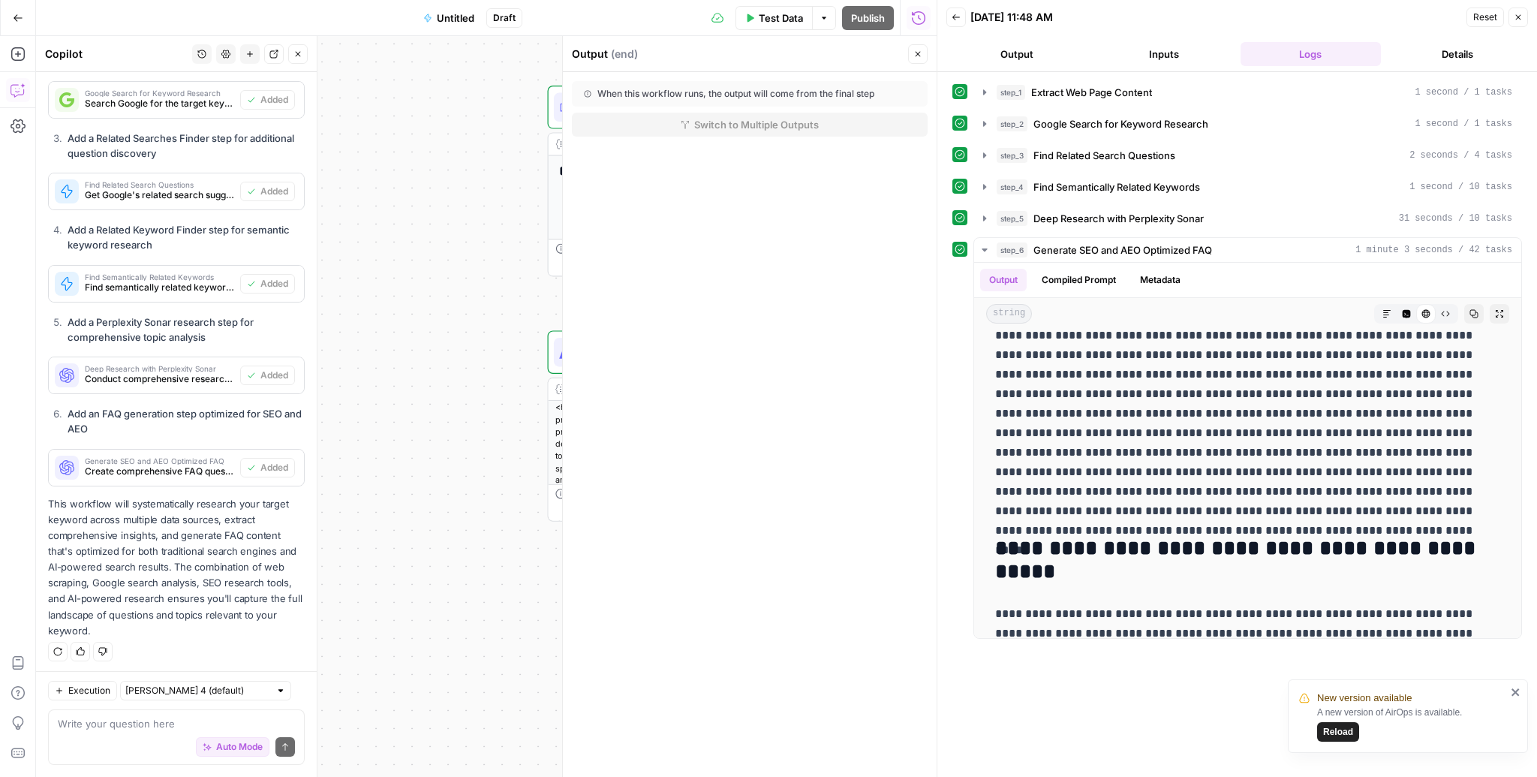
scroll to position [53, 0]
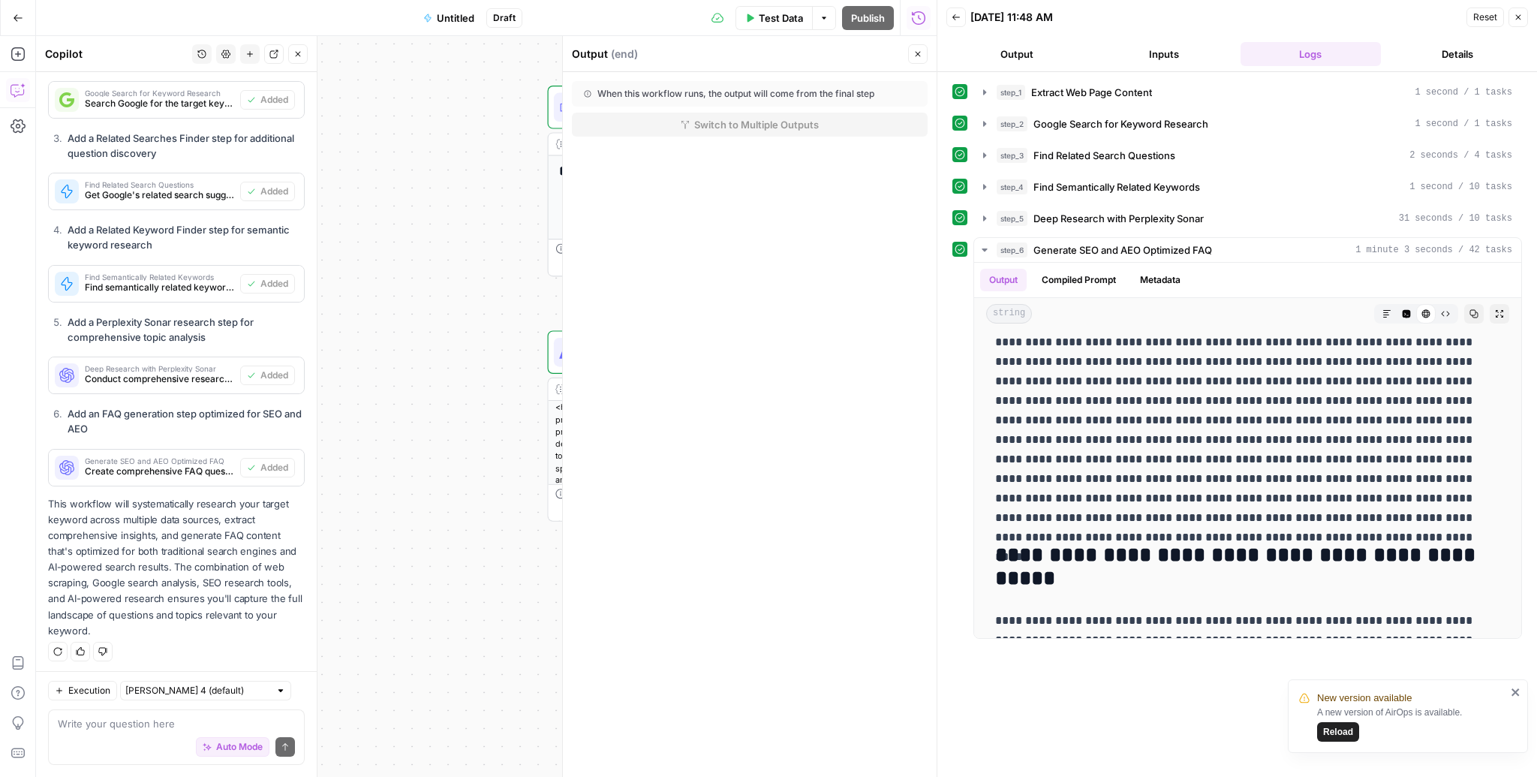
click at [917, 55] on icon "button" at bounding box center [917, 54] width 5 height 5
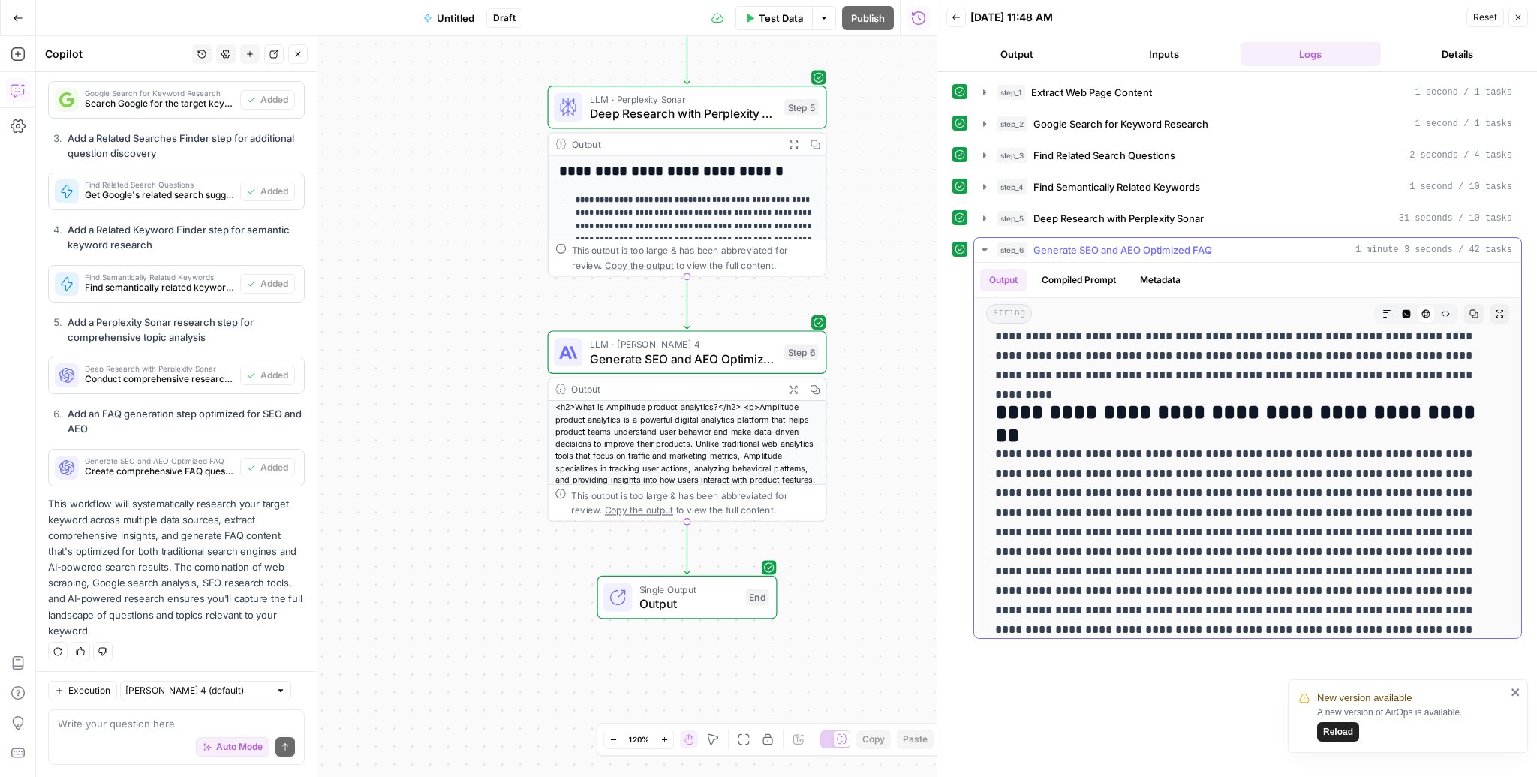
scroll to position [801, 0]
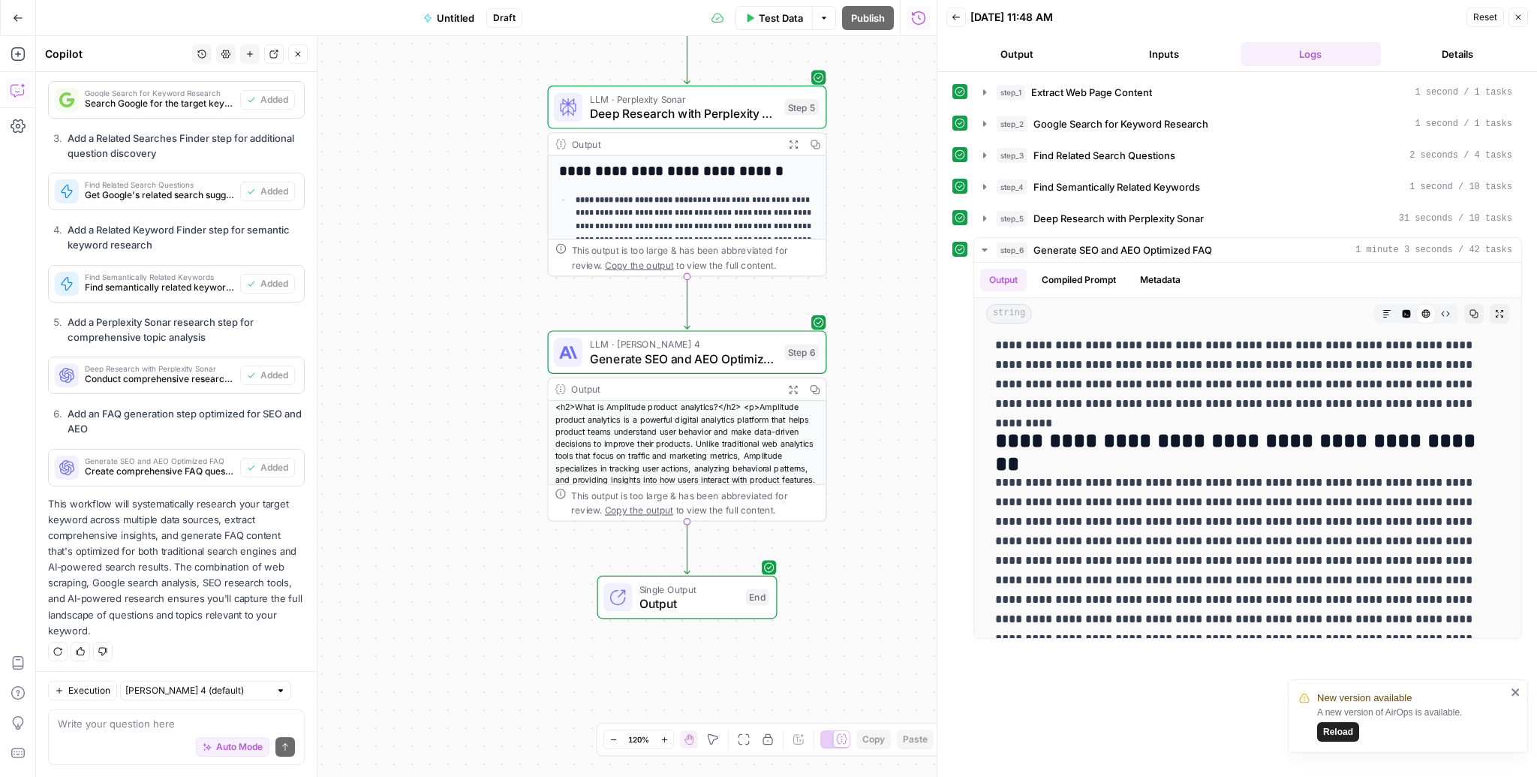
click at [692, 478] on div "<h2>What is Amplitude product analytics?</h2> <p>Amplitude product analytics is…" at bounding box center [687, 498] width 278 height 194
click at [675, 341] on span "LLM · [PERSON_NAME] 4" at bounding box center [684, 344] width 188 height 14
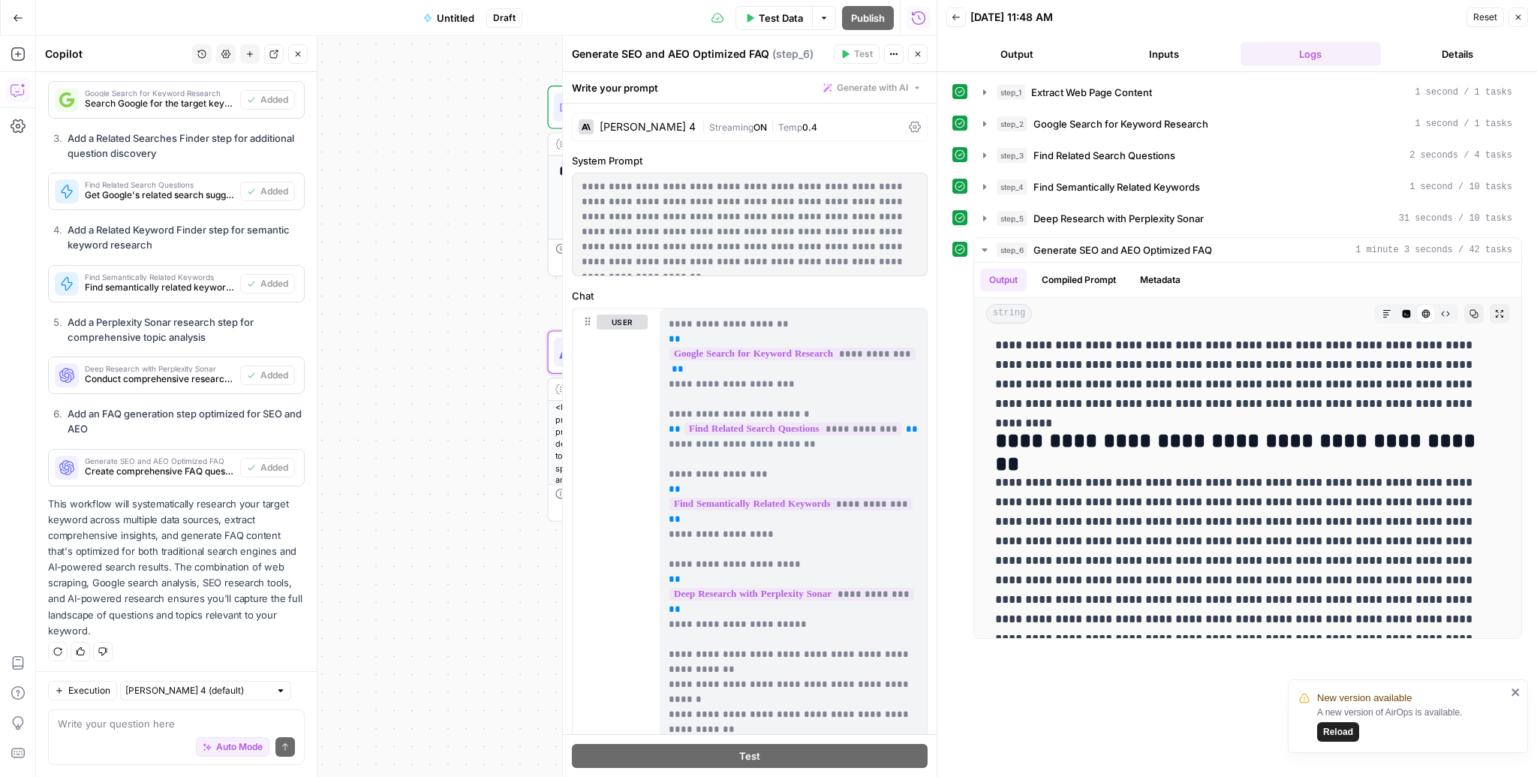
scroll to position [222, 0]
click at [494, 516] on div "**********" at bounding box center [486, 406] width 900 height 741
click at [922, 62] on button "Close" at bounding box center [918, 54] width 20 height 20
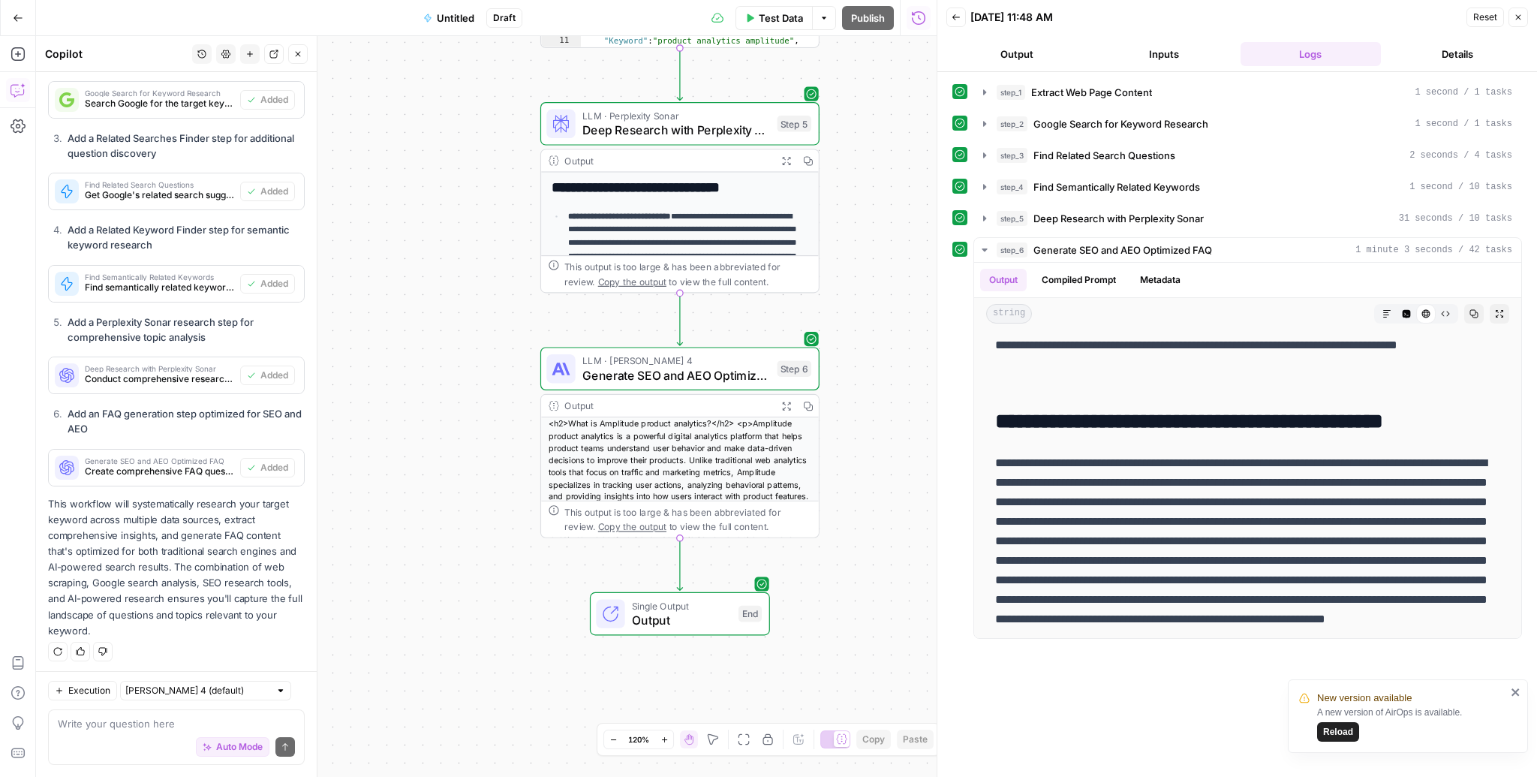
click at [686, 197] on div "**********" at bounding box center [680, 322] width 278 height 299
click at [688, 192] on h2 "**********" at bounding box center [679, 187] width 256 height 16
click at [675, 134] on span "Deep Research with Perplexity Sonar" at bounding box center [676, 130] width 188 height 18
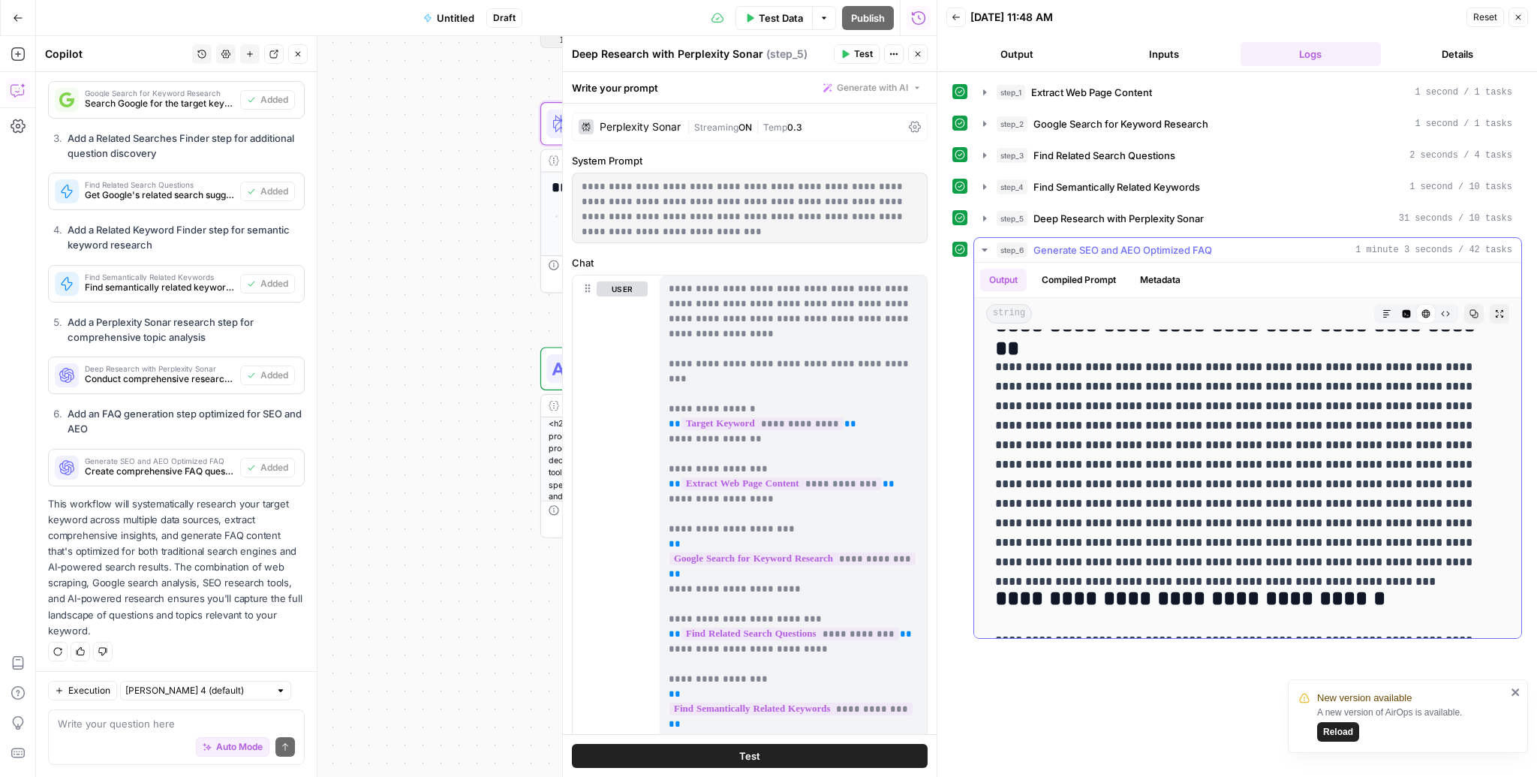
scroll to position [903, 0]
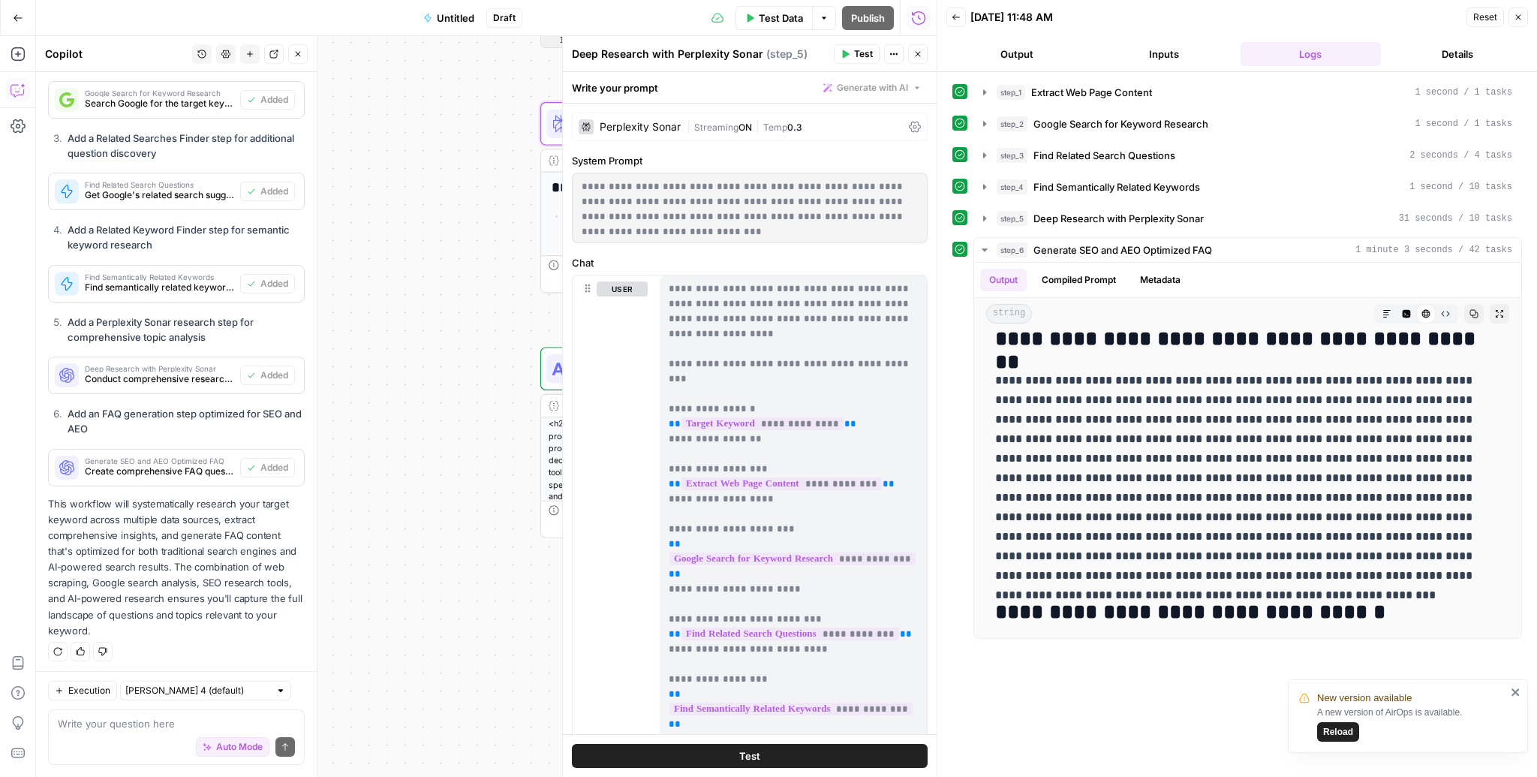
click at [1516, 15] on icon "button" at bounding box center [1517, 17] width 9 height 9
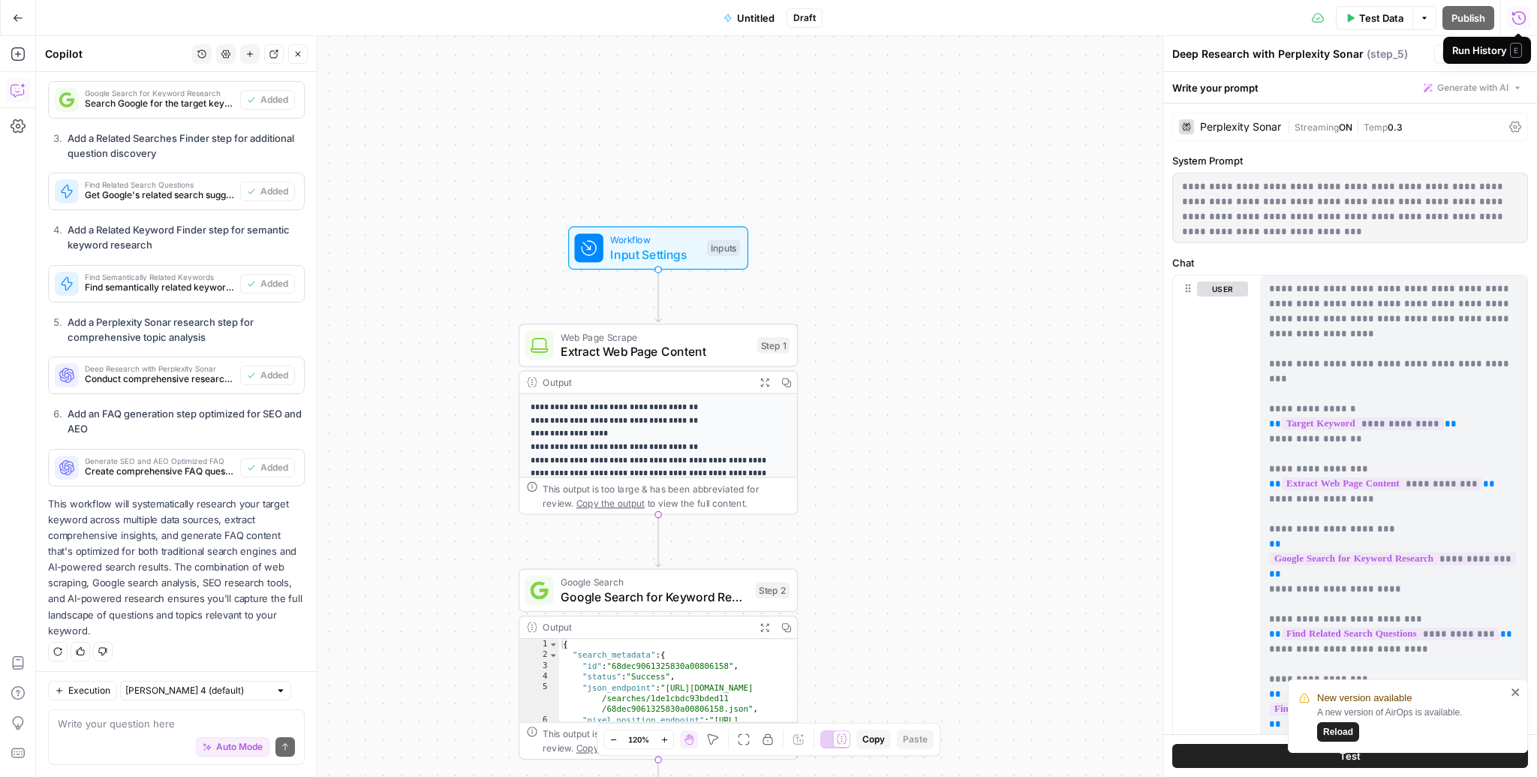
click at [633, 235] on span "Workflow" at bounding box center [654, 240] width 89 height 14
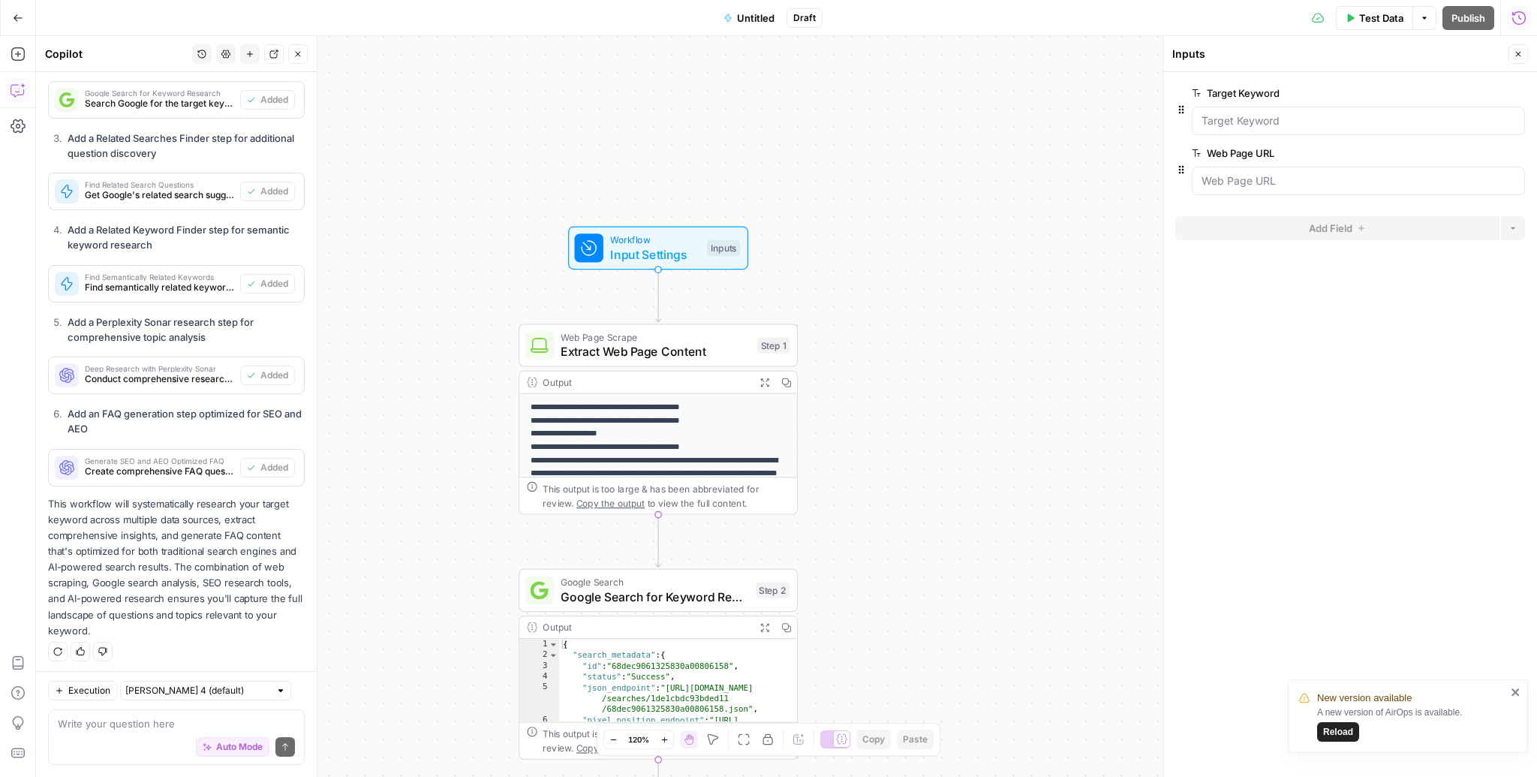
click at [1342, 726] on span "Reload" at bounding box center [1338, 732] width 30 height 14
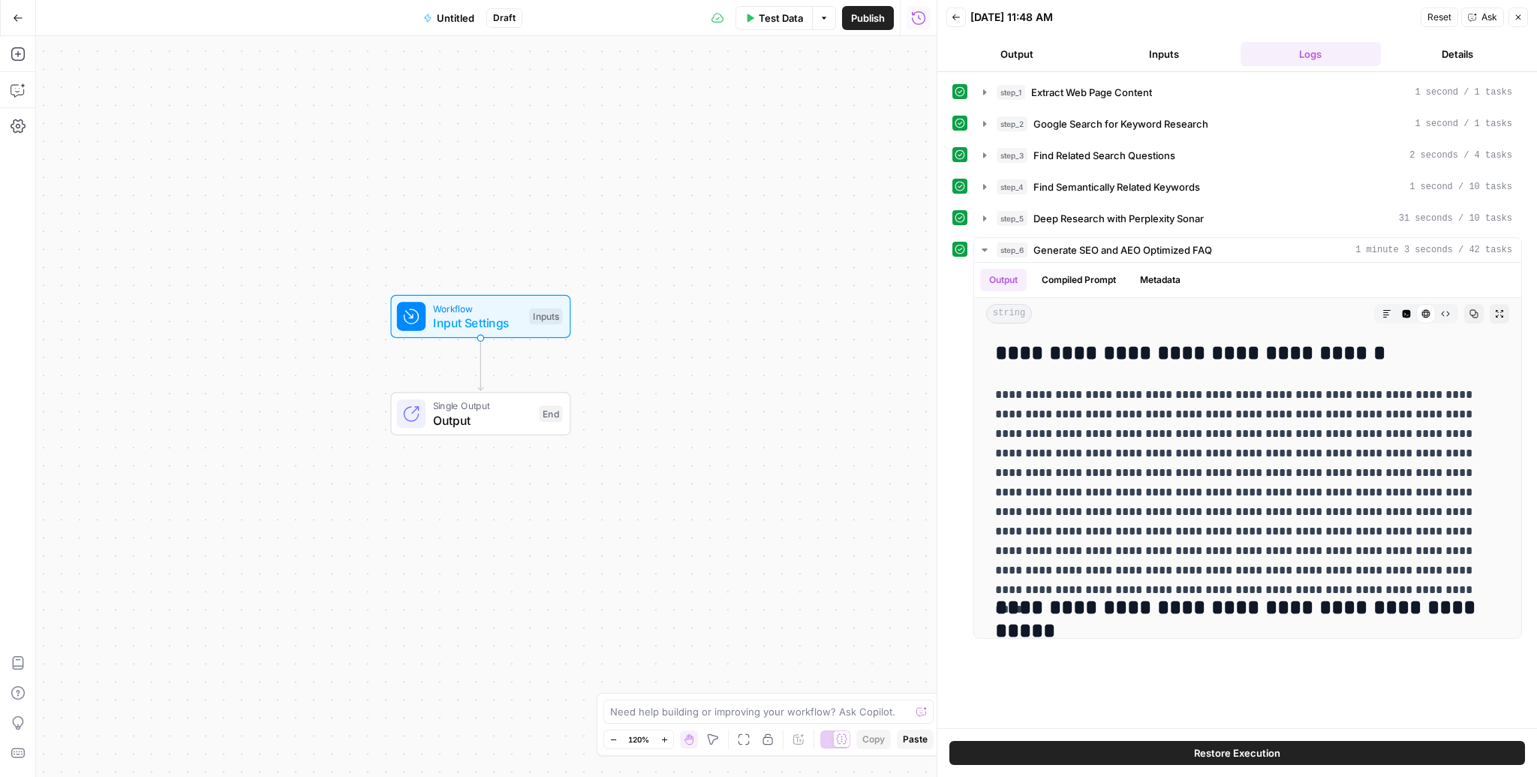
click at [13, 20] on icon "button" at bounding box center [18, 18] width 11 height 11
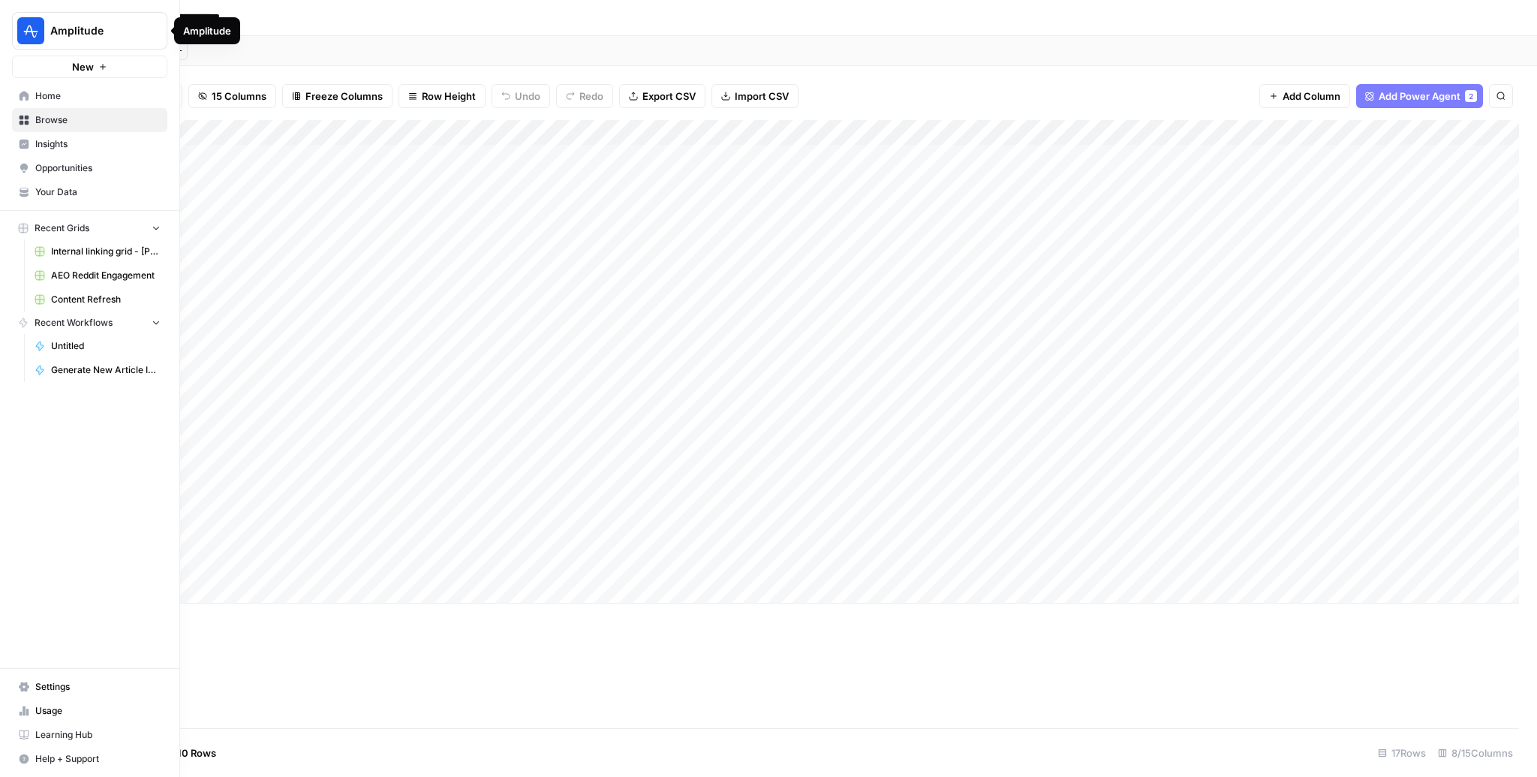
click at [23, 35] on img "Workspace: Amplitude" at bounding box center [30, 30] width 27 height 27
click at [60, 92] on span "Home" at bounding box center [97, 96] width 125 height 14
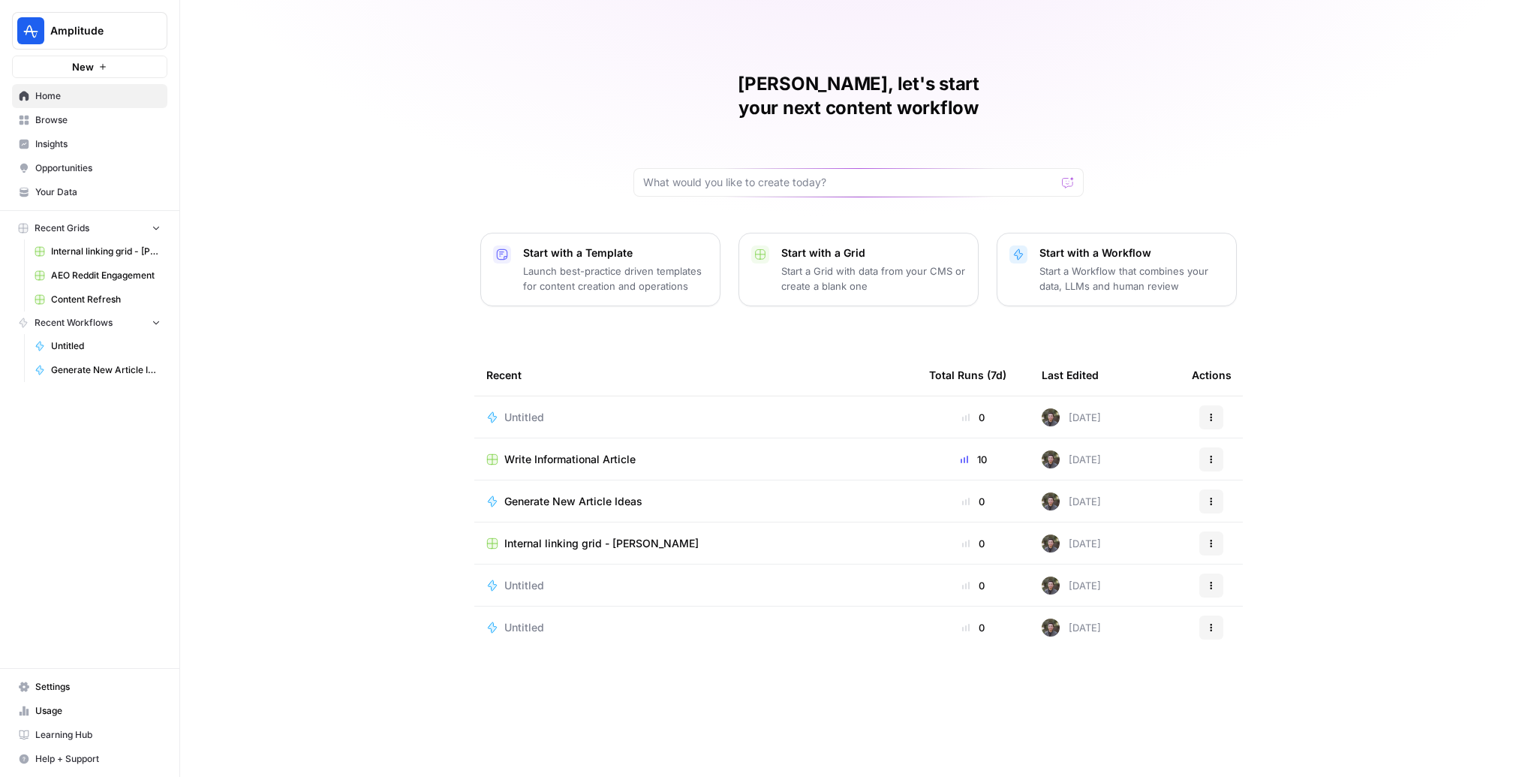
click at [528, 410] on span "Untitled" at bounding box center [524, 417] width 40 height 15
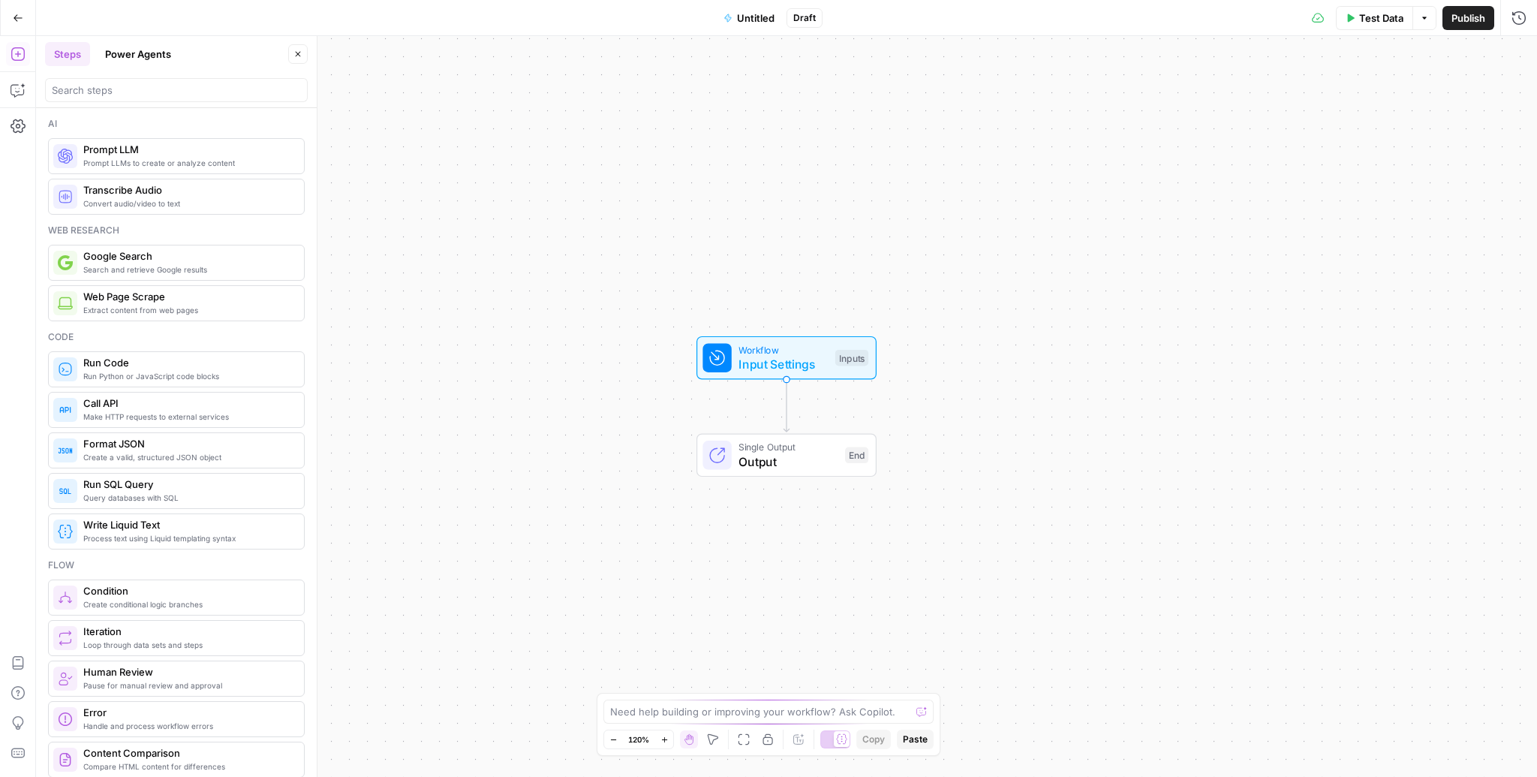
click at [509, 427] on div "Workflow Input Settings Inputs Single Output Output End" at bounding box center [786, 406] width 1501 height 741
click at [632, 718] on textarea at bounding box center [760, 711] width 300 height 15
click at [866, 714] on textarea "Create a workflow that takes our brand writing styles," at bounding box center [753, 711] width 287 height 15
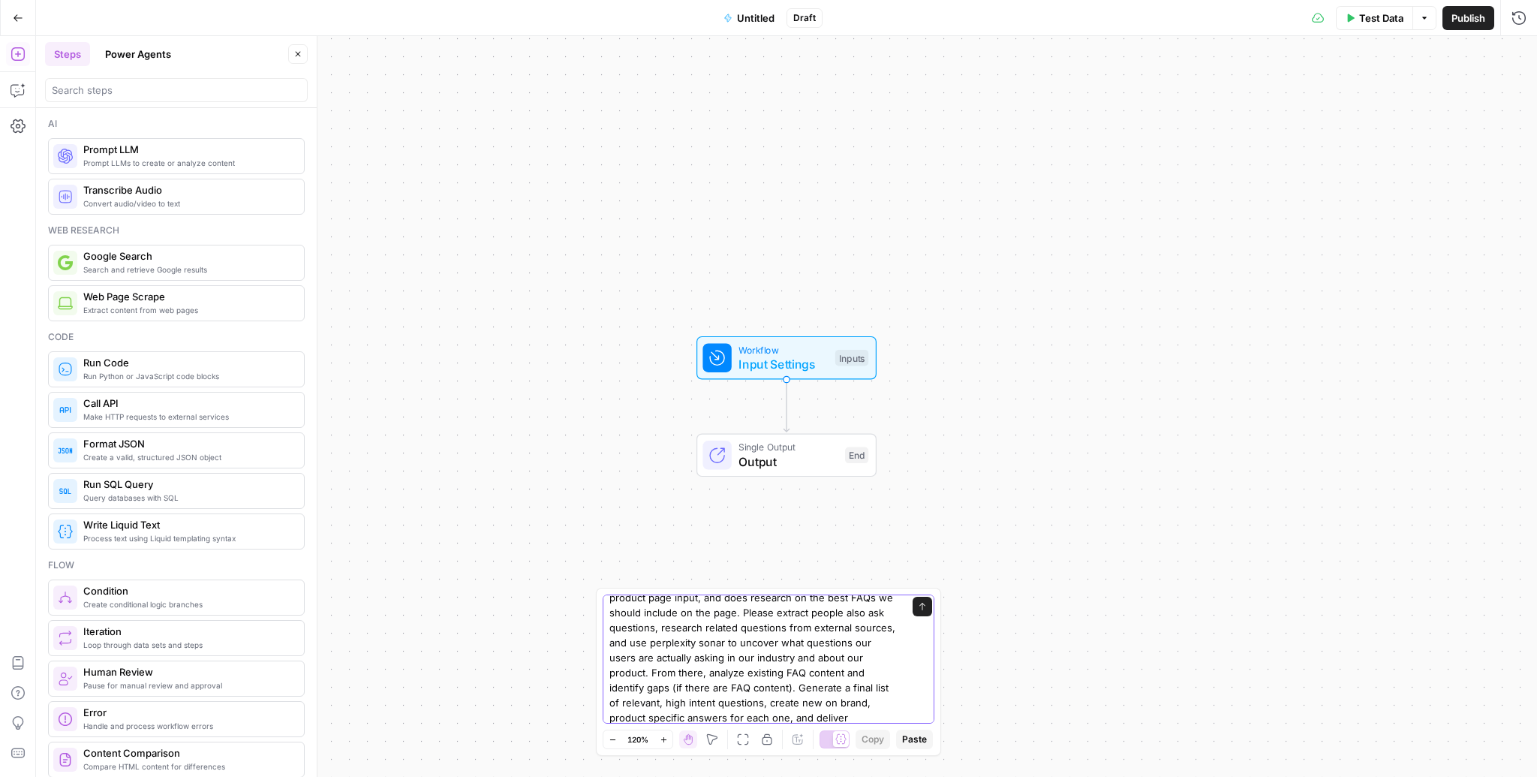
scroll to position [39, 0]
type textarea "Create a workflow that takes our brand writing styles, our product page input, …"
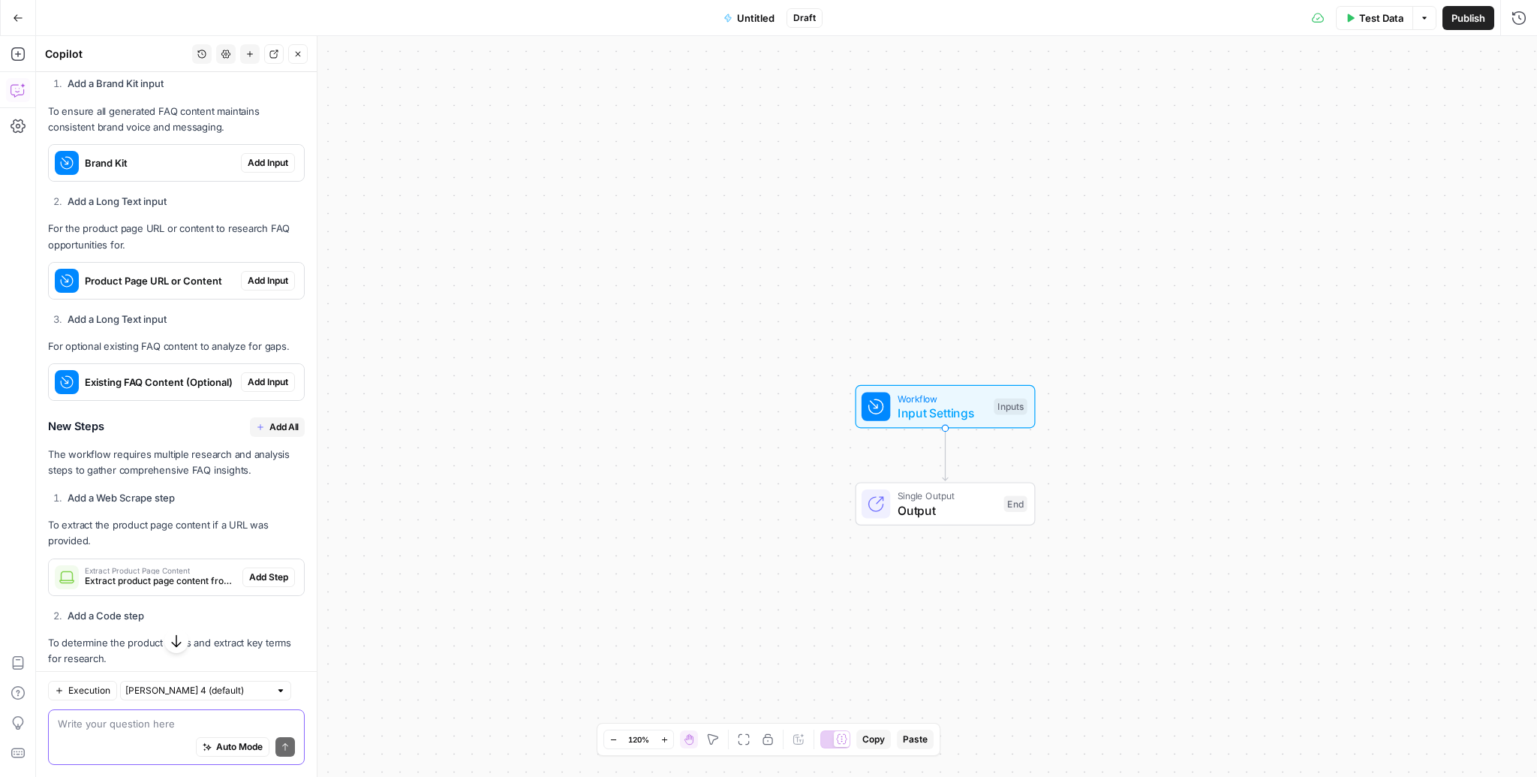
scroll to position [600, 0]
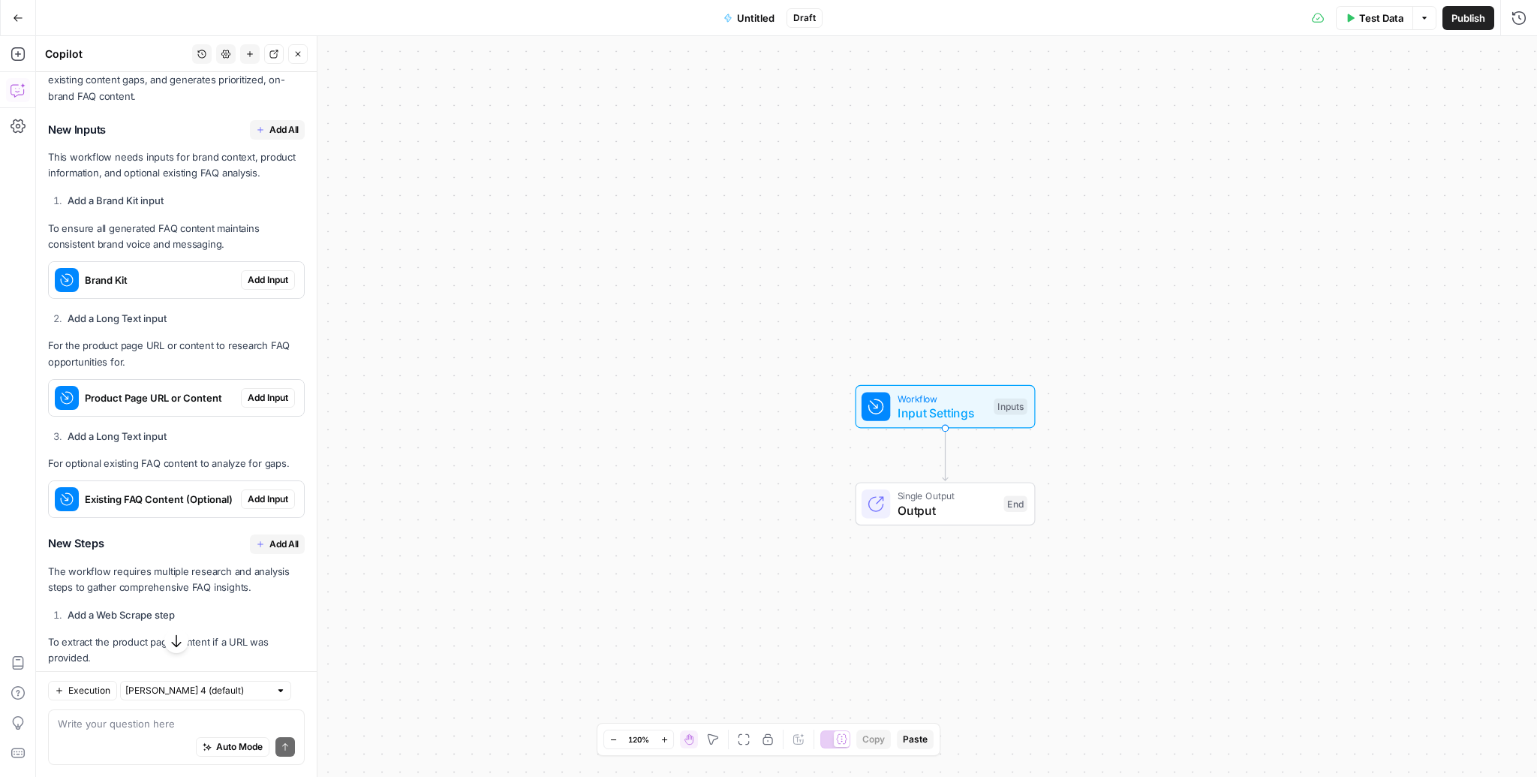
click at [290, 123] on span "Add All" at bounding box center [283, 130] width 29 height 14
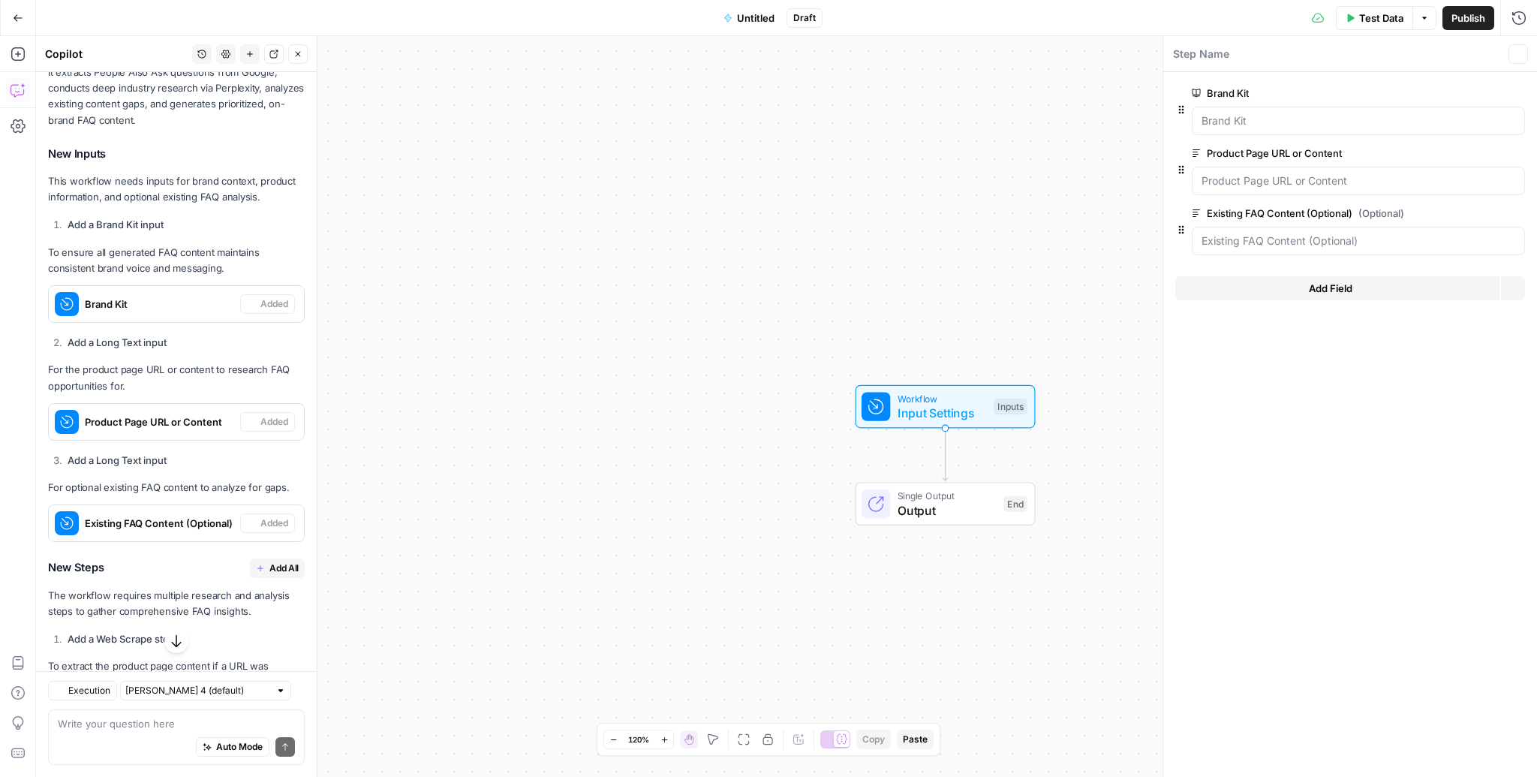
scroll to position [624, 0]
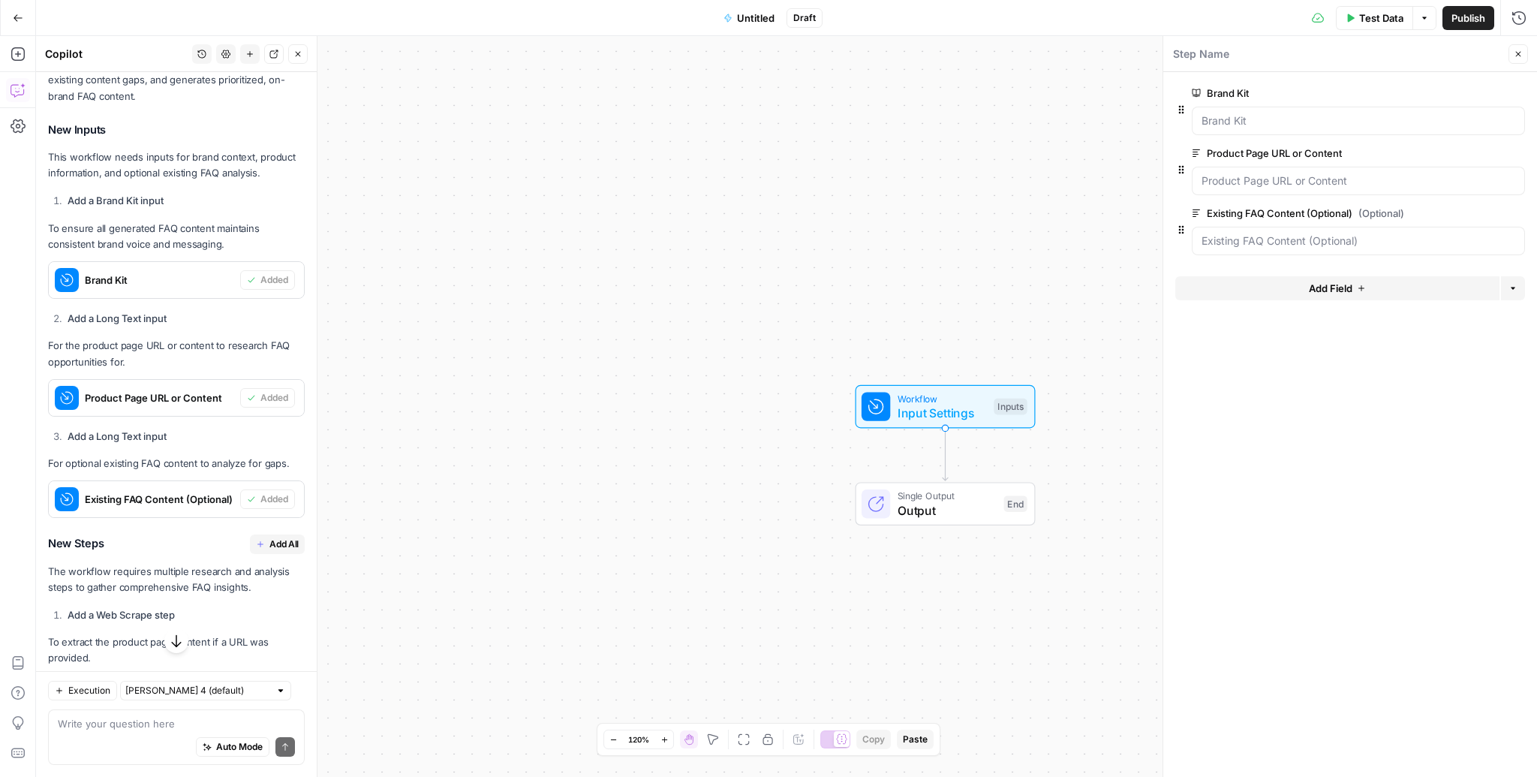
click at [289, 537] on span "Add All" at bounding box center [283, 544] width 29 height 14
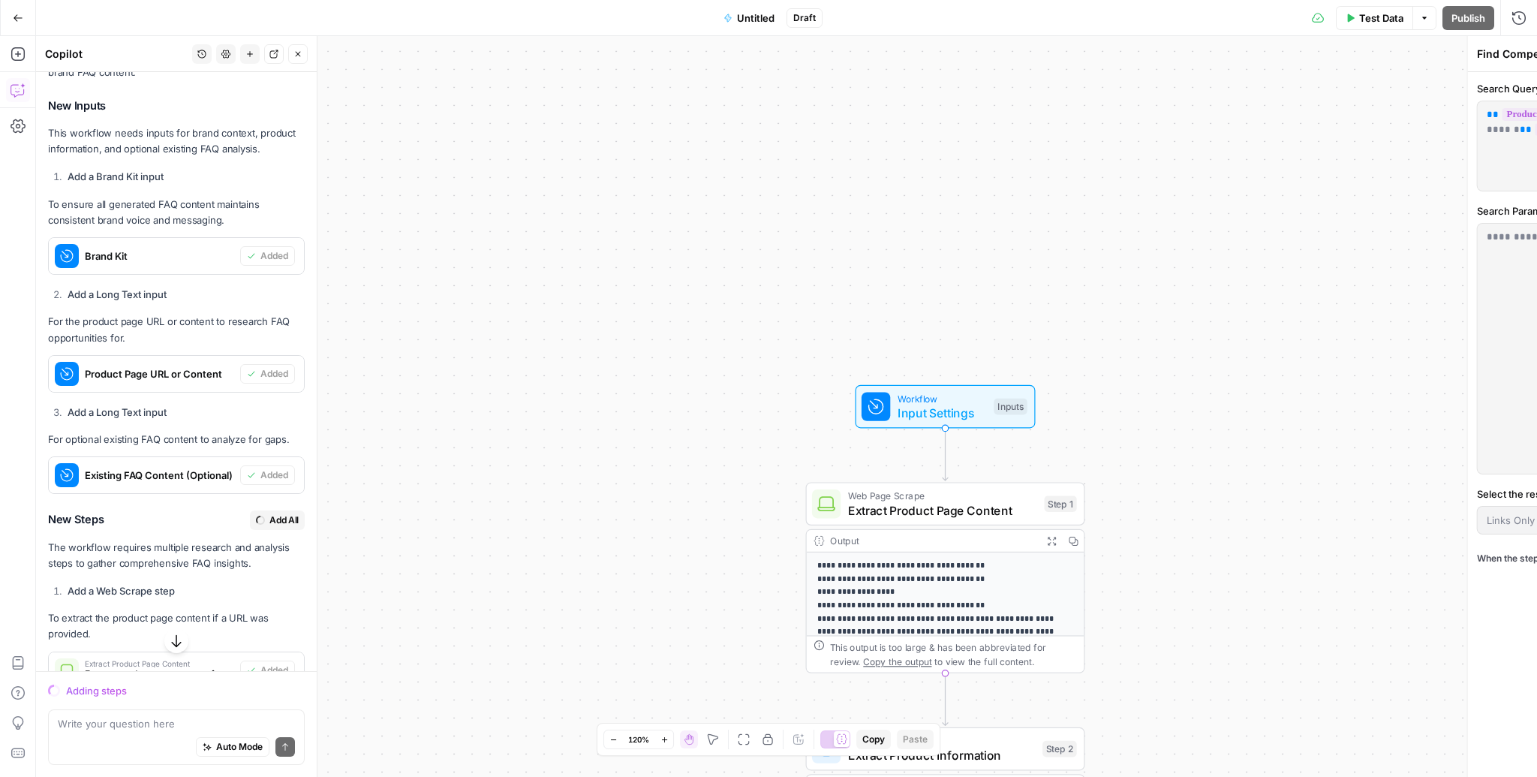
scroll to position [600, 0]
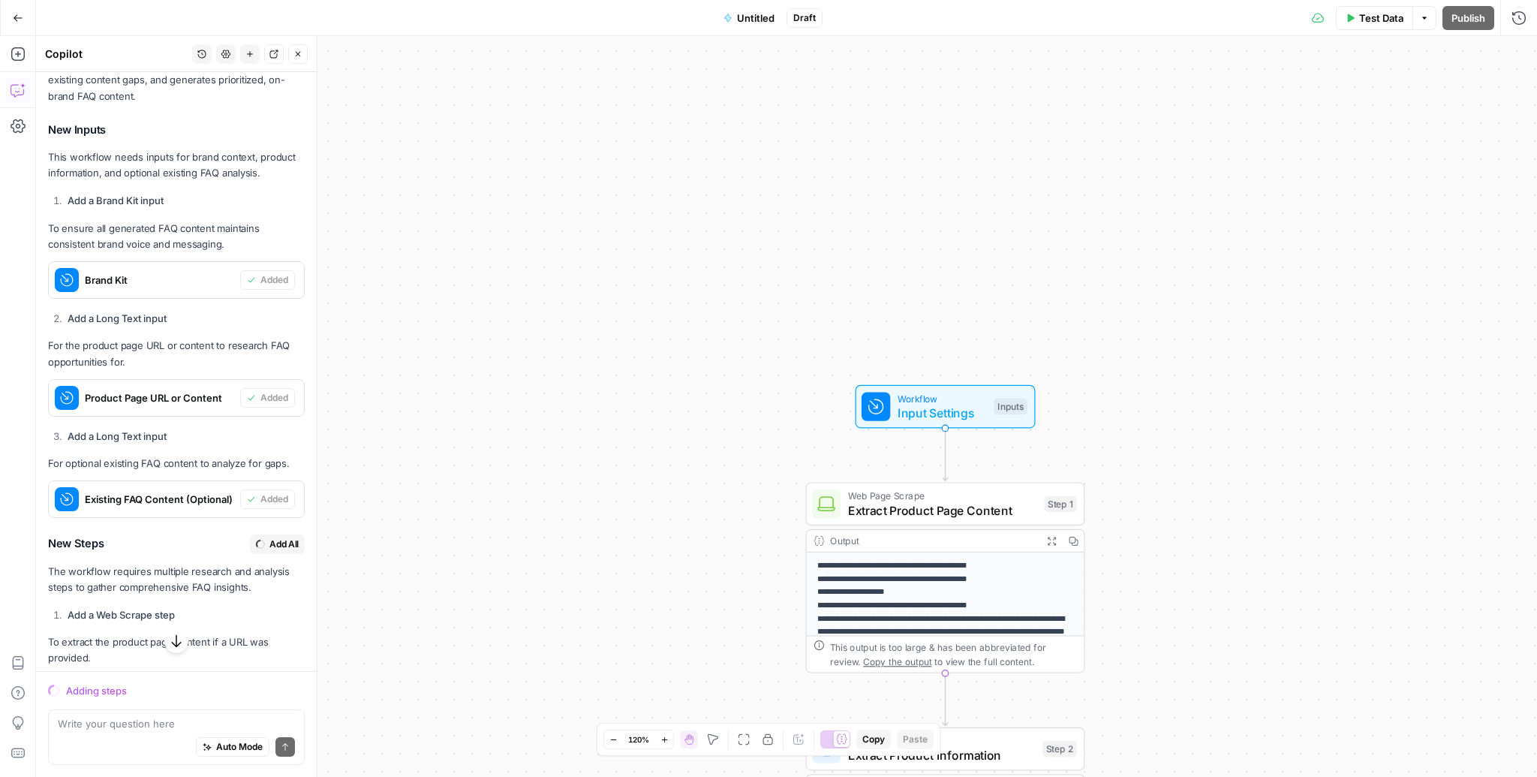
click at [753, 14] on span "Untitled" at bounding box center [756, 18] width 38 height 15
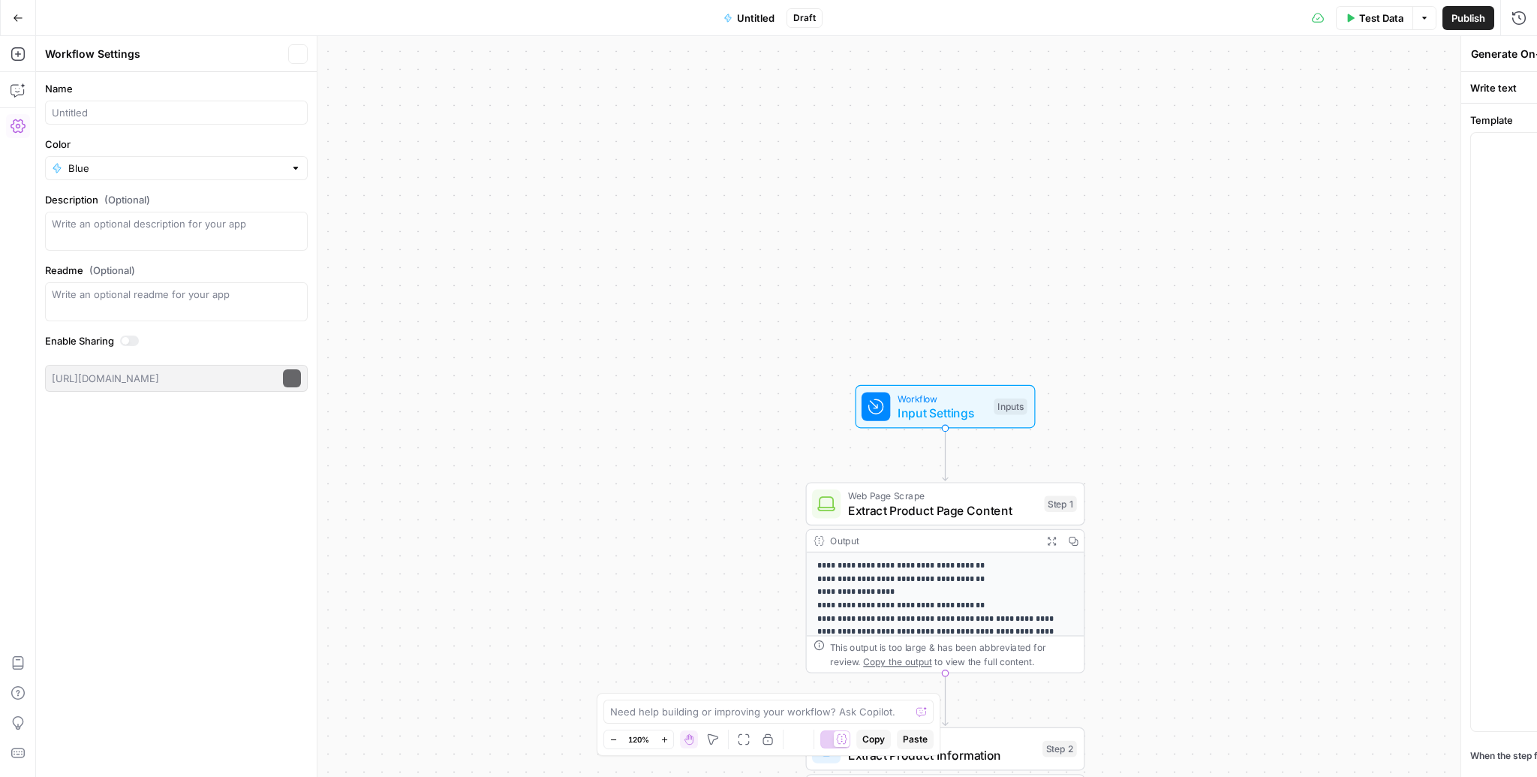
type textarea "Format Final FAQ Output"
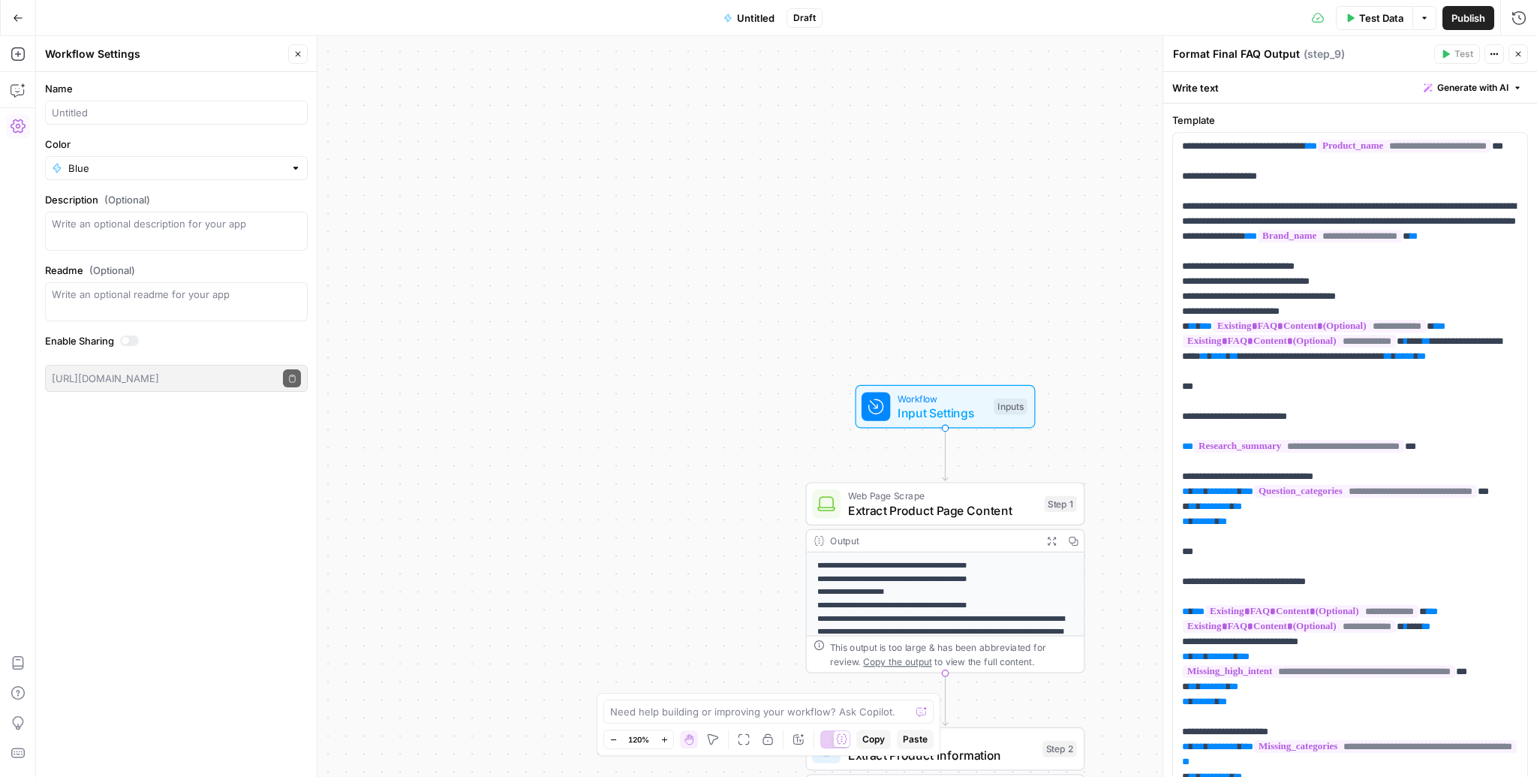
click at [759, 23] on span "Untitled" at bounding box center [756, 18] width 38 height 15
click at [68, 105] on input "Name" at bounding box center [176, 112] width 249 height 15
type input "FAQs"
click at [302, 56] on icon "button" at bounding box center [297, 54] width 9 height 9
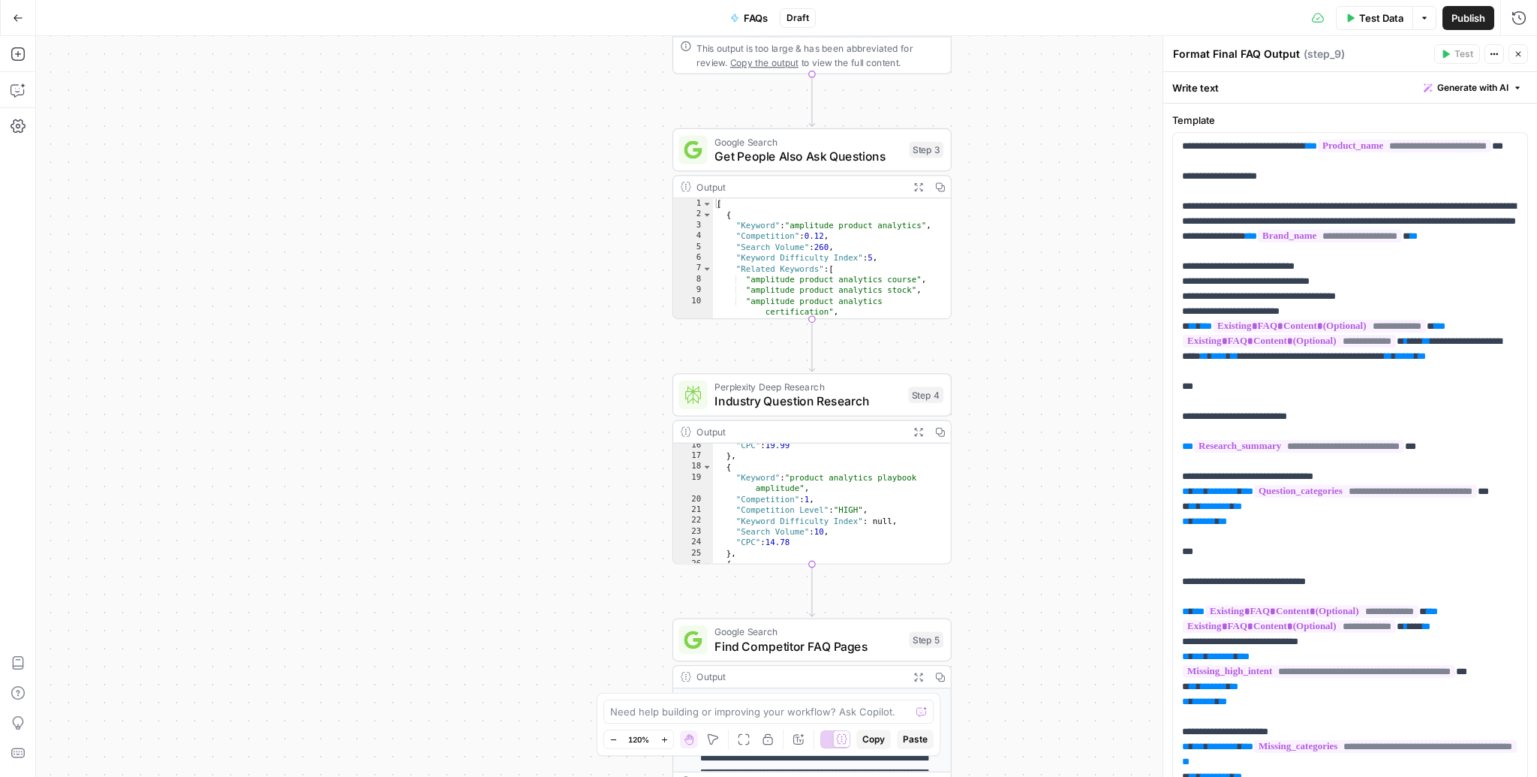
scroll to position [149, 0]
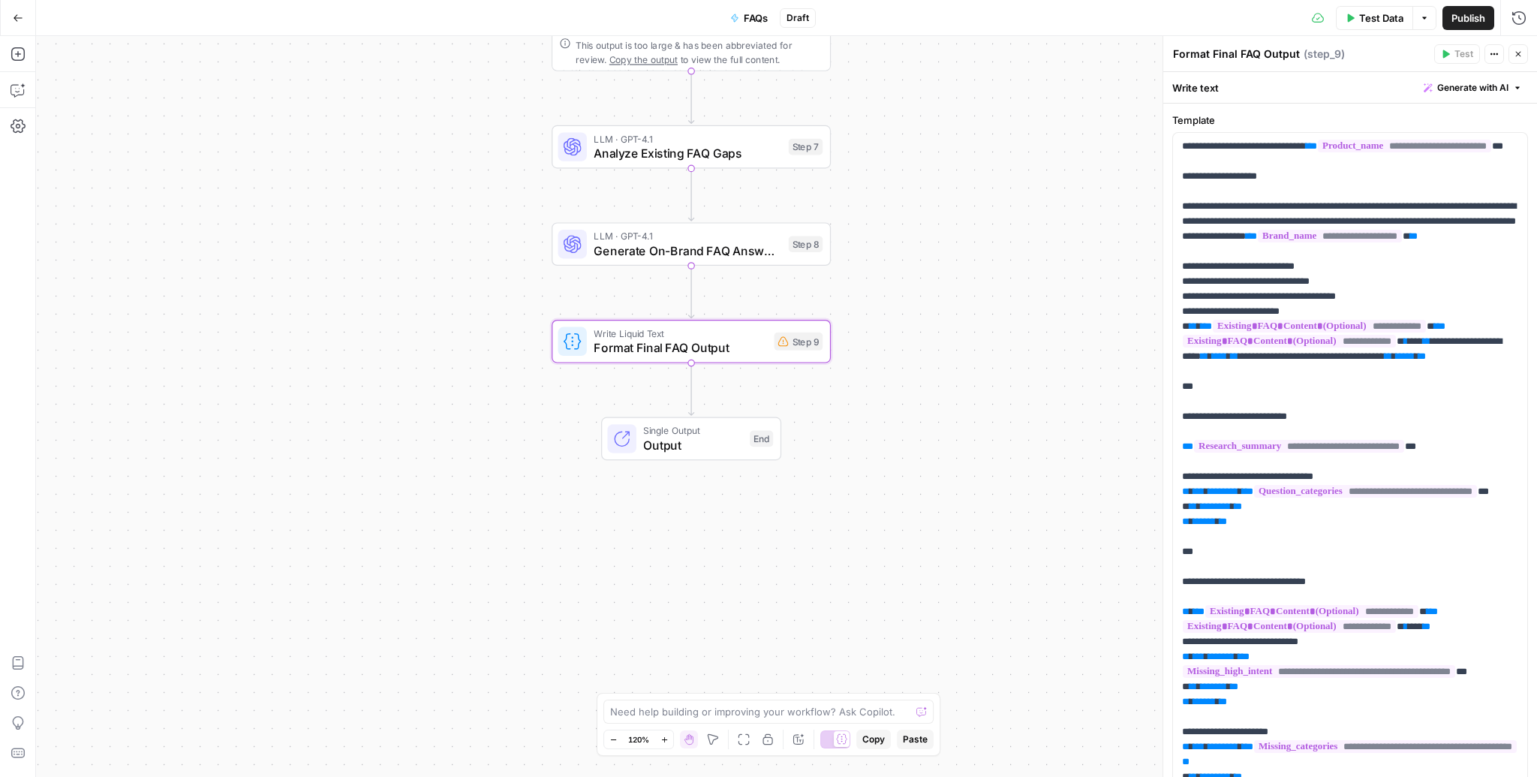
click at [693, 327] on span "Write Liquid Text" at bounding box center [680, 333] width 173 height 14
click at [807, 342] on div "Step 9" at bounding box center [798, 341] width 49 height 18
click at [767, 349] on div "Write Liquid Text Format Final FAQ Output Step 9 Copy step Delete step Add Note…" at bounding box center [690, 341] width 265 height 31
click at [729, 344] on span "Format Final FAQ Output" at bounding box center [680, 347] width 173 height 18
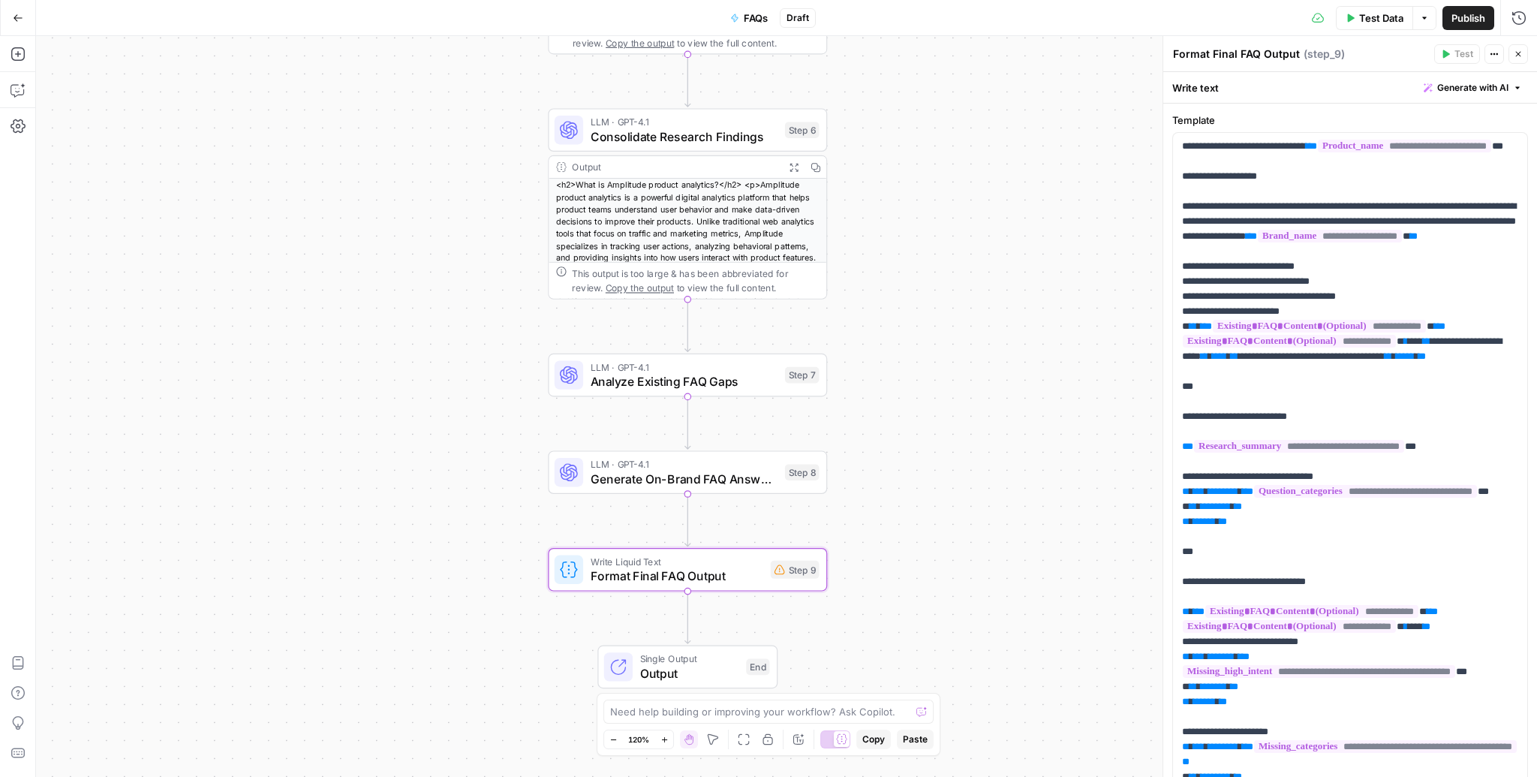
click at [1468, 14] on span "Publish" at bounding box center [1468, 18] width 34 height 15
click at [1378, 18] on button "Test Data" at bounding box center [1349, 18] width 77 height 24
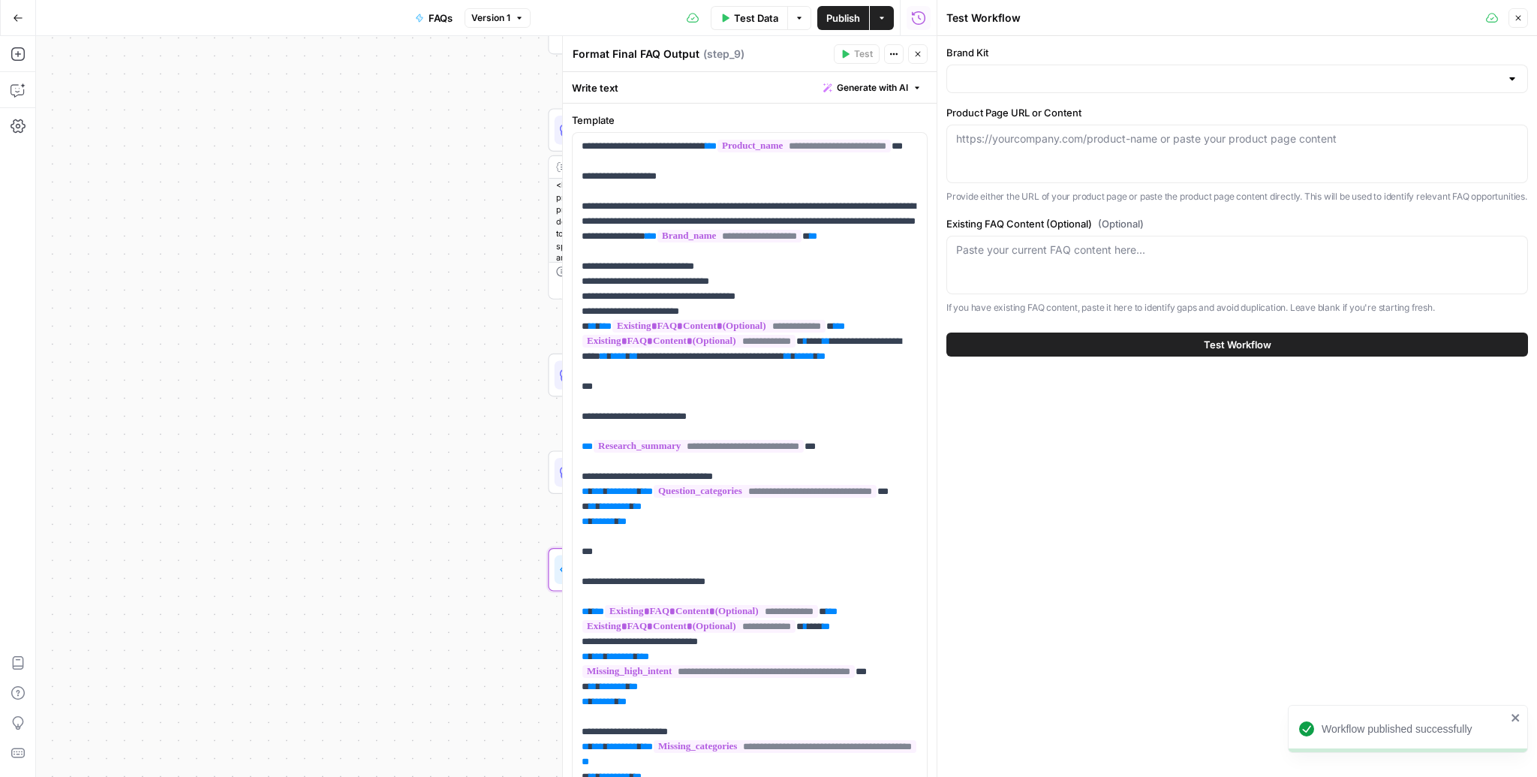
click at [1255, 113] on label "Product Page URL or Content" at bounding box center [1237, 112] width 582 height 15
click at [1255, 131] on textarea "Product Page URL or Content" at bounding box center [1237, 138] width 562 height 15
click at [1282, 92] on div at bounding box center [1237, 79] width 582 height 29
click at [1086, 131] on div "ID: 10796" at bounding box center [1237, 131] width 556 height 14
type input "Amplitude"
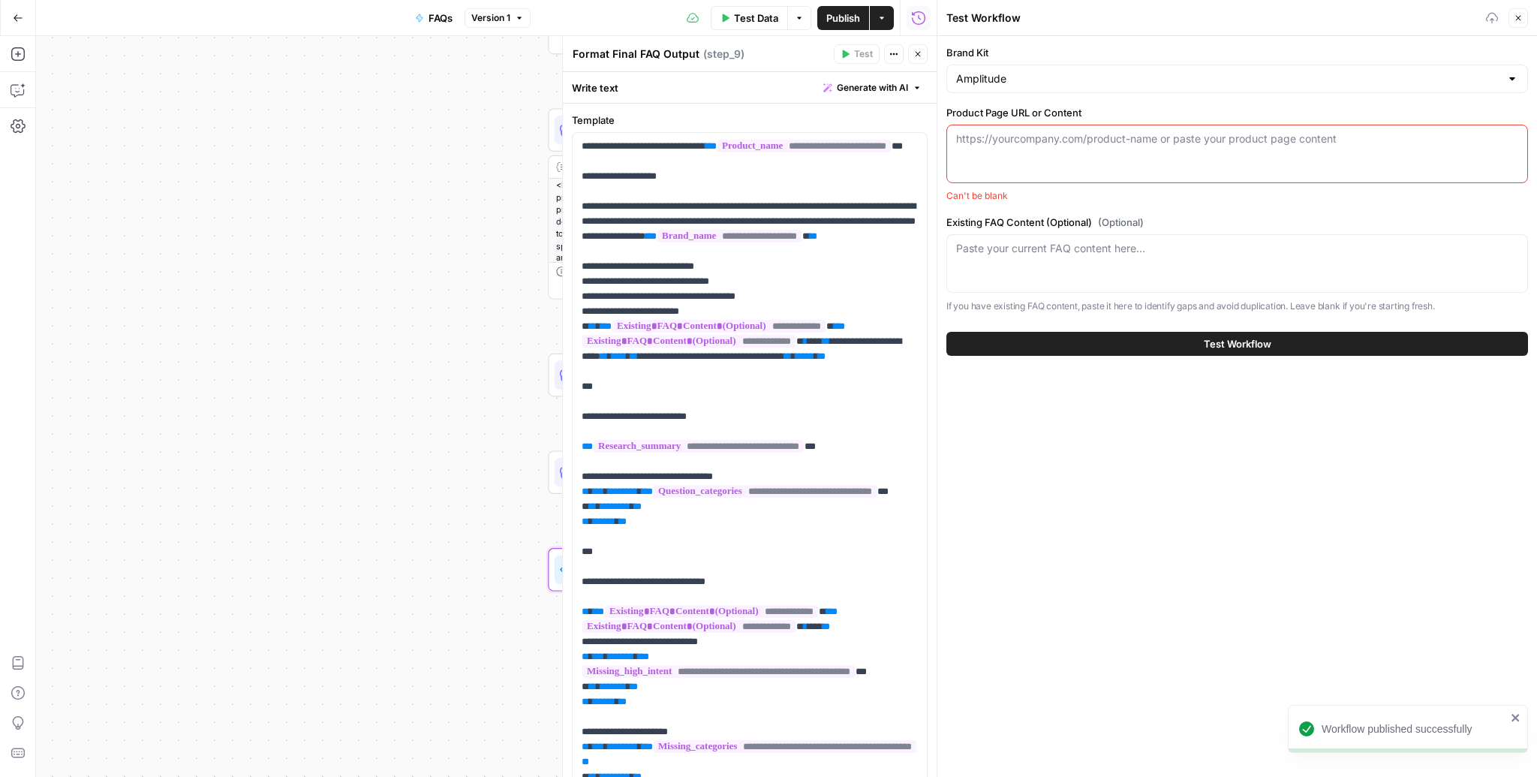
click at [1061, 157] on div "https://yourcompany.com/product-name or paste your product page content" at bounding box center [1237, 154] width 582 height 59
paste textarea "What are Behavioral Cohorts? Customer Propensity Modeling: Complete Guide to Li…"
type textarea "What are Behavioral Cohorts? Customer Propensity Modeling: Complete Guide to Li…"
click at [1041, 158] on div "https://yourcompany.com/product-name or paste your product page content" at bounding box center [1237, 154] width 582 height 59
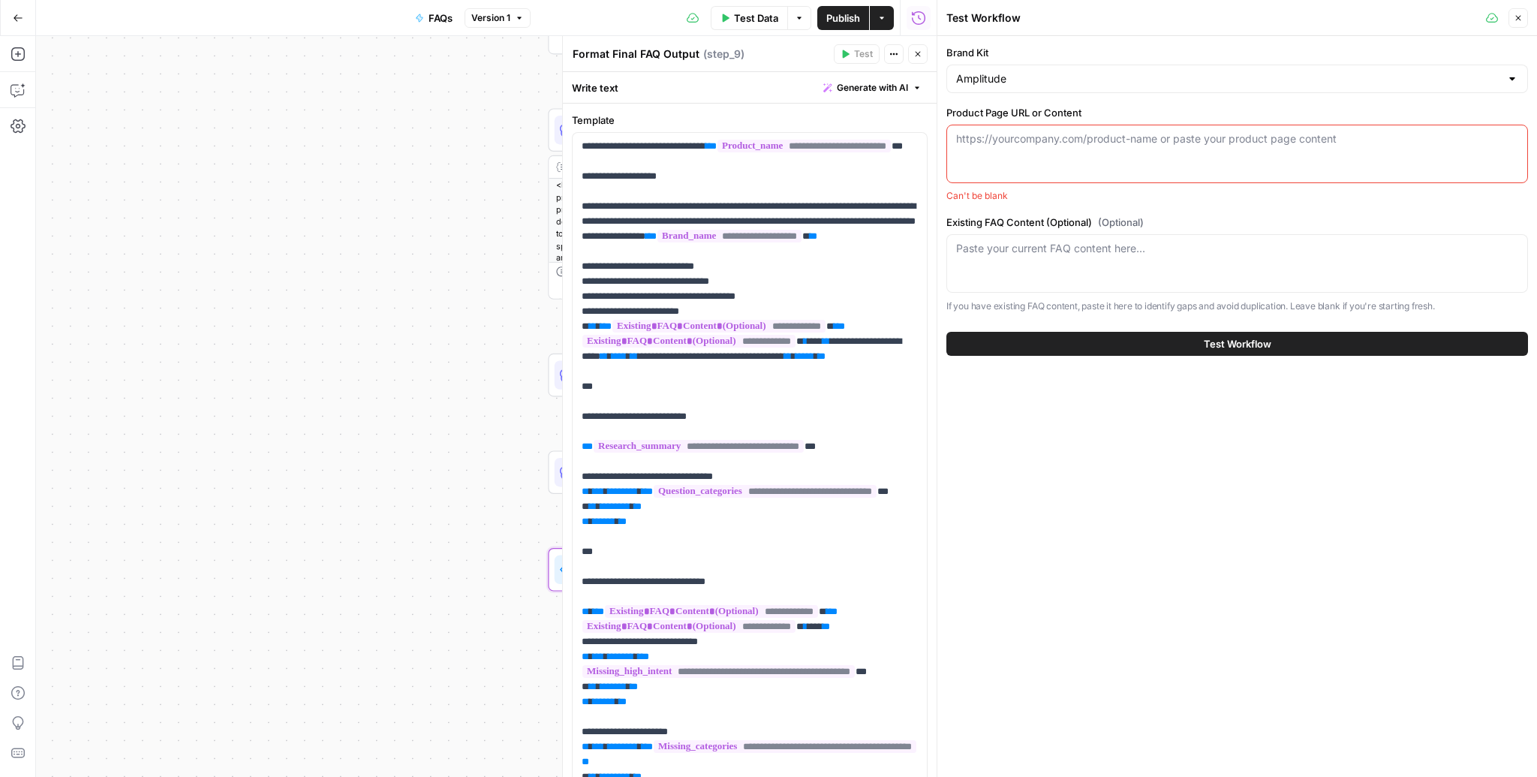
click at [1041, 158] on div "https://yourcompany.com/product-name or paste your product page content" at bounding box center [1237, 154] width 582 height 59
paste textarea "https://amplitude.com/amplitude-analytics"
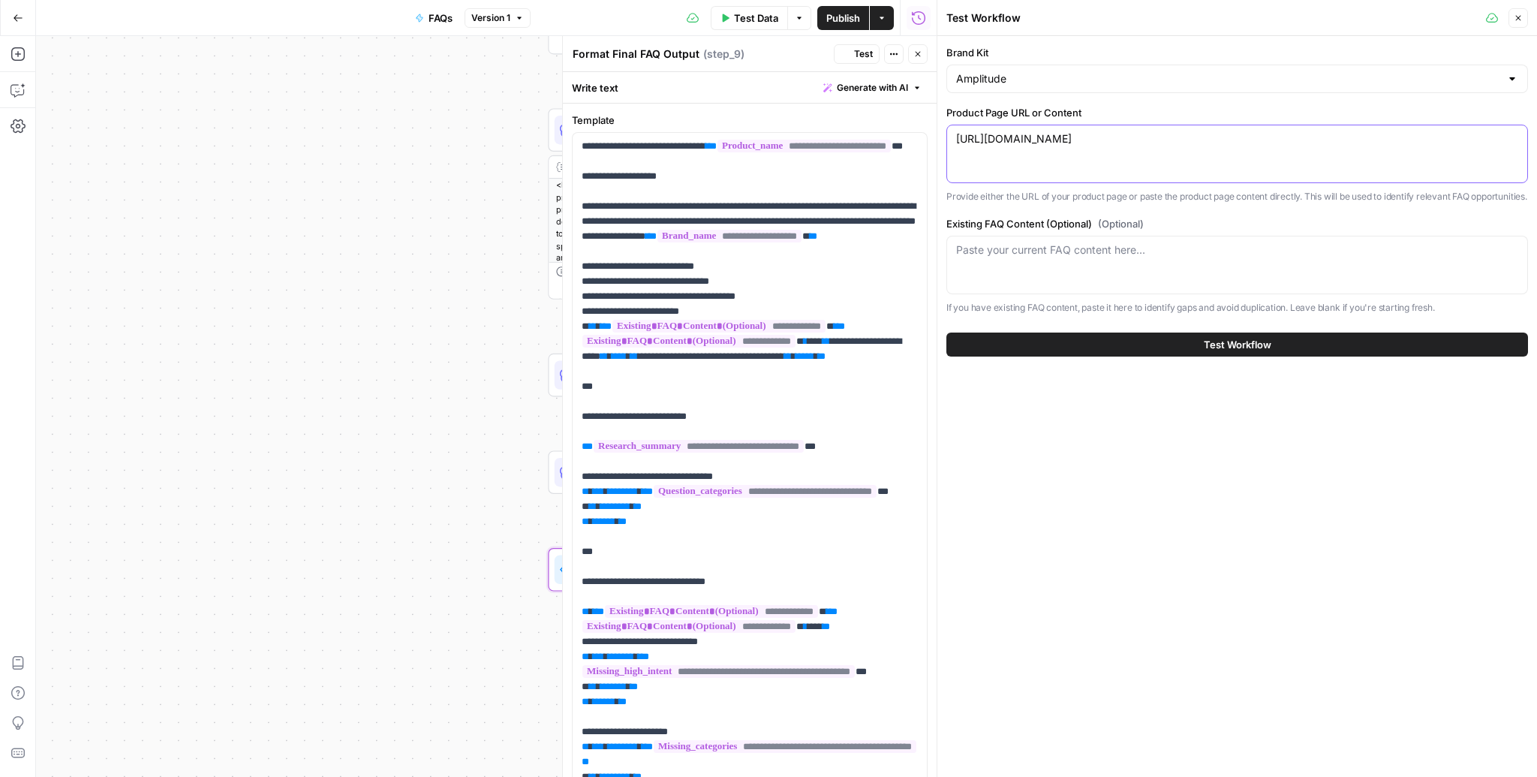
type textarea "https://amplitude.com/amplitude-analytics"
click at [1061, 391] on div "Brand Kit Amplitude Product Page URL or Content https://amplitude.com/amplitude…" at bounding box center [1237, 406] width 600 height 741
click at [1159, 281] on div "Paste your current FAQ content here..." at bounding box center [1237, 265] width 582 height 59
paste textarea "How does Amplitude Analytics help me build a better product? Amplitude Analytic…"
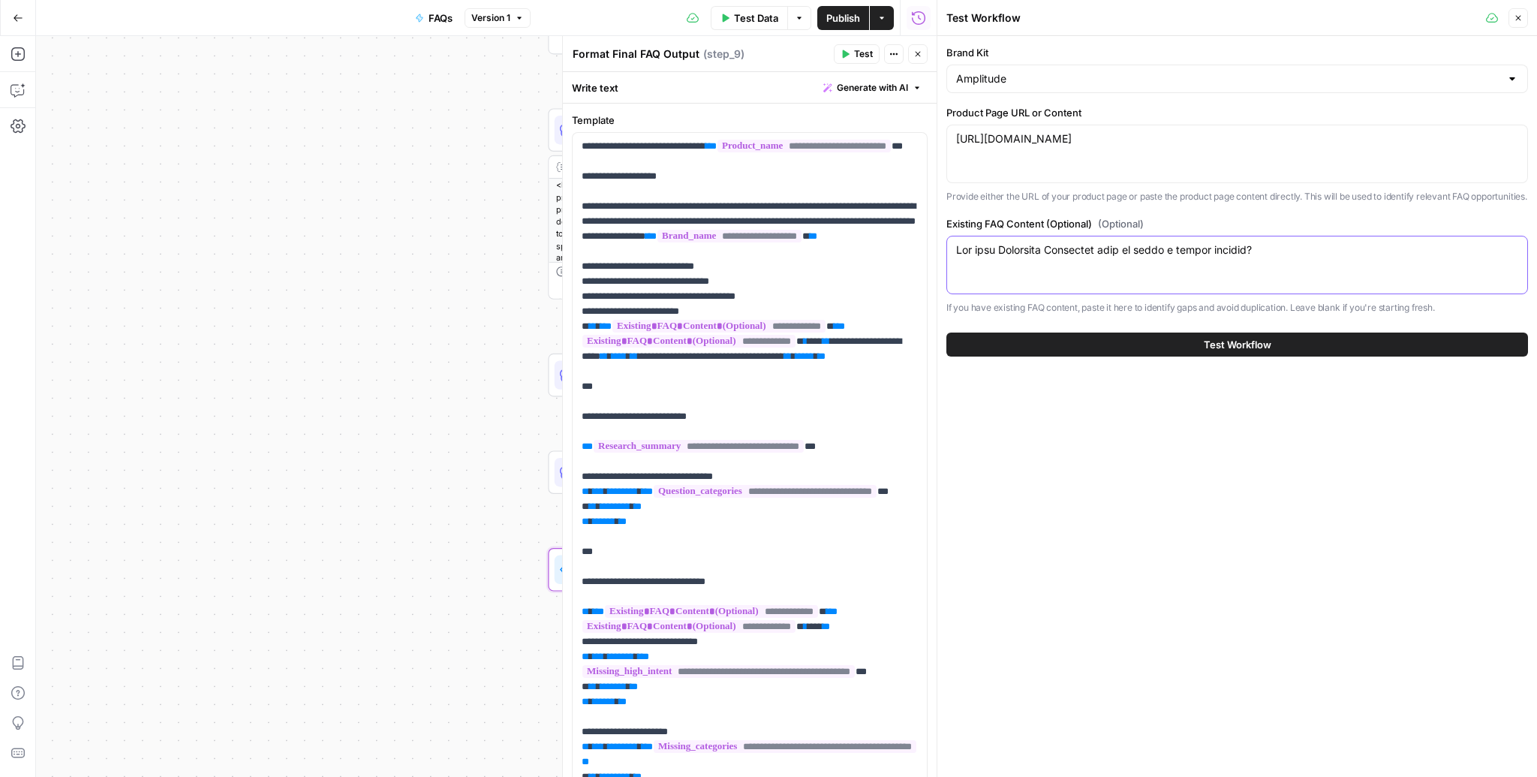
scroll to position [173, 0]
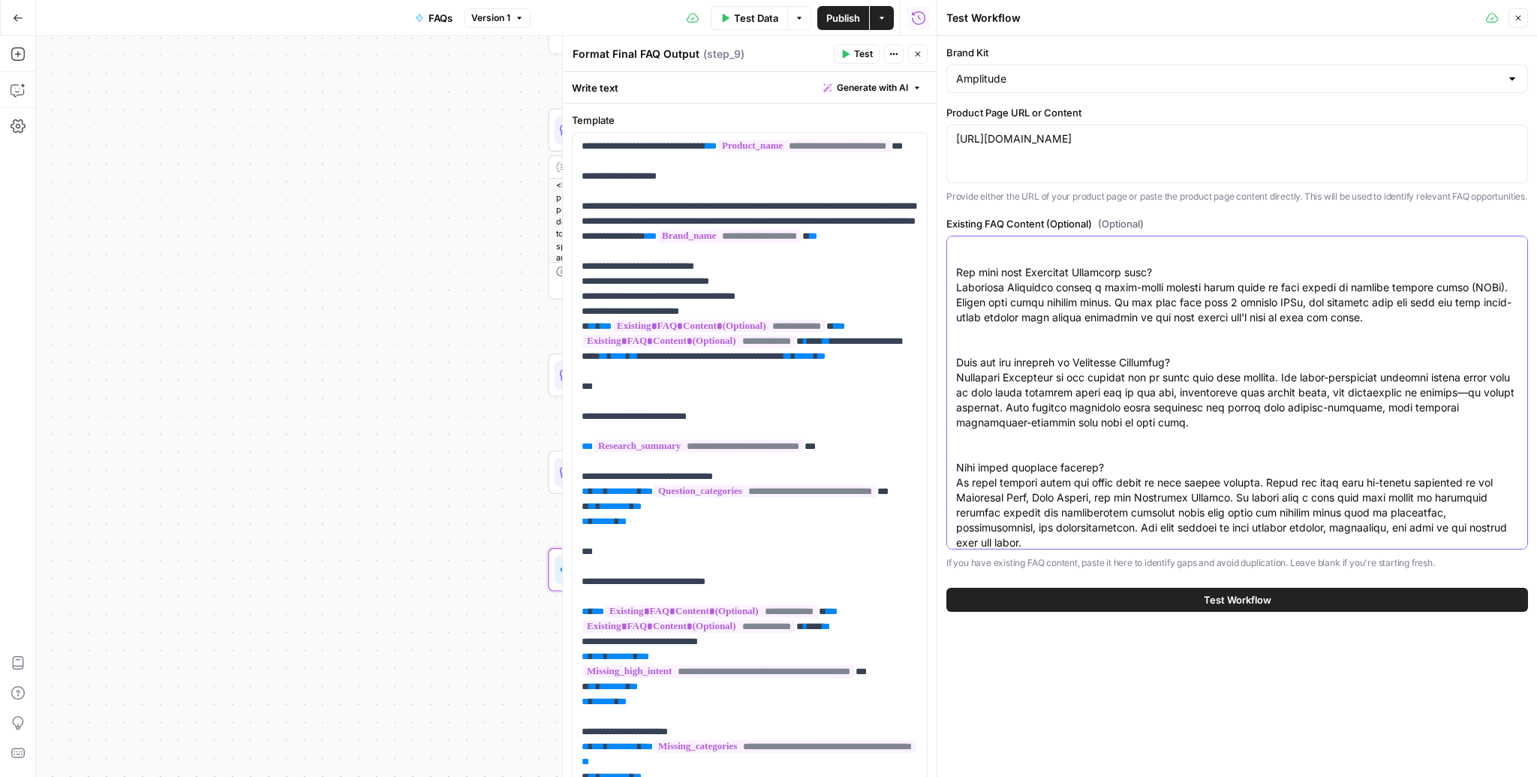
type textarea "How does Amplitude Analytics help me build a better product? Amplitude Analytic…"
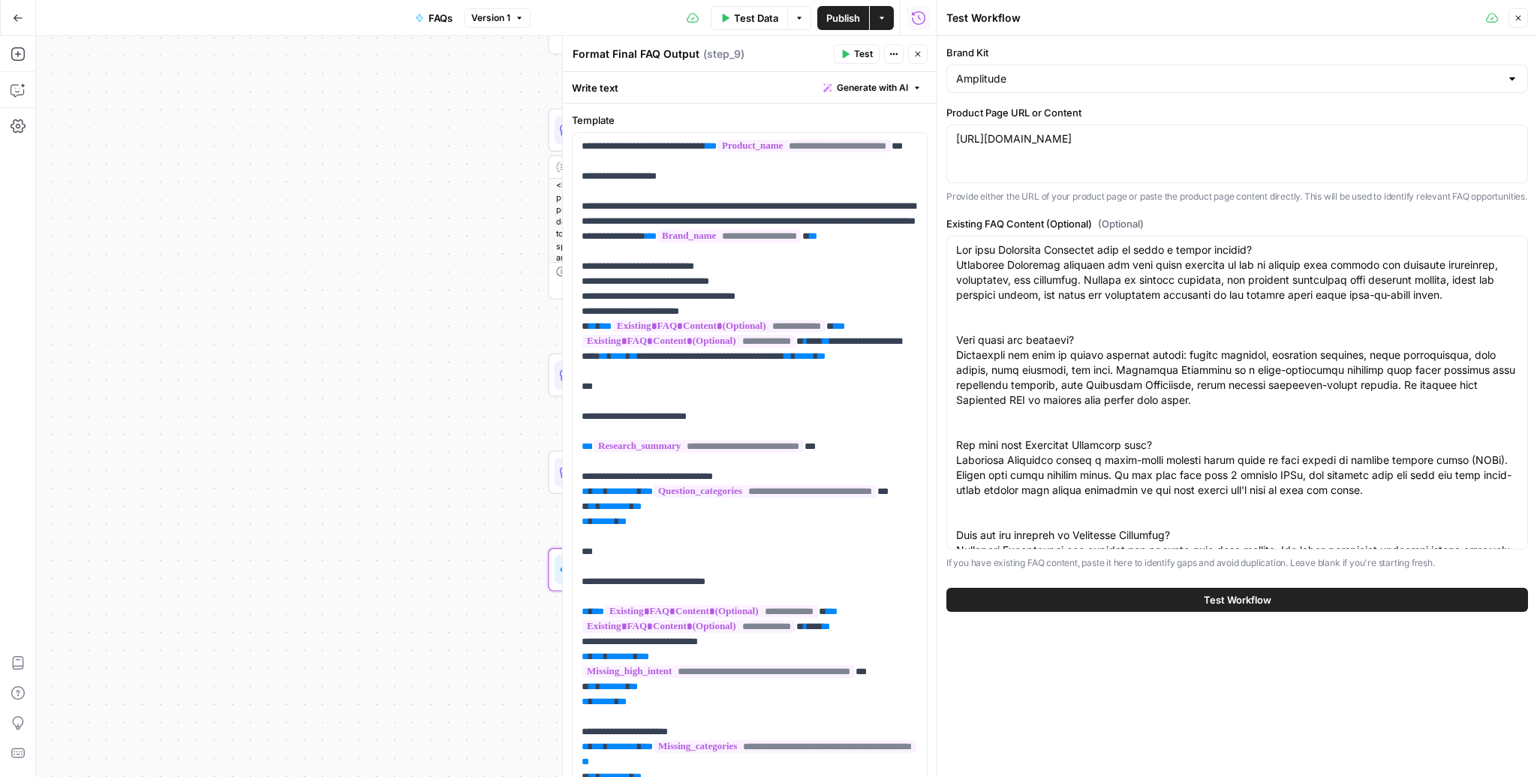
click at [1134, 612] on button "Test Workflow" at bounding box center [1237, 600] width 582 height 24
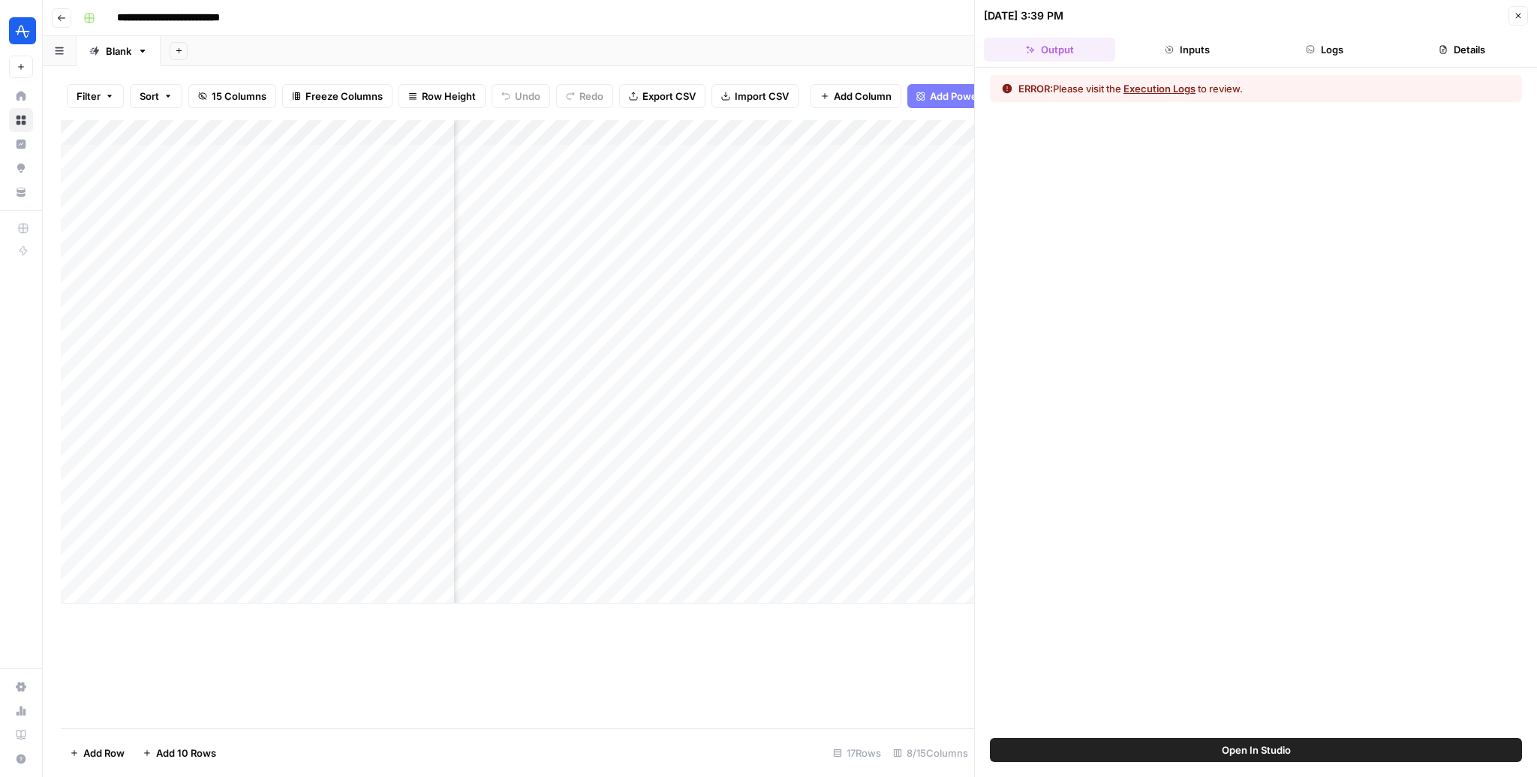
scroll to position [0, 609]
